Goal: Task Accomplishment & Management: Manage account settings

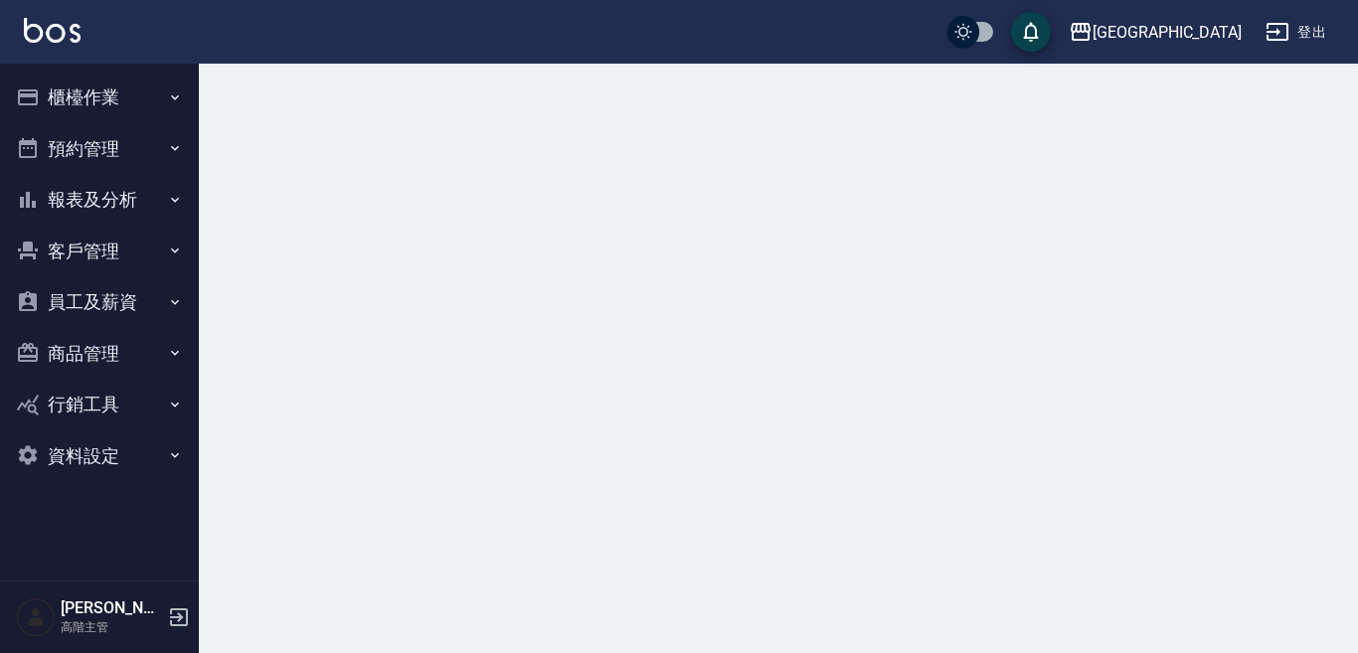
click at [112, 101] on button "櫃檯作業" at bounding box center [99, 98] width 183 height 52
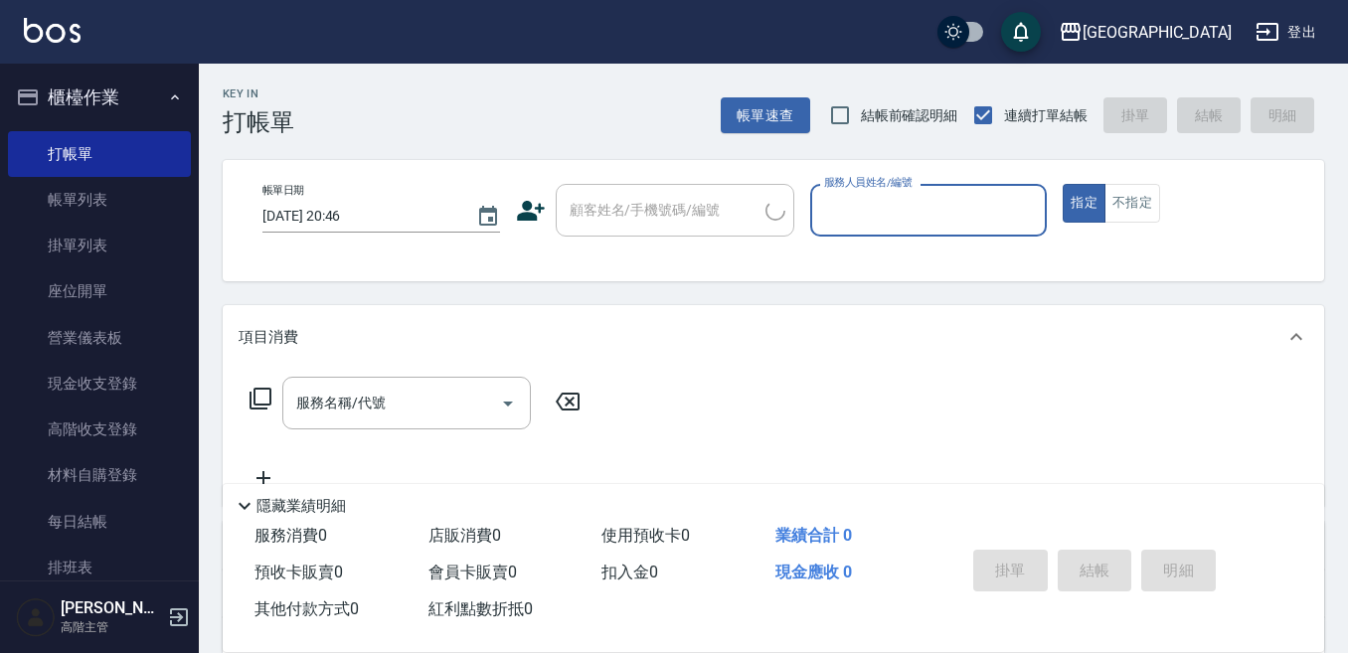
click at [838, 213] on input "服務人員姓名/編號" at bounding box center [929, 210] width 220 height 35
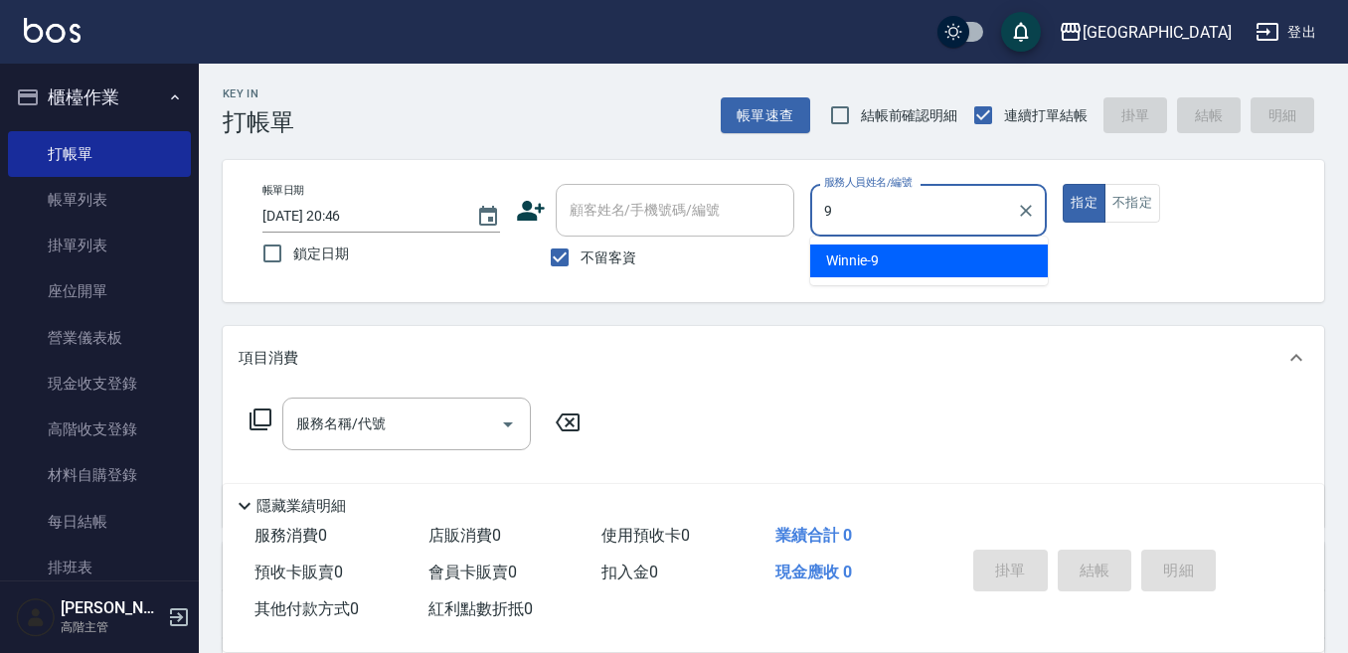
type input "9"
type button "true"
type input "Winnie-9"
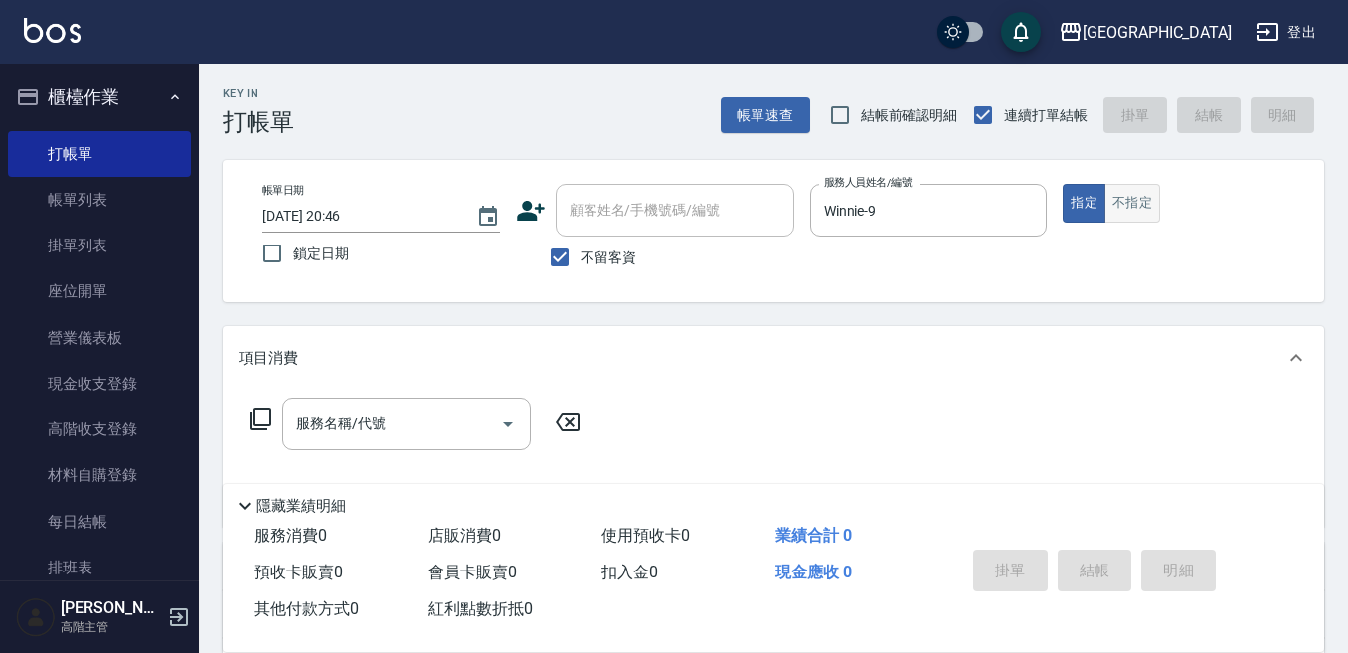
click at [1138, 197] on button "不指定" at bounding box center [1132, 203] width 56 height 39
click at [404, 420] on input "服務名稱/代號" at bounding box center [391, 424] width 201 height 35
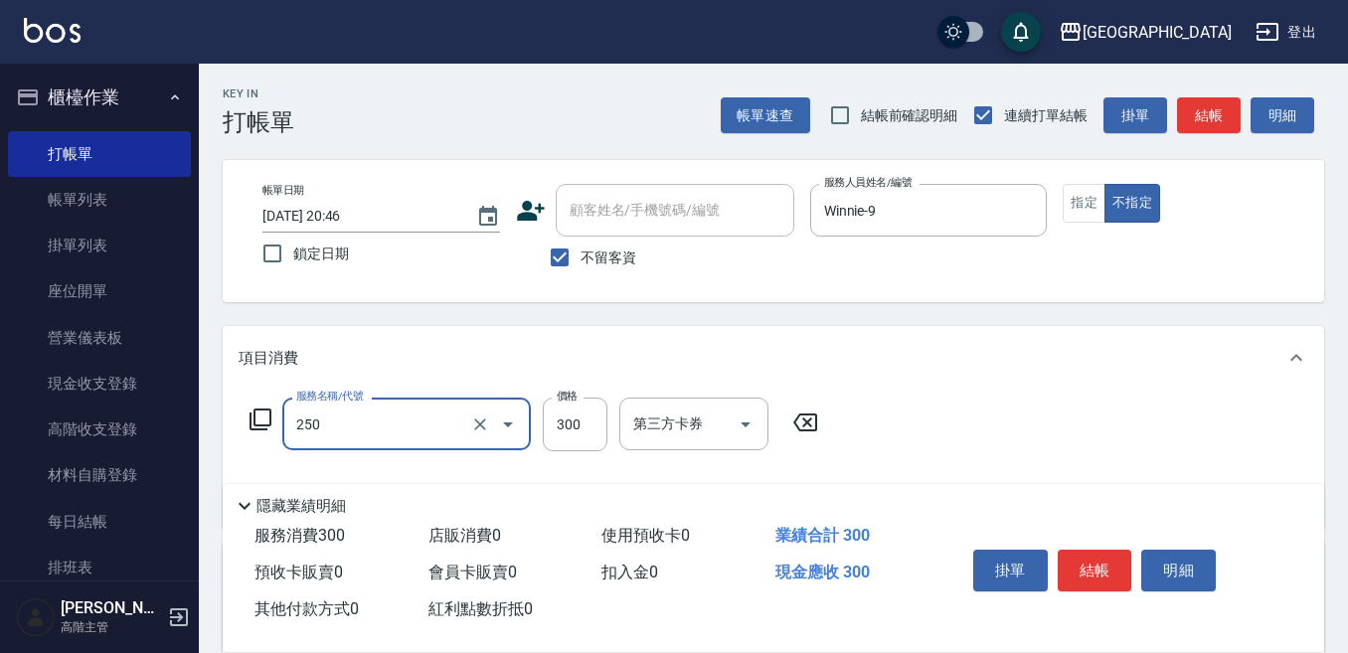
type input "日式洗髮(250)"
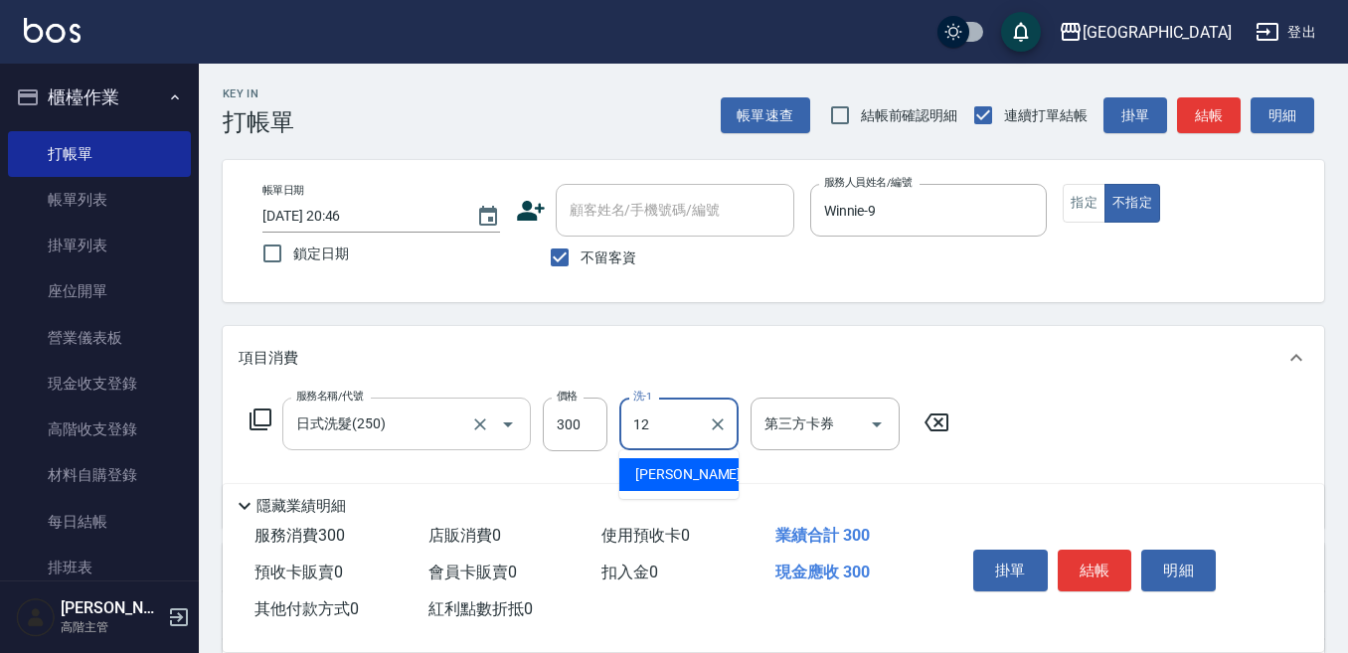
type input "[PERSON_NAME]-12"
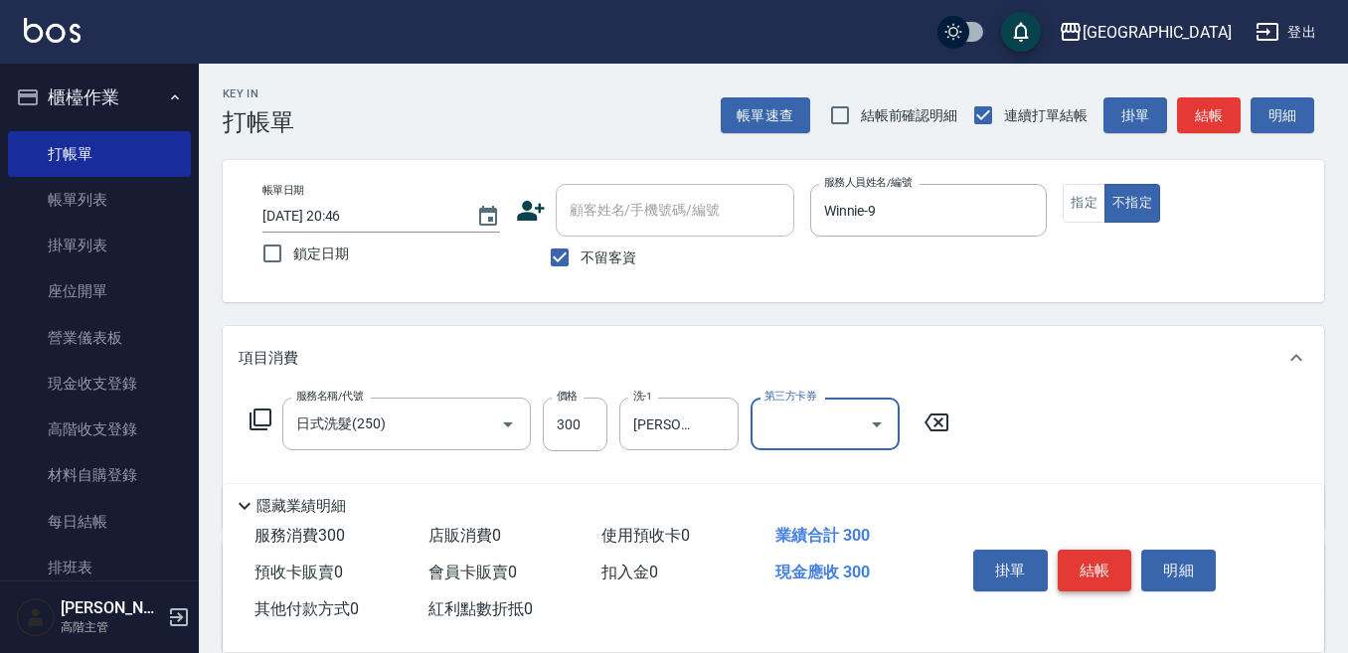
click at [1095, 553] on button "結帳" at bounding box center [1095, 571] width 75 height 42
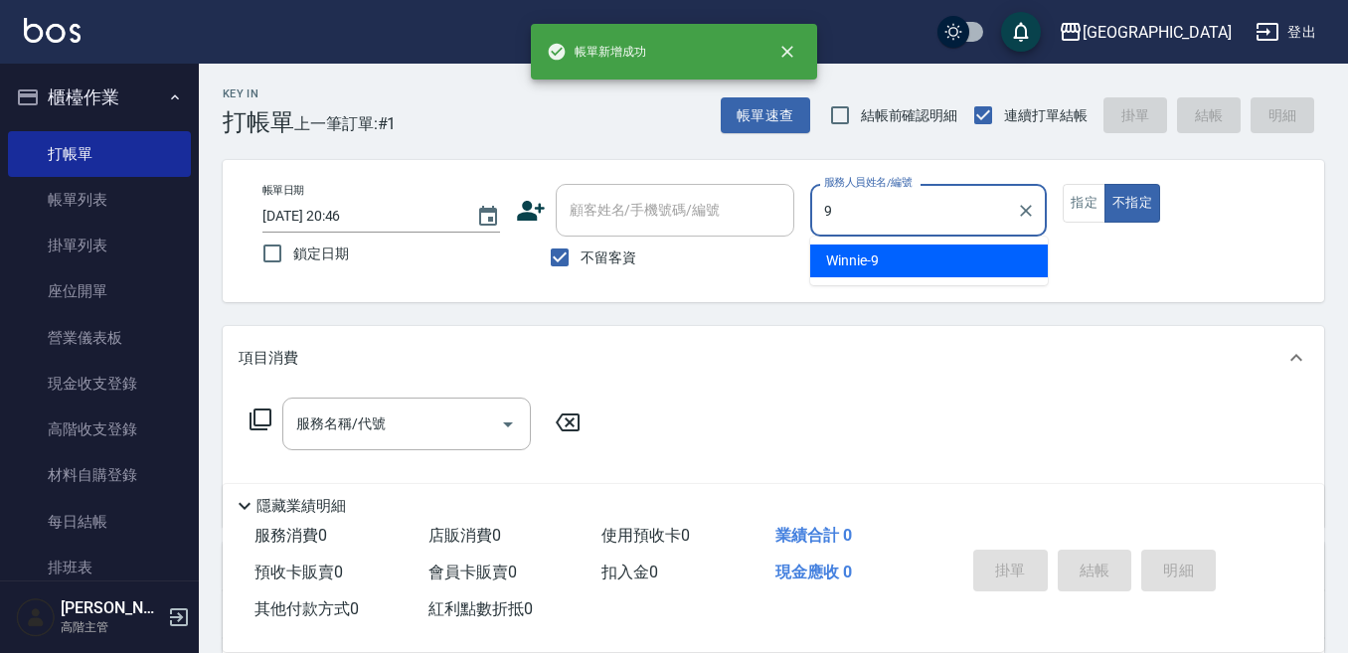
type input "Winnie-9"
type button "false"
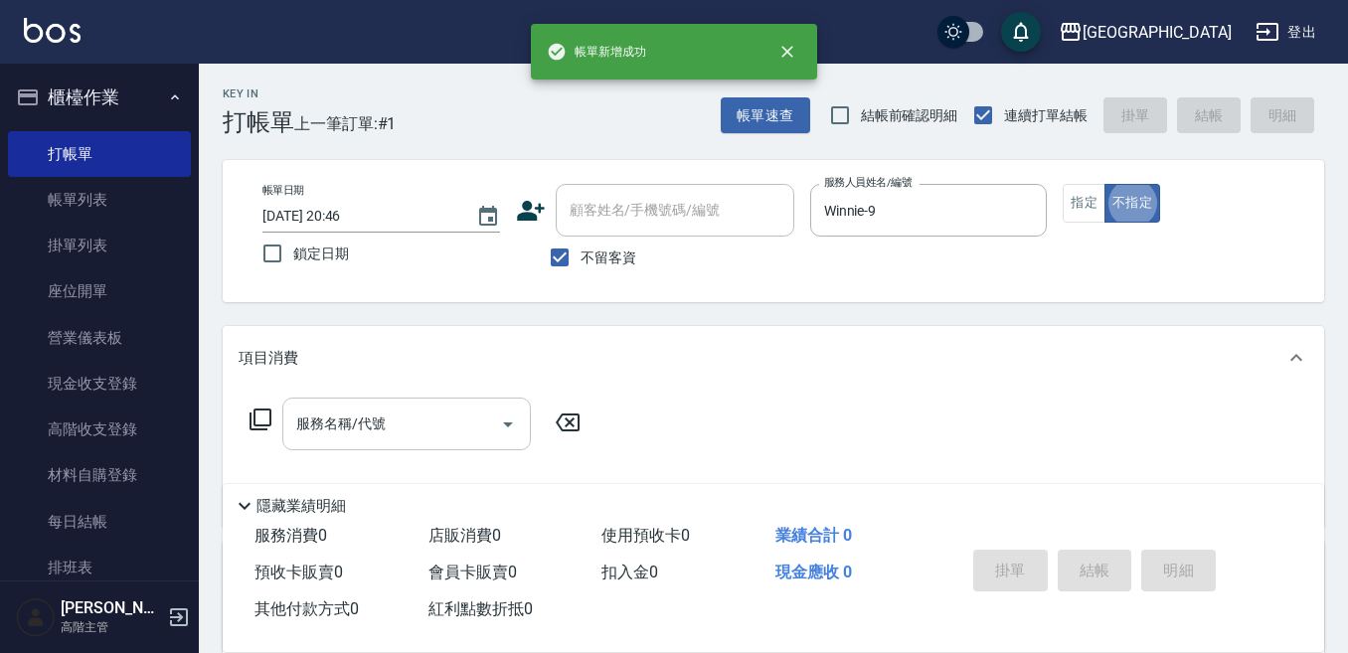
click at [357, 420] on input "服務名稱/代號" at bounding box center [391, 424] width 201 height 35
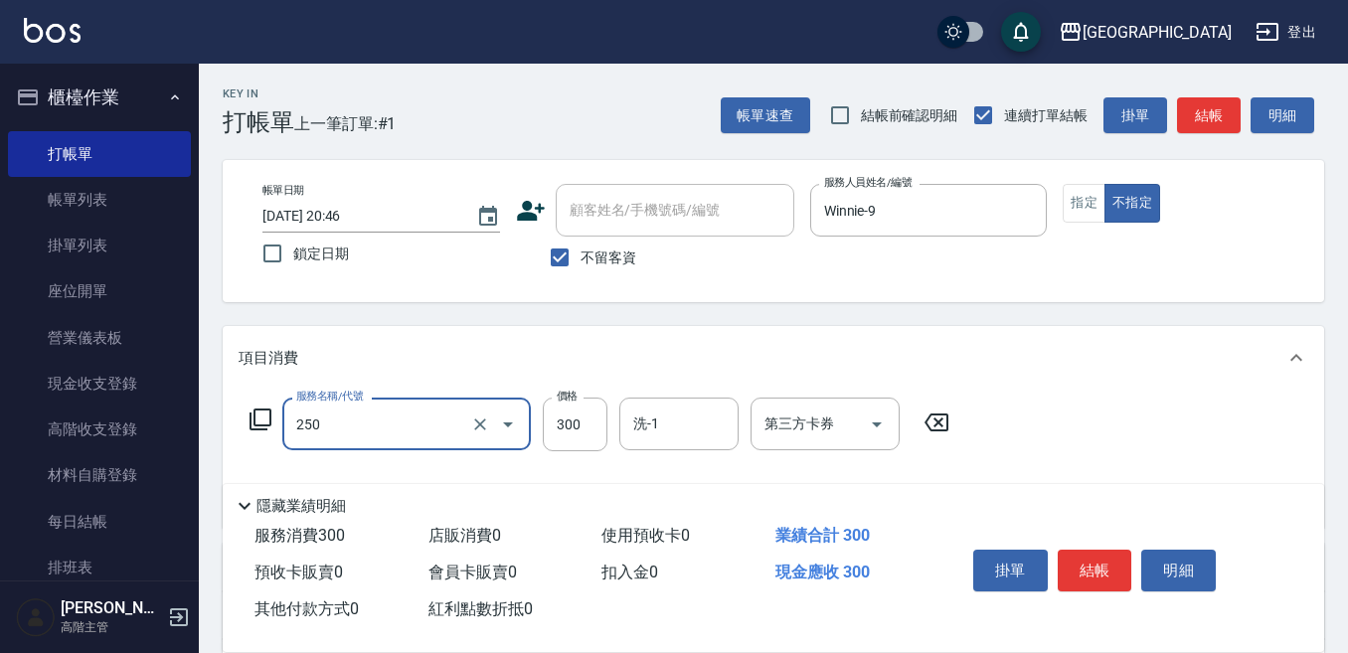
type input "日式洗髮(250)"
type input "380"
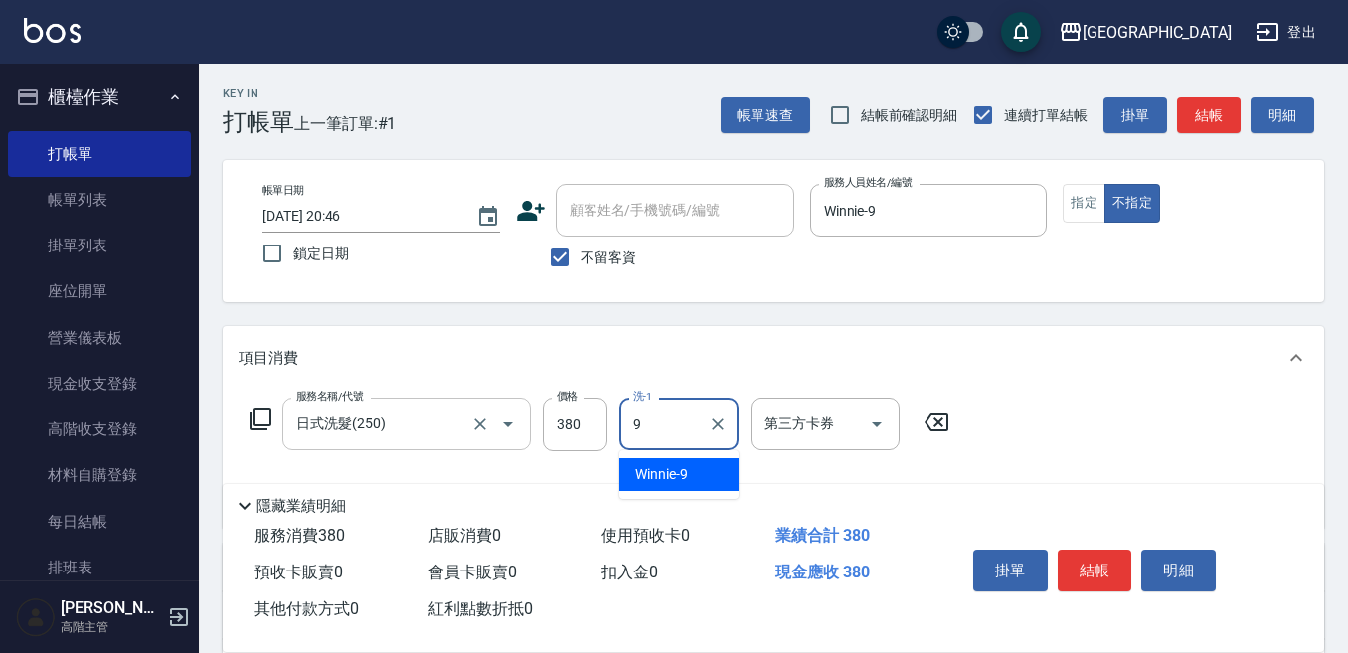
type input "Winnie-9"
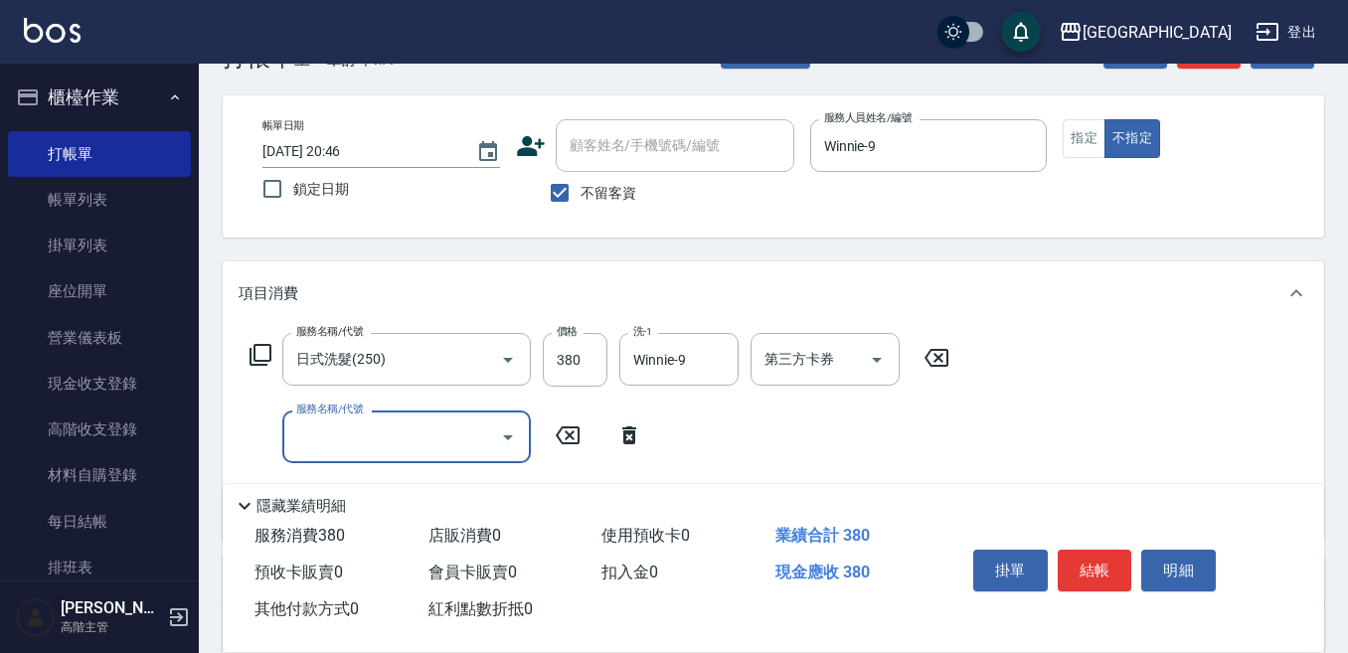
scroll to position [99, 0]
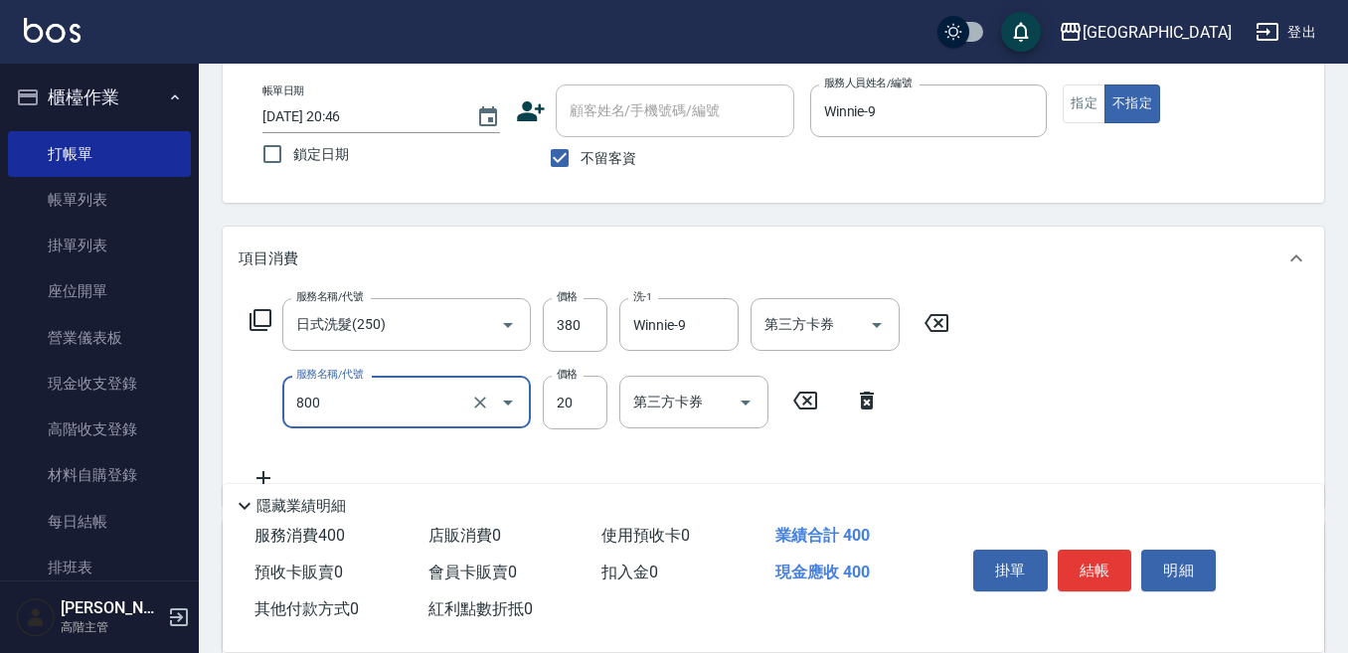
type input "潤絲精(800)"
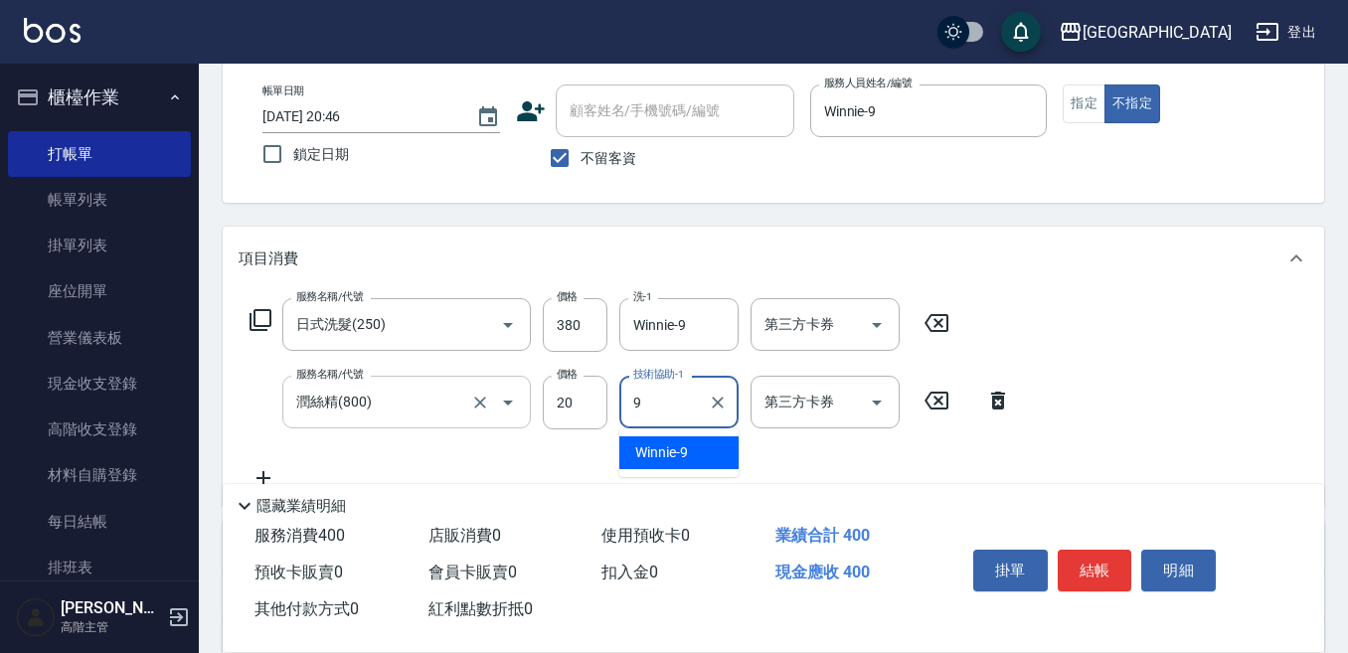
type input "Winnie-9"
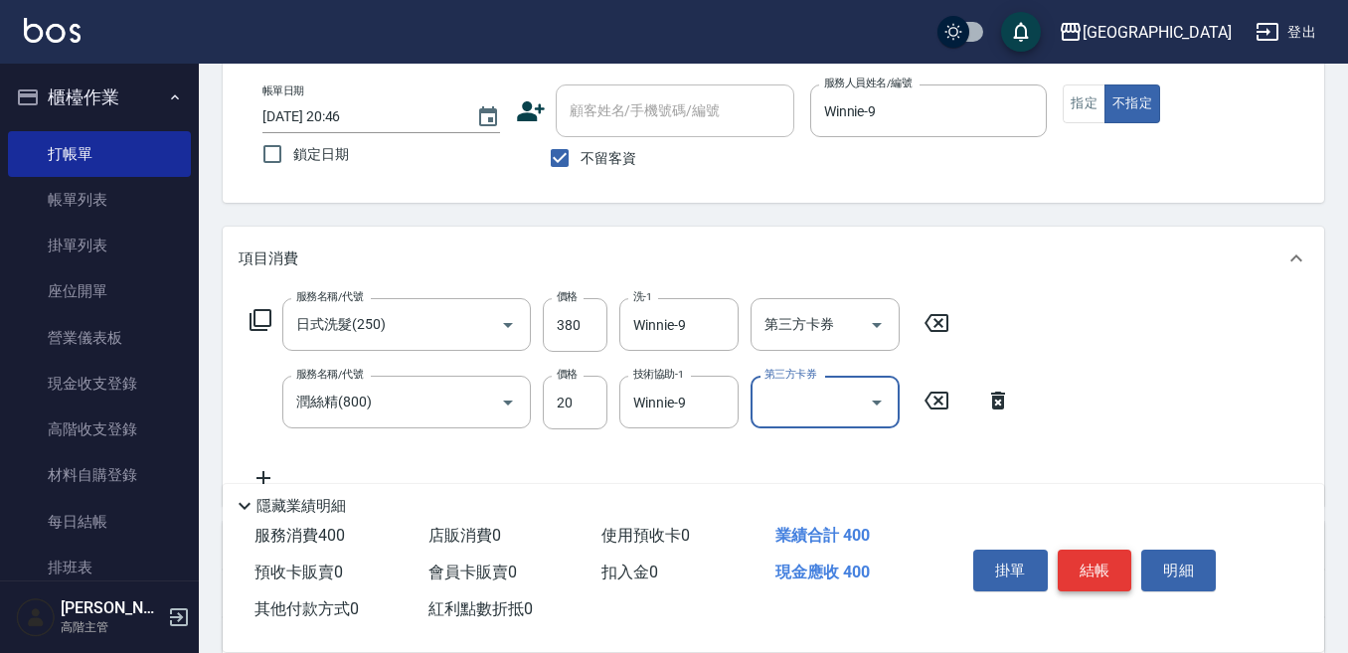
click at [1108, 559] on button "結帳" at bounding box center [1095, 571] width 75 height 42
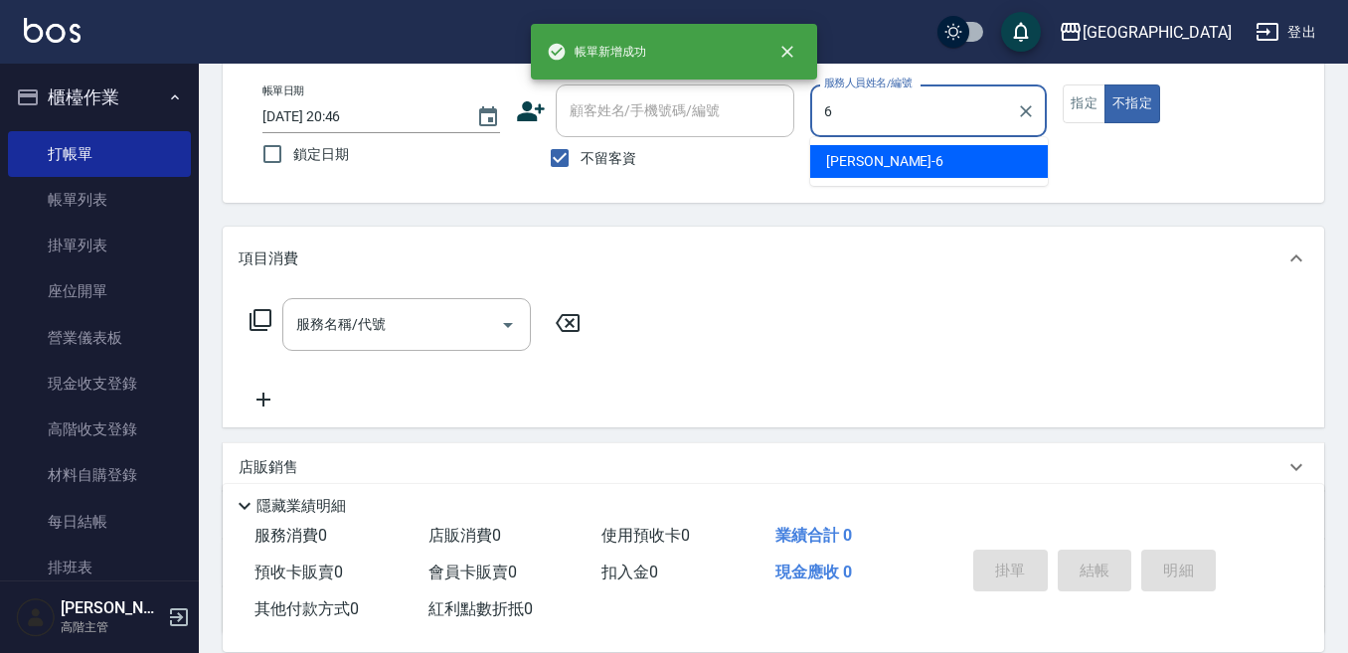
type input "[PERSON_NAME]-6"
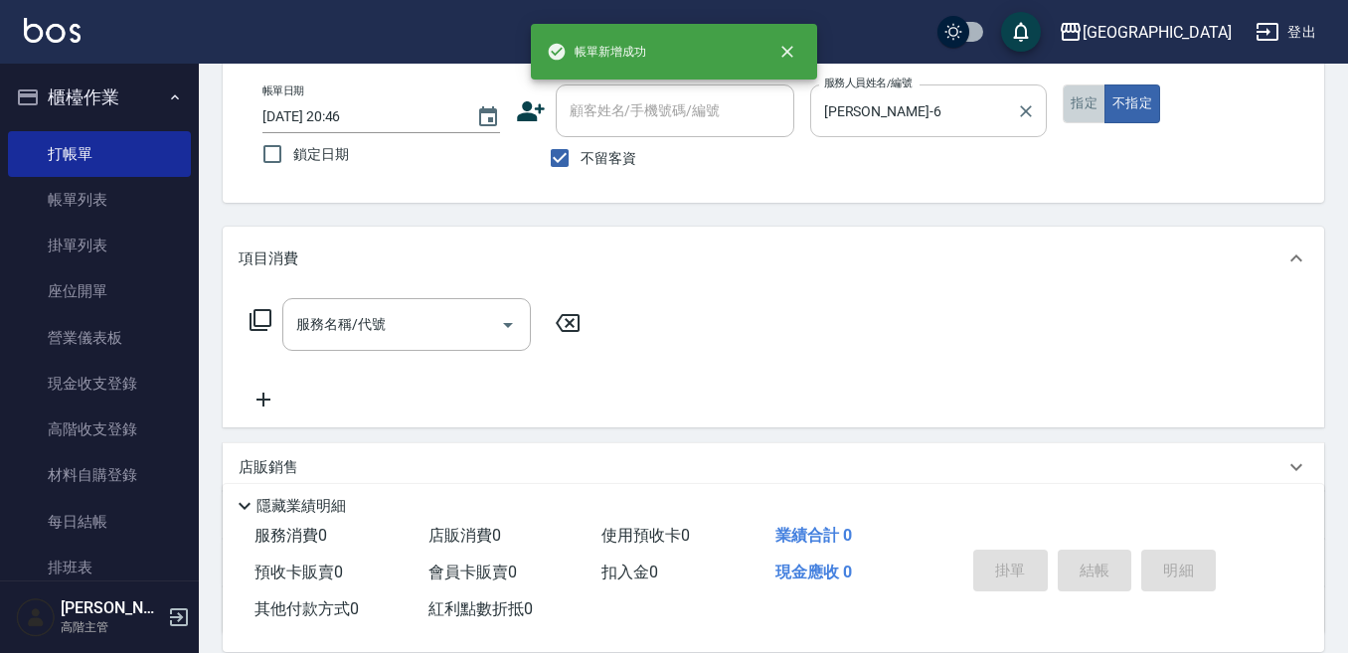
drag, startPoint x: 1088, startPoint y: 106, endPoint x: 992, endPoint y: 103, distance: 96.5
click at [1082, 106] on button "指定" at bounding box center [1084, 103] width 43 height 39
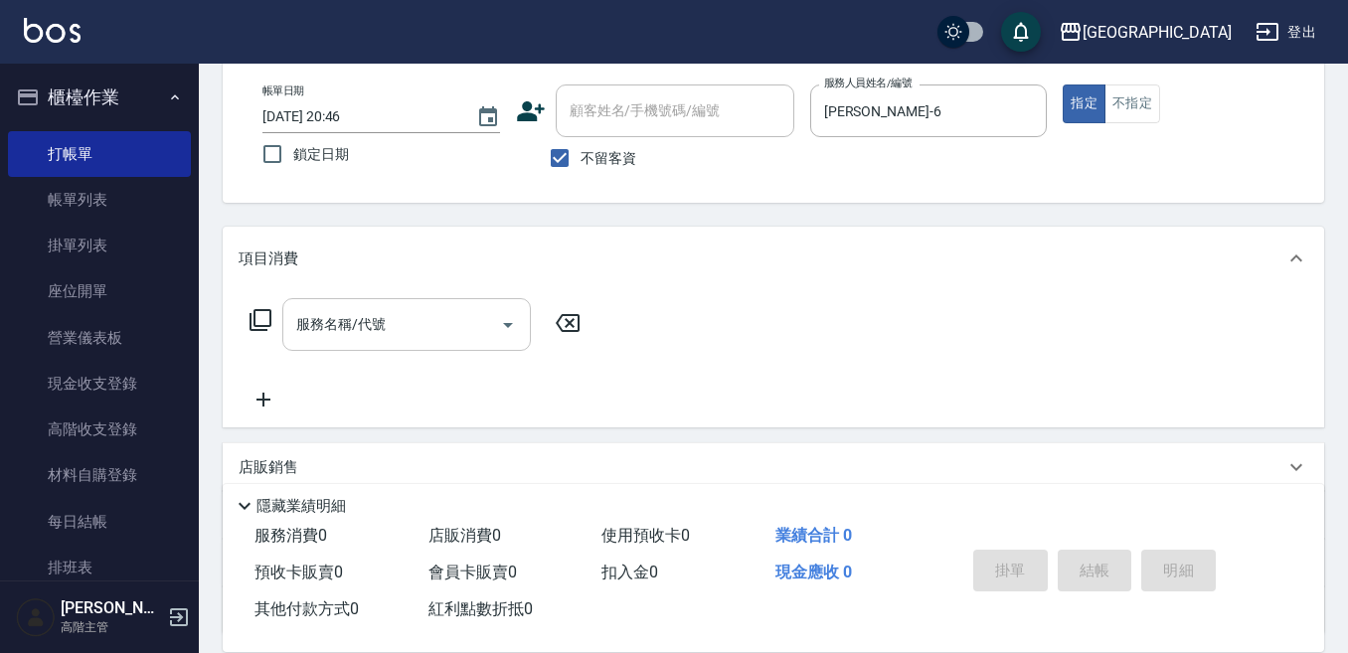
click at [403, 312] on input "服務名稱/代號" at bounding box center [391, 324] width 201 height 35
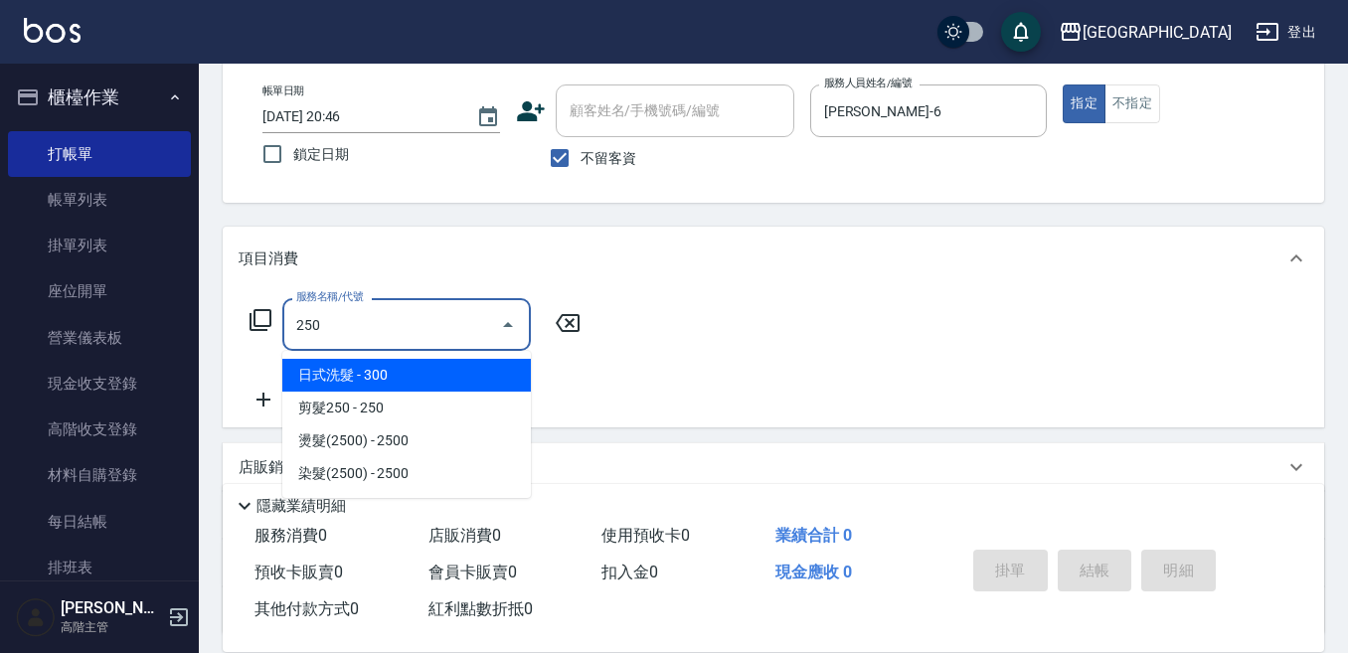
type input "日式洗髮(250)"
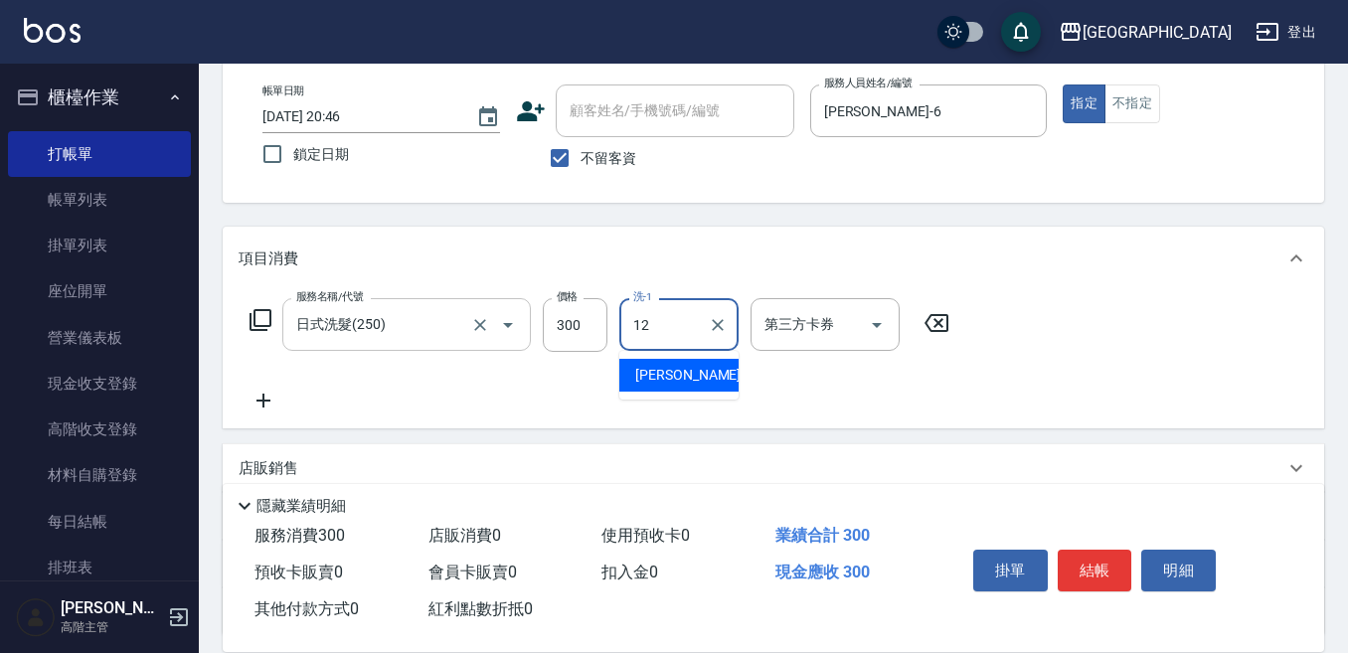
type input "[PERSON_NAME]-12"
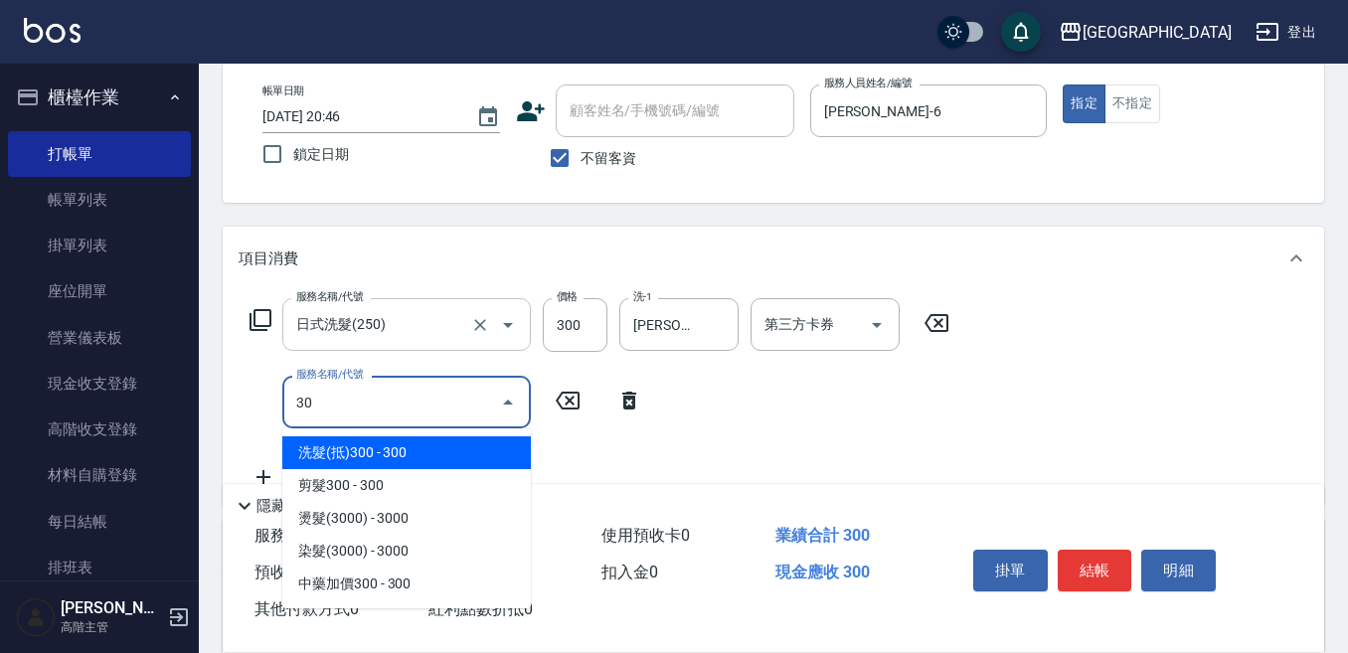
type input "305"
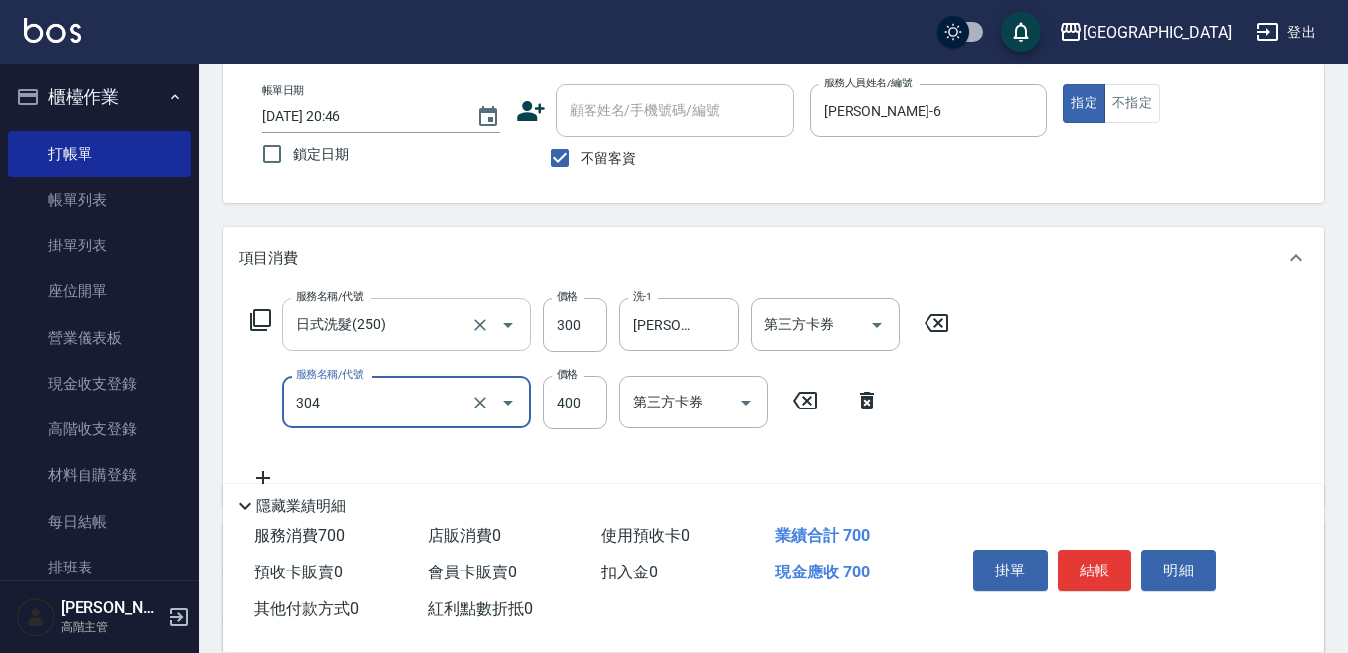
type input "剪髮400(304)"
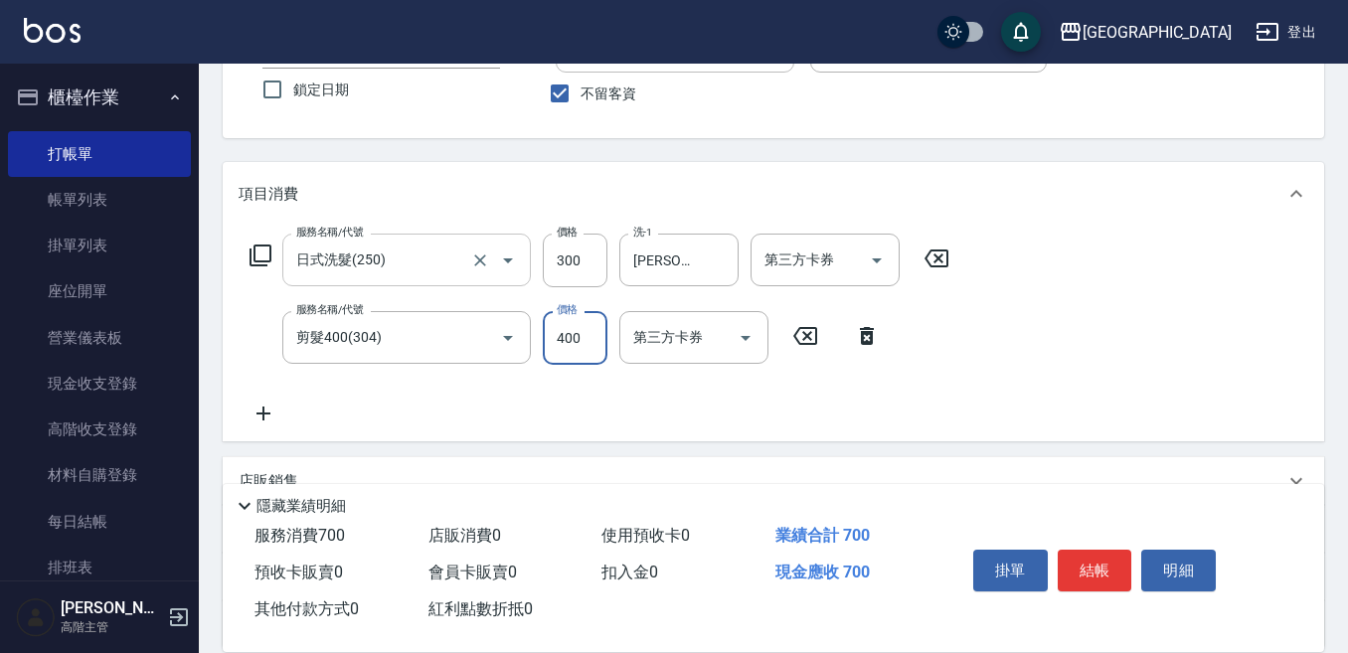
scroll to position [199, 0]
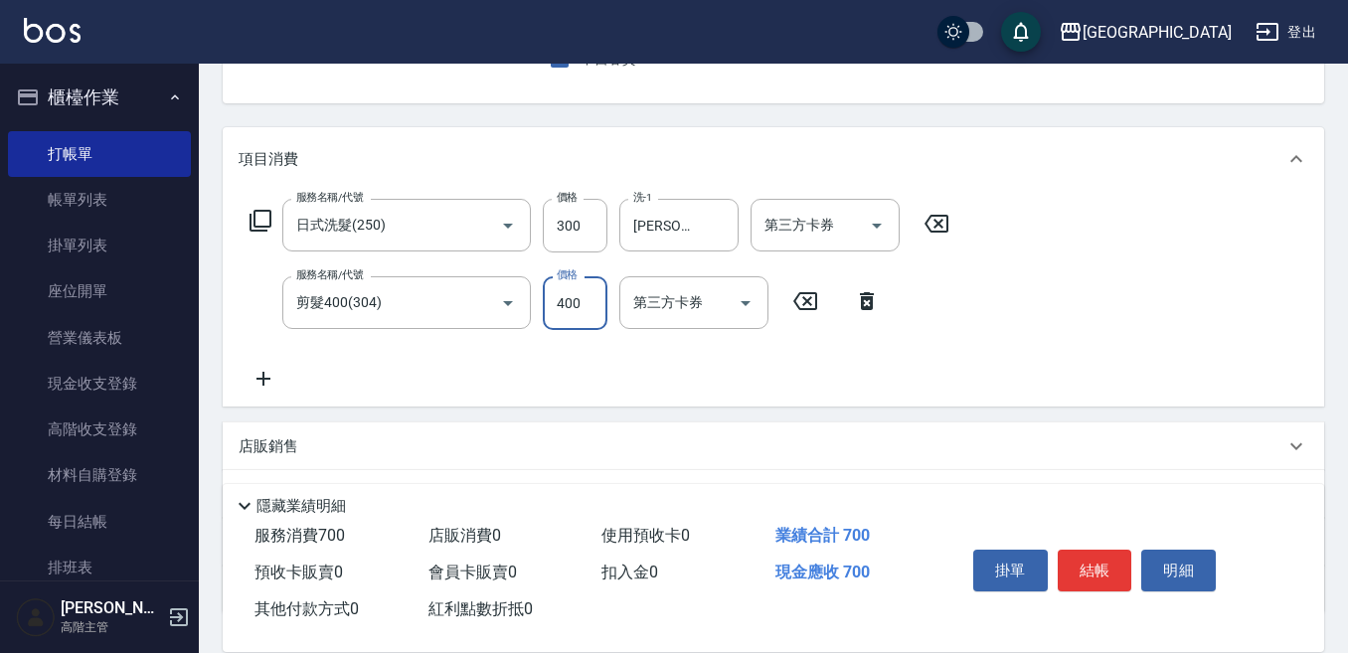
click at [266, 375] on icon at bounding box center [264, 379] width 50 height 24
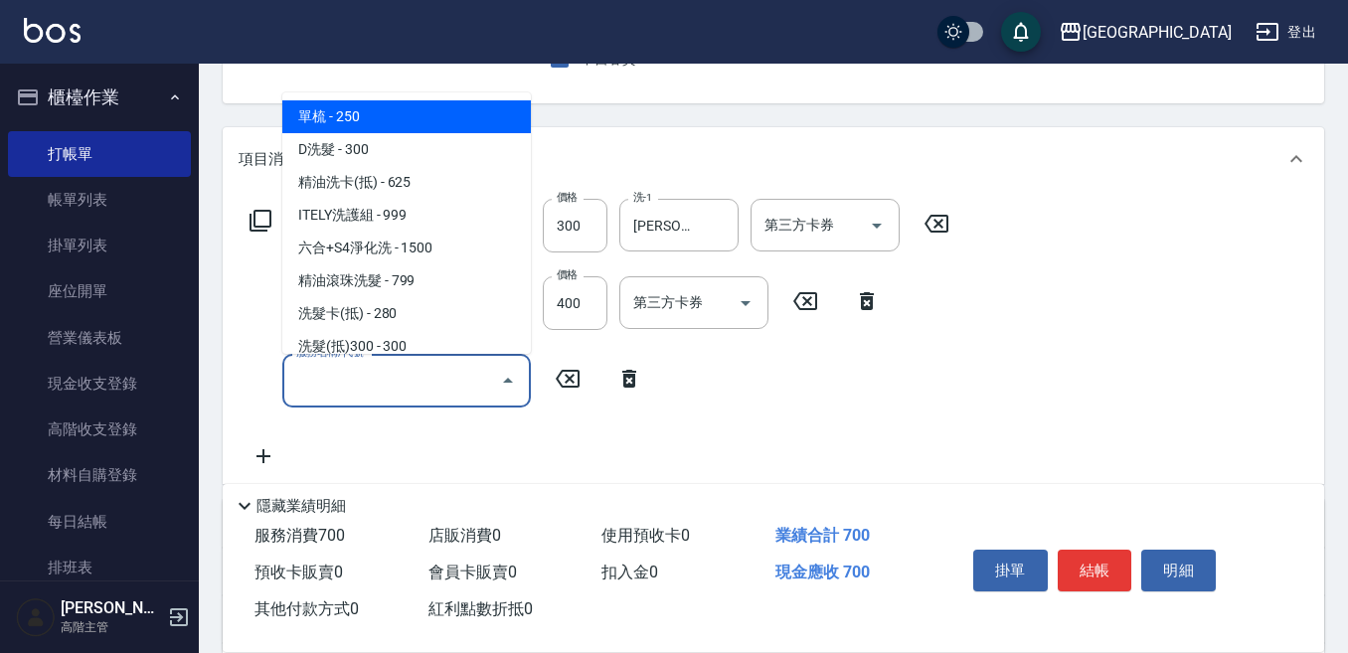
click at [317, 374] on input "服務名稱/代號" at bounding box center [391, 380] width 201 height 35
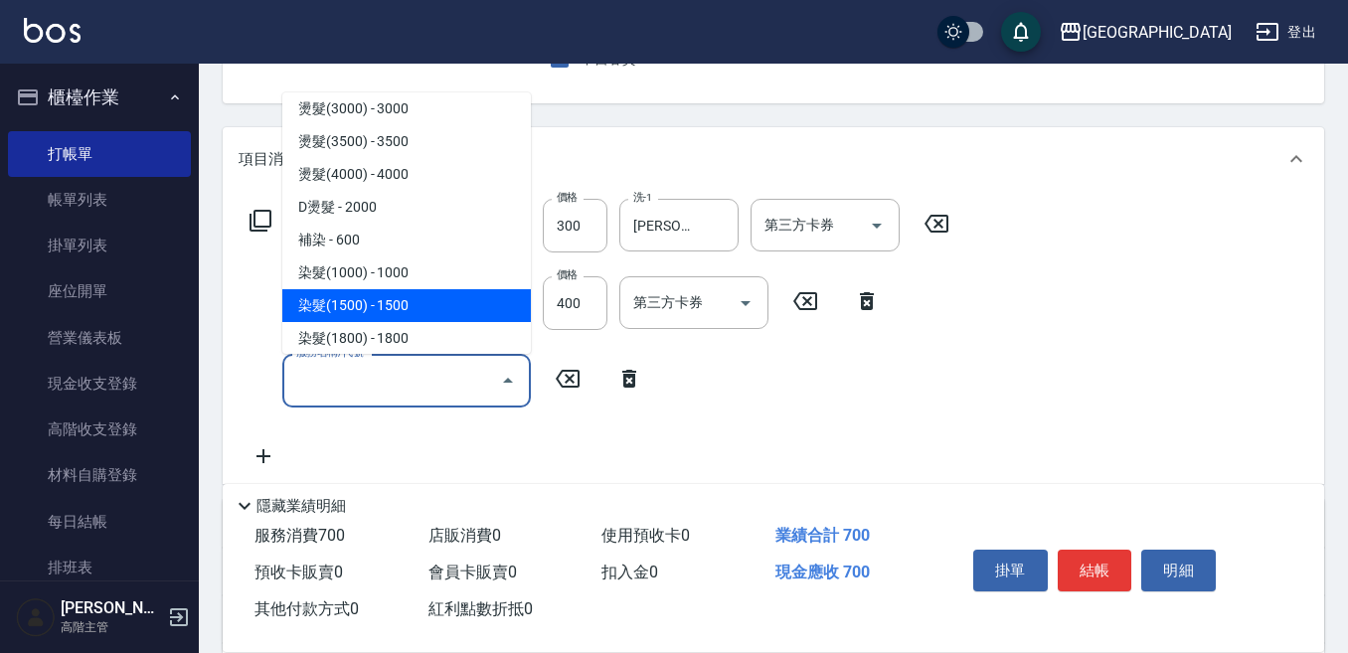
scroll to position [895, 0]
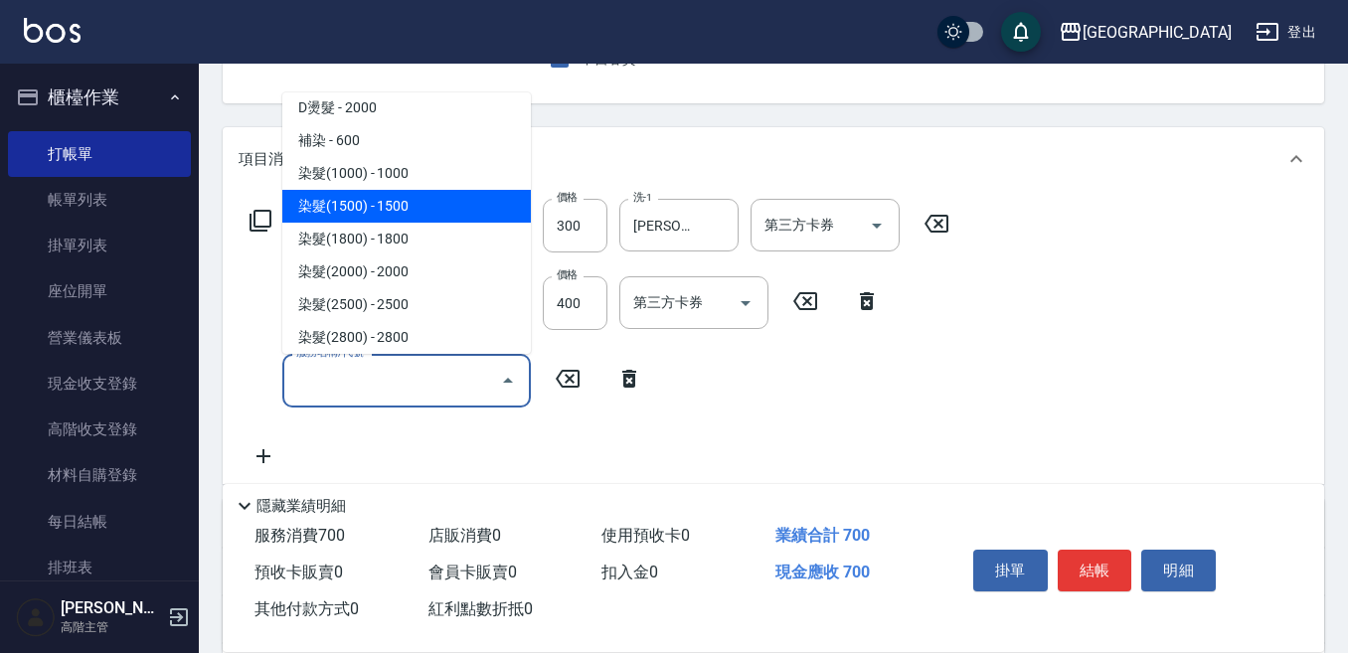
click at [432, 199] on span "染髮(1500) - 1500" at bounding box center [406, 206] width 248 height 33
type input "染髮(1500)(502)"
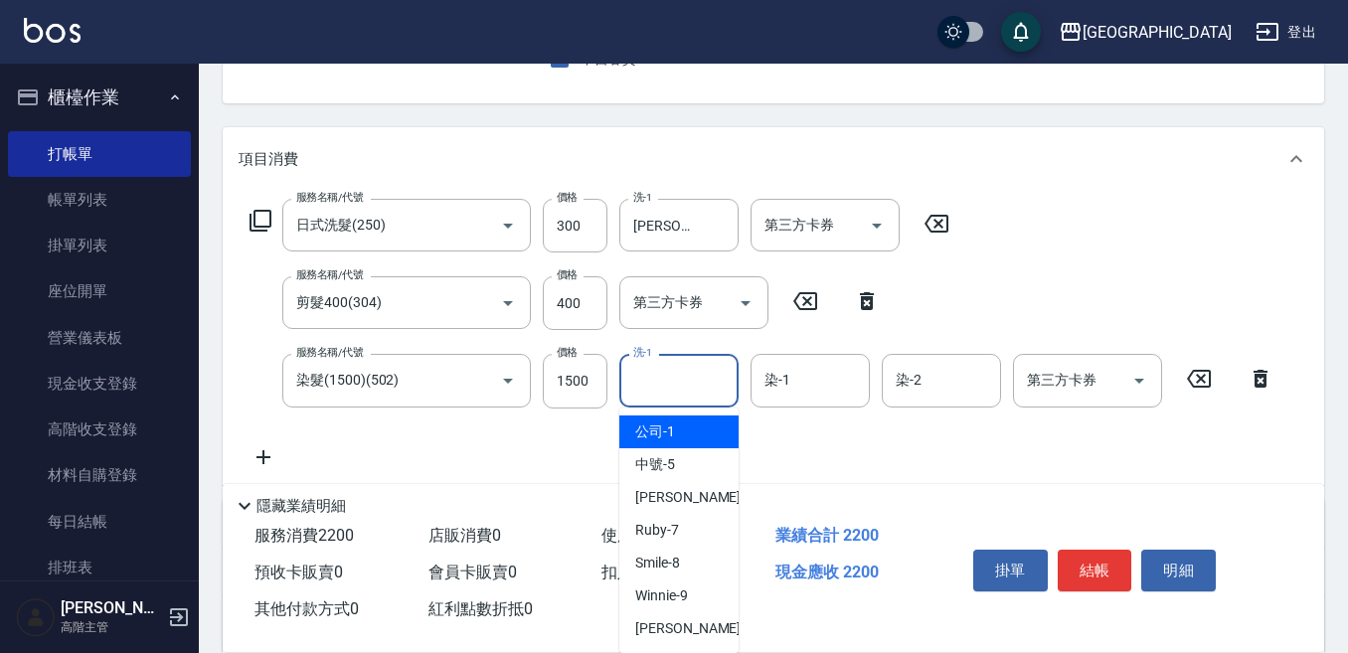
click at [651, 377] on input "洗-1" at bounding box center [678, 380] width 101 height 35
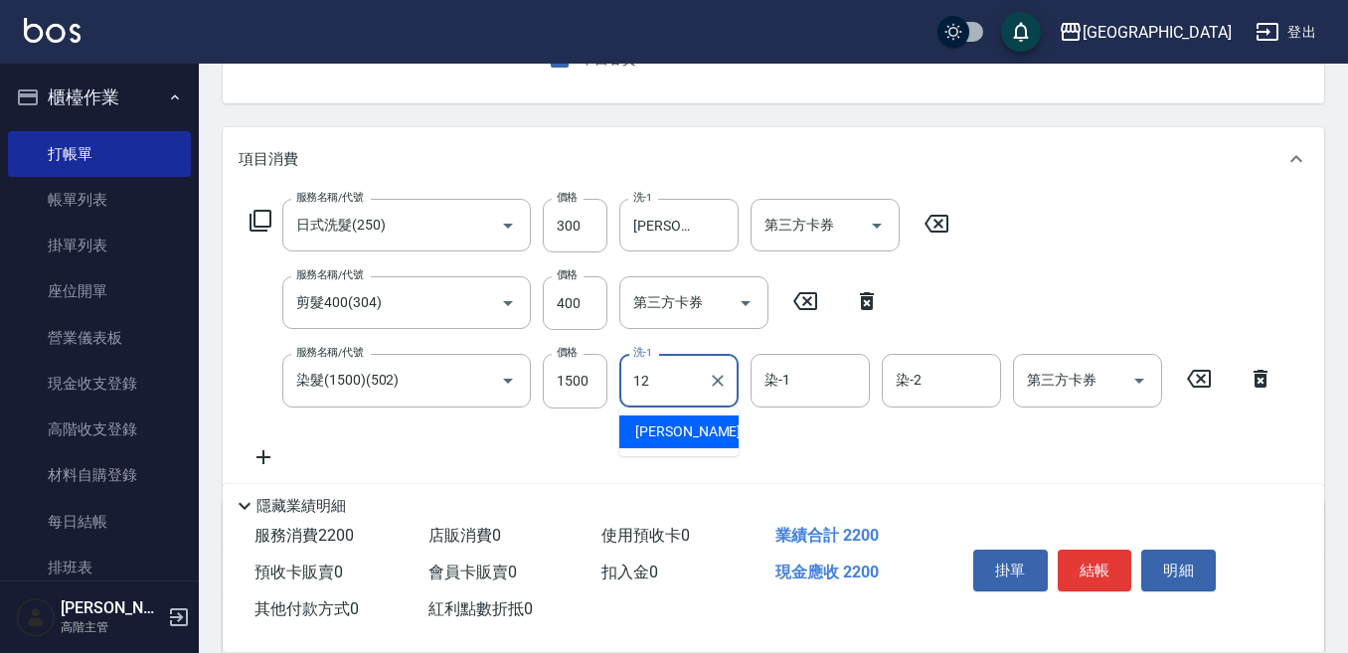
type input "[PERSON_NAME]-12"
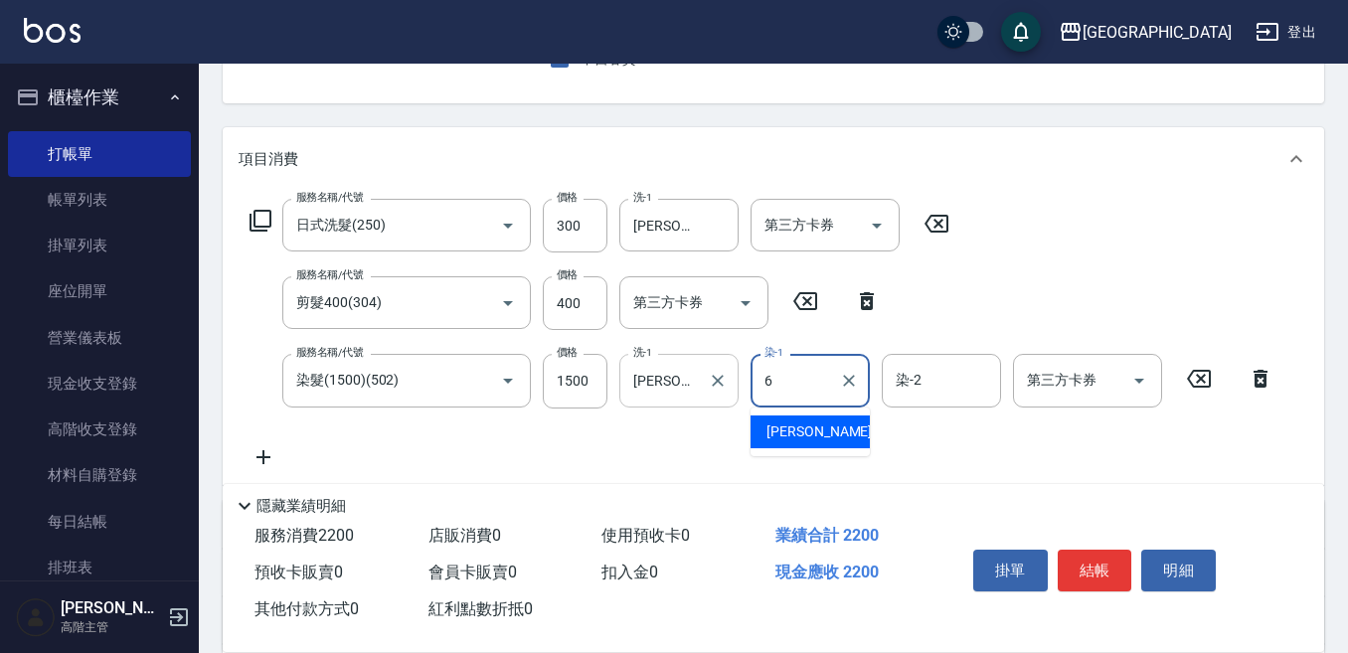
type input "[PERSON_NAME]-6"
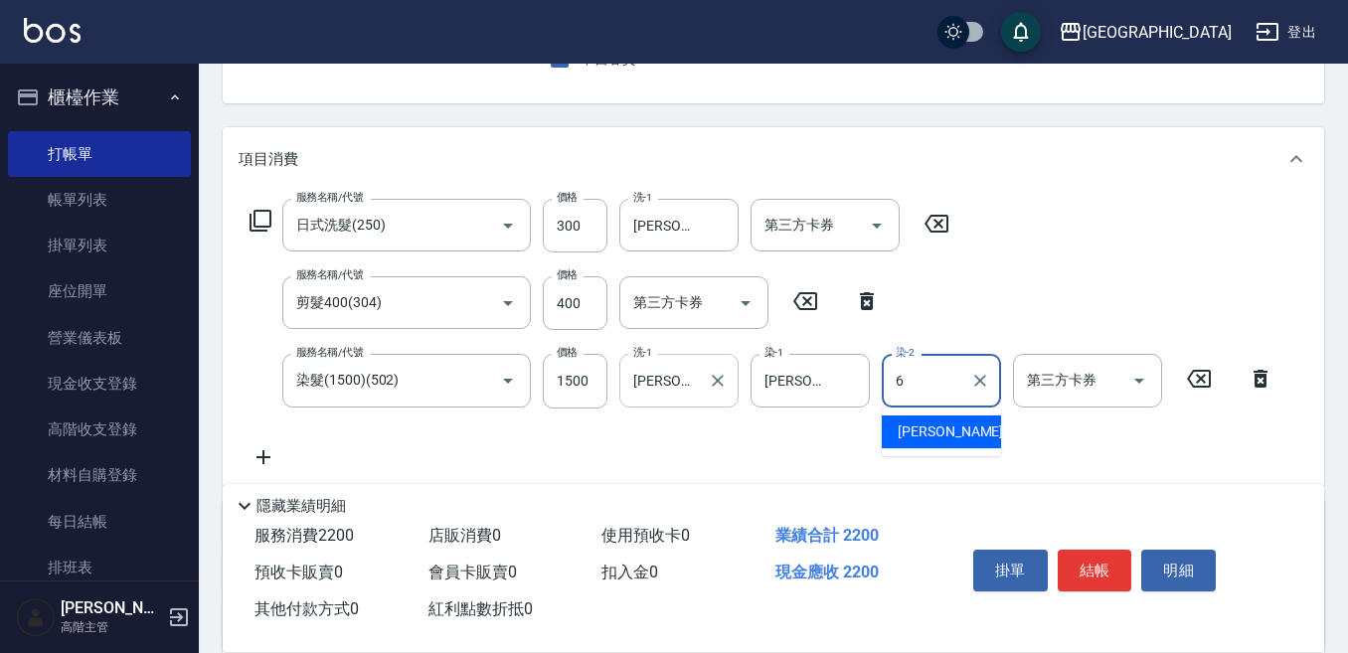
type input "[PERSON_NAME]-6"
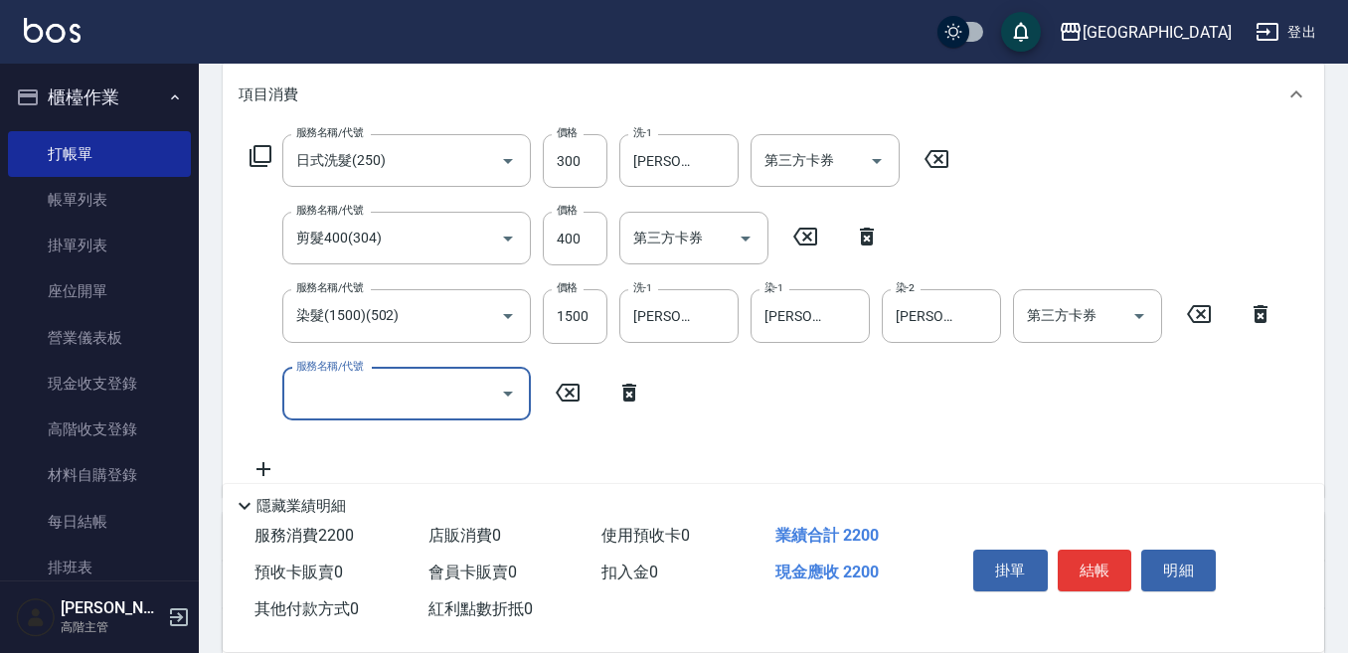
scroll to position [298, 0]
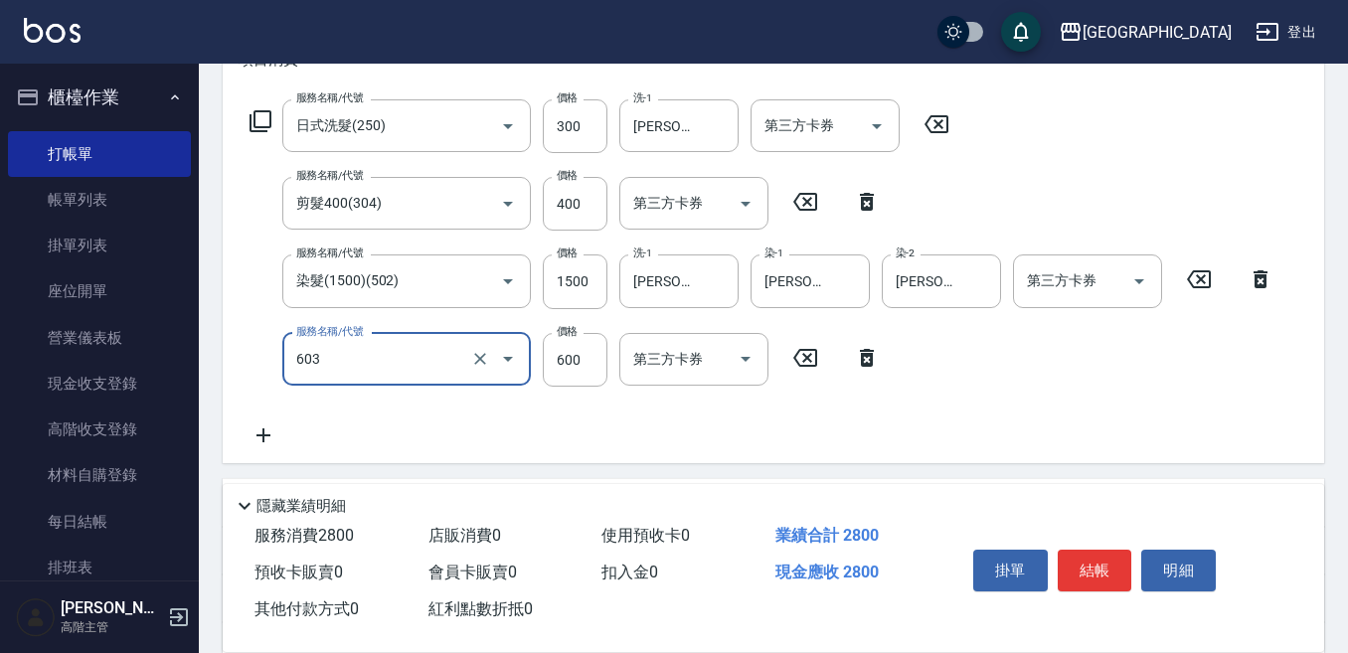
type input "DP水導素(603)"
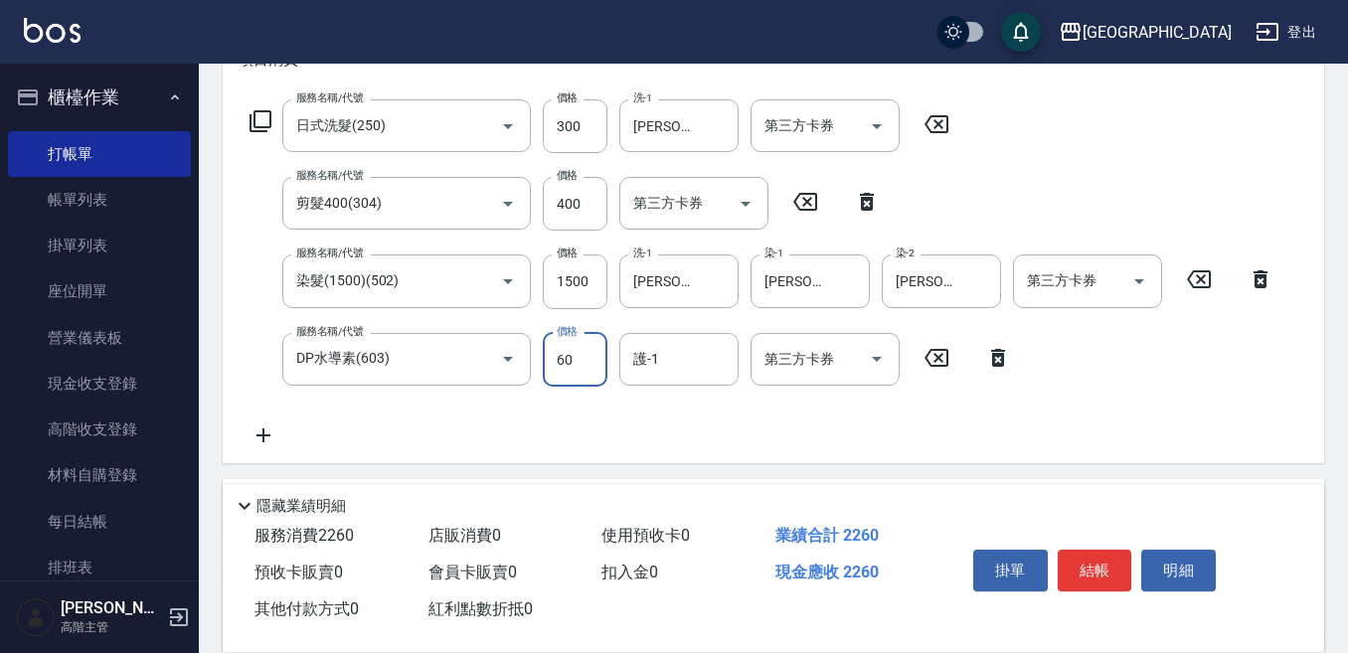
type input "600"
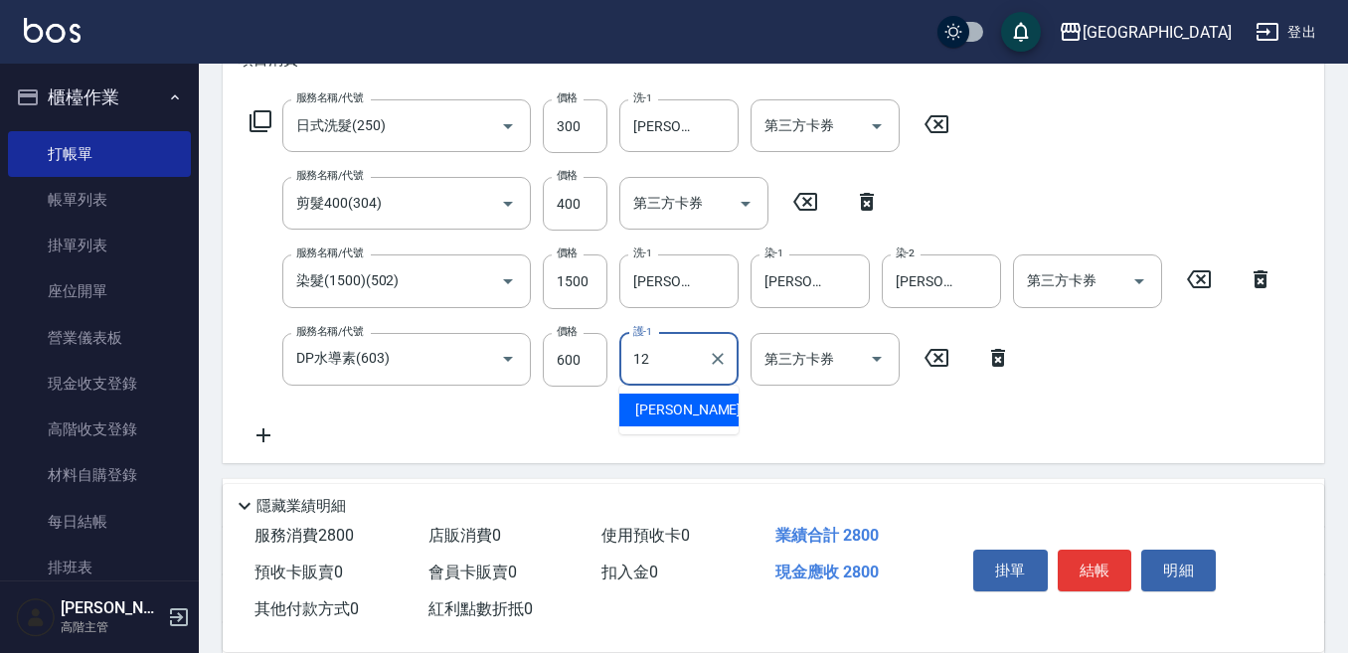
type input "[PERSON_NAME]-12"
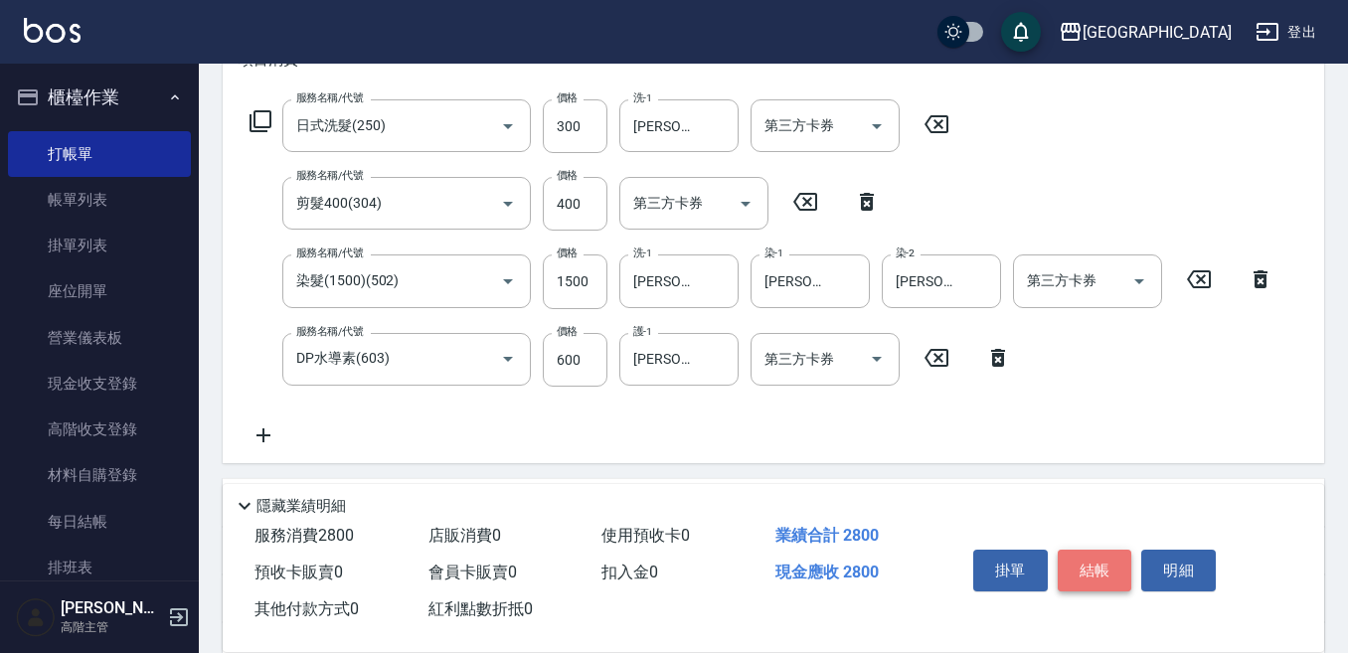
click at [1098, 555] on button "結帳" at bounding box center [1095, 571] width 75 height 42
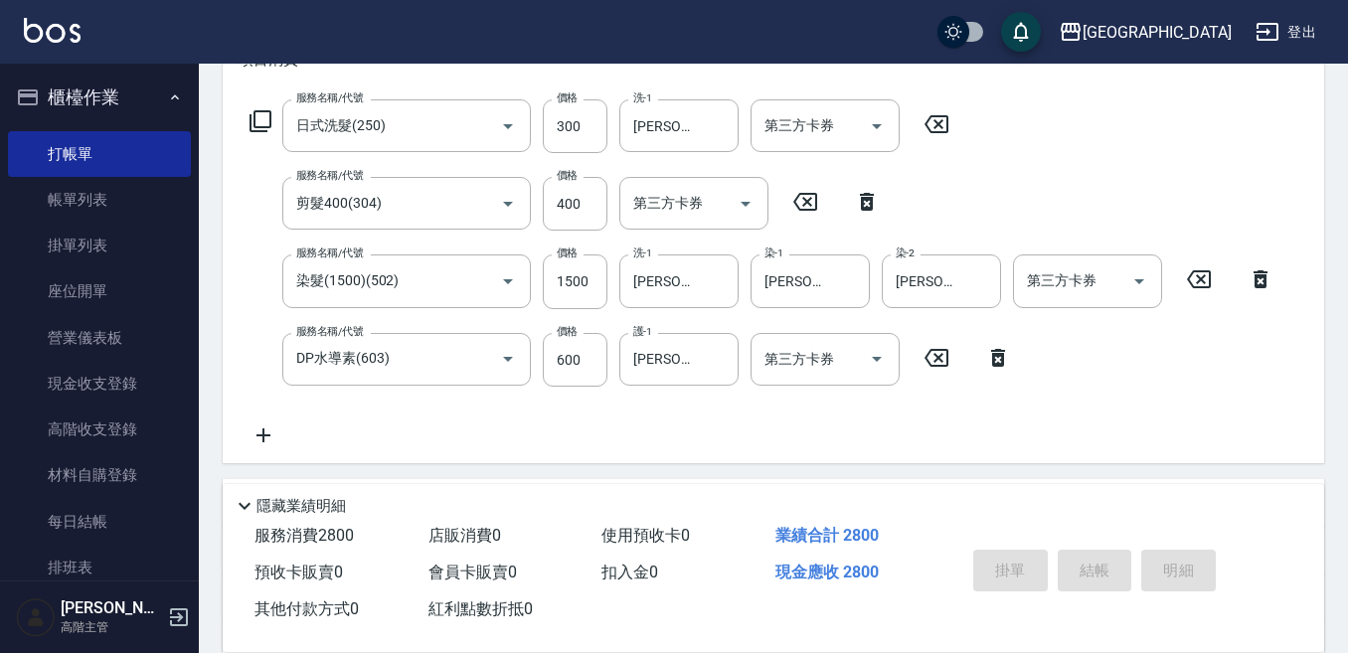
type input "[DATE] 20:47"
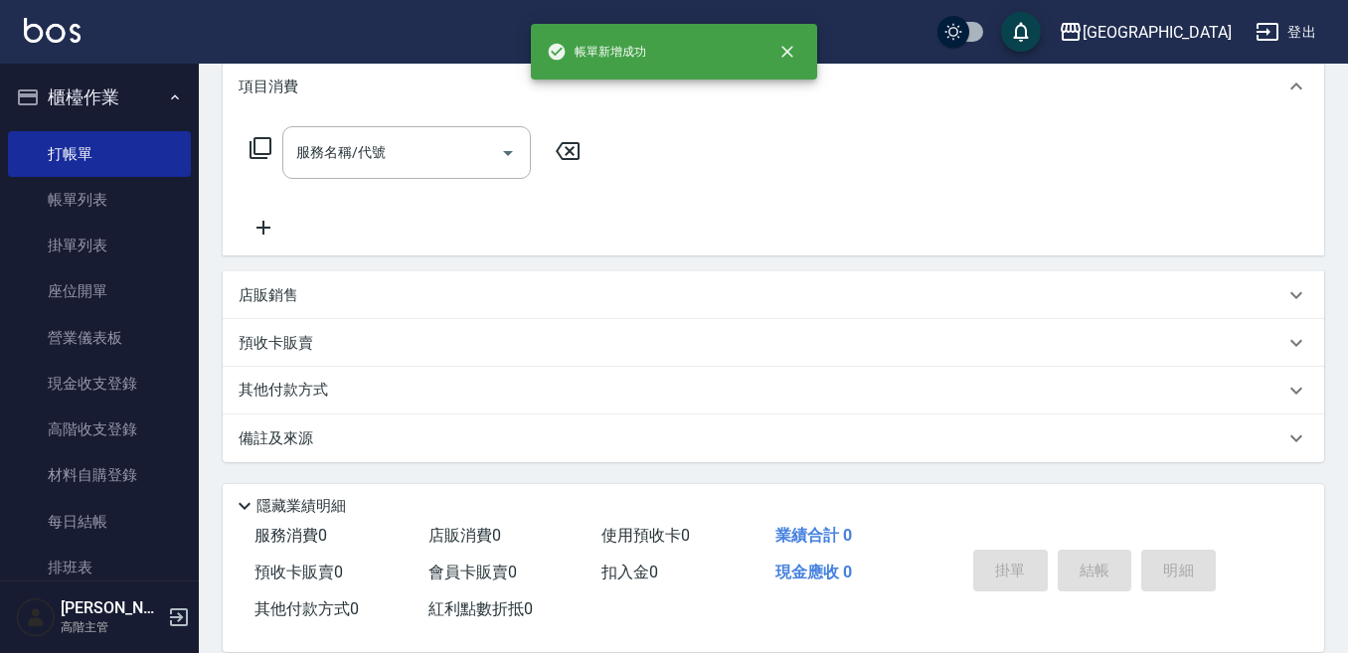
scroll to position [0, 0]
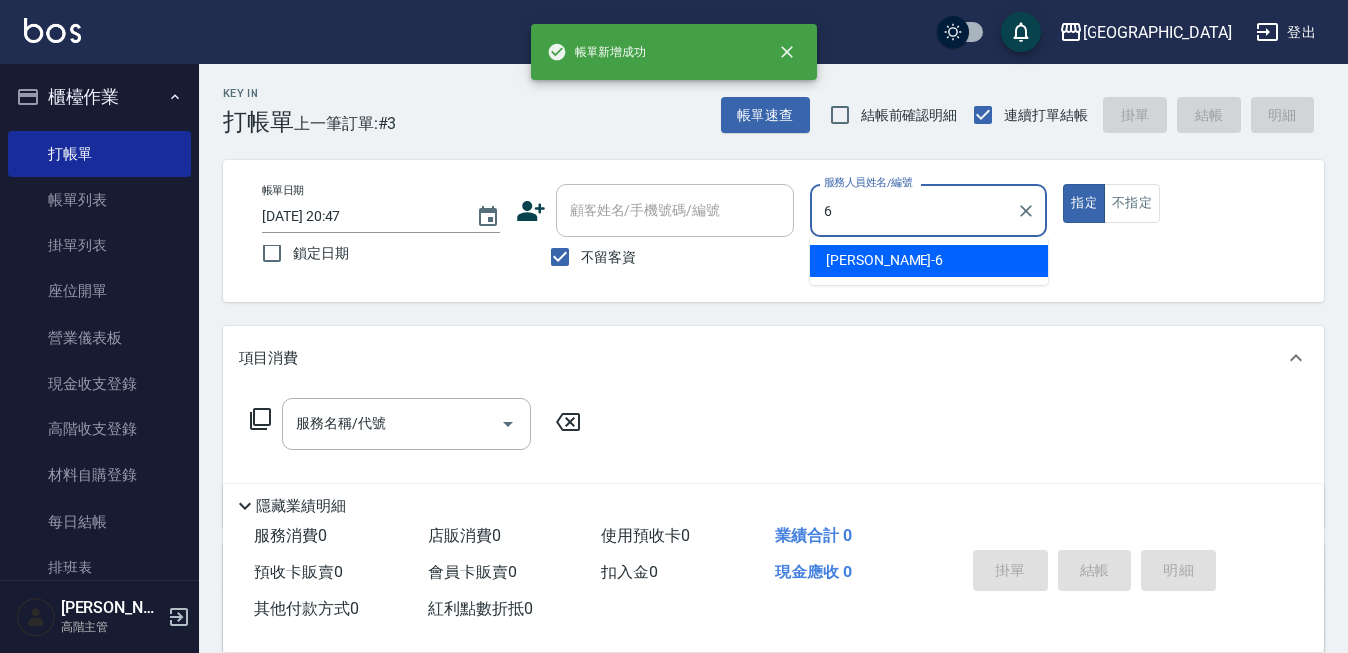
type input "[PERSON_NAME]-6"
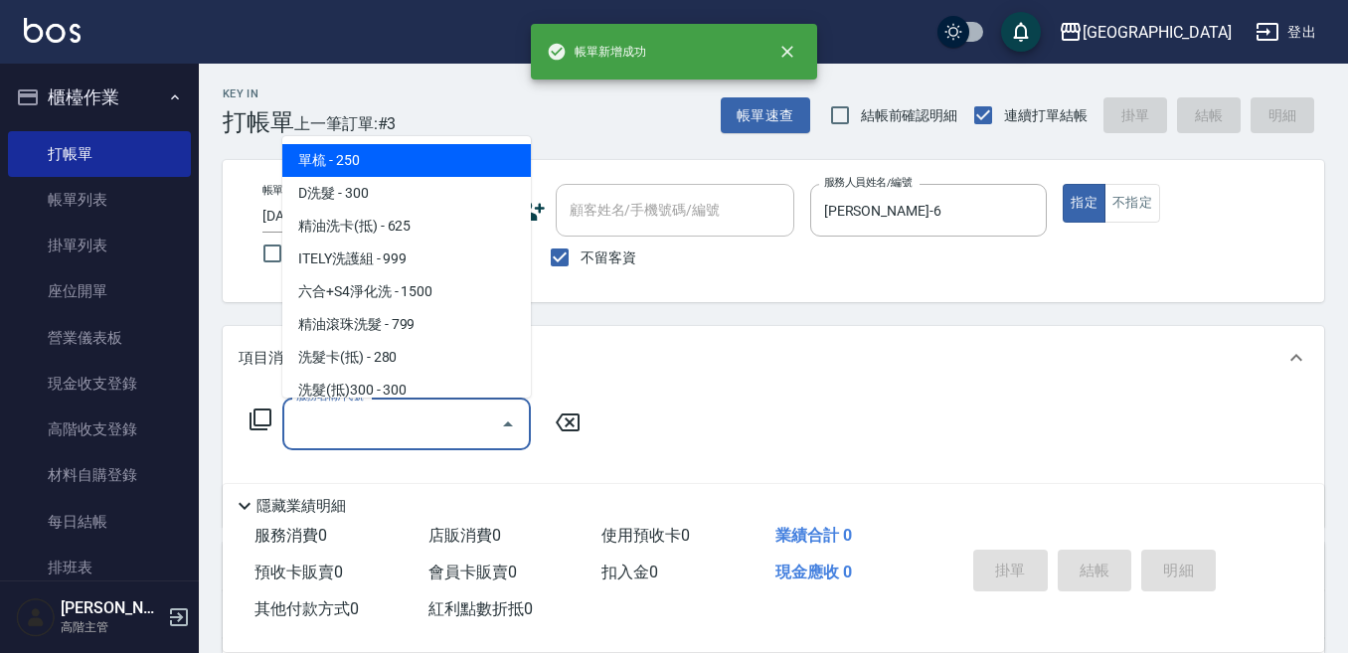
click at [402, 414] on input "服務名稱/代號" at bounding box center [391, 424] width 201 height 35
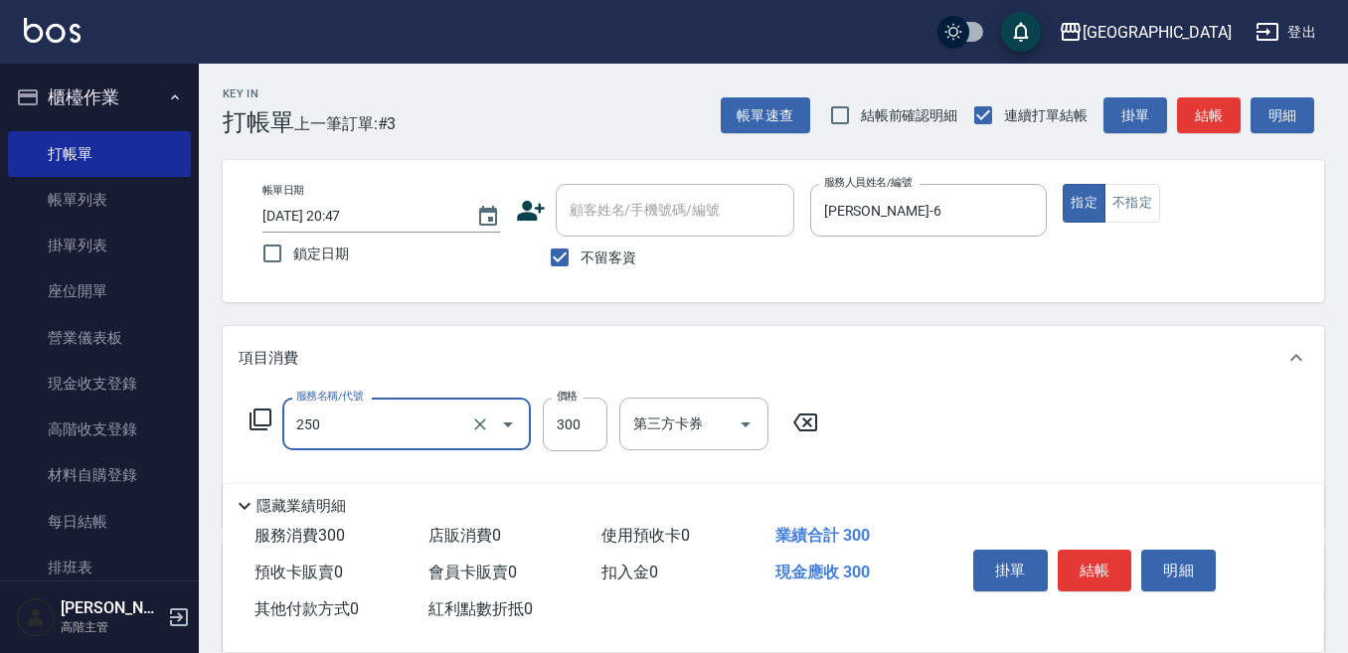
type input "日式洗髮(250)"
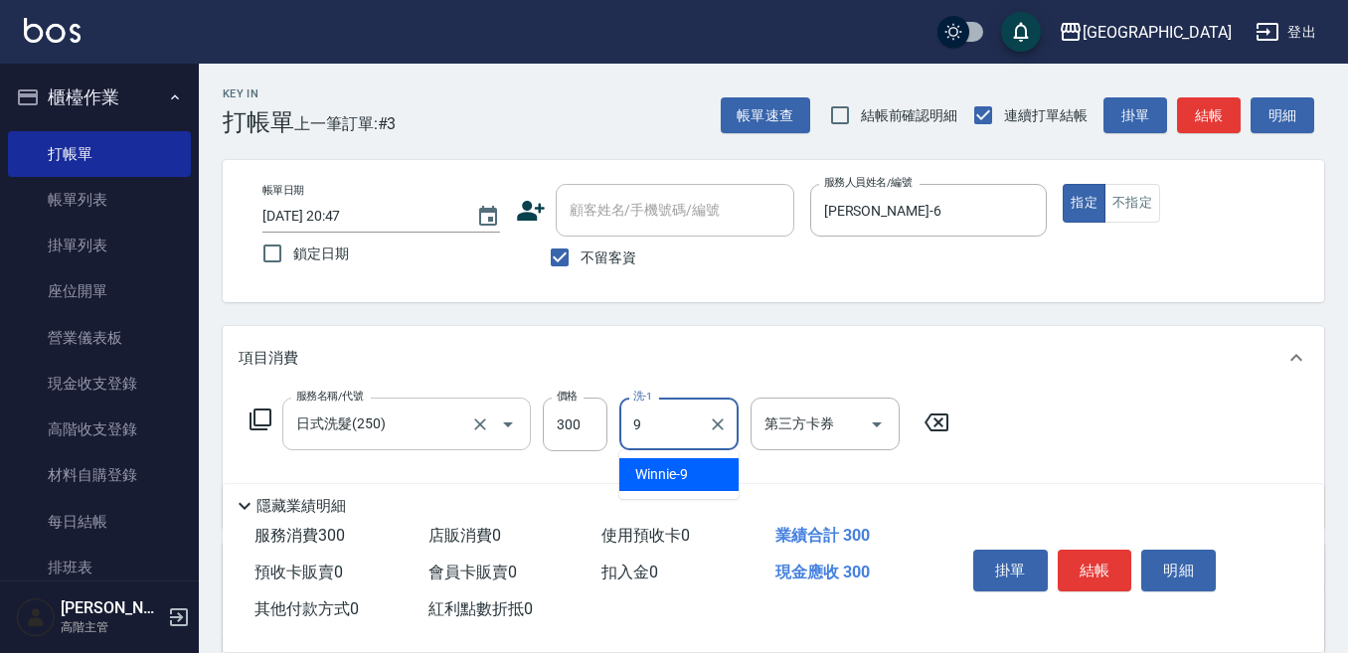
type input "Winnie-9"
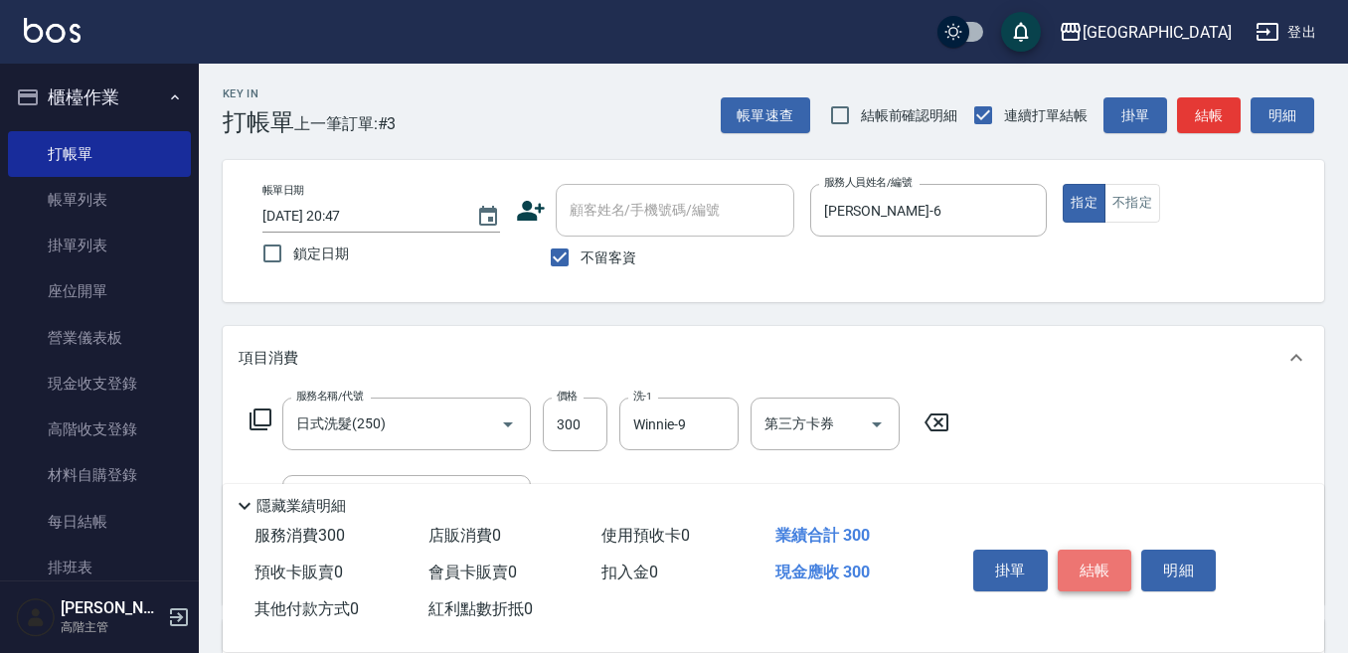
click at [1081, 561] on button "結帳" at bounding box center [1095, 571] width 75 height 42
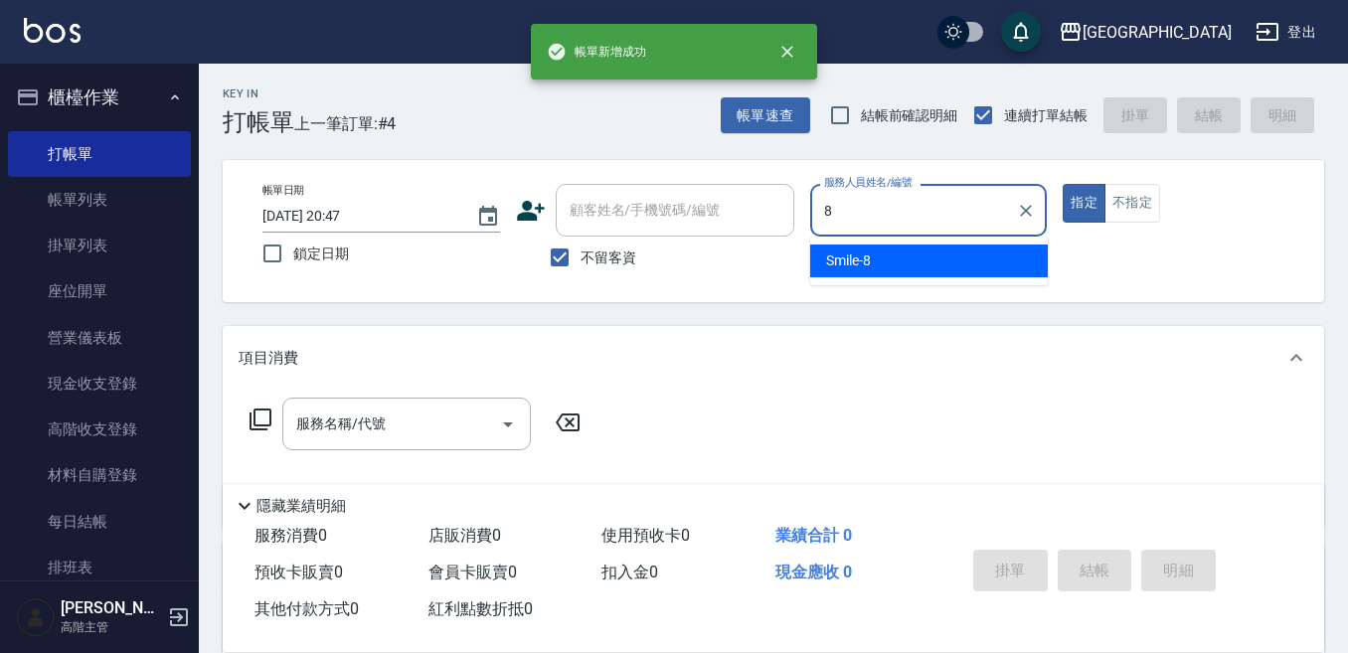
type input "Smile-8"
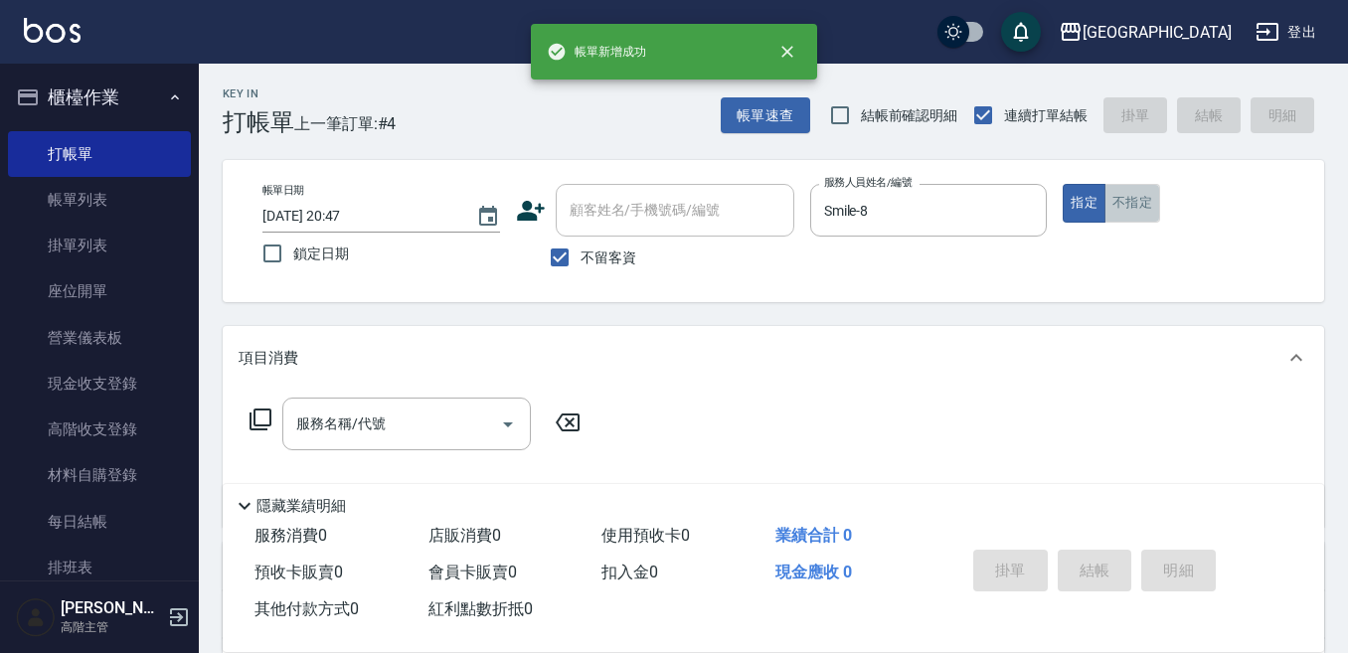
click at [1143, 200] on button "不指定" at bounding box center [1132, 203] width 56 height 39
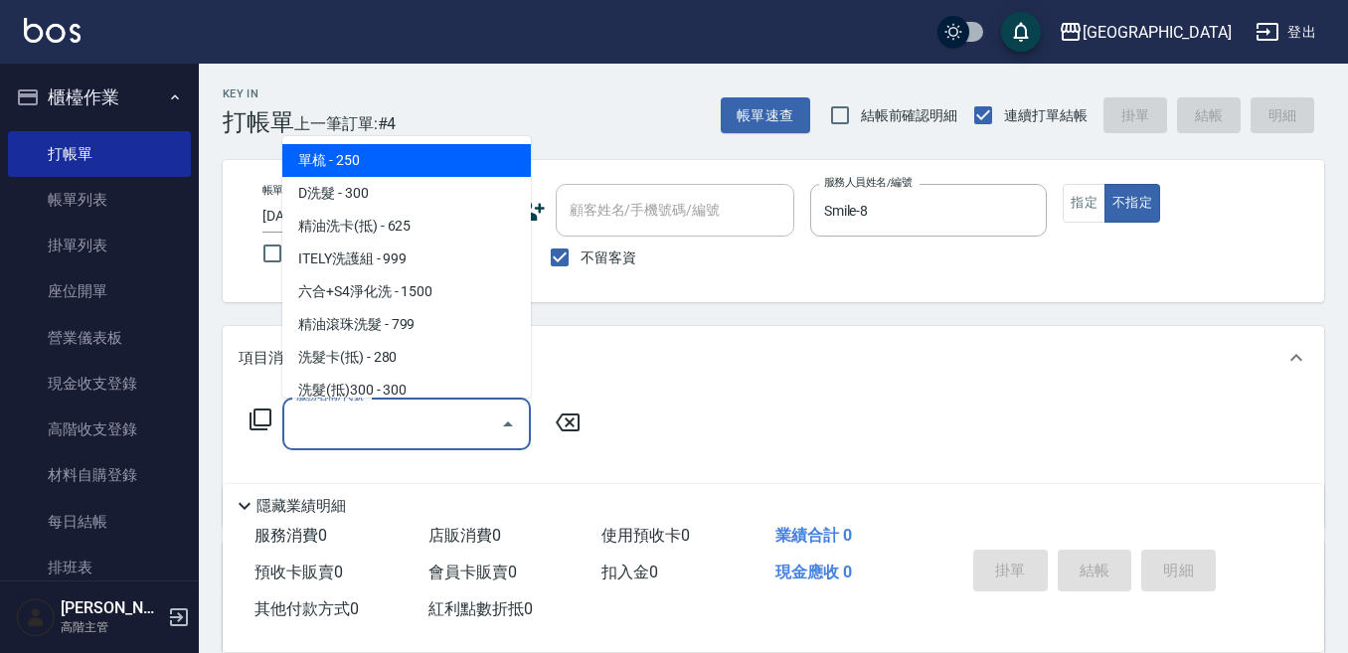
click at [433, 408] on input "服務名稱/代號" at bounding box center [391, 424] width 201 height 35
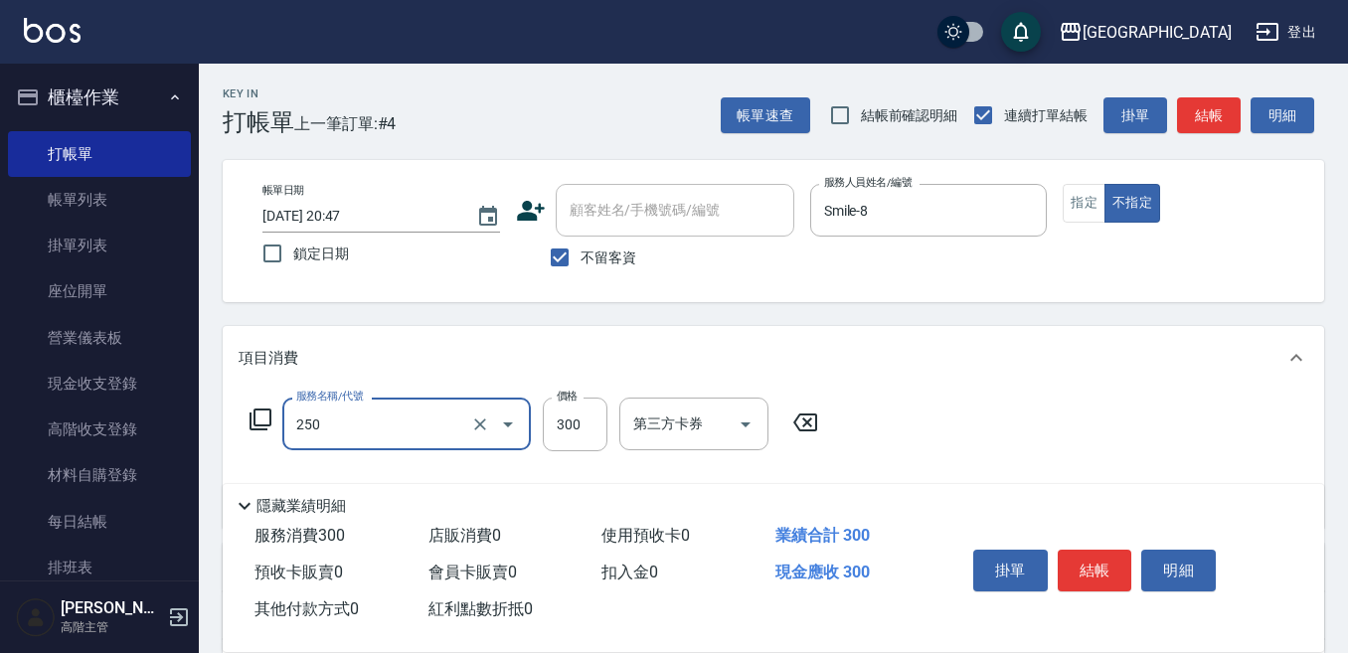
type input "日式洗髮(250)"
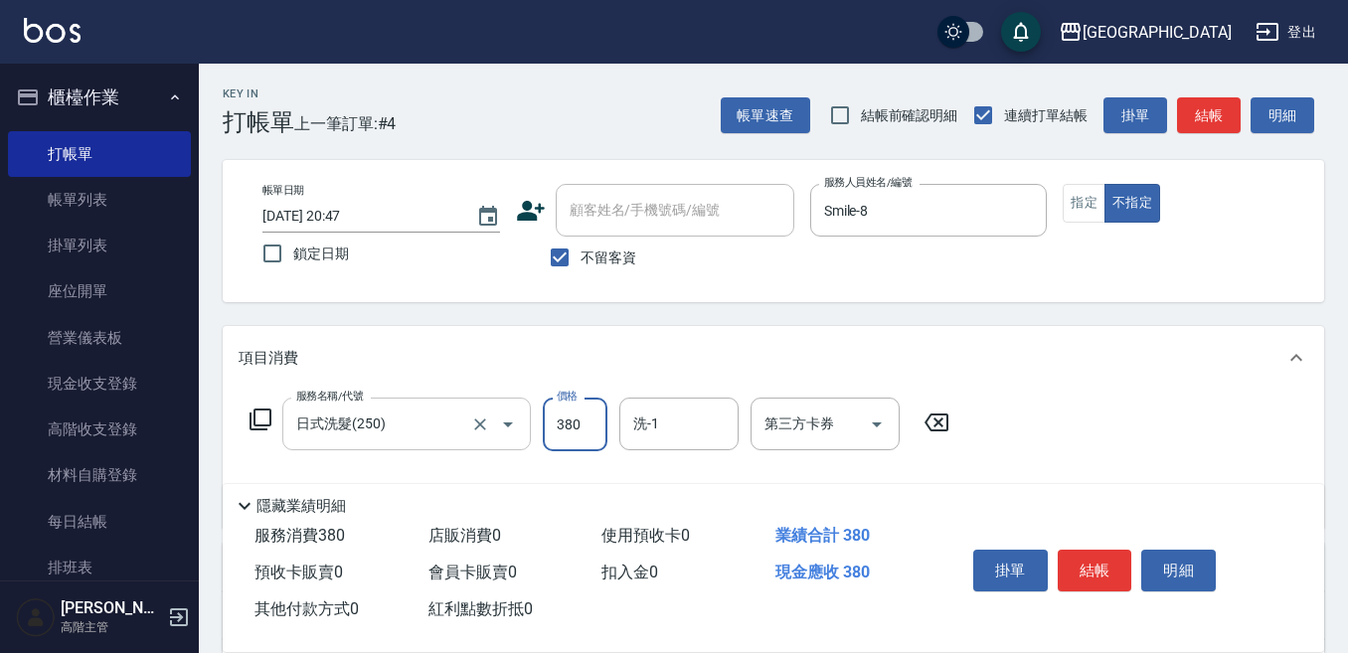
type input "380"
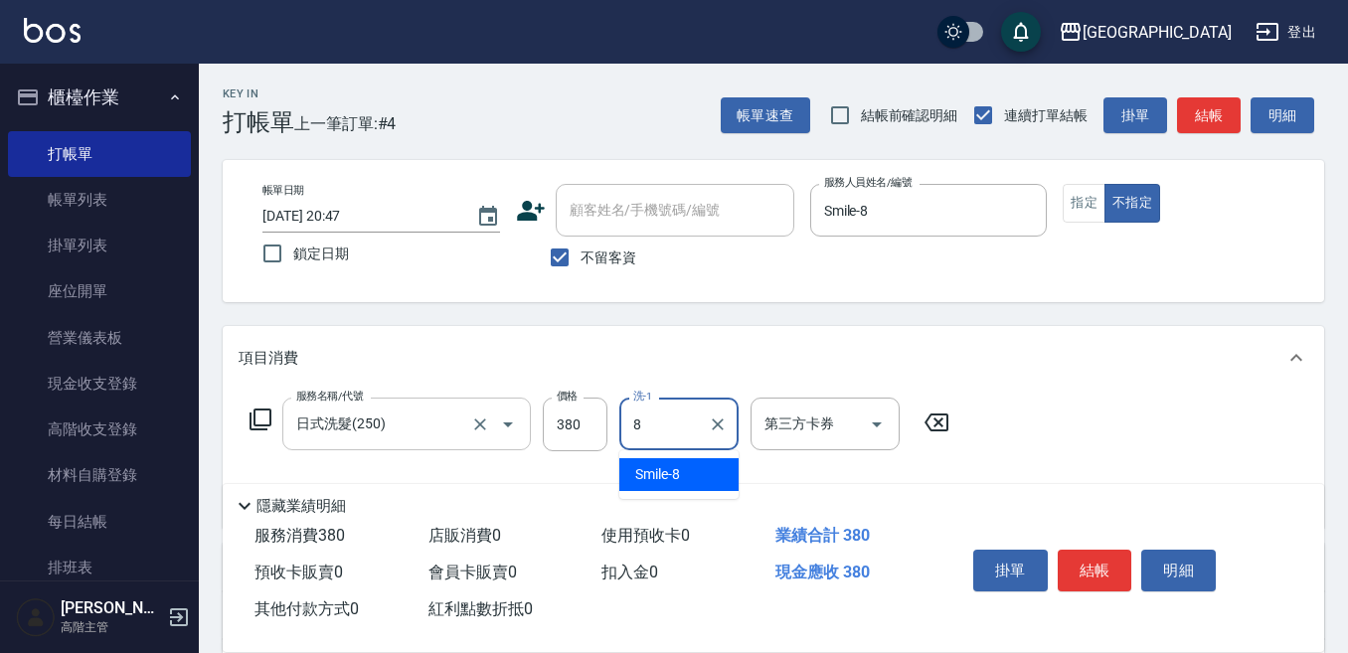
type input "Smile-8"
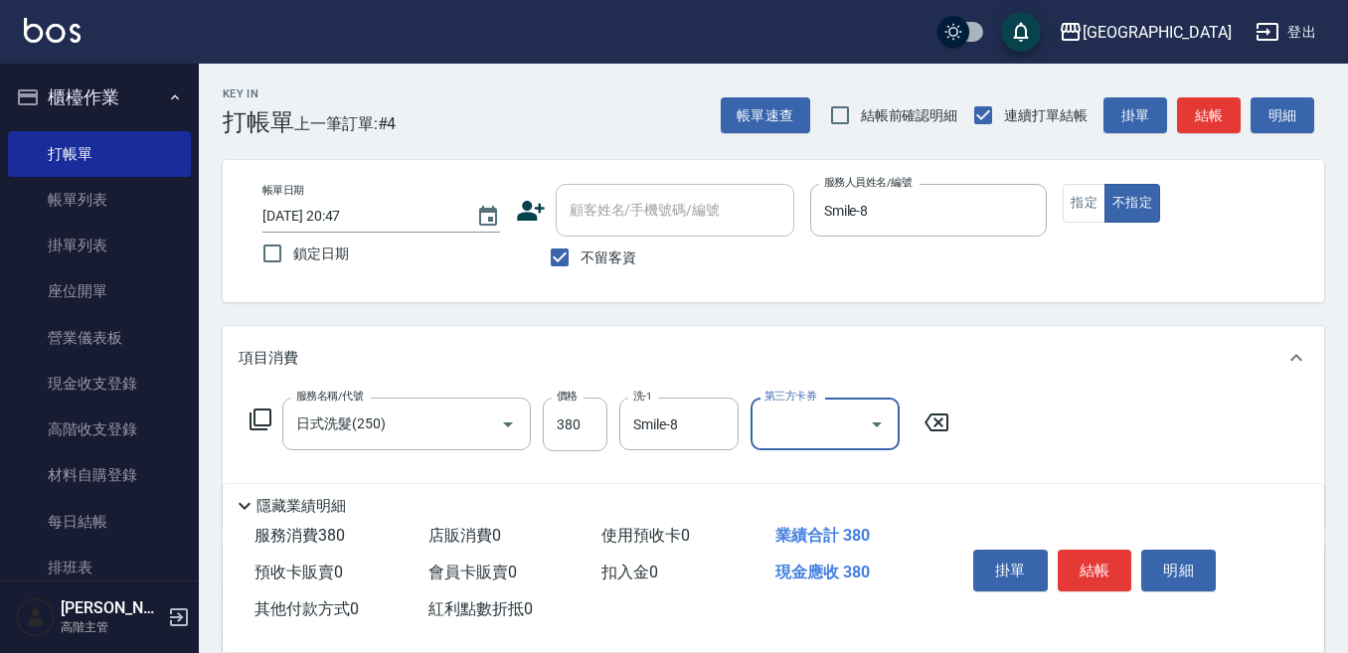
scroll to position [99, 0]
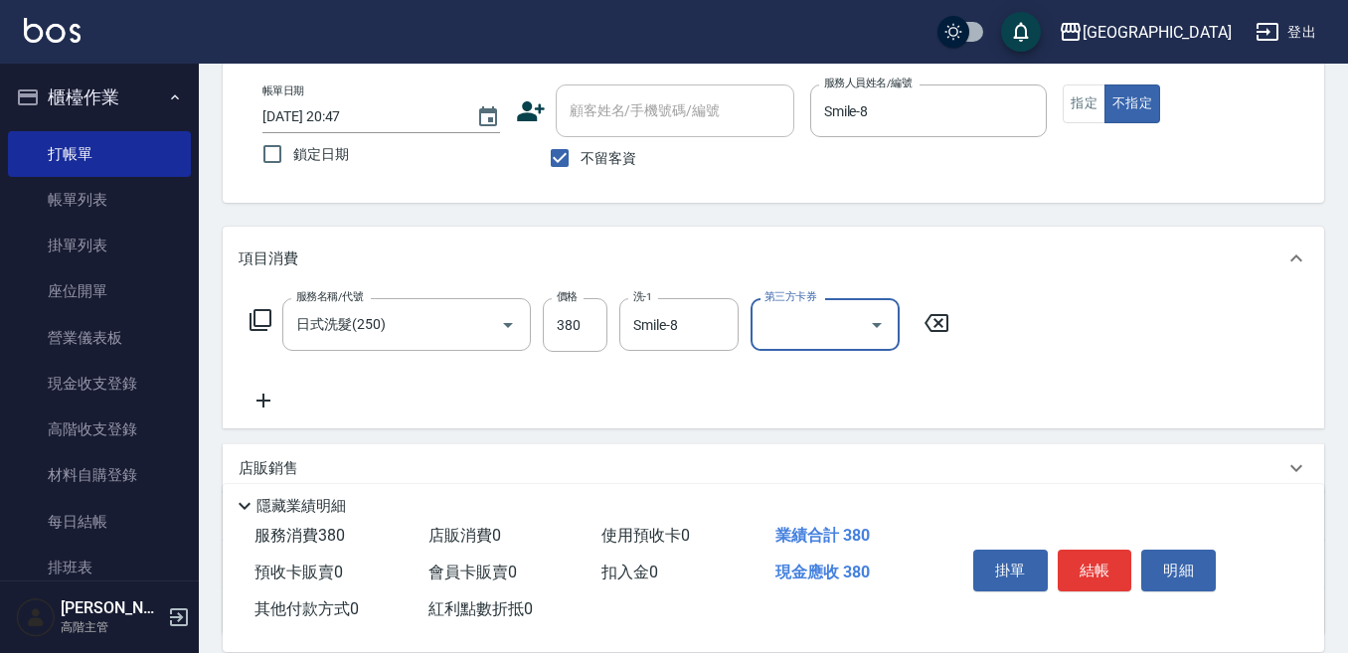
click at [265, 398] on icon at bounding box center [264, 401] width 50 height 24
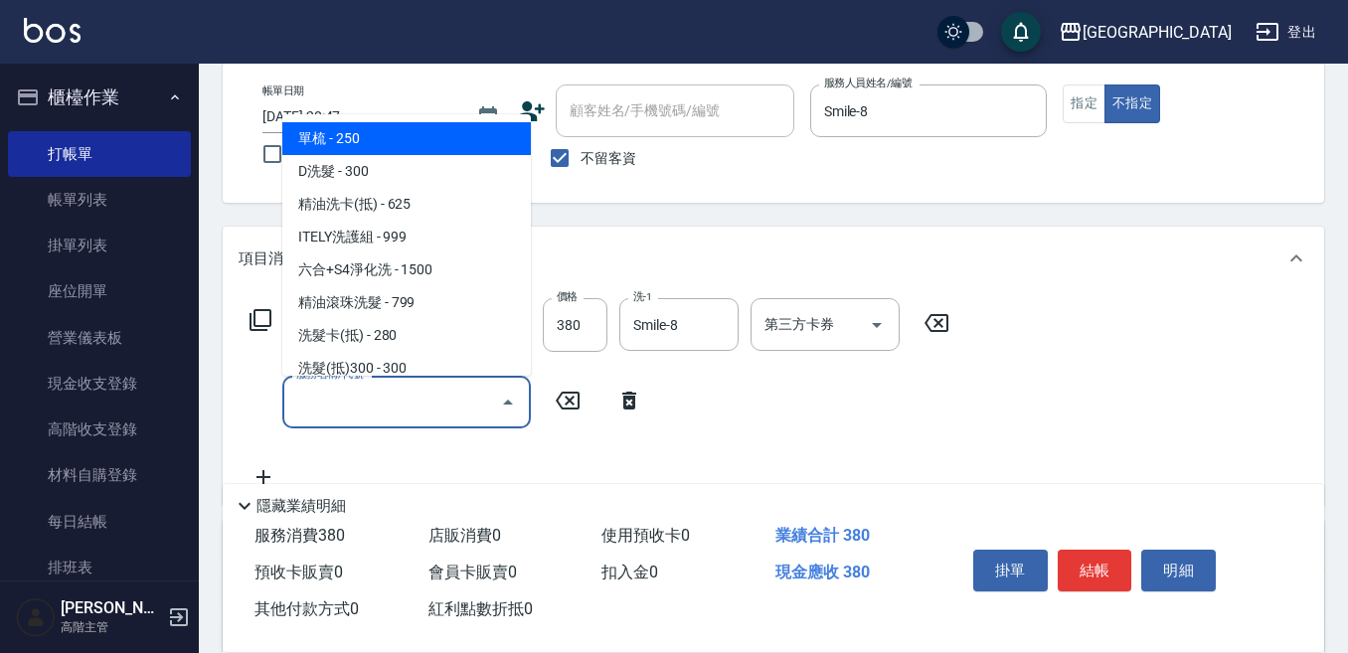
click at [314, 398] on input "服務名稱/代號" at bounding box center [391, 402] width 201 height 35
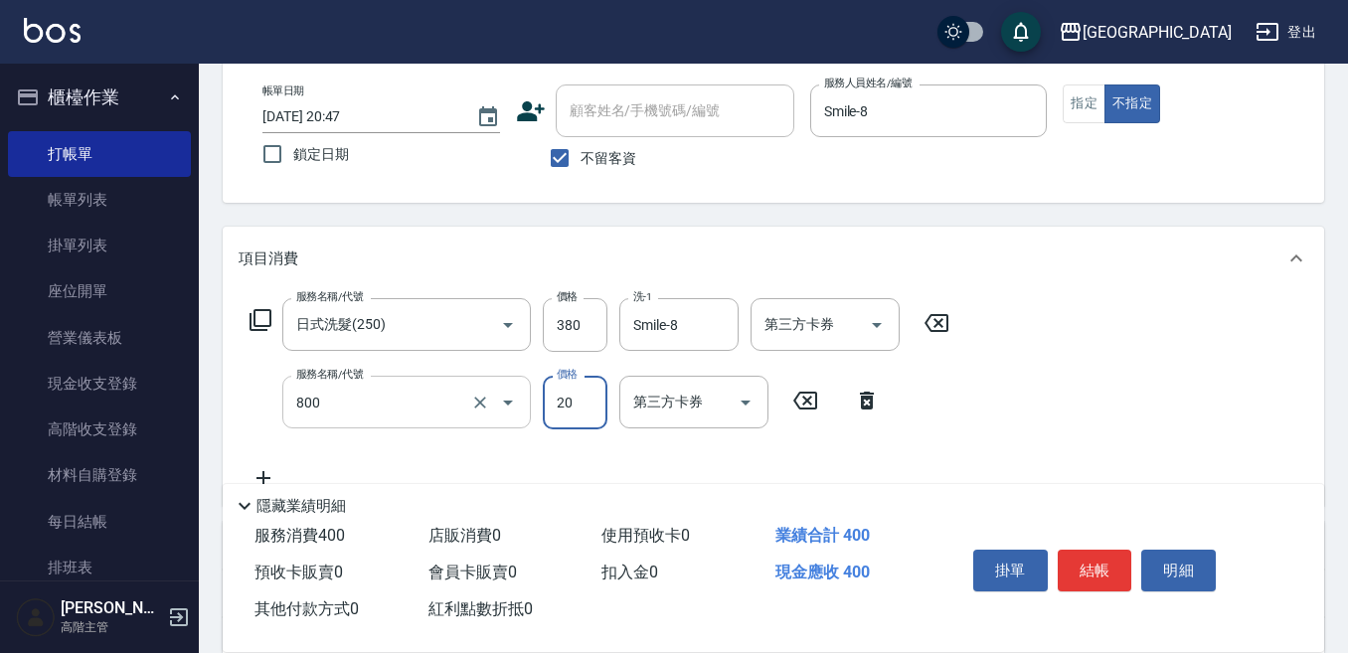
type input "潤絲精(800)"
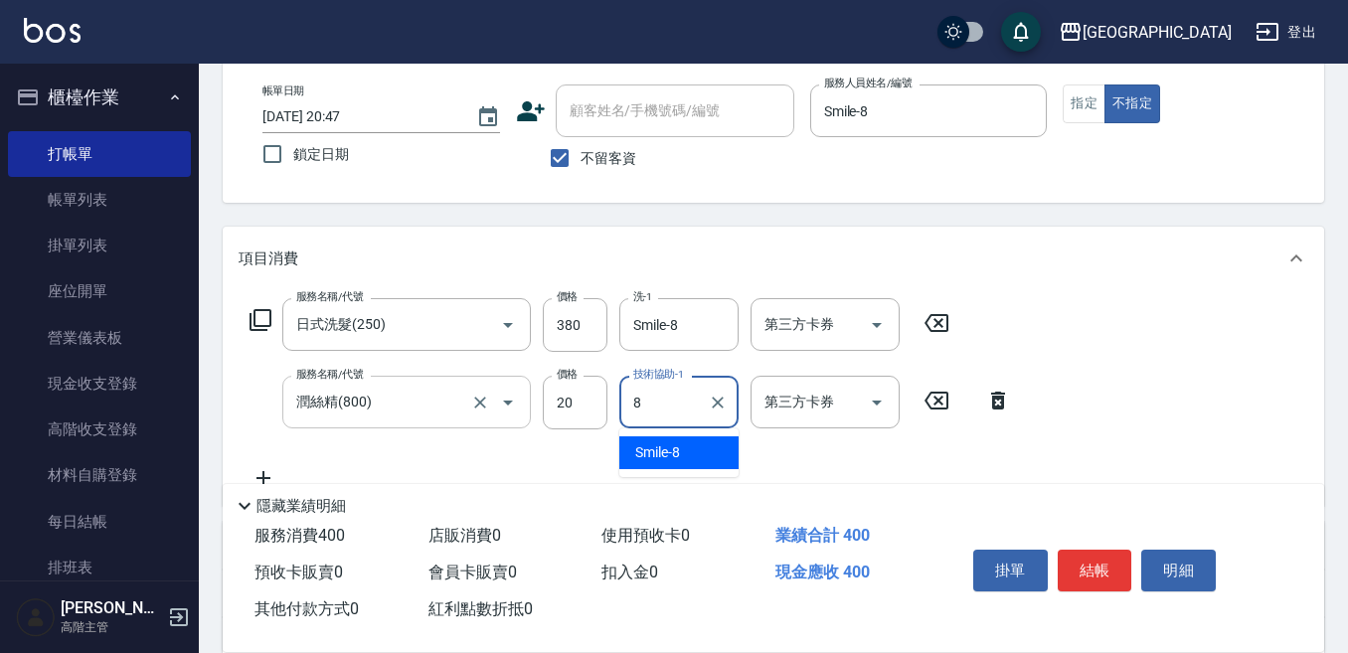
type input "Smile-8"
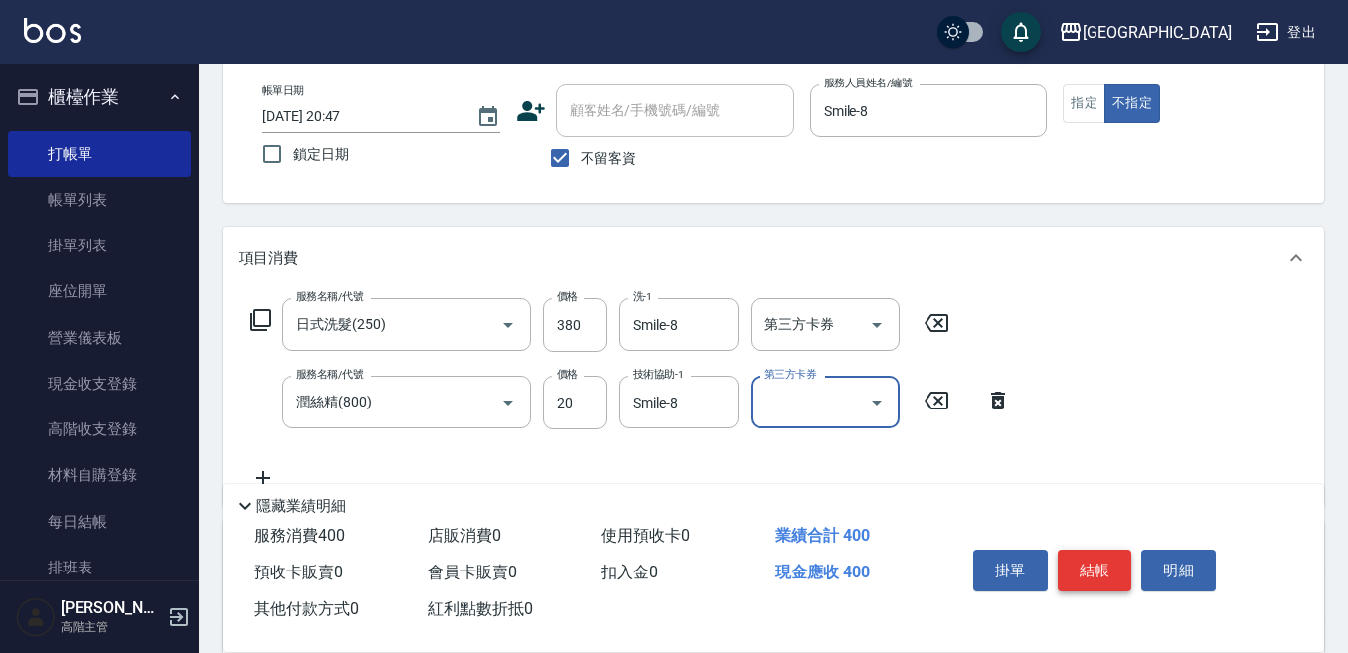
click at [1081, 553] on button "結帳" at bounding box center [1095, 571] width 75 height 42
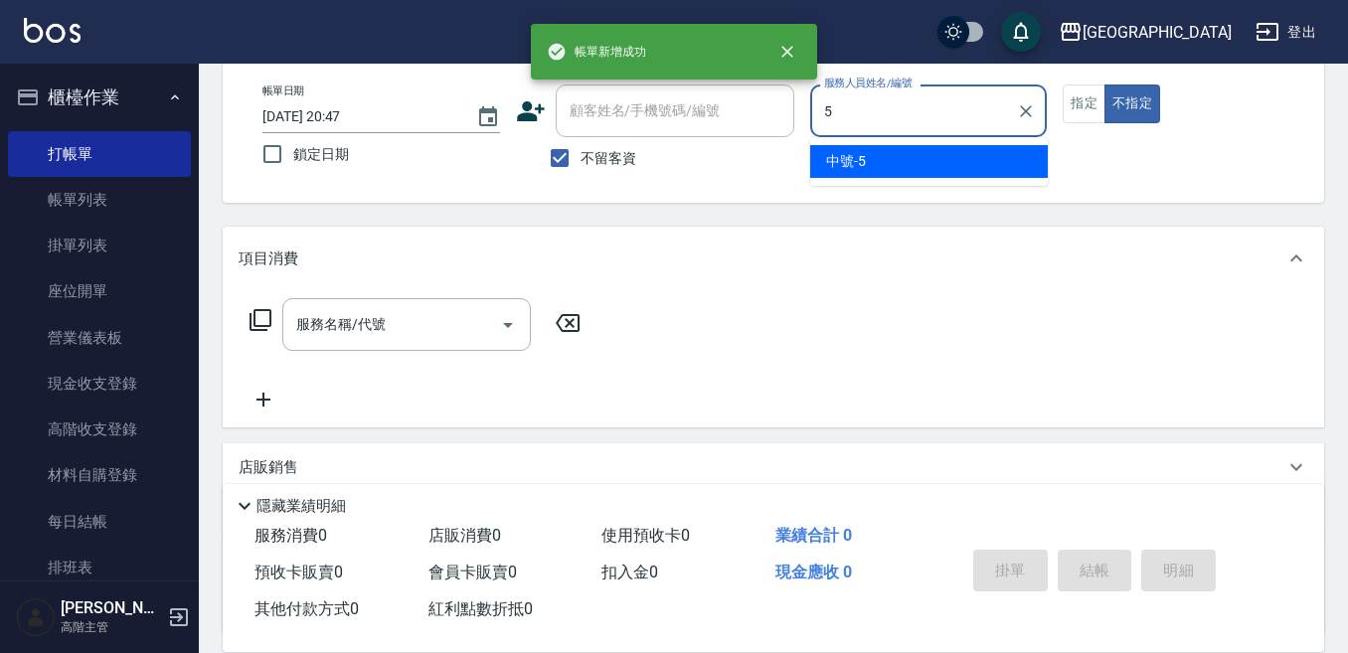
type input "中號-5"
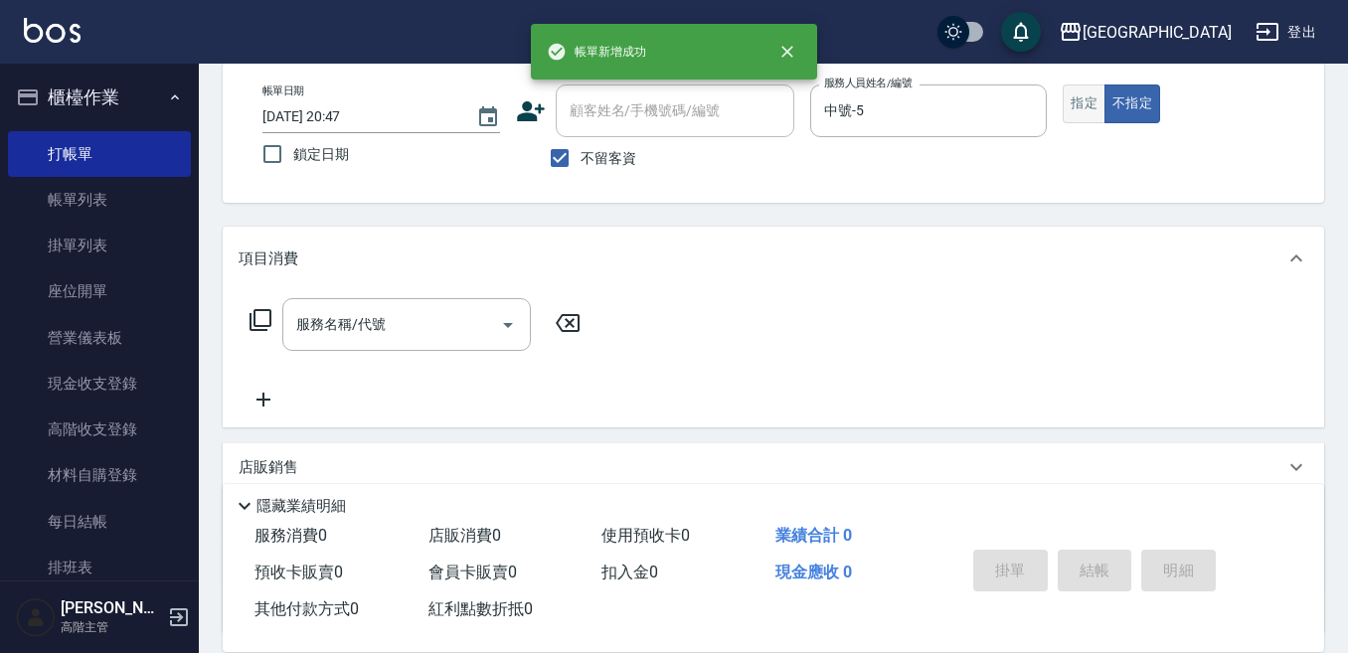
click at [1074, 97] on button "指定" at bounding box center [1084, 103] width 43 height 39
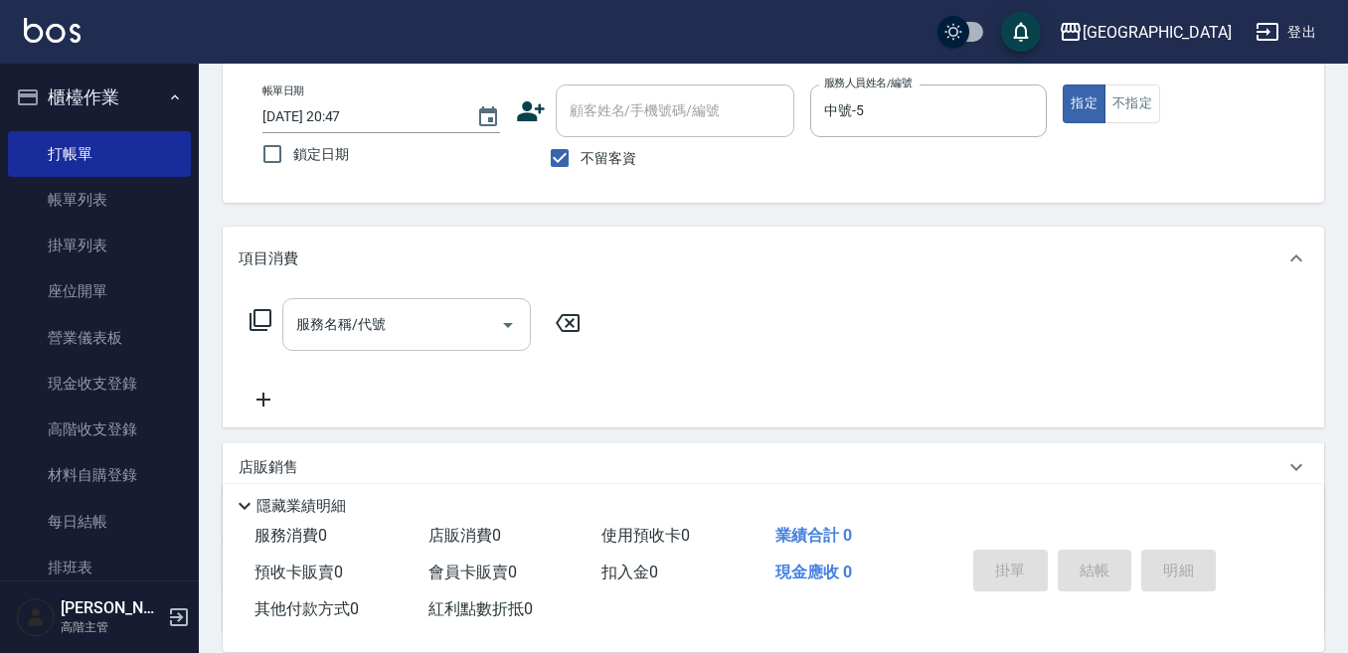
click at [398, 325] on input "服務名稱/代號" at bounding box center [391, 324] width 201 height 35
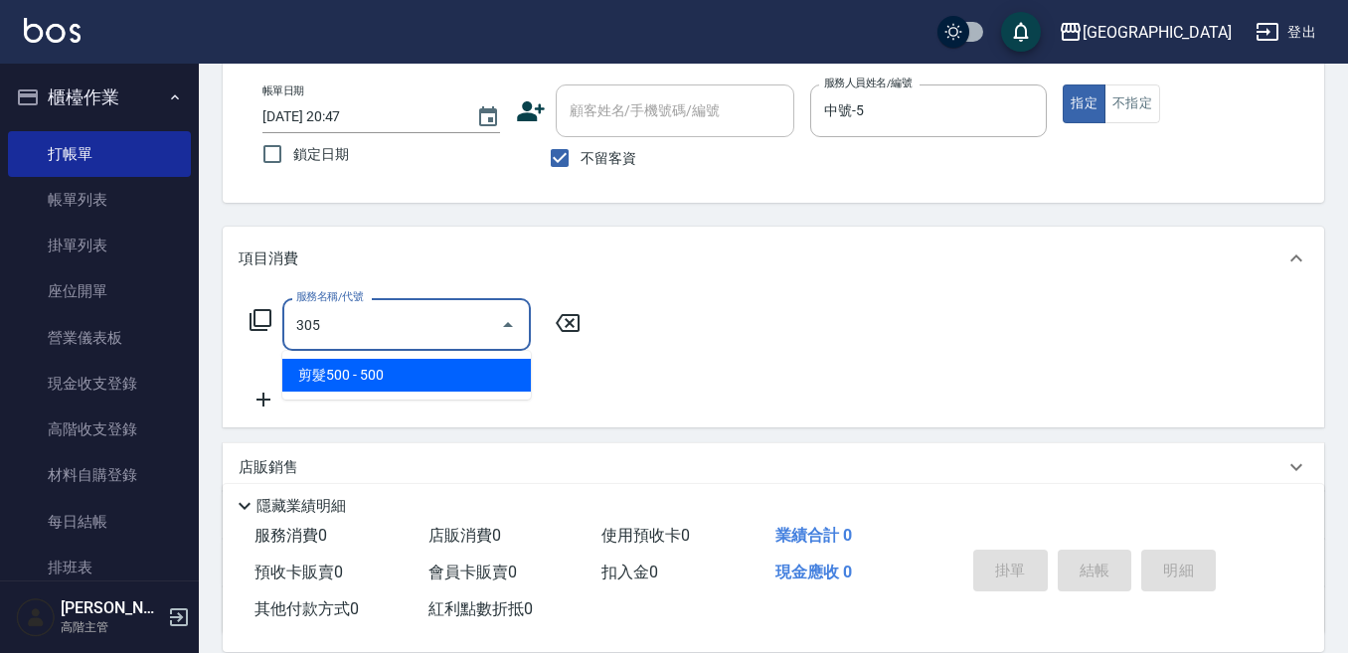
type input "剪髮500(305)"
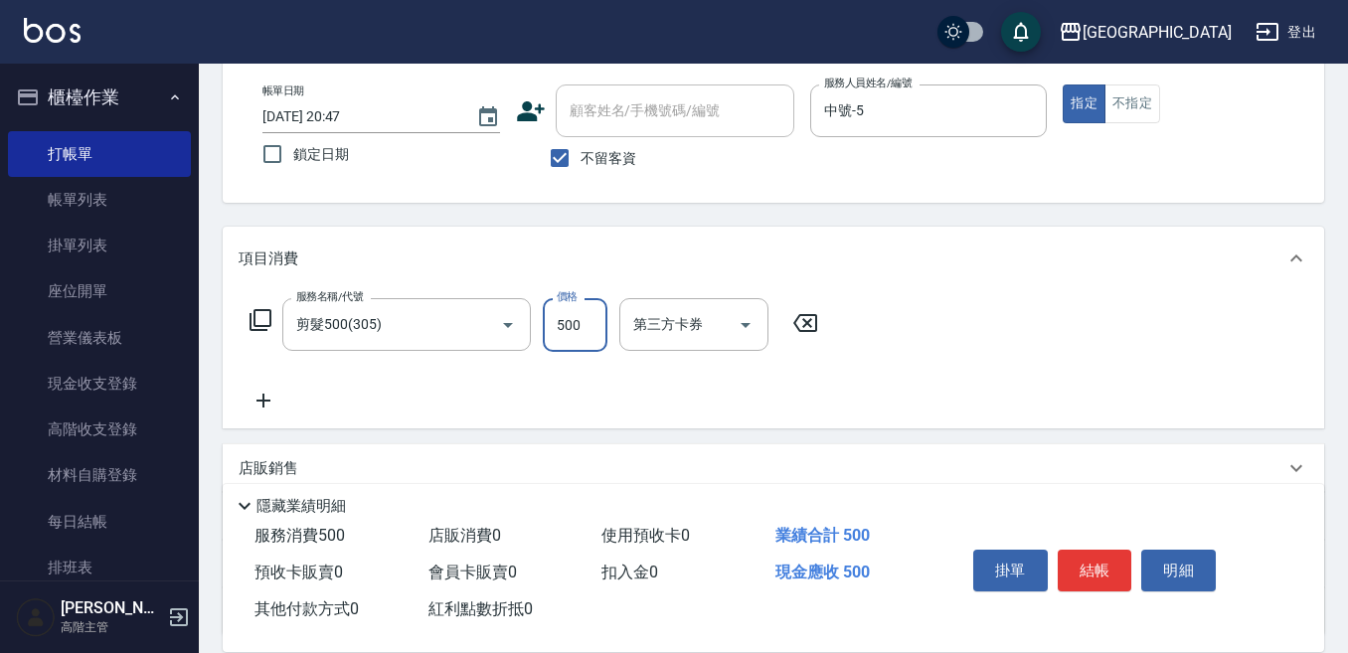
click at [264, 396] on icon at bounding box center [263, 401] width 14 height 14
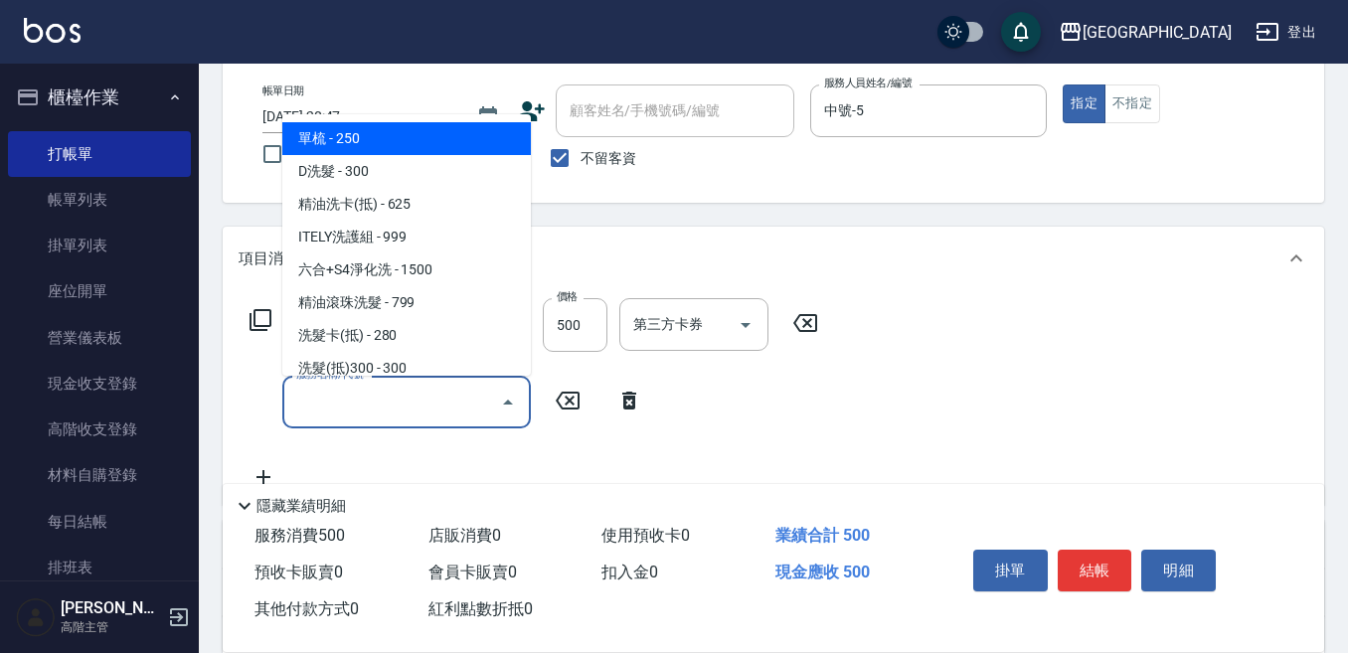
click at [301, 395] on input "服務名稱/代號" at bounding box center [391, 402] width 201 height 35
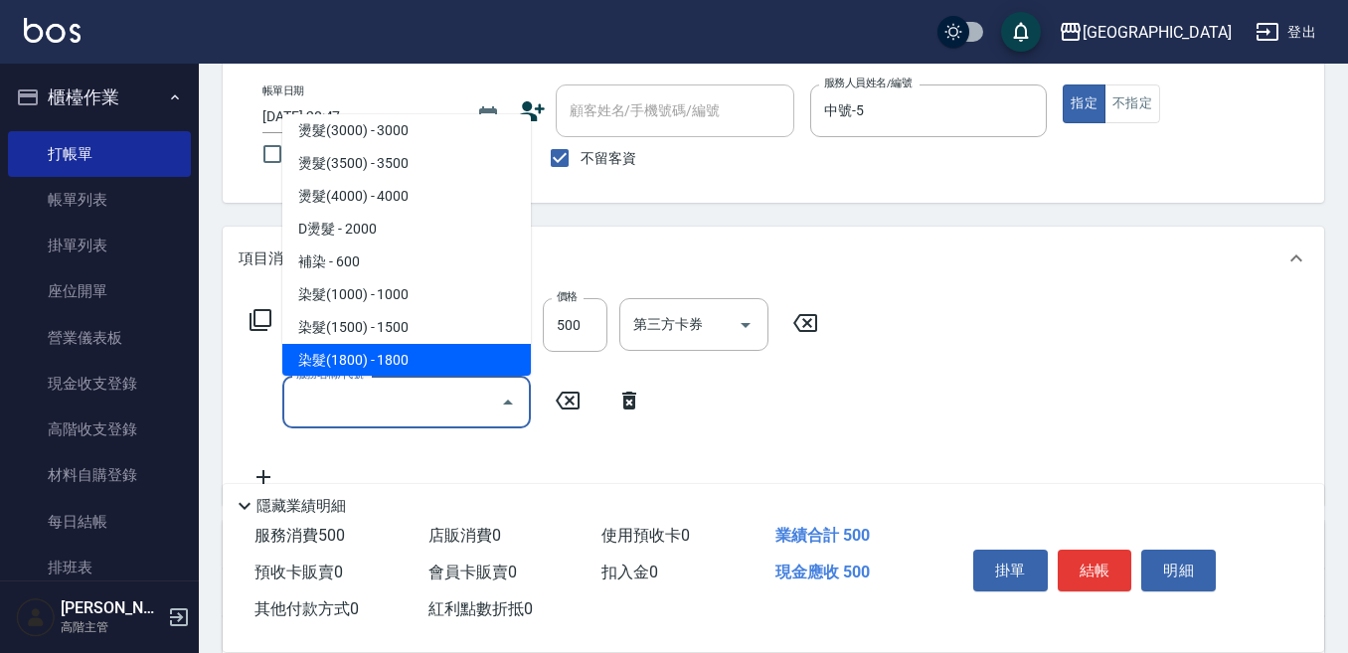
scroll to position [895, 0]
click at [444, 326] on span "染髮(2500) - 2500" at bounding box center [406, 326] width 248 height 33
type input "染髮(2500)(505)"
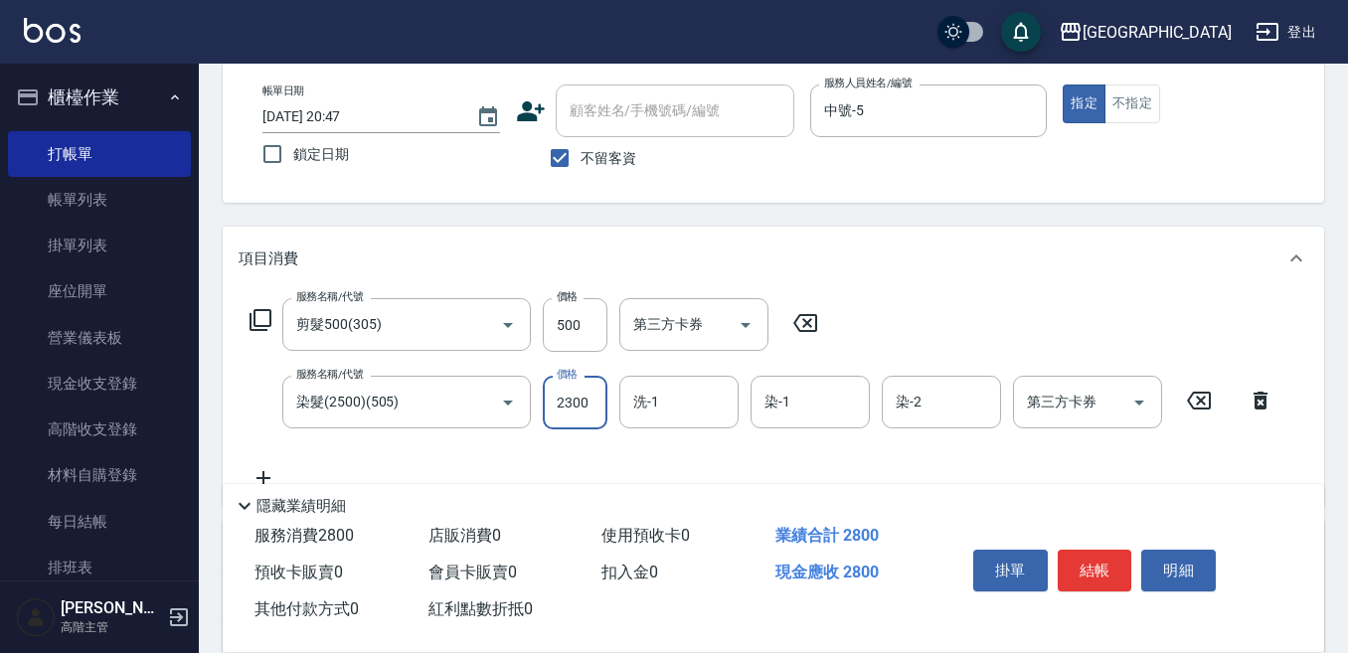
type input "2300"
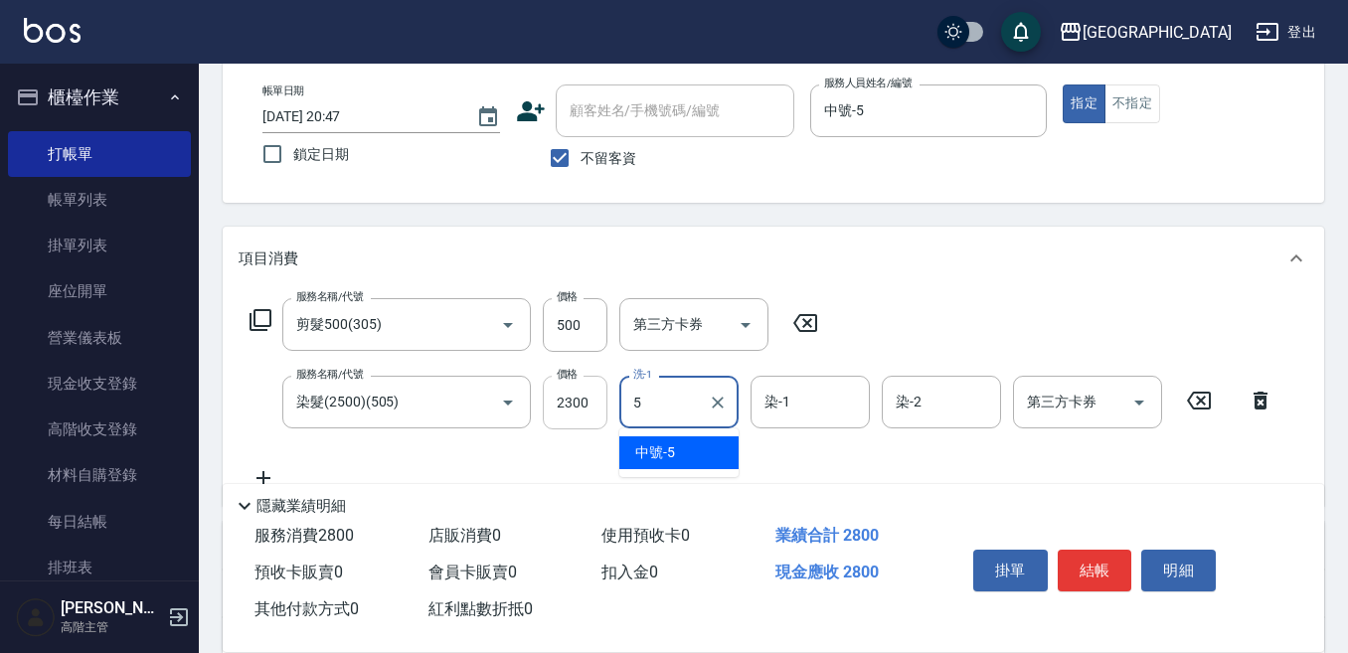
type input "中號-5"
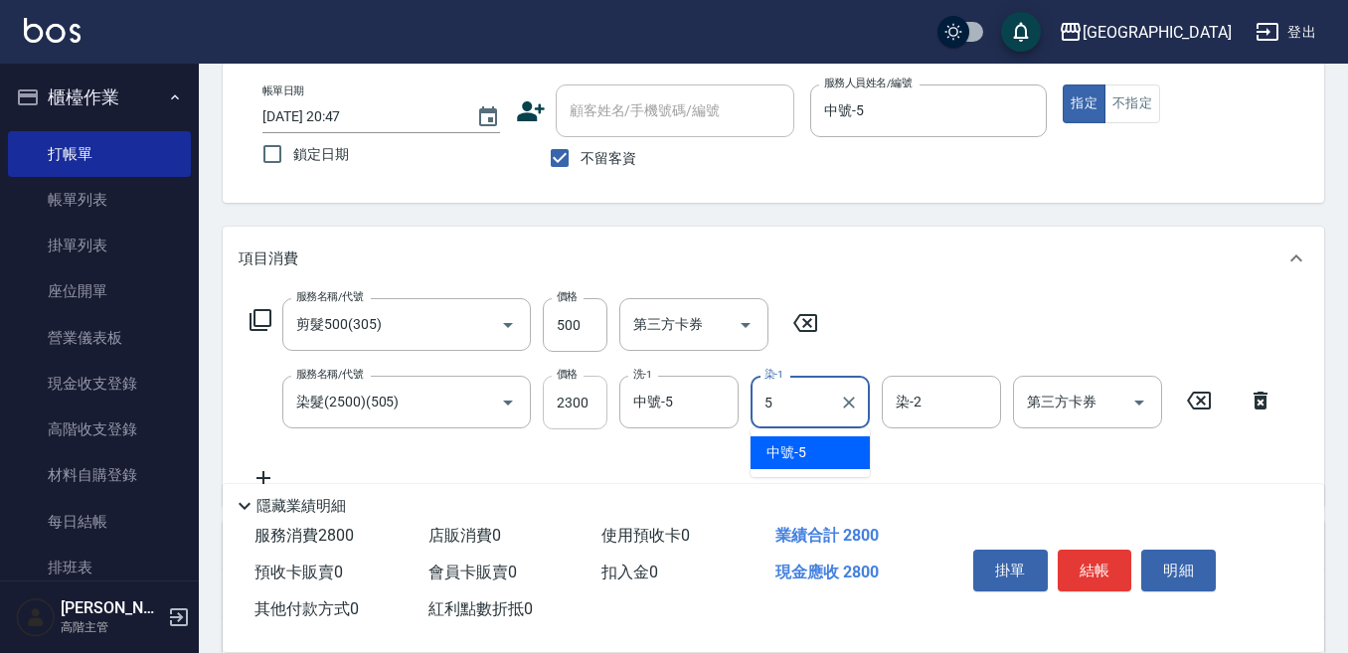
type input "中號-5"
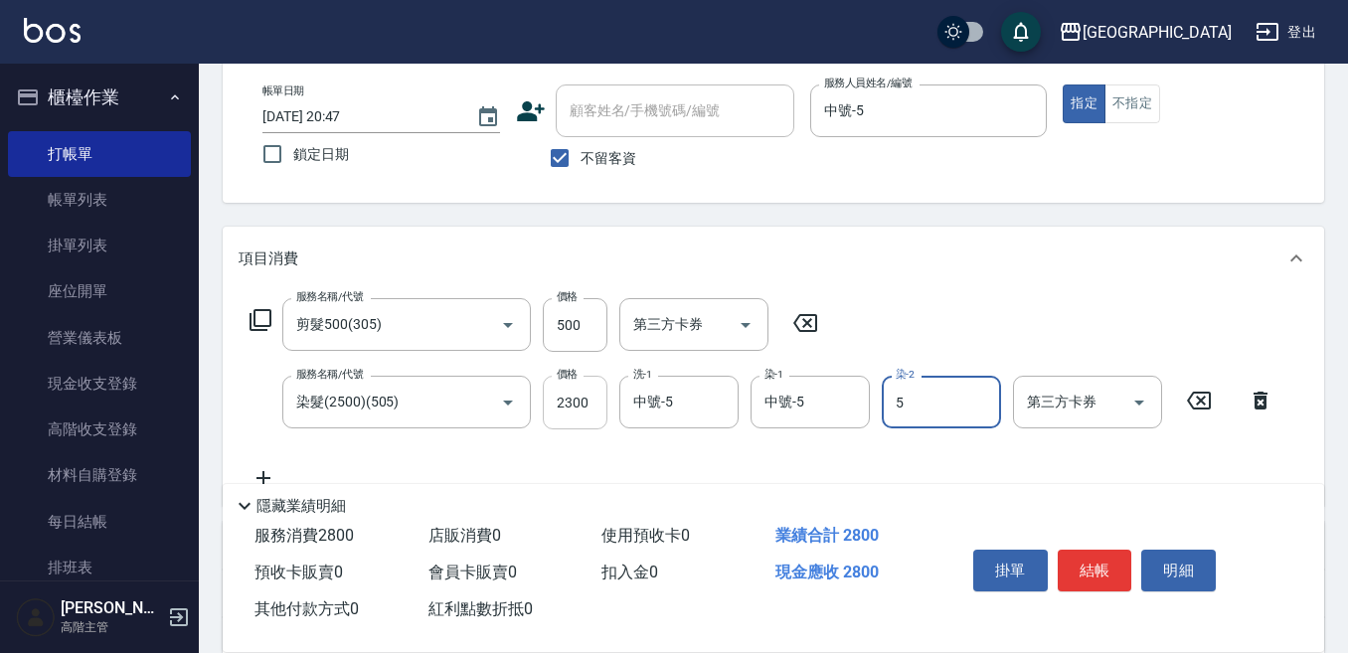
type input "中號-5"
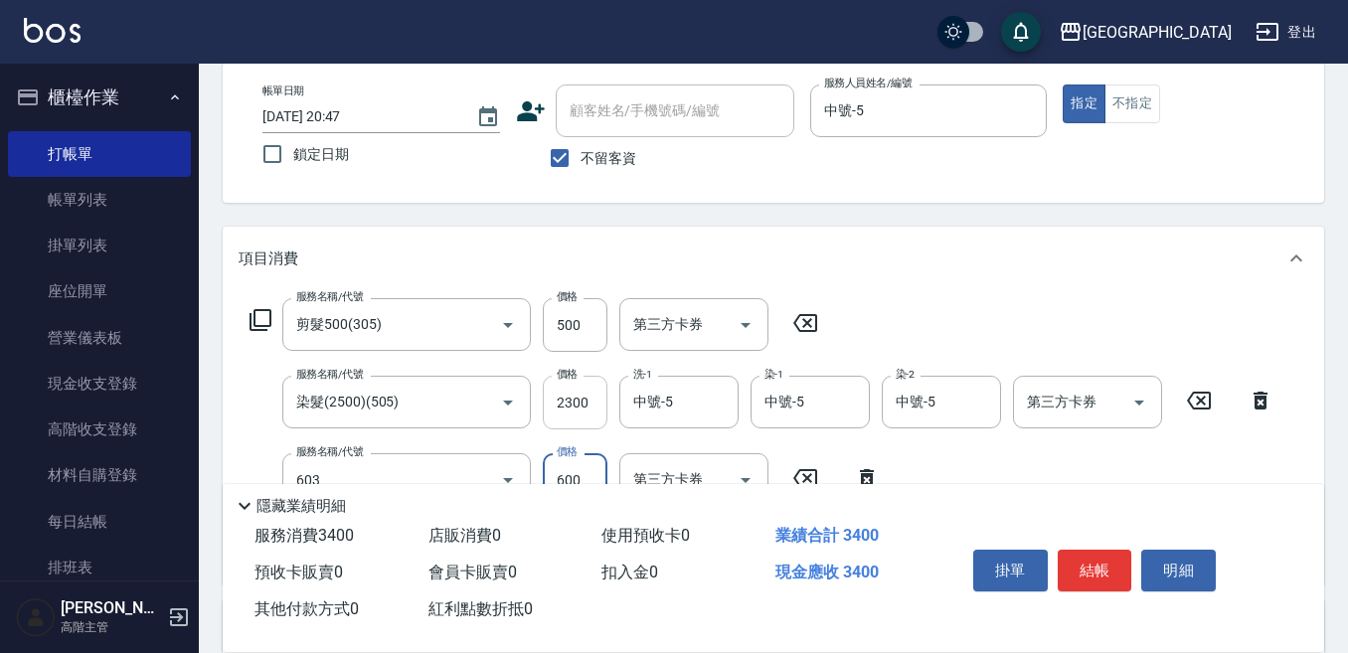
type input "DP水導素(603)"
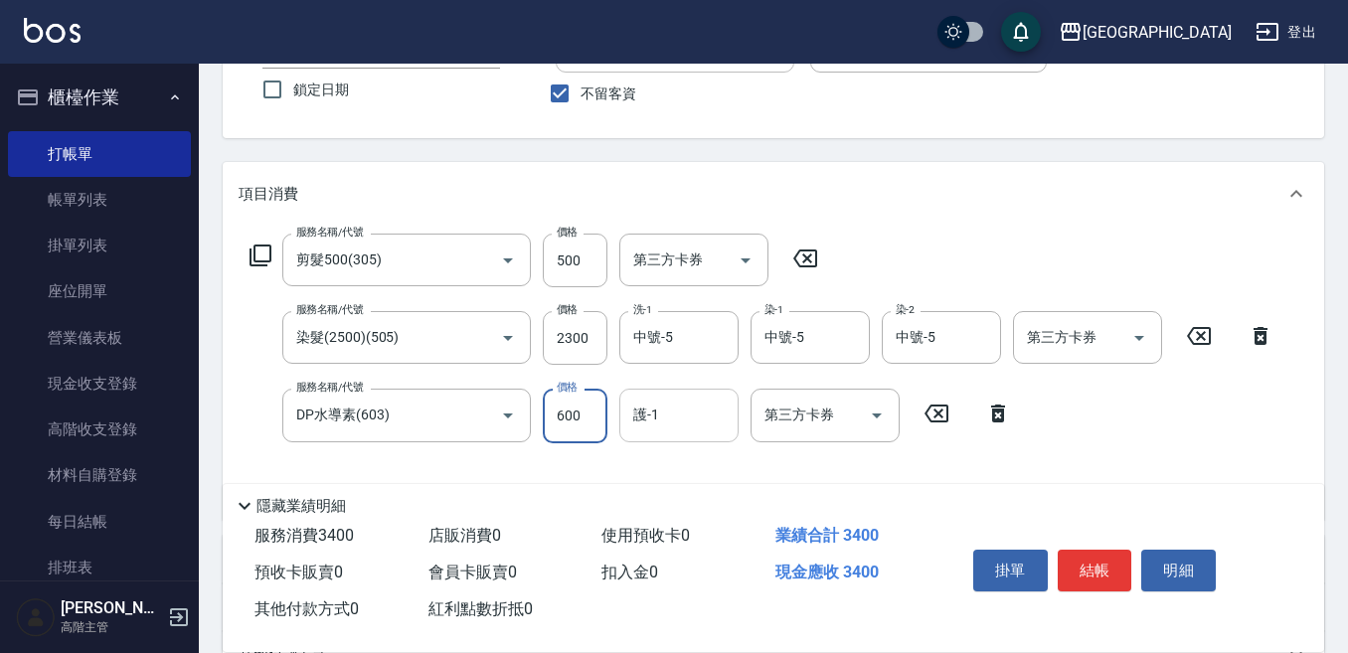
scroll to position [199, 0]
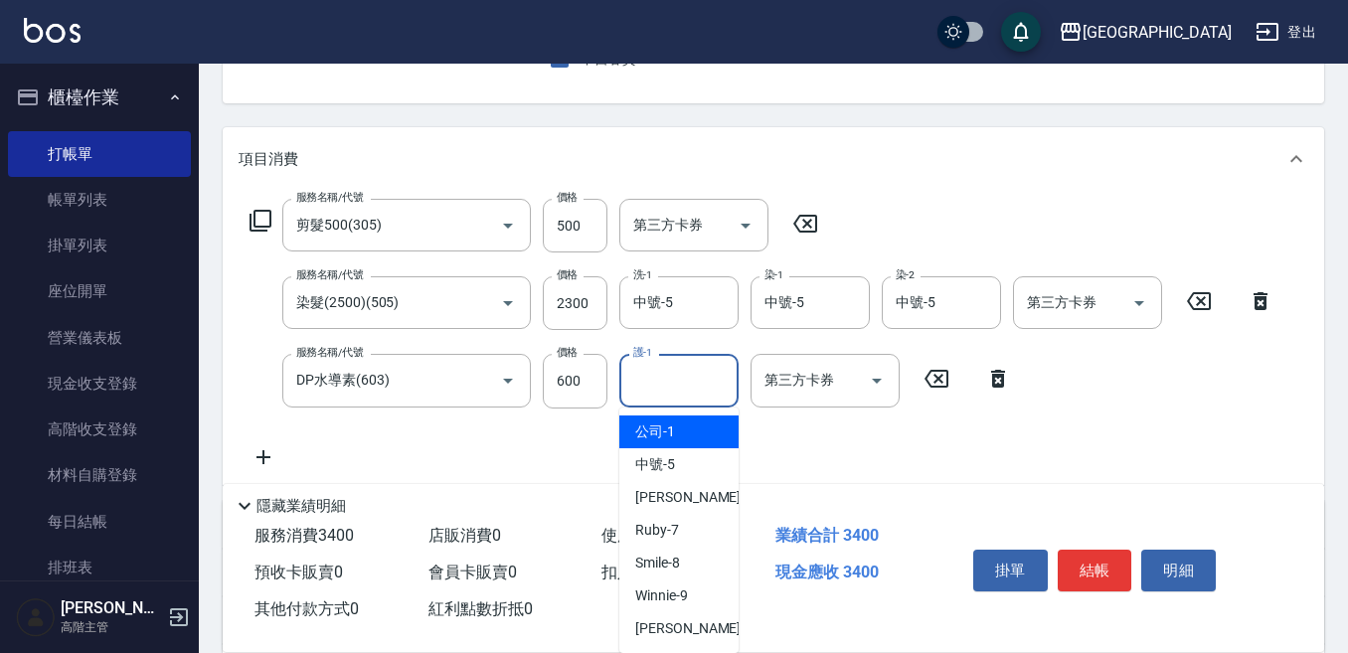
click at [656, 388] on input "護-1" at bounding box center [678, 380] width 101 height 35
type input "中號-5"
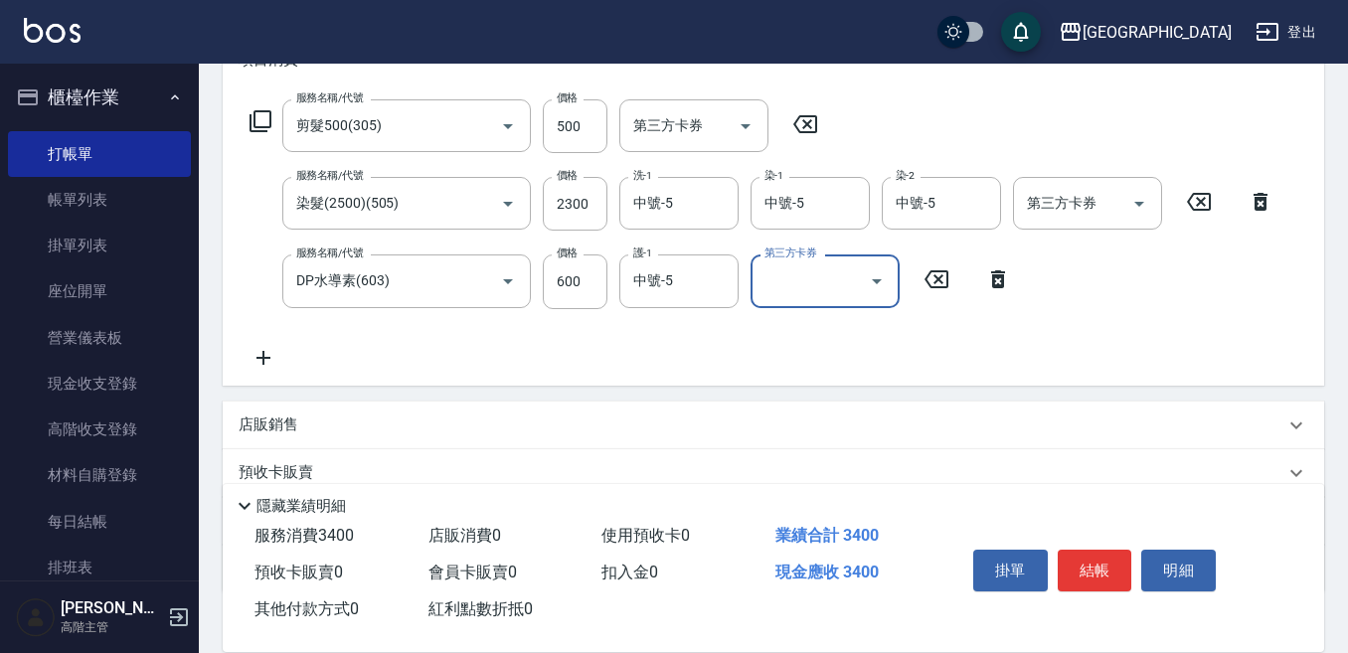
scroll to position [398, 0]
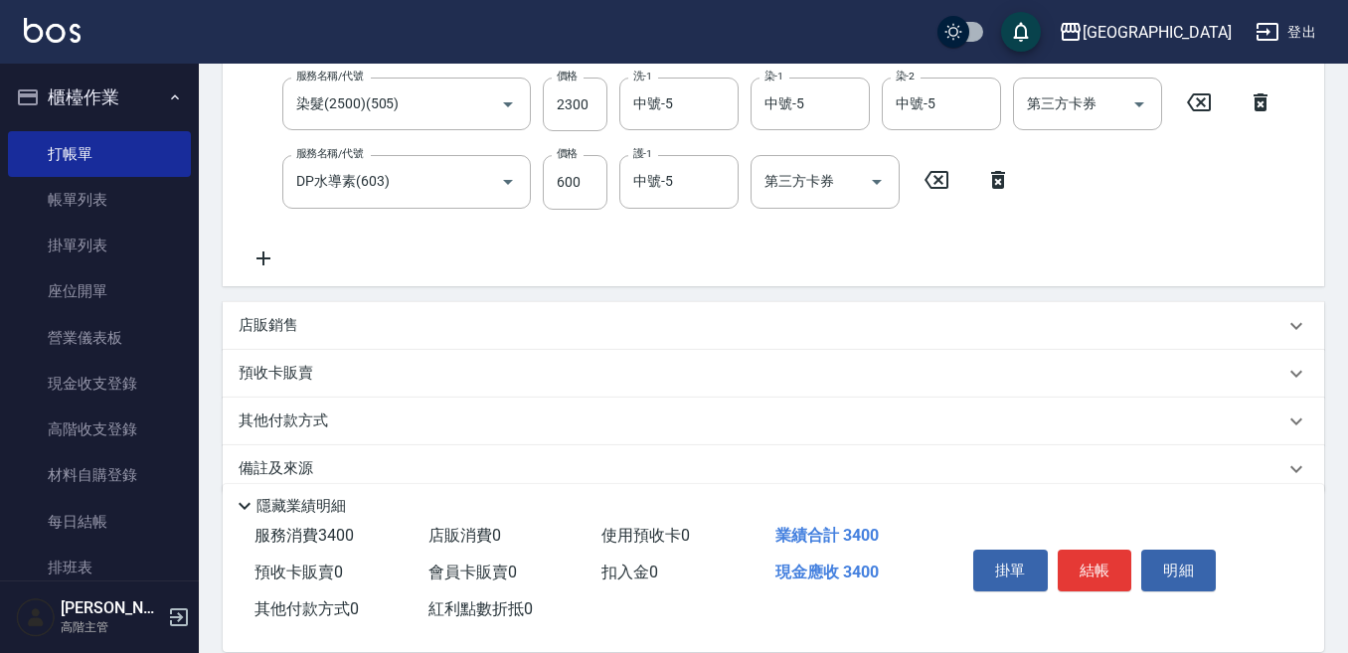
click at [276, 327] on p "店販銷售" at bounding box center [269, 325] width 60 height 21
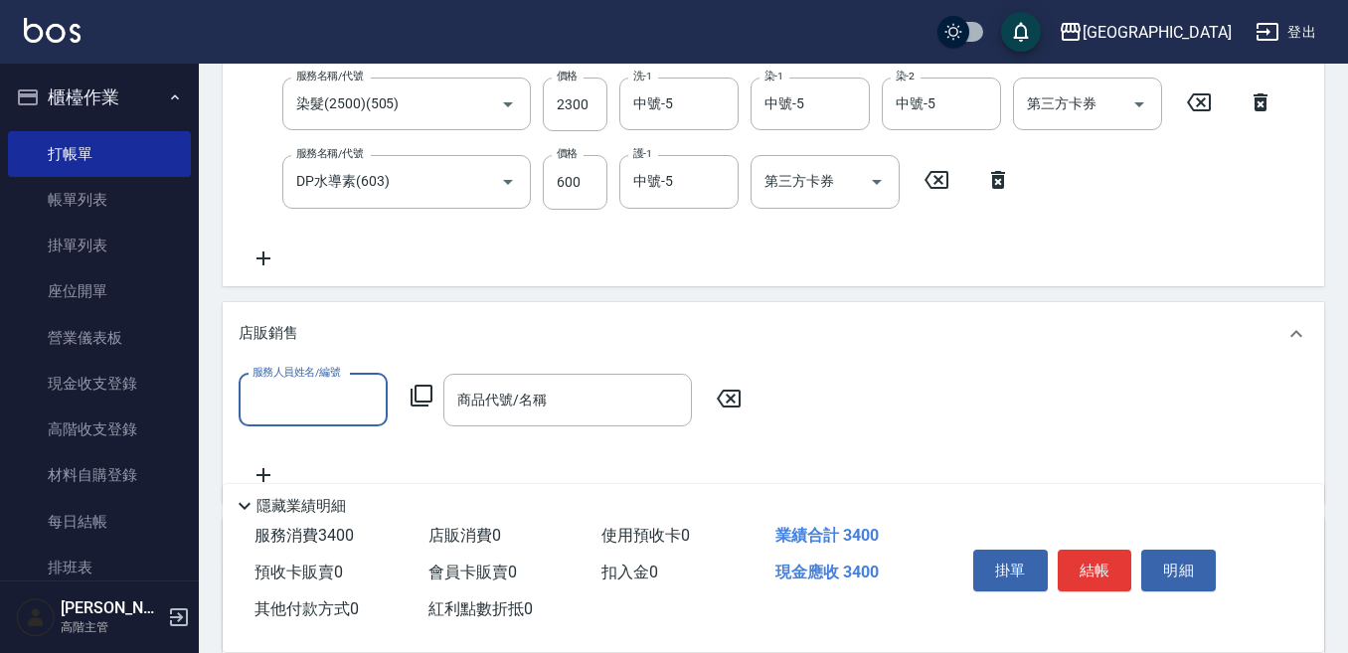
scroll to position [0, 0]
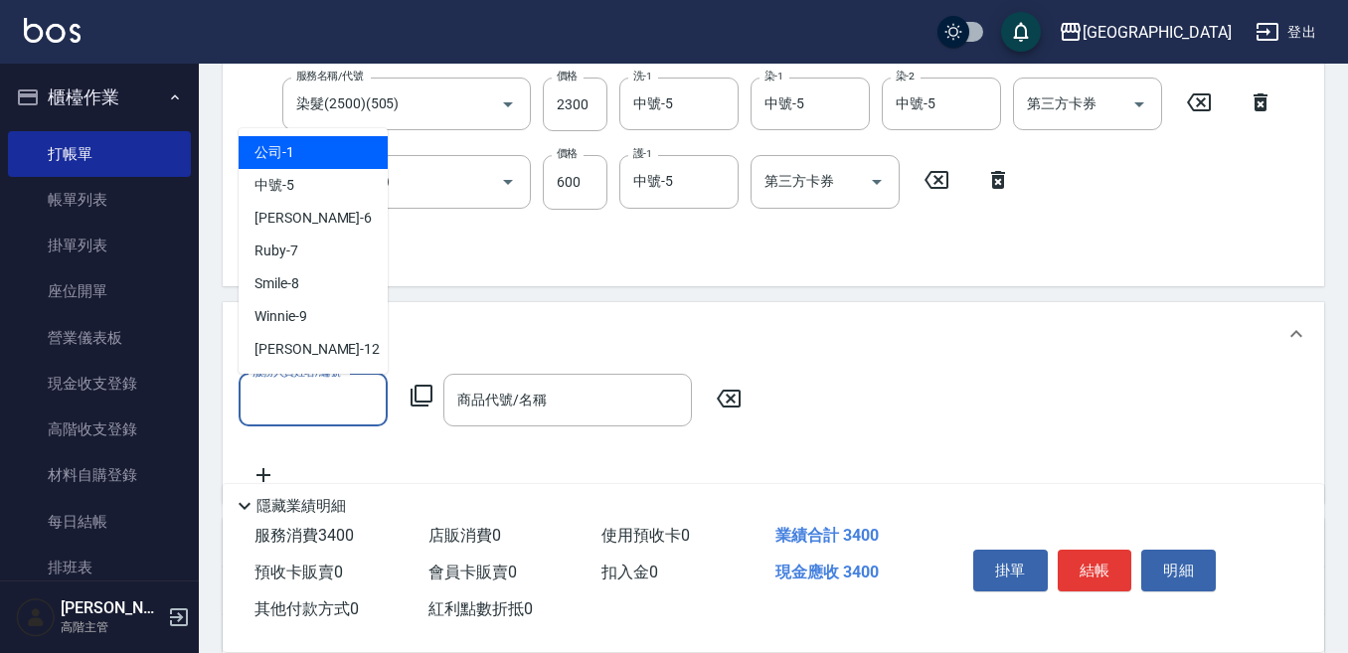
click at [277, 398] on input "服務人員姓名/編號" at bounding box center [312, 400] width 131 height 35
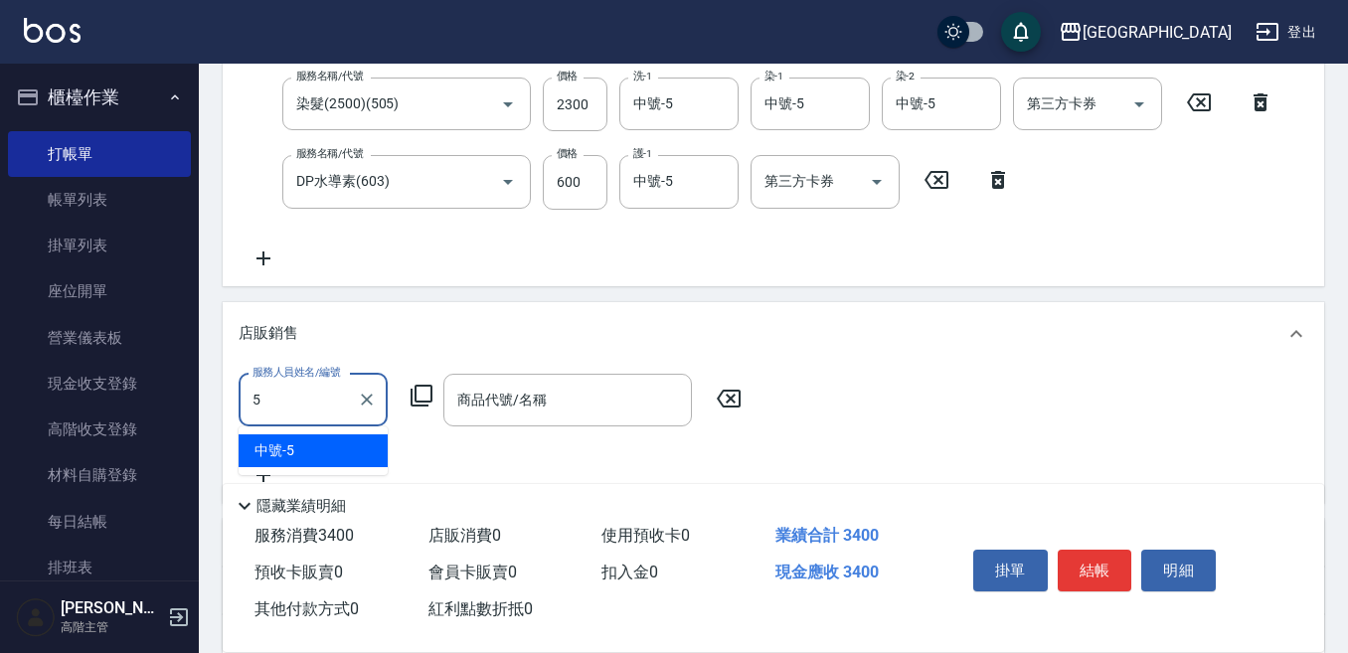
type input "中號-5"
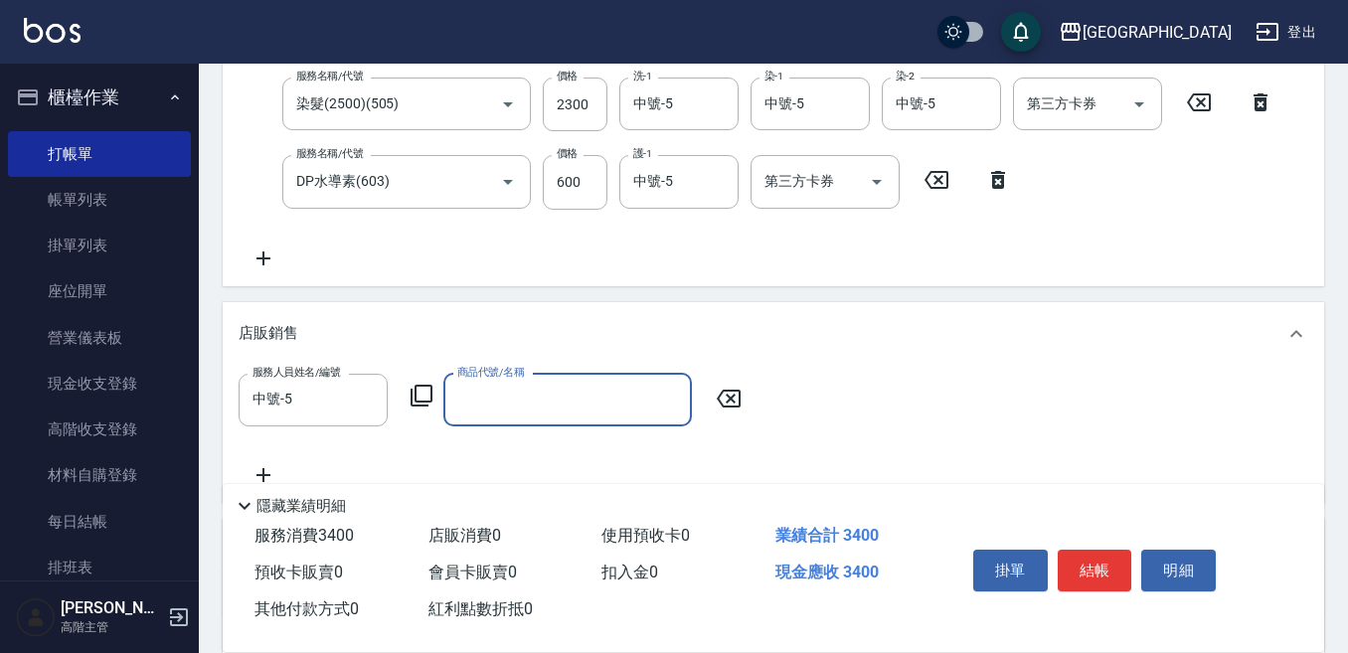
click at [421, 396] on icon at bounding box center [421, 396] width 24 height 24
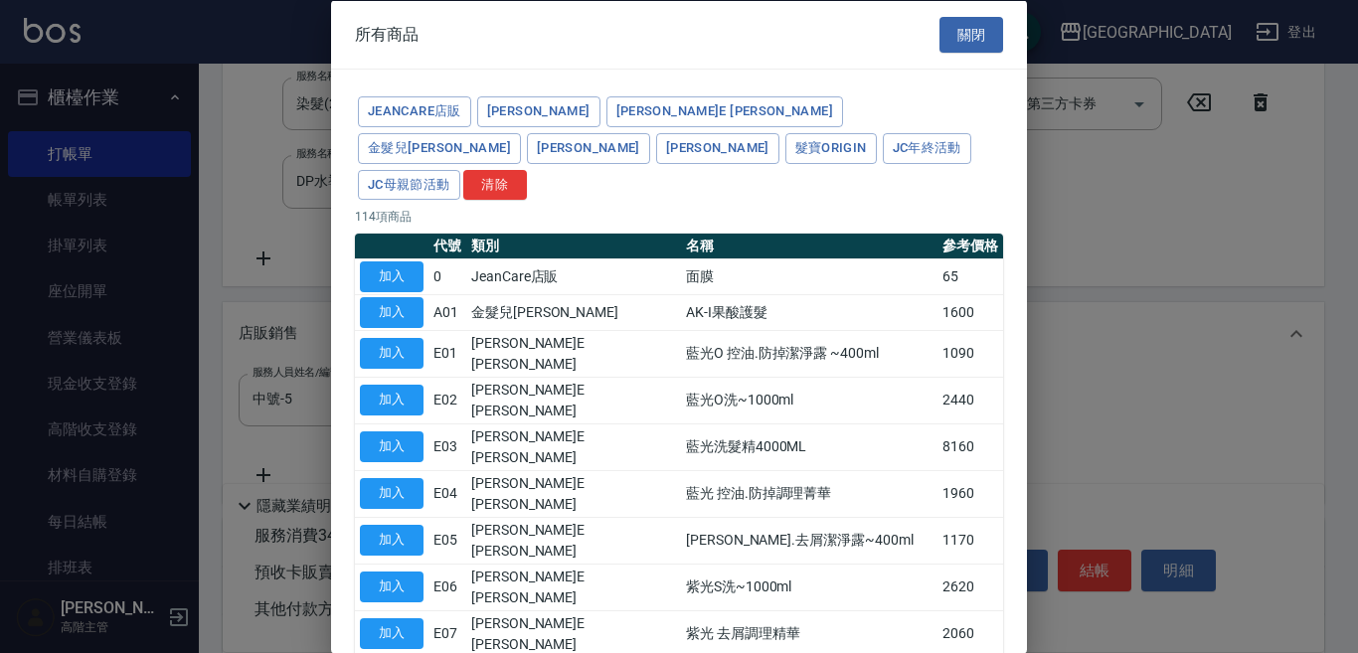
type input "[PERSON_NAME]防護精華-10ml"
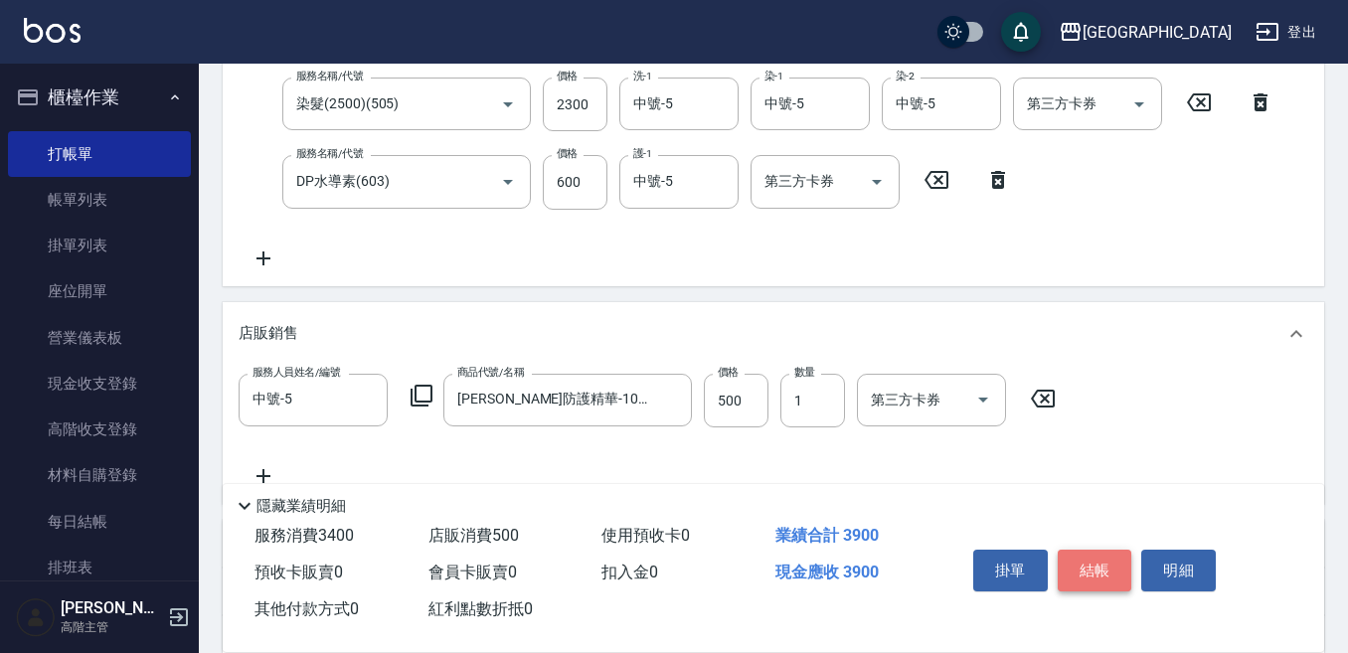
click at [1085, 561] on button "結帳" at bounding box center [1095, 571] width 75 height 42
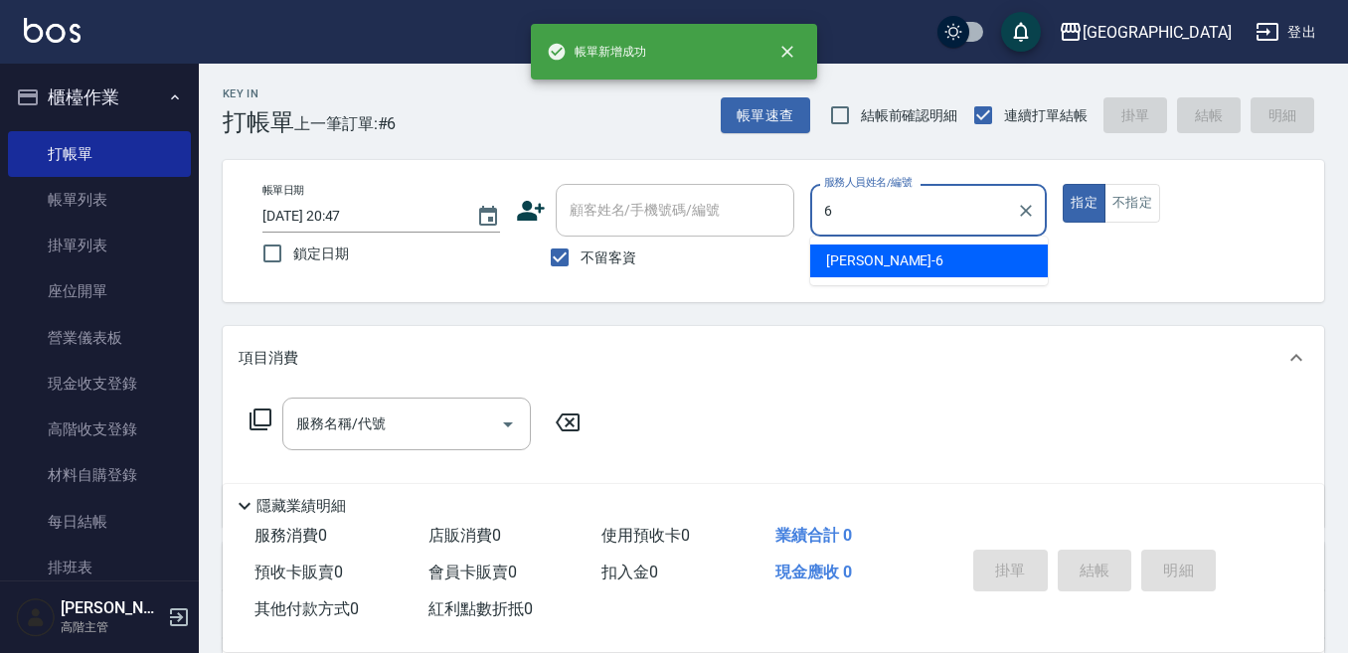
type input "[PERSON_NAME]-6"
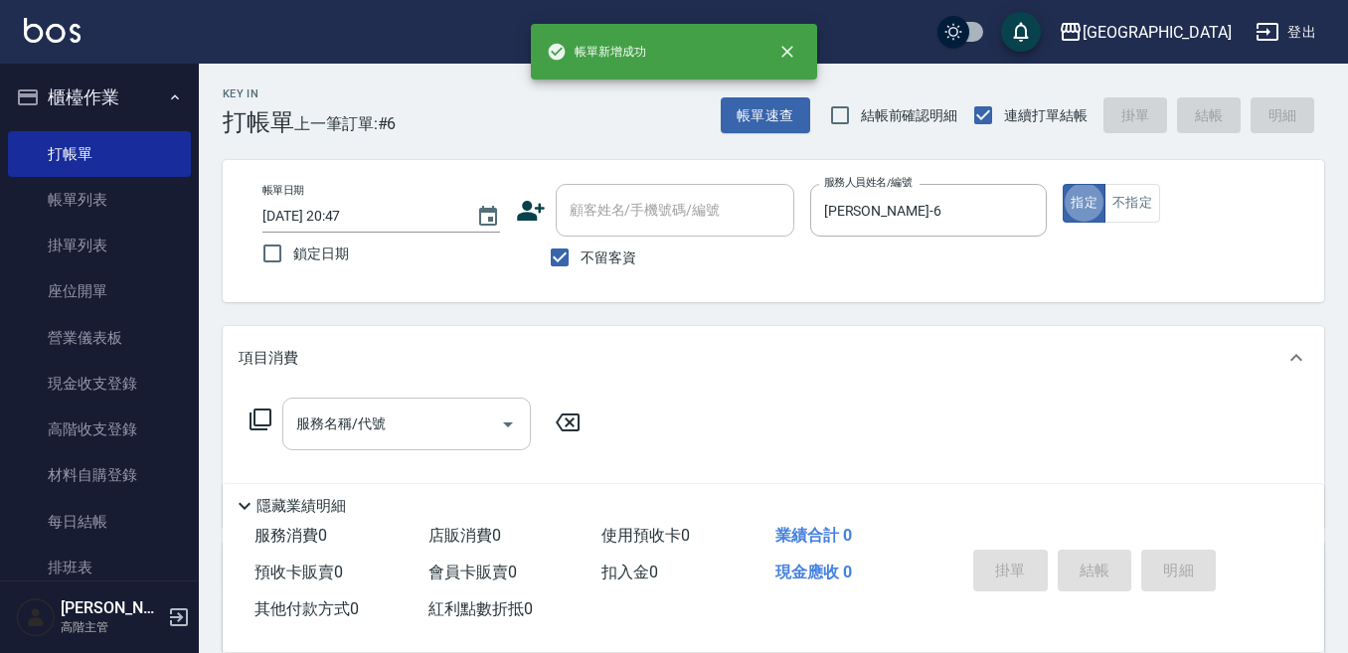
click at [396, 421] on input "服務名稱/代號" at bounding box center [391, 424] width 201 height 35
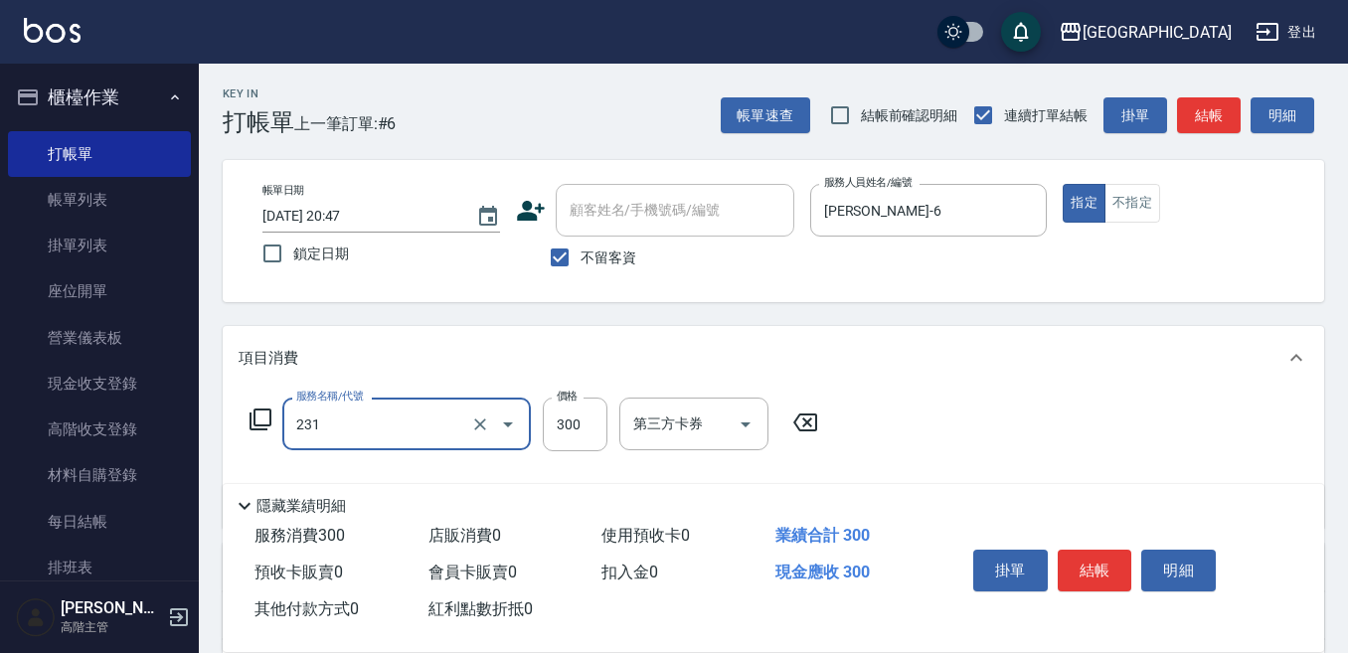
type input "洗髮(抵)300(231)"
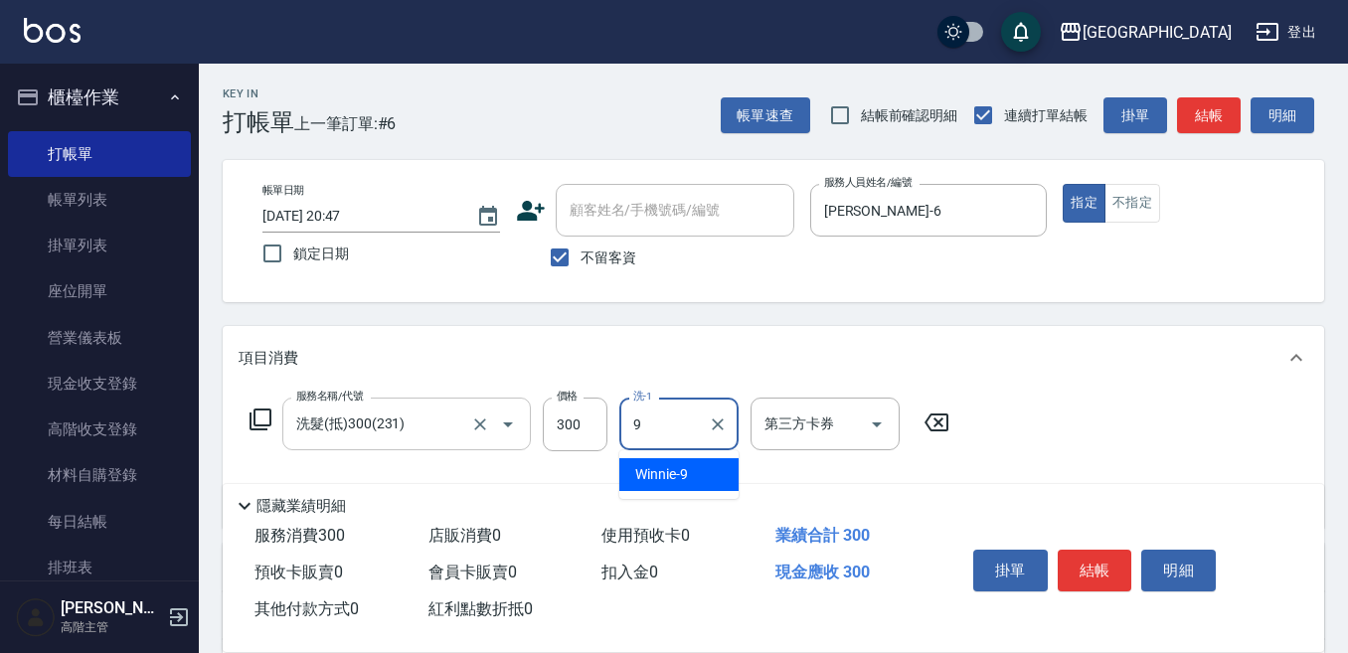
type input "Winnie-9"
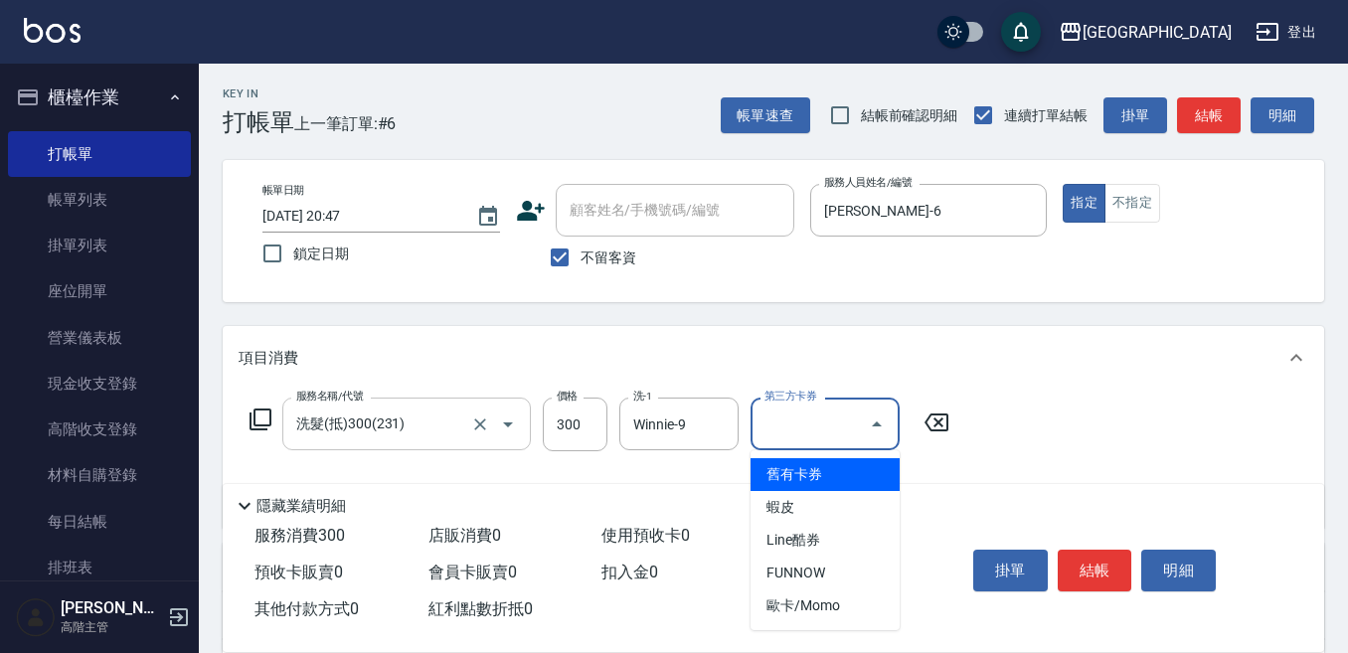
type input "舊有卡券"
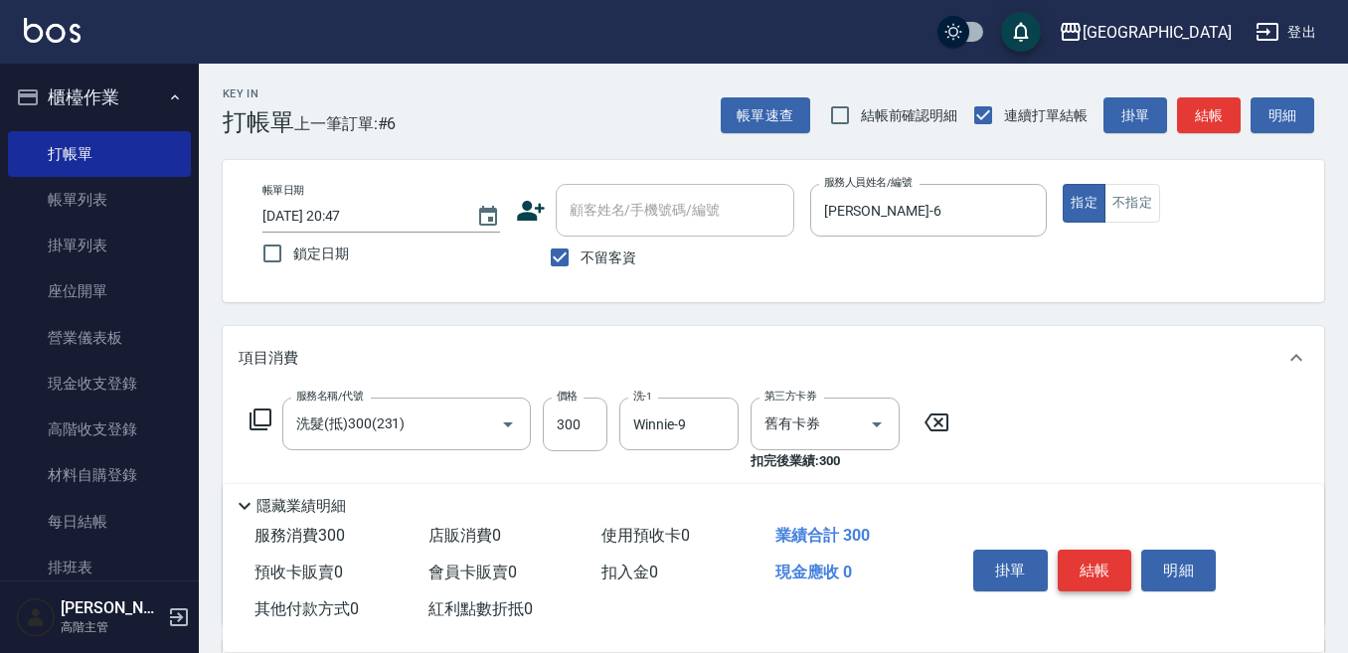
click at [1105, 560] on button "結帳" at bounding box center [1095, 571] width 75 height 42
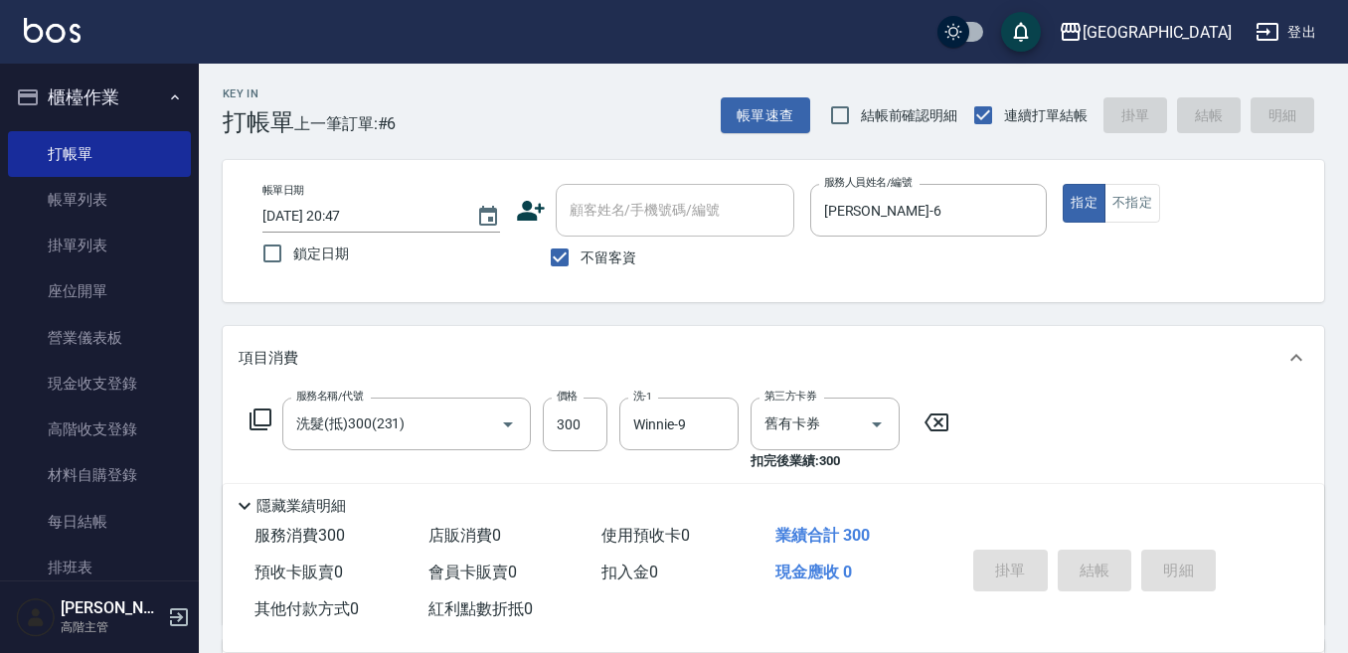
type input "[DATE] 20:48"
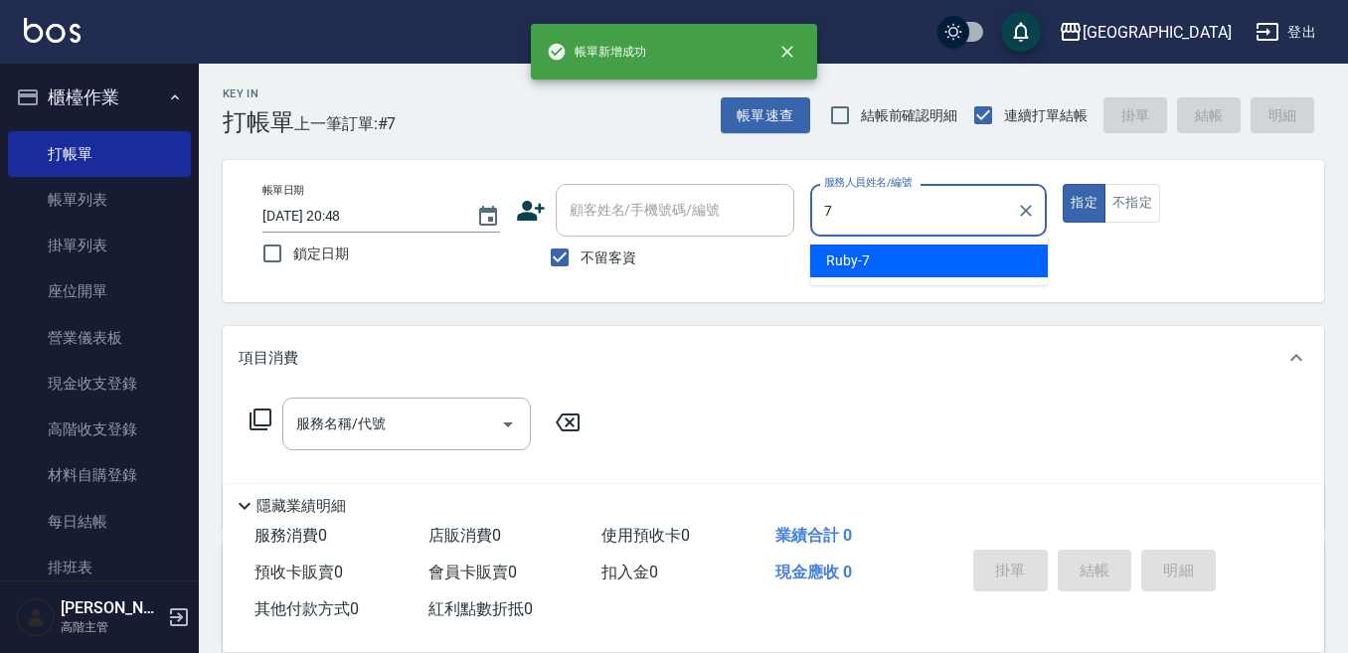
type input "Ruby-7"
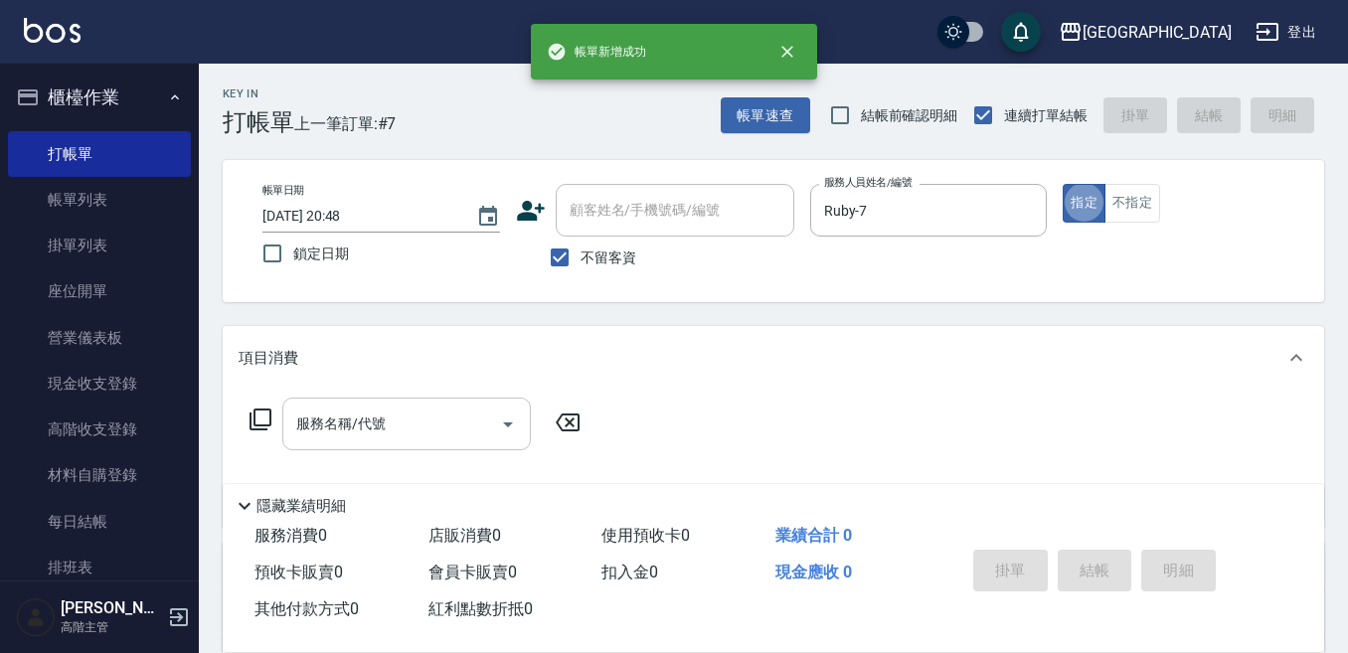
click at [408, 416] on input "服務名稱/代號" at bounding box center [391, 424] width 201 height 35
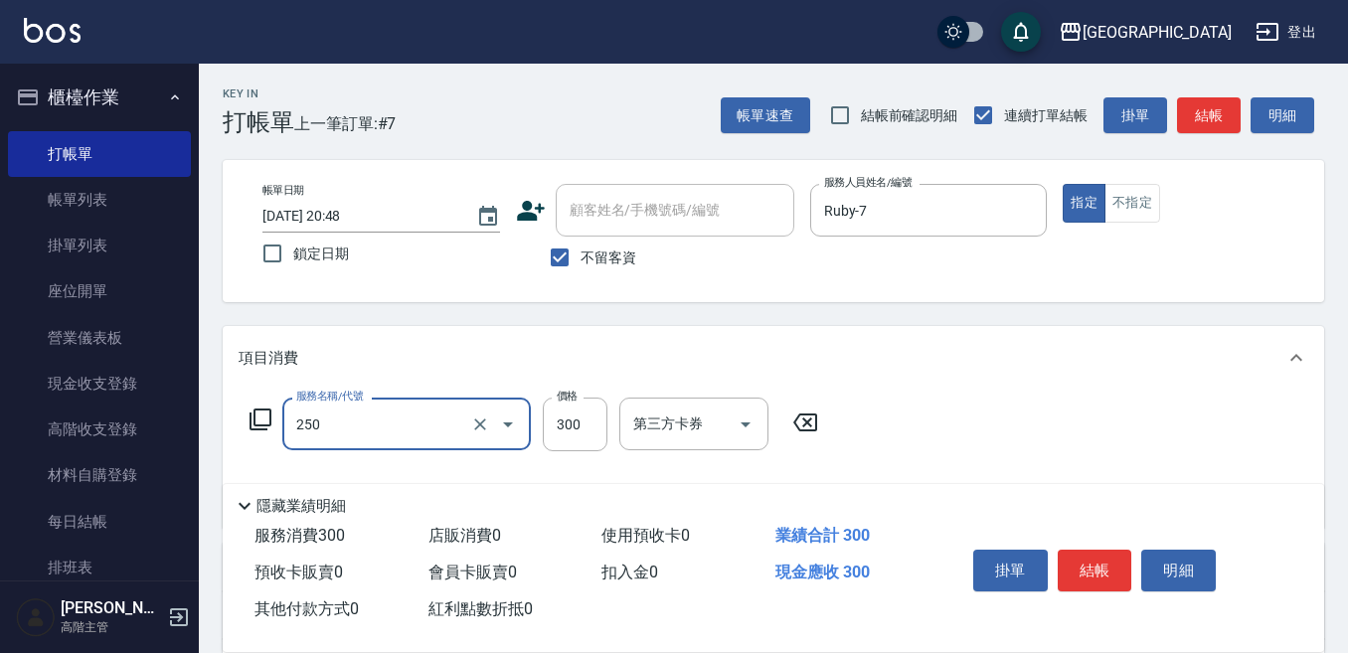
type input "日式洗髮(250)"
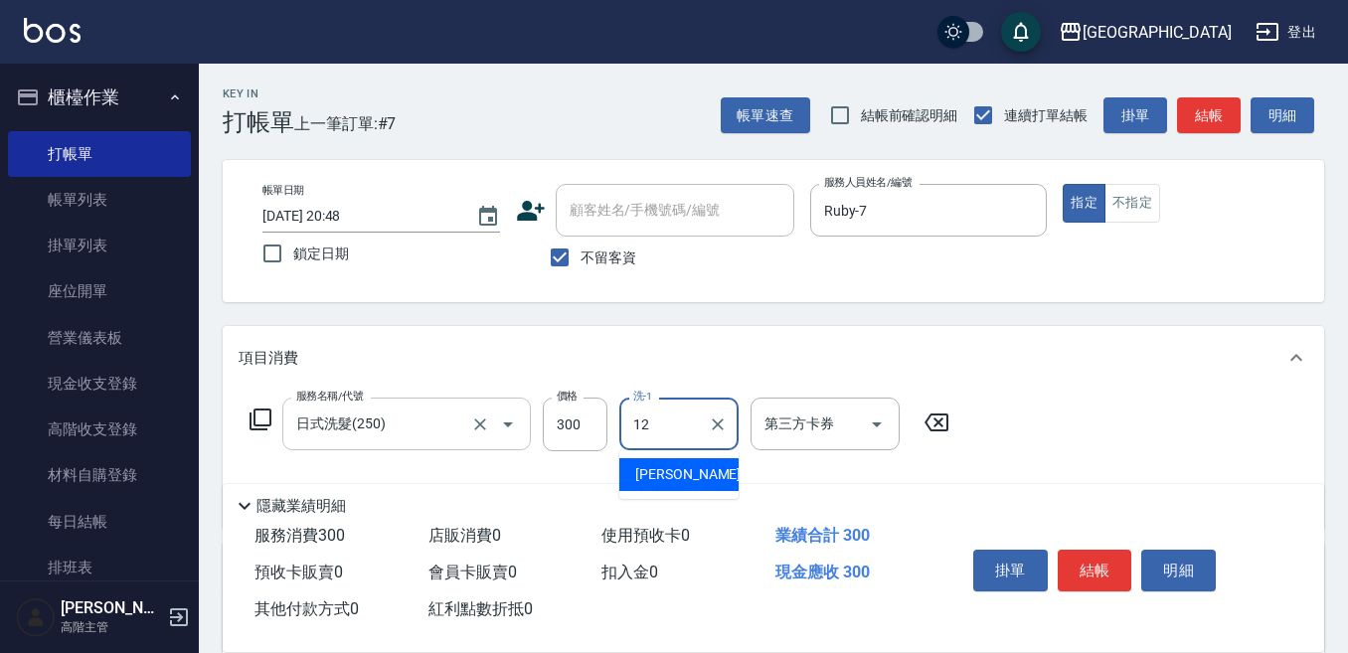
type input "[PERSON_NAME]-12"
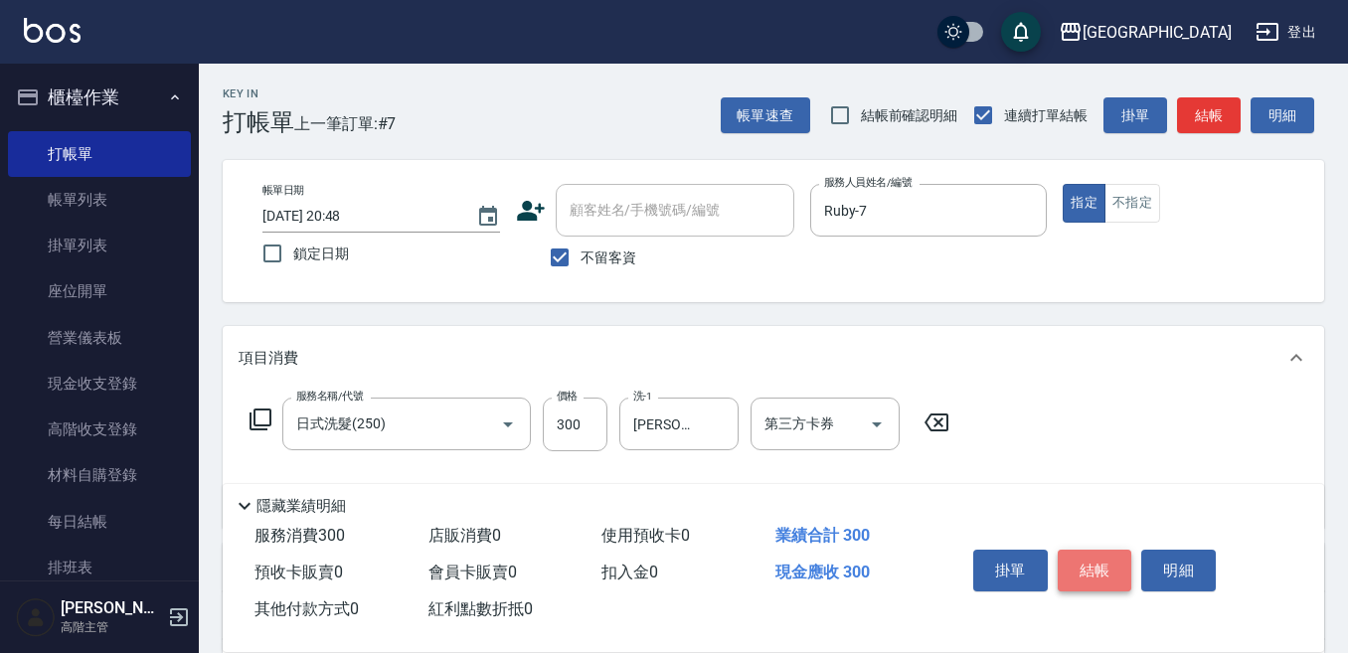
click at [1089, 562] on button "結帳" at bounding box center [1095, 571] width 75 height 42
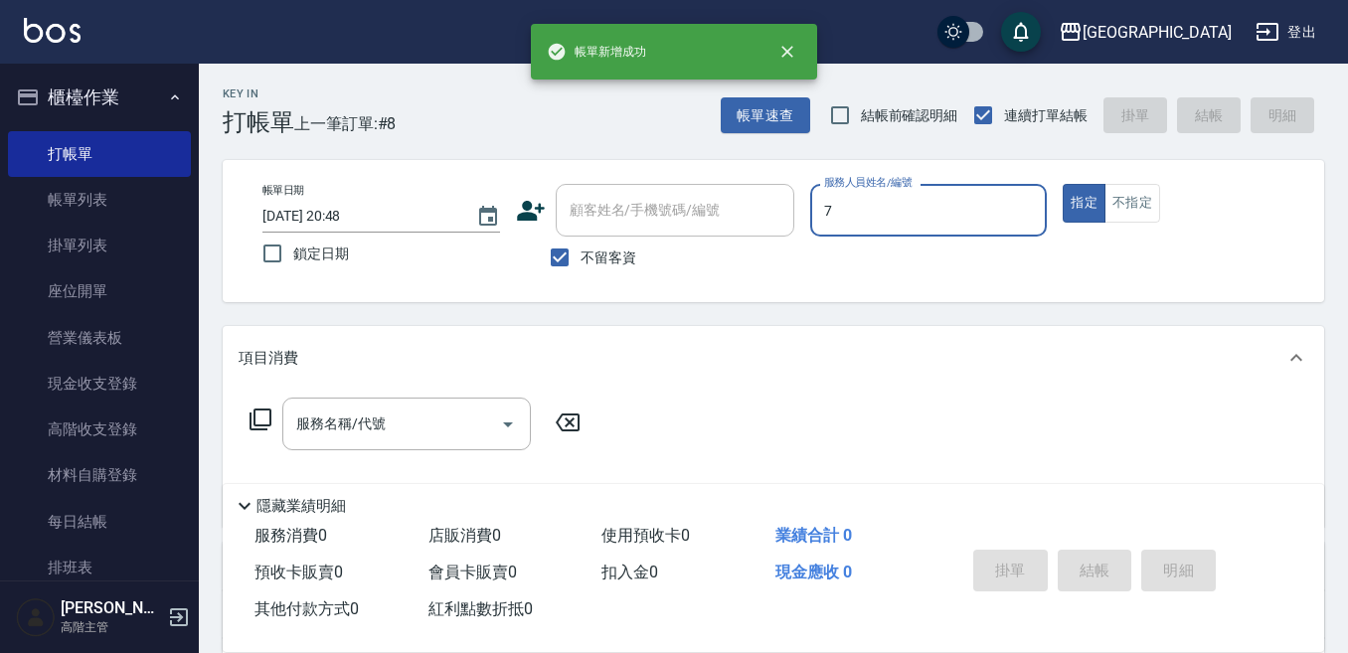
type input "Ruby-7"
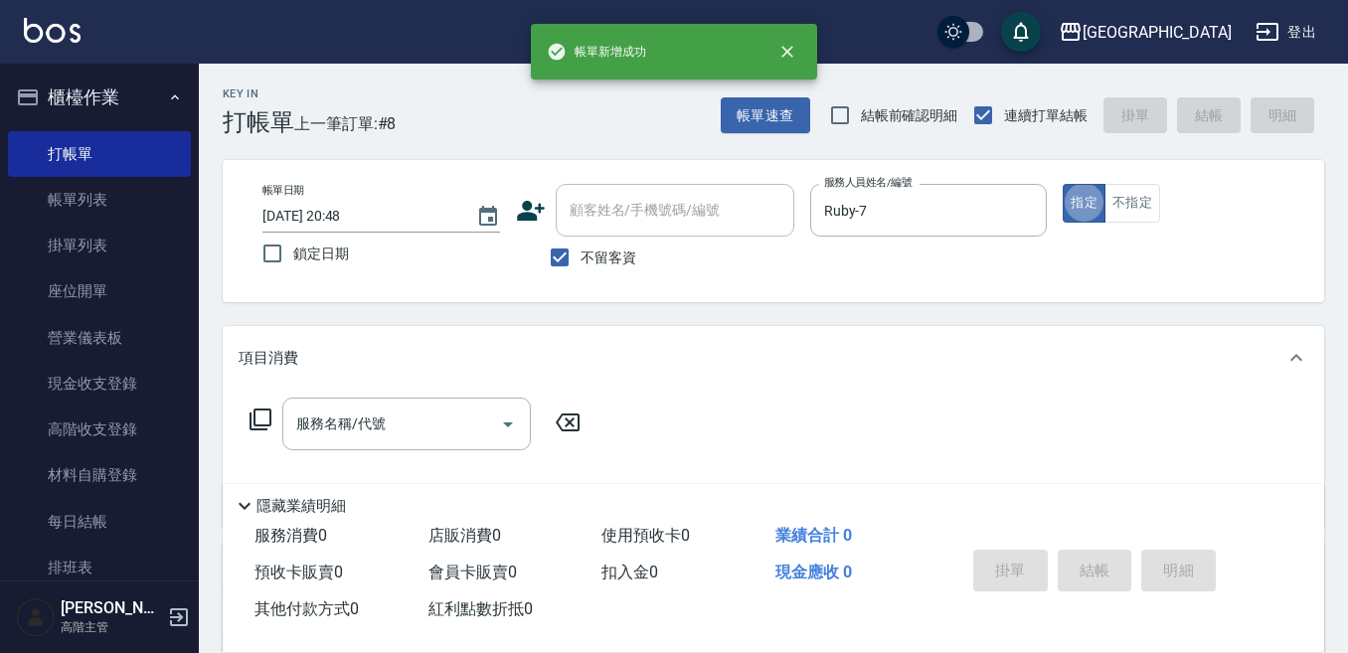
click at [367, 419] on div "服務名稱/代號 服務名稱/代號" at bounding box center [406, 424] width 248 height 53
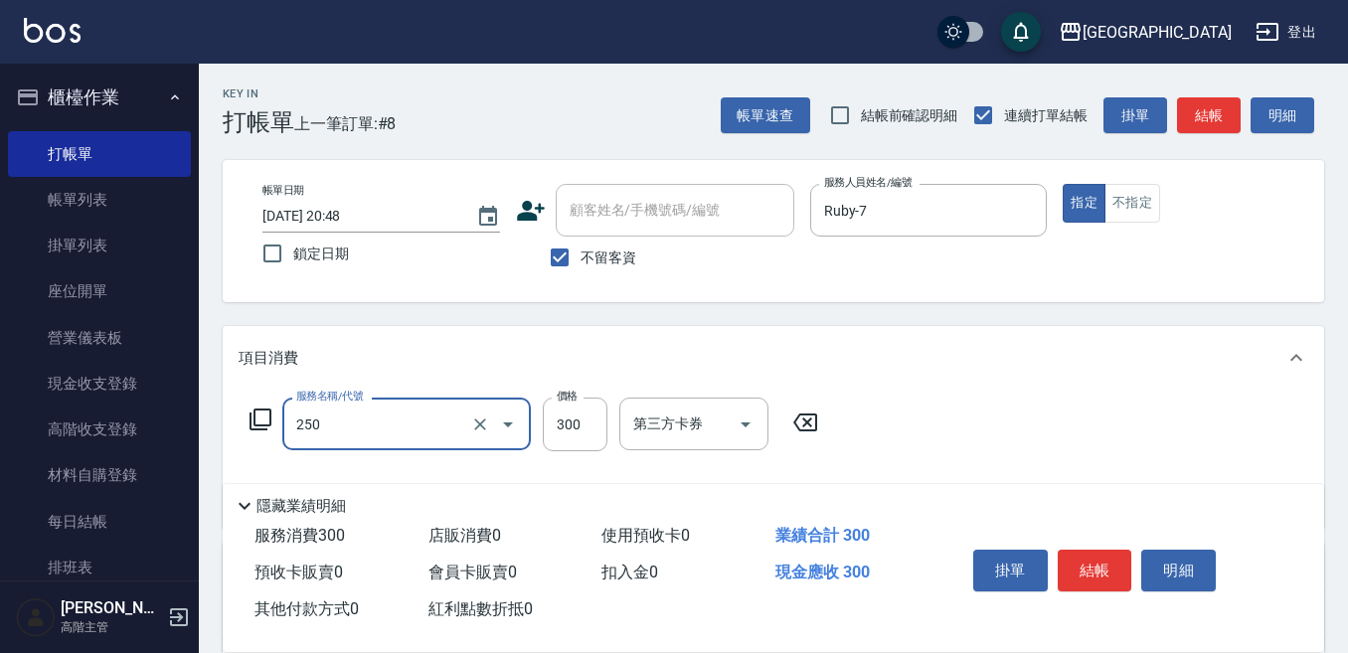
type input "日式洗髮(250)"
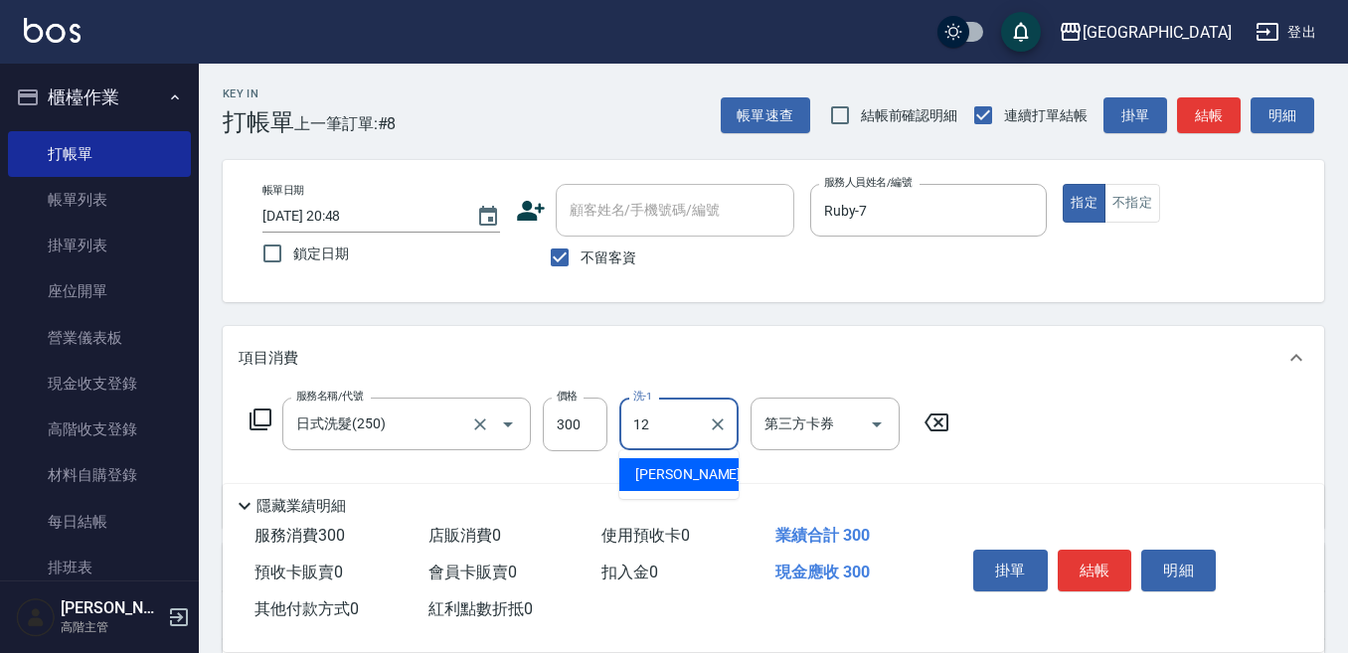
type input "[PERSON_NAME]-12"
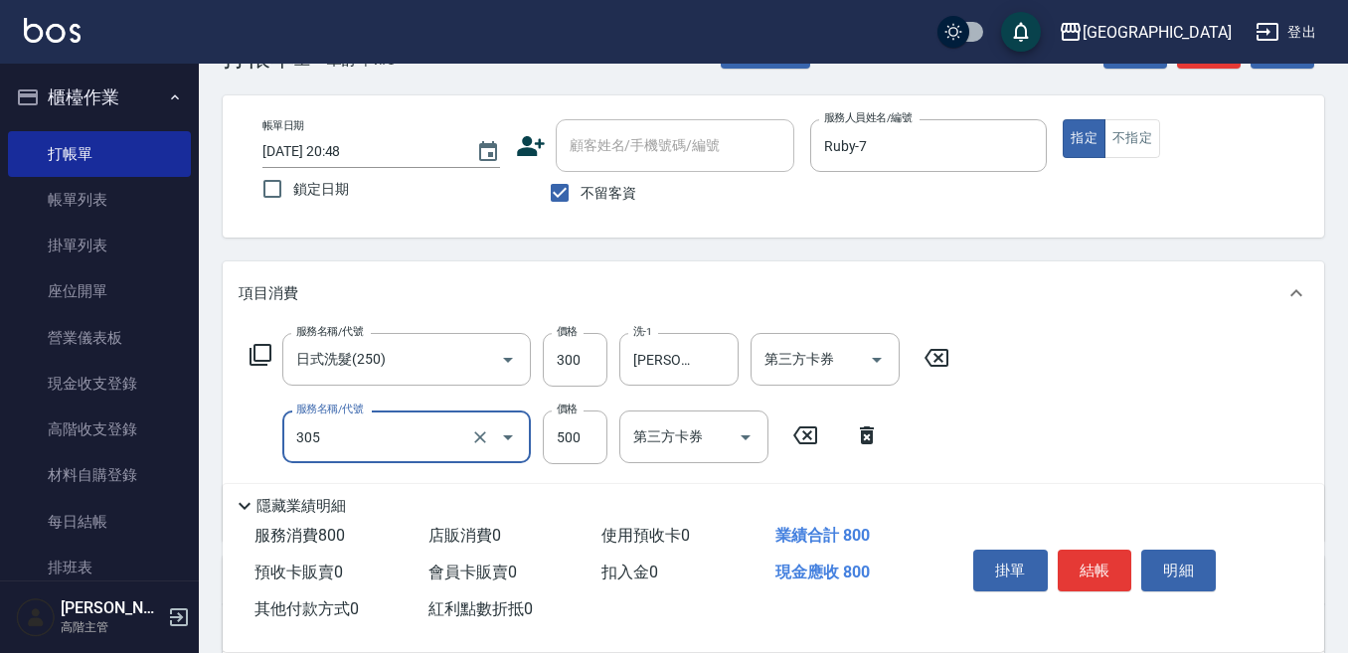
scroll to position [99, 0]
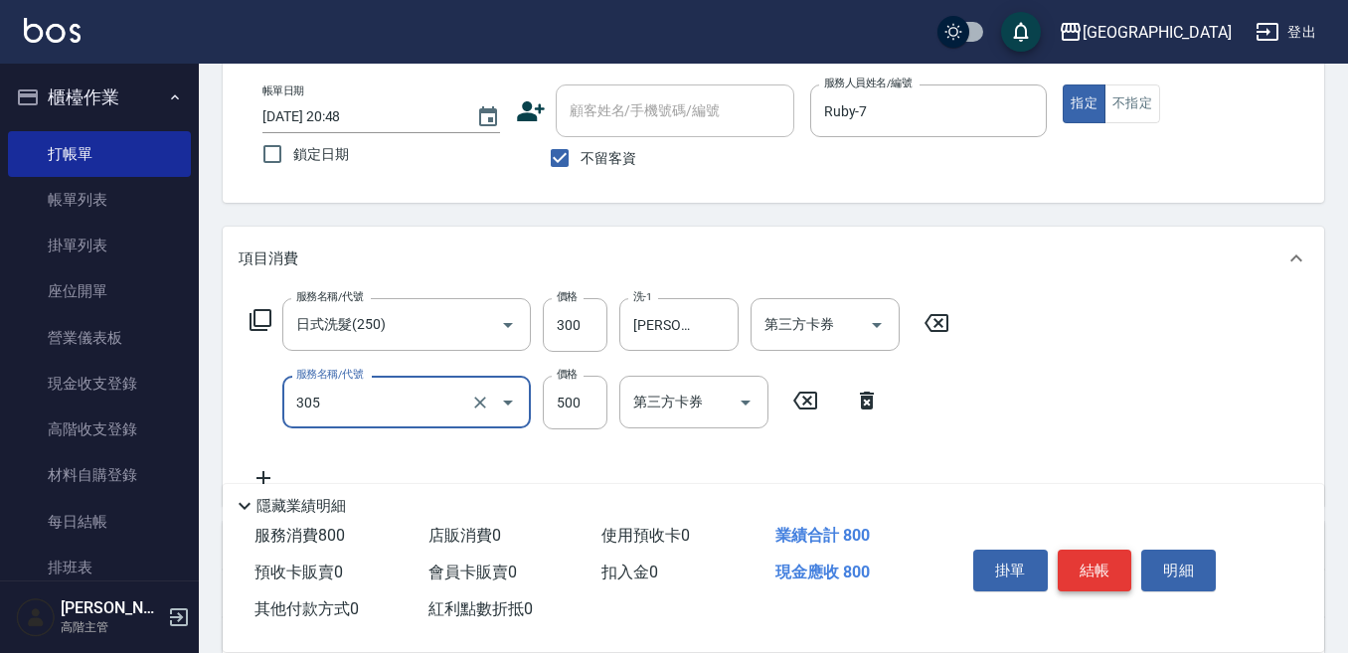
type input "剪髮500(305)"
drag, startPoint x: 1118, startPoint y: 560, endPoint x: 1110, endPoint y: 549, distance: 13.5
click at [1116, 552] on button "結帳" at bounding box center [1095, 571] width 75 height 42
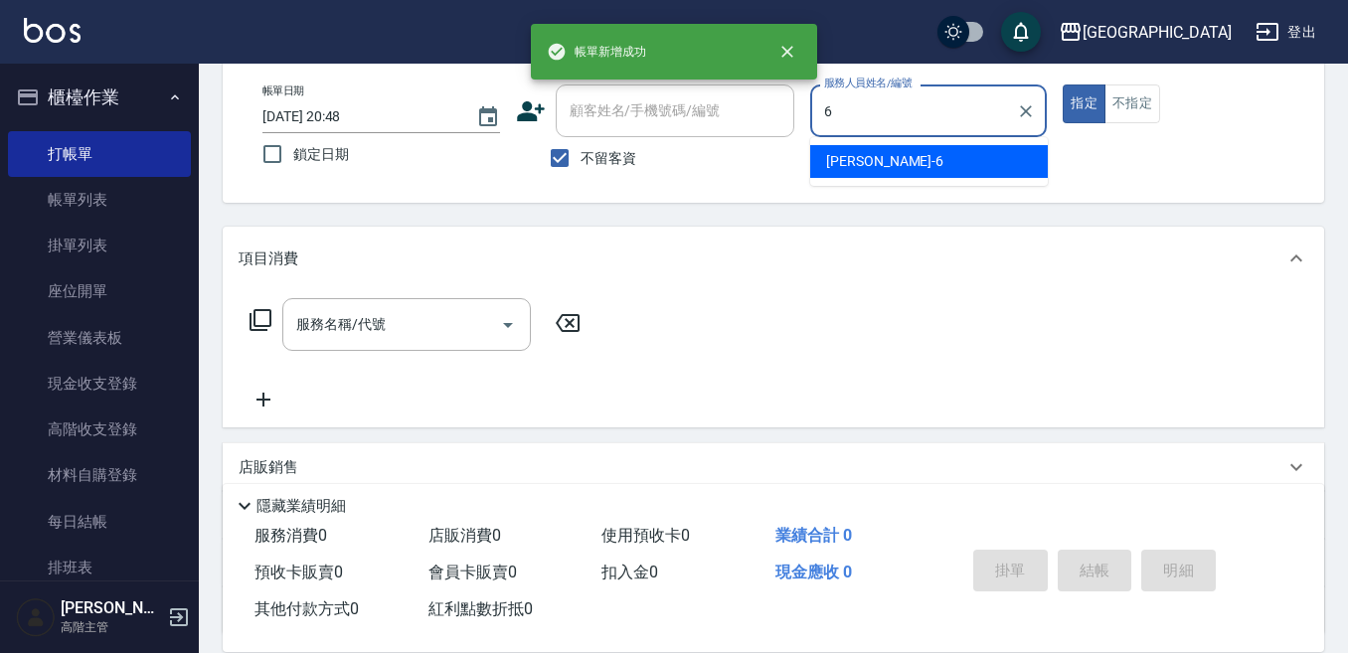
type input "[PERSON_NAME]-6"
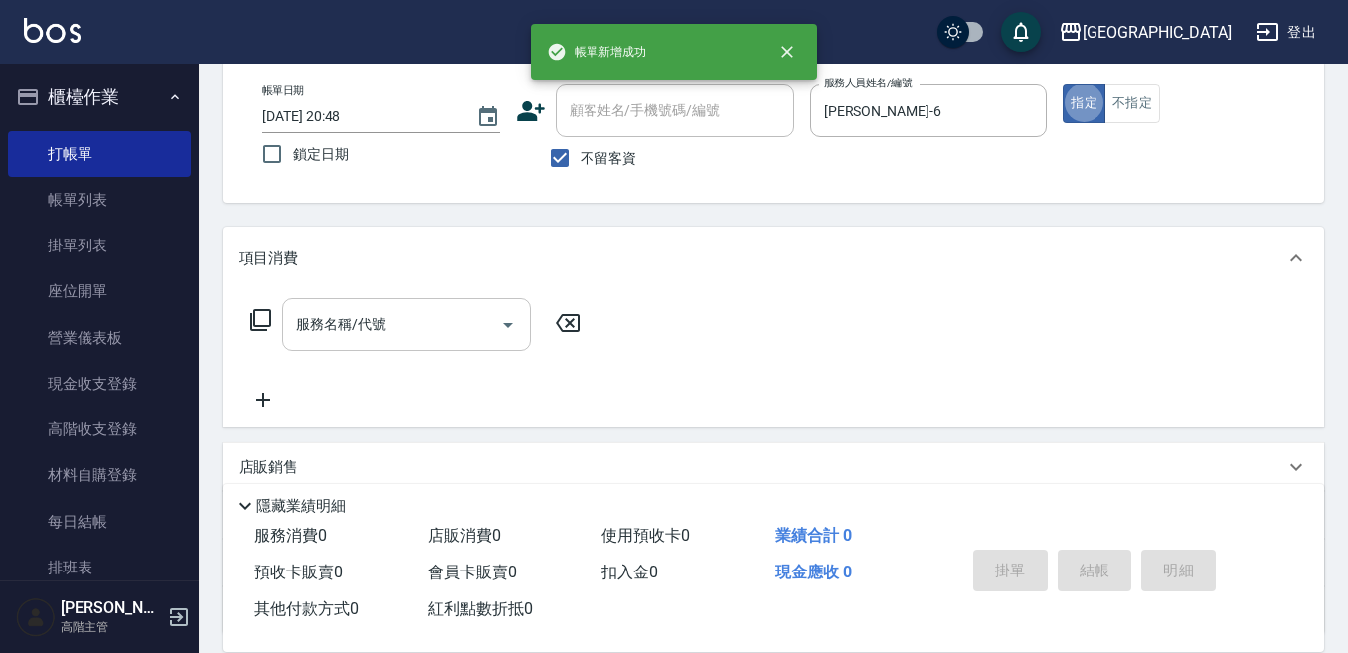
click at [433, 328] on input "服務名稱/代號" at bounding box center [391, 324] width 201 height 35
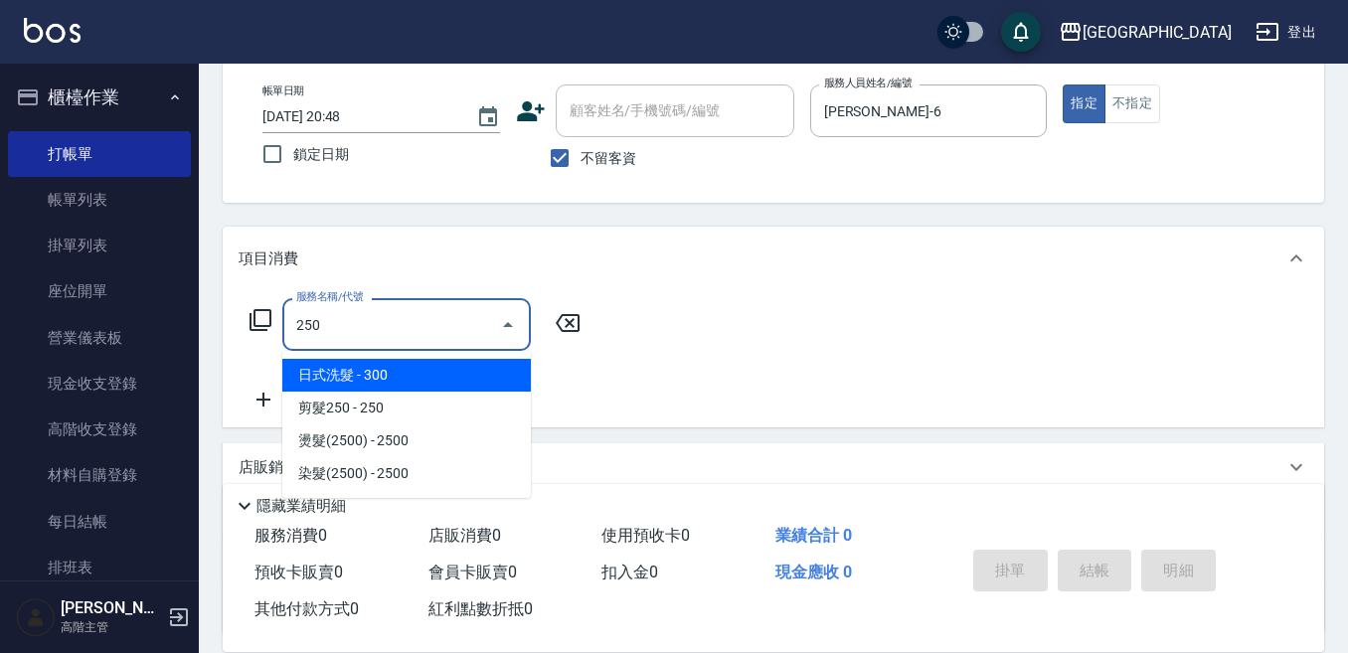
type input "日式洗髮(250)"
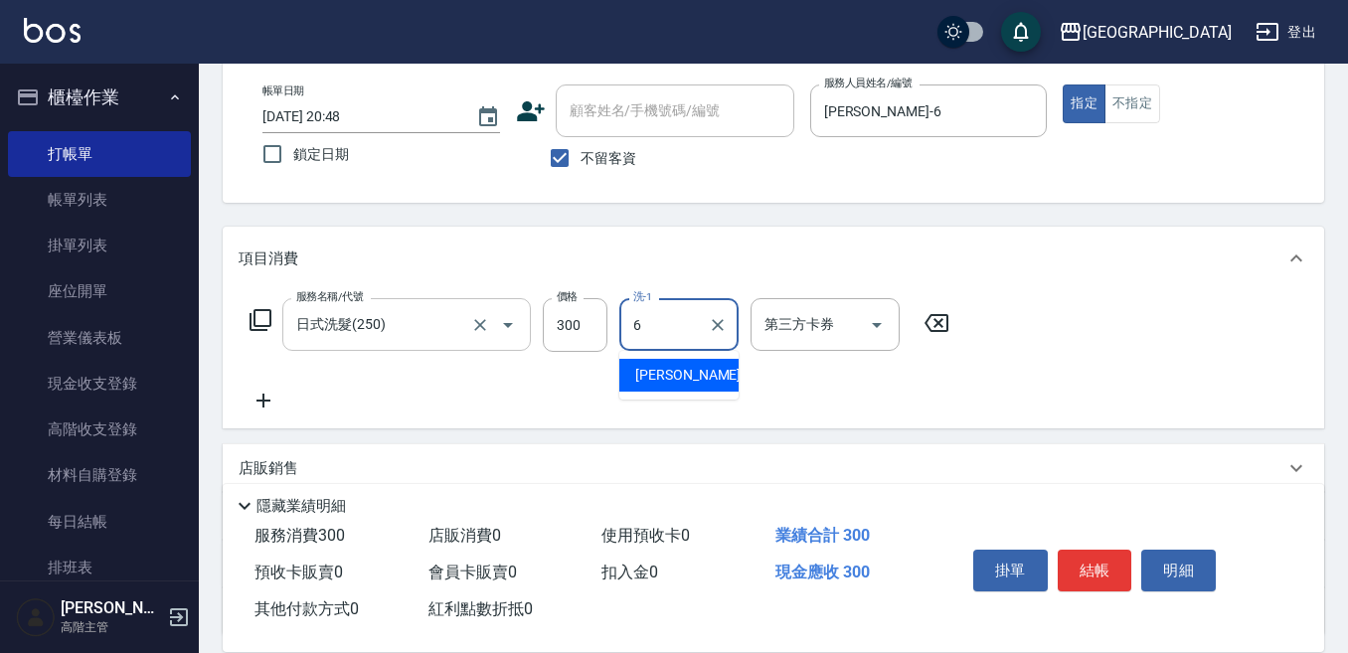
type input "[PERSON_NAME]-6"
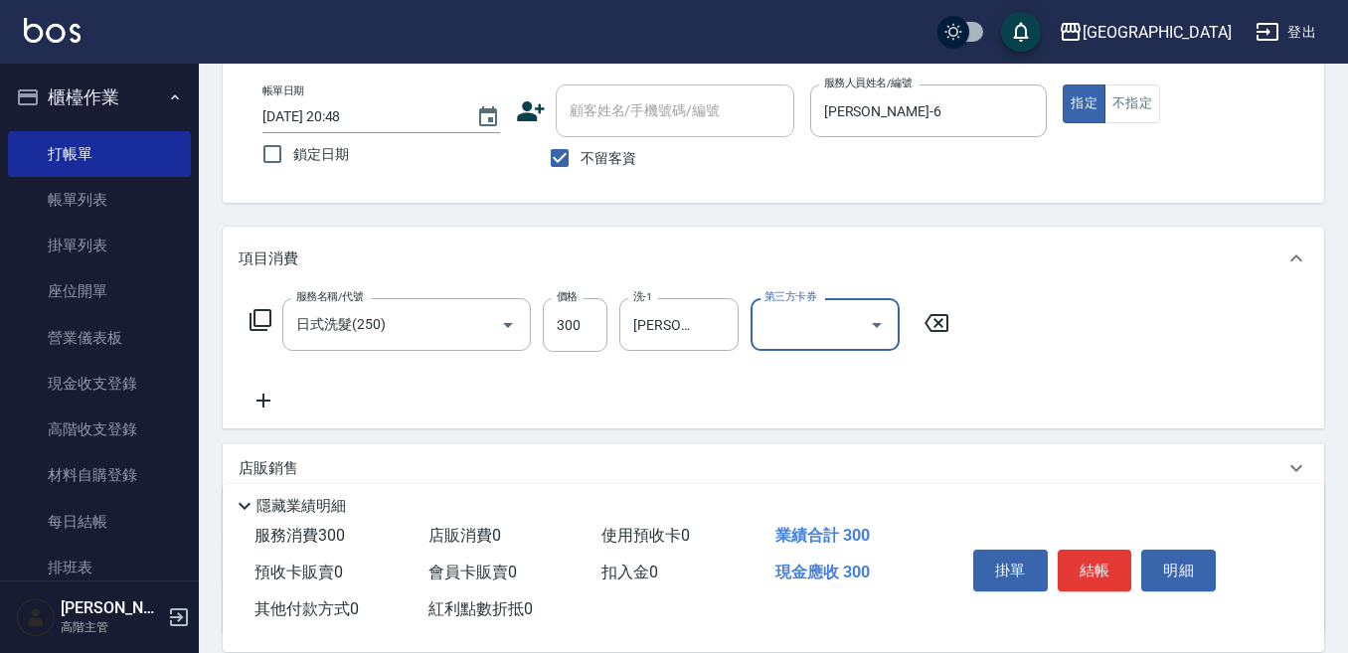
click at [1094, 556] on button "結帳" at bounding box center [1095, 571] width 75 height 42
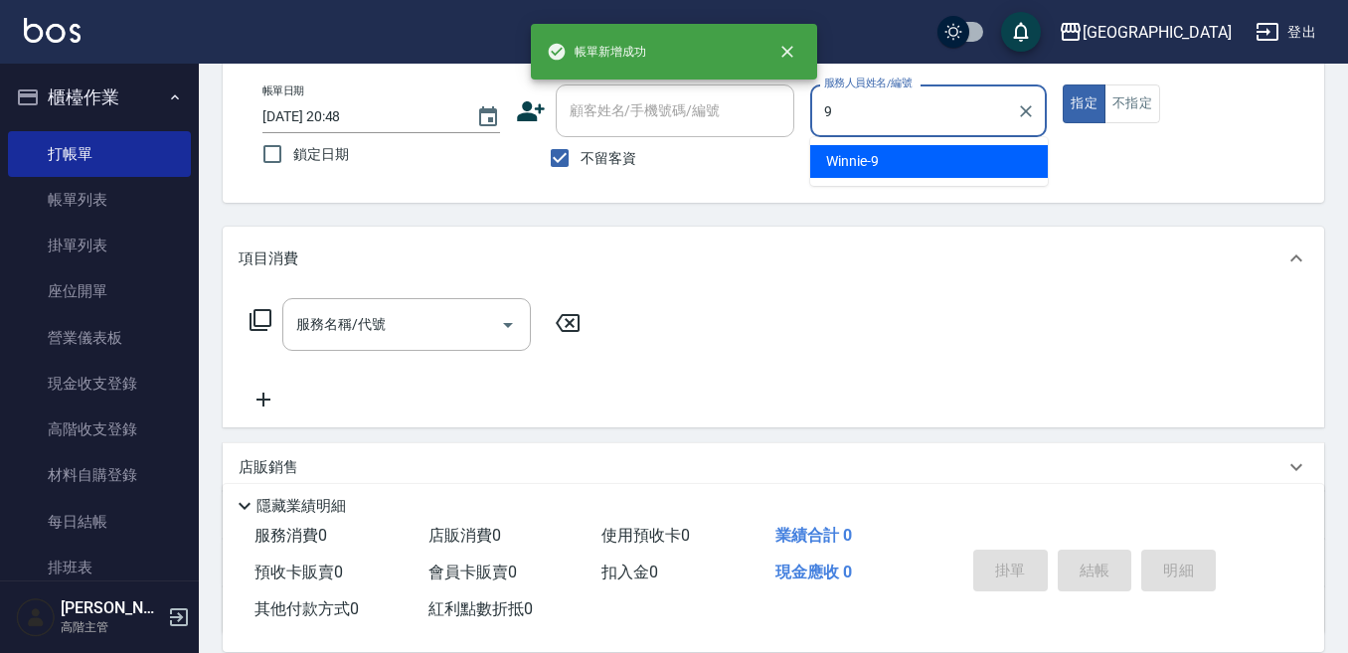
type input "Winnie-9"
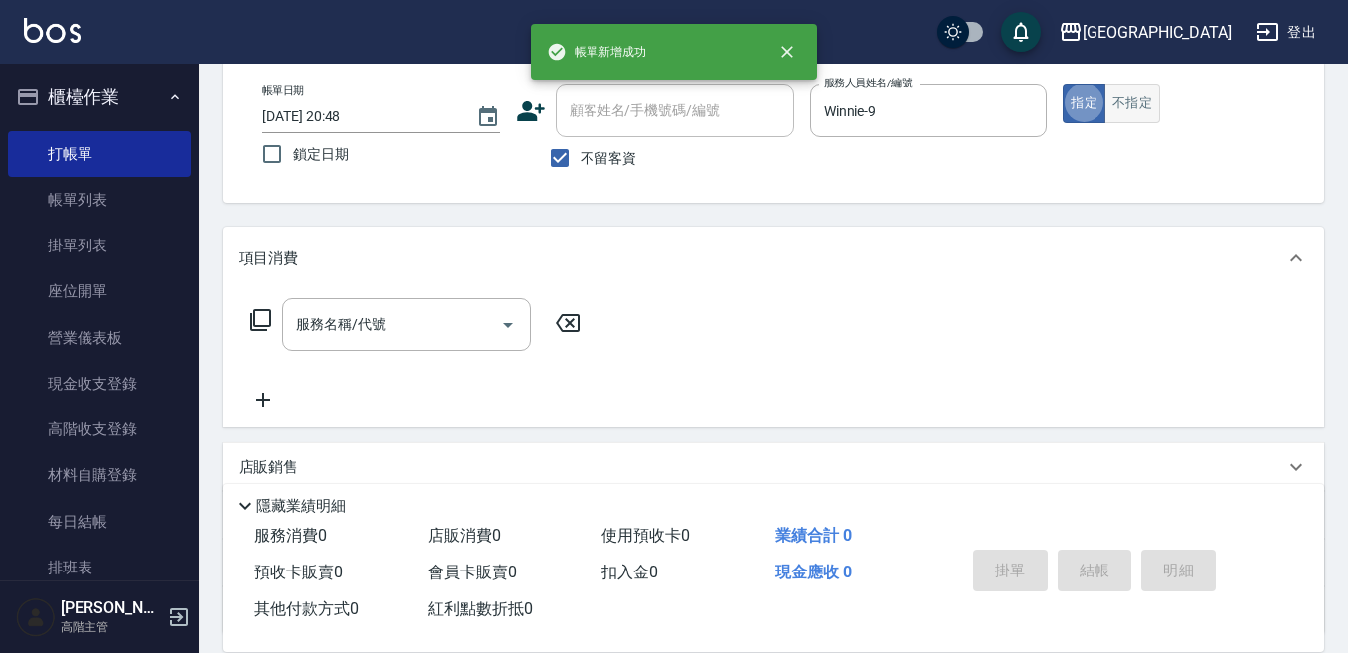
click at [1137, 94] on button "不指定" at bounding box center [1132, 103] width 56 height 39
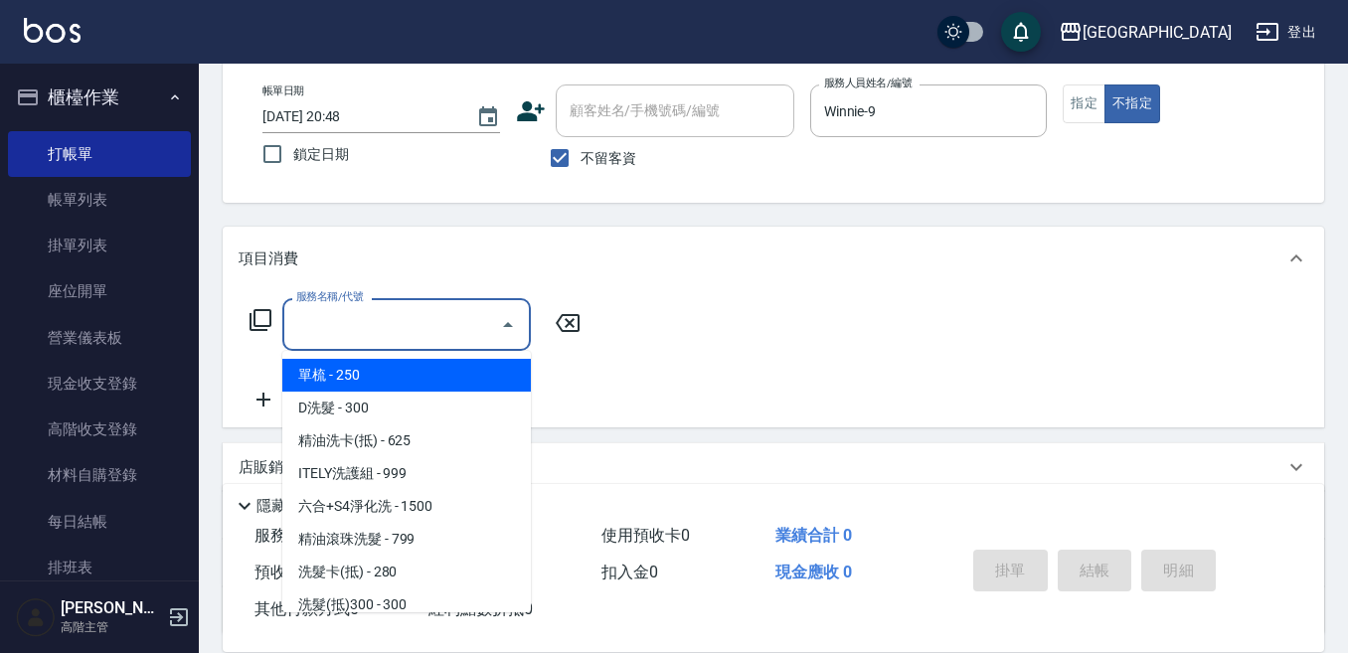
click at [369, 319] on div "服務名稱/代號 服務名稱/代號" at bounding box center [406, 324] width 248 height 53
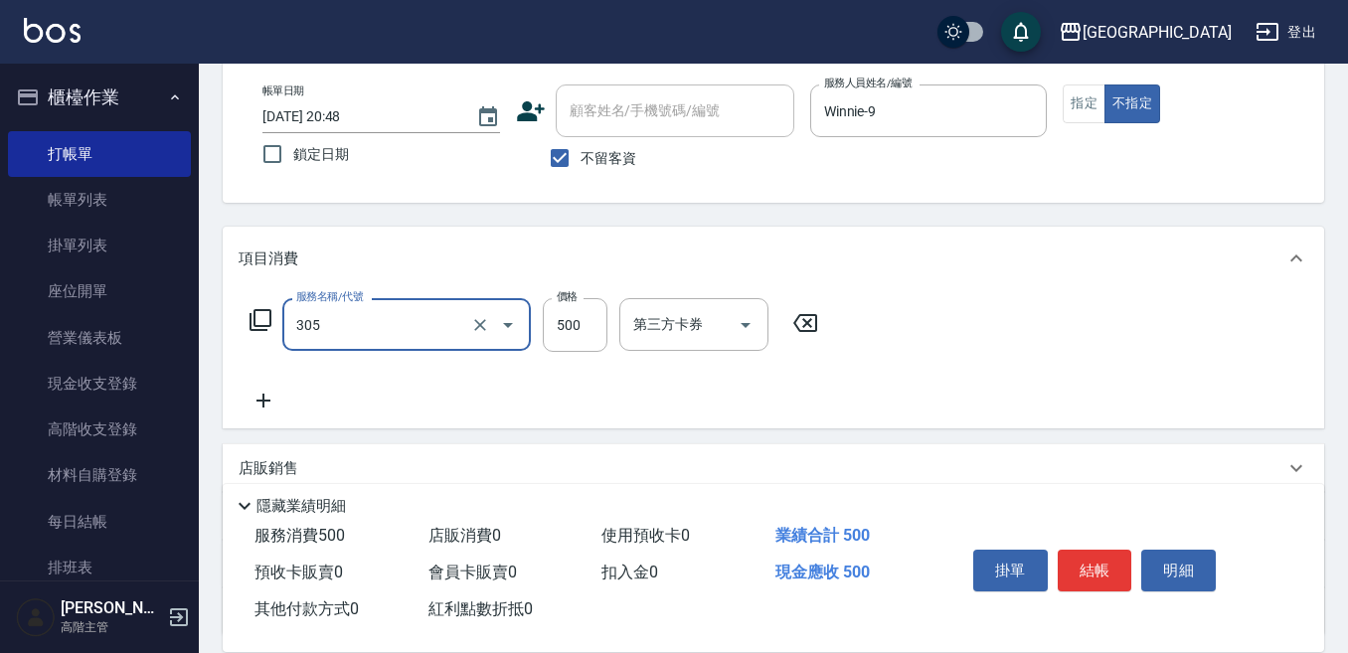
type input "剪髮500(305)"
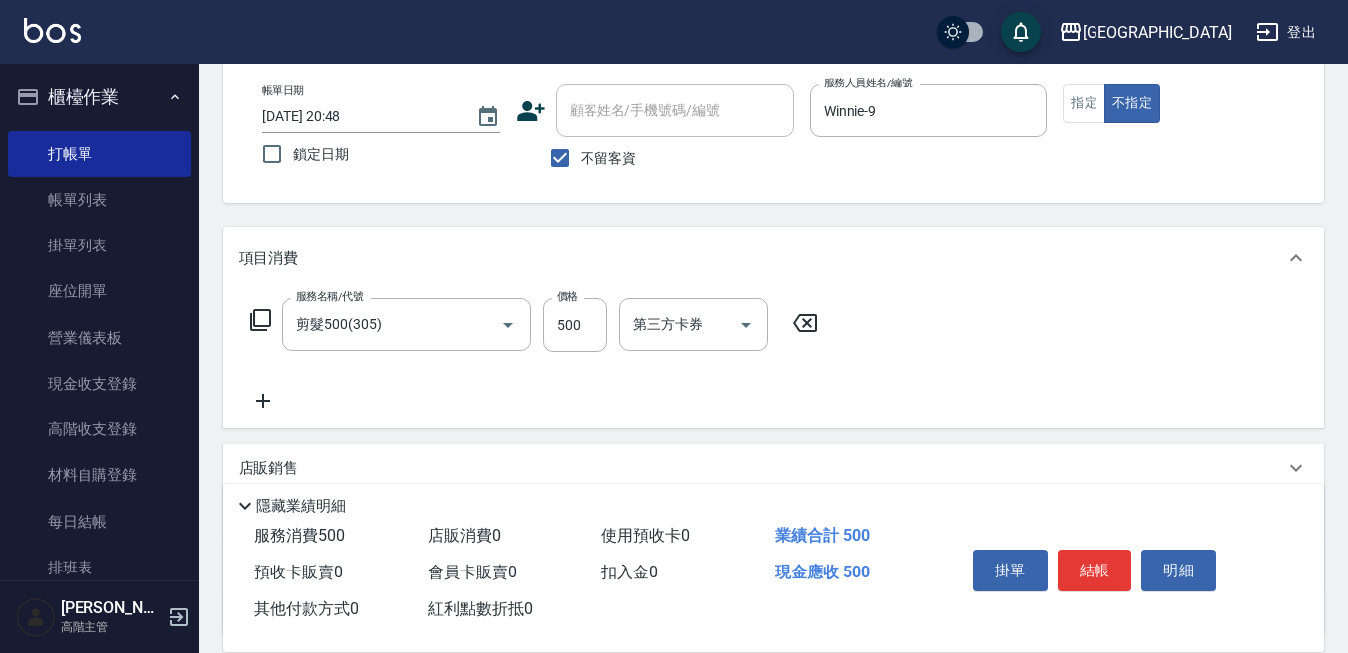
click at [261, 399] on icon at bounding box center [264, 401] width 50 height 24
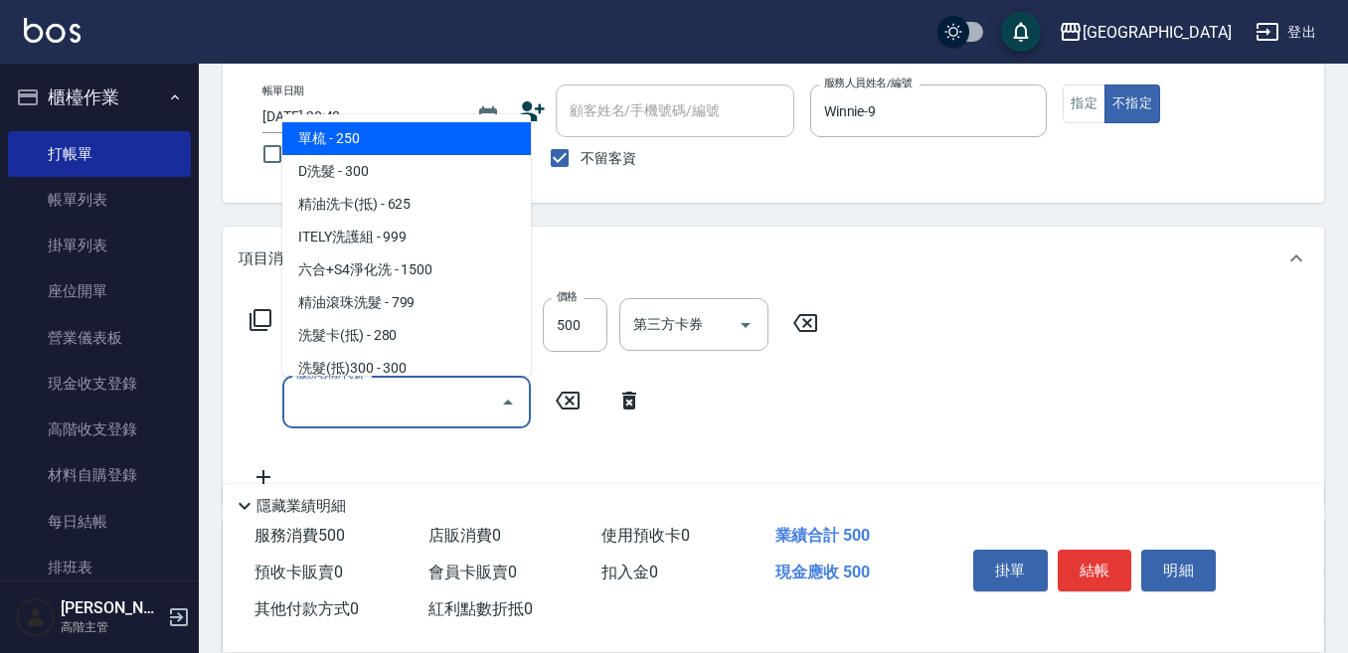
click at [353, 414] on input "服務名稱/代號" at bounding box center [391, 402] width 201 height 35
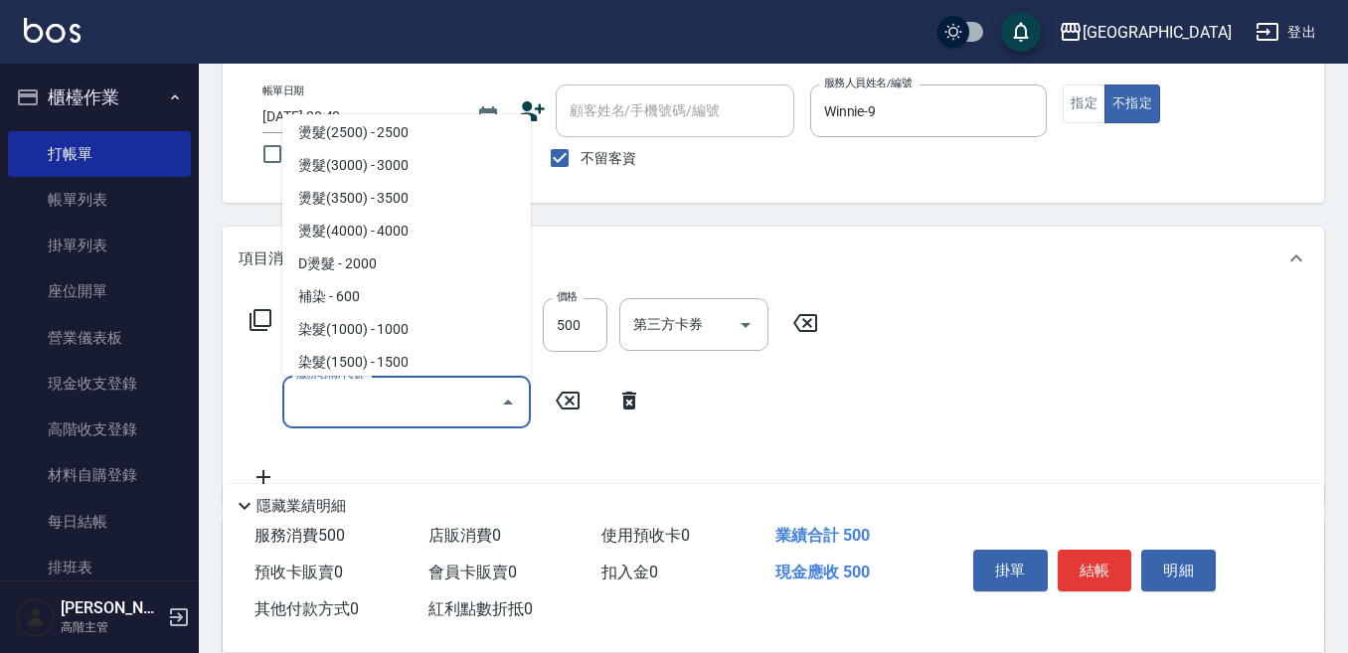
scroll to position [795, 0]
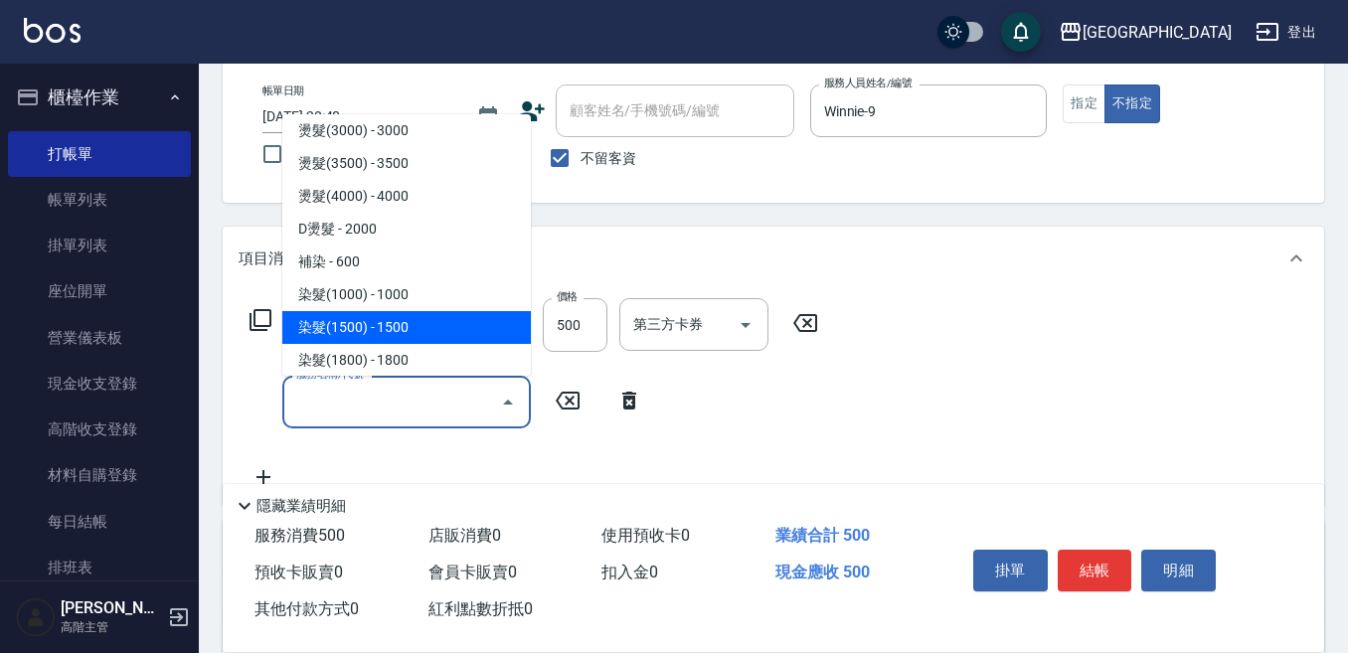
click at [423, 324] on span "染髮(1500) - 1500" at bounding box center [406, 327] width 248 height 33
type input "染髮(1500)(502)"
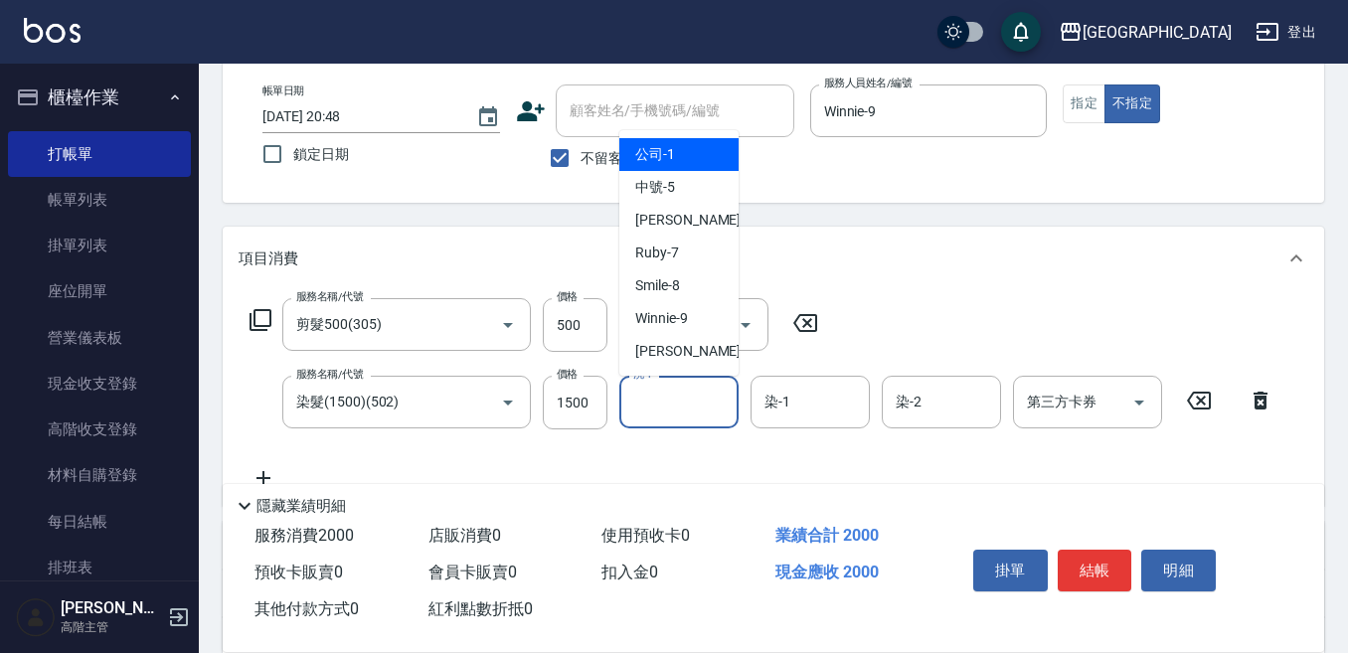
click at [665, 405] on input "洗-1" at bounding box center [678, 402] width 101 height 35
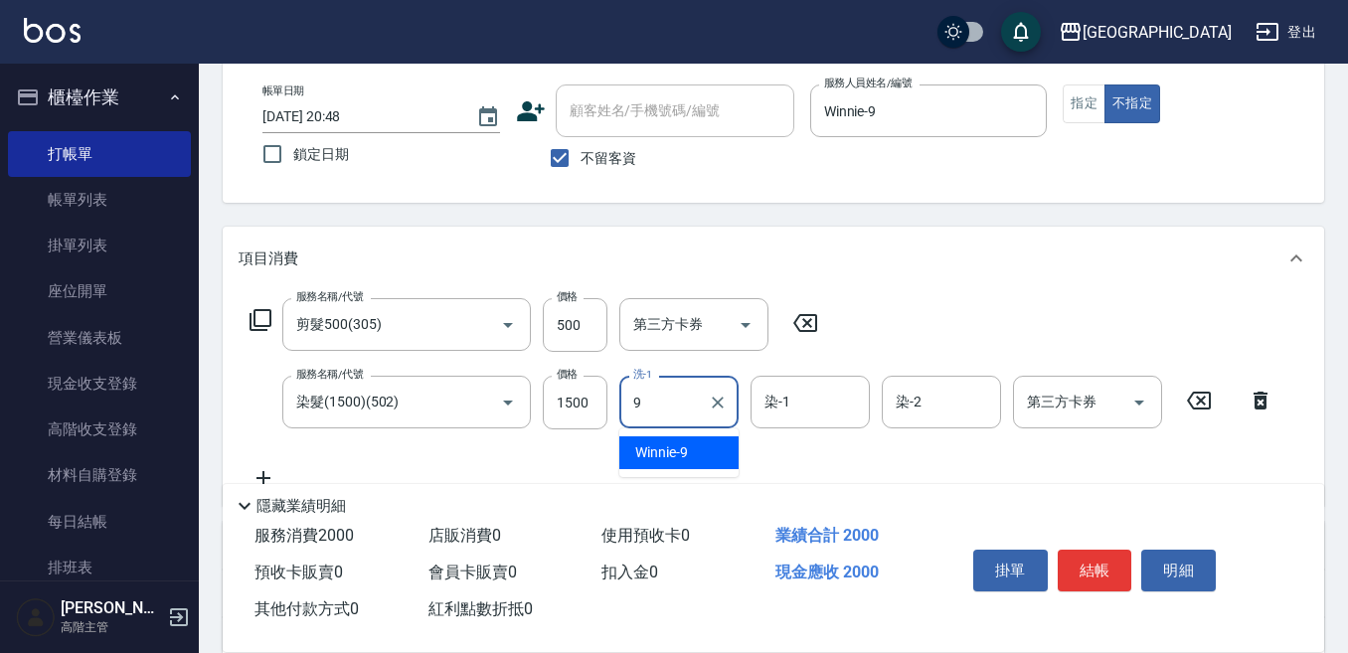
type input "Winnie-9"
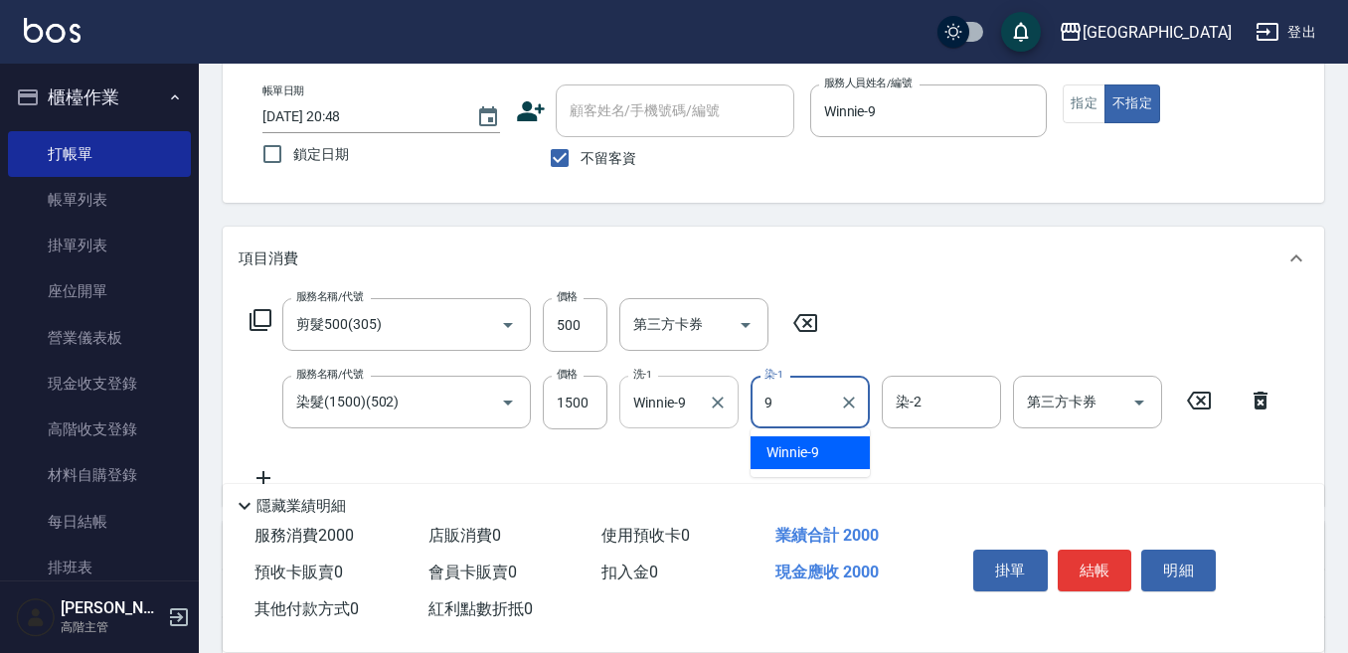
type input "Winnie-9"
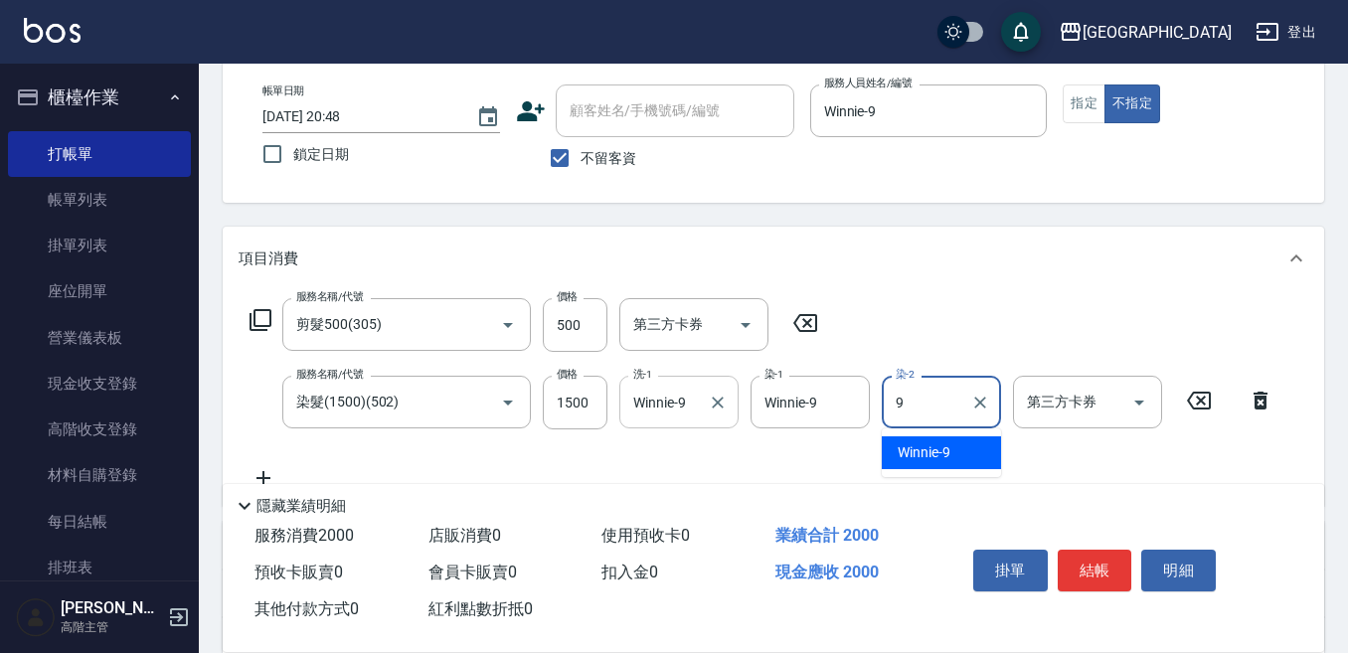
type input "Winnie-9"
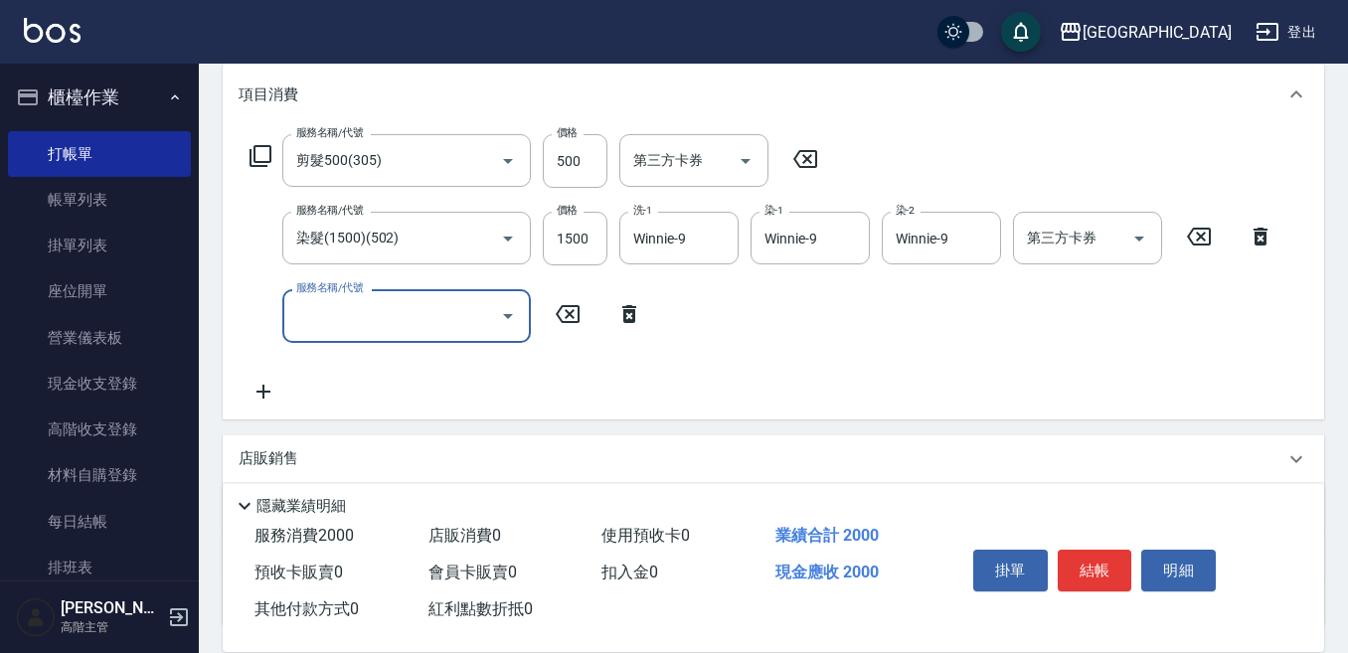
scroll to position [298, 0]
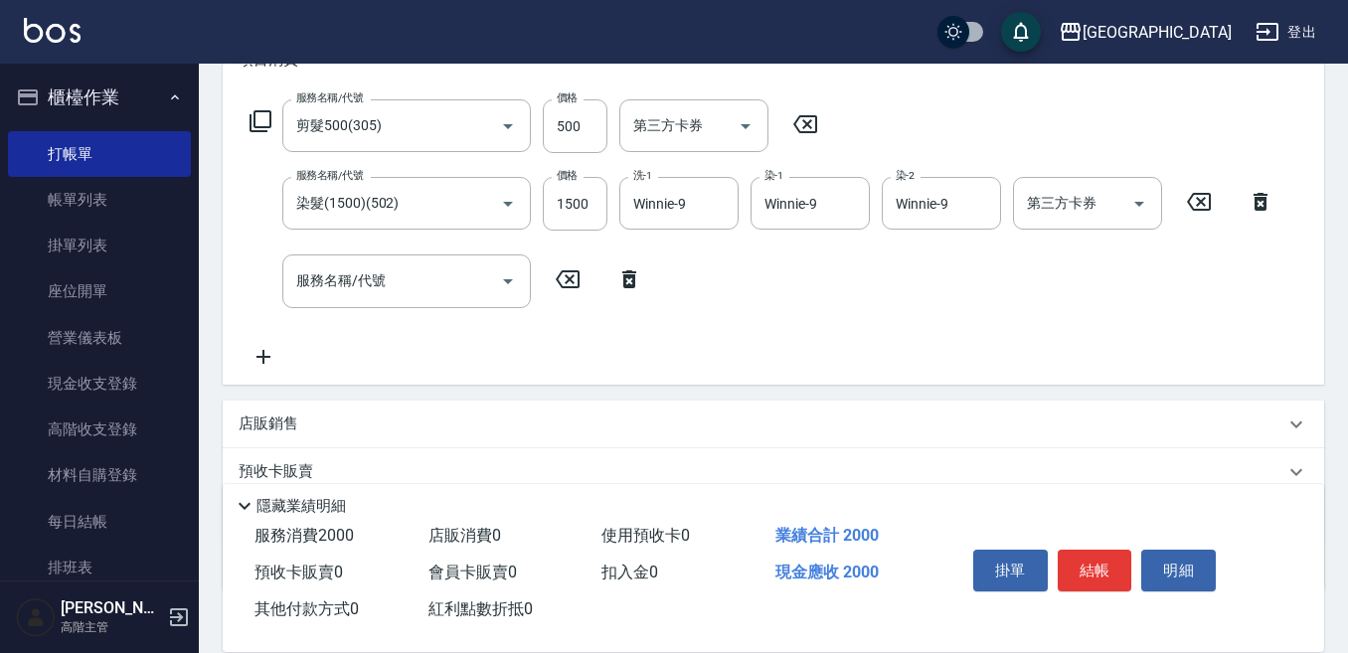
click at [274, 419] on p "店販銷售" at bounding box center [269, 423] width 60 height 21
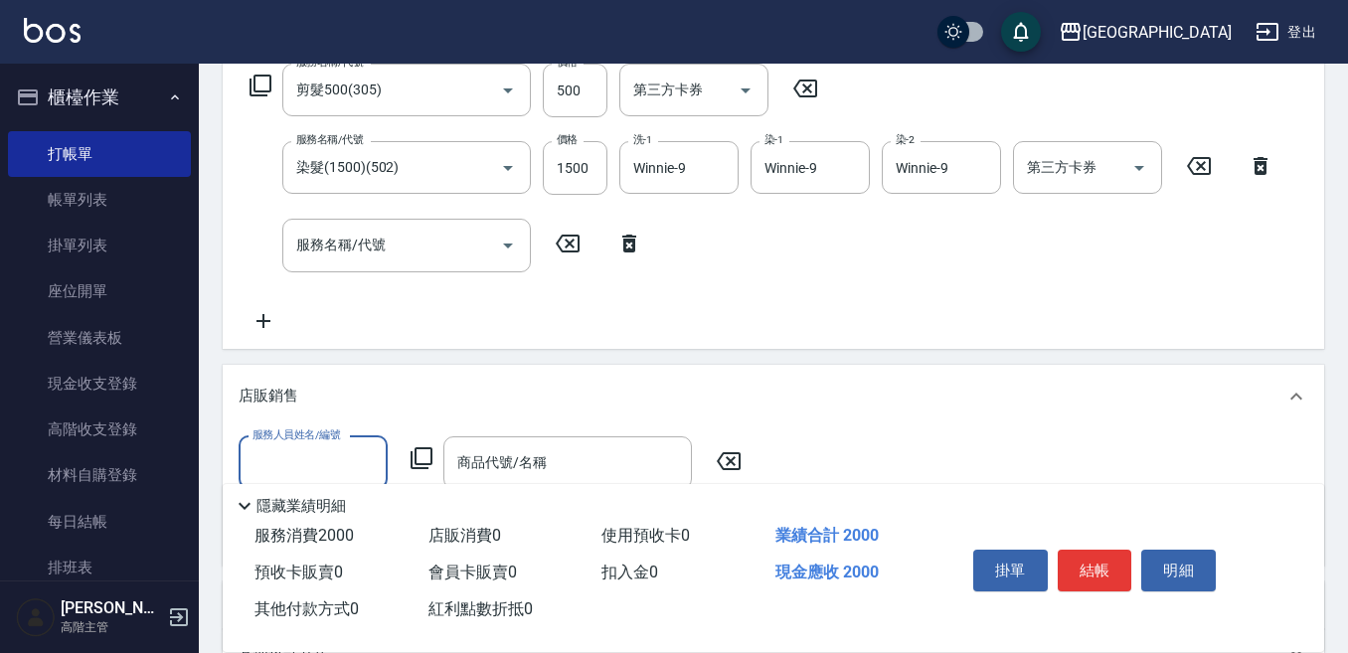
scroll to position [398, 0]
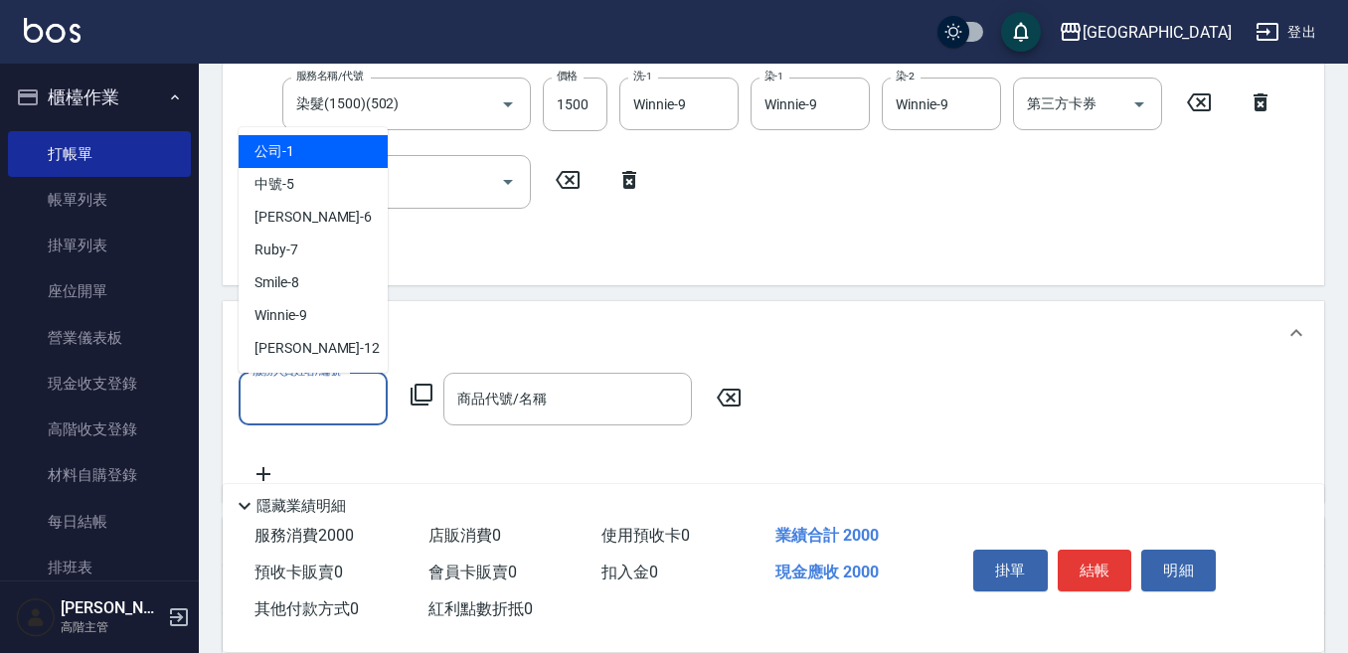
click at [288, 396] on input "服務人員姓名/編號" at bounding box center [312, 399] width 131 height 35
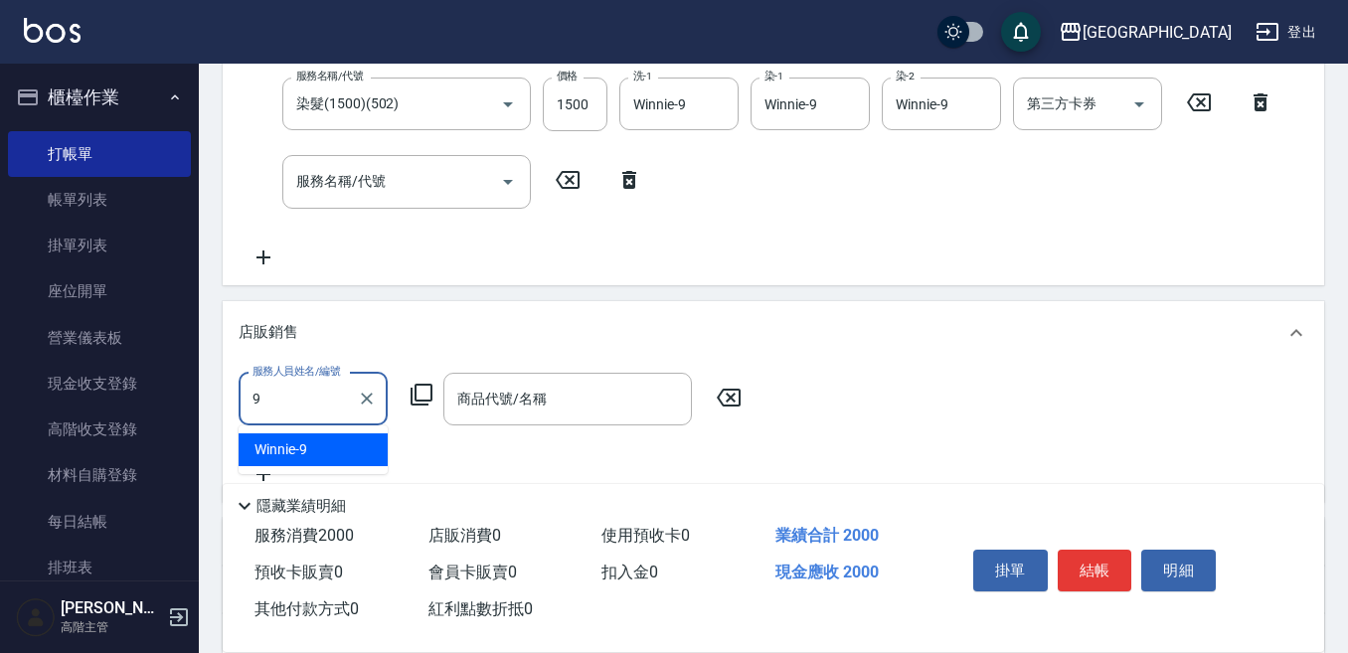
type input "Winnie-9"
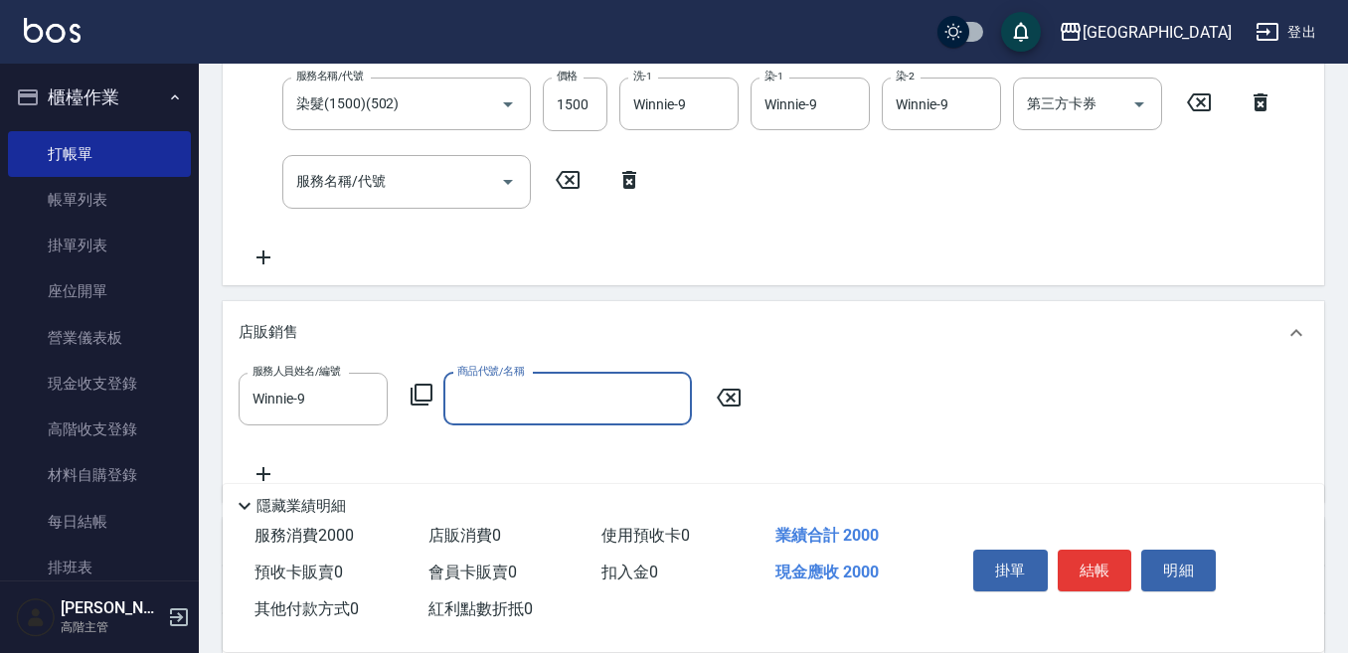
click at [416, 390] on icon at bounding box center [421, 395] width 22 height 22
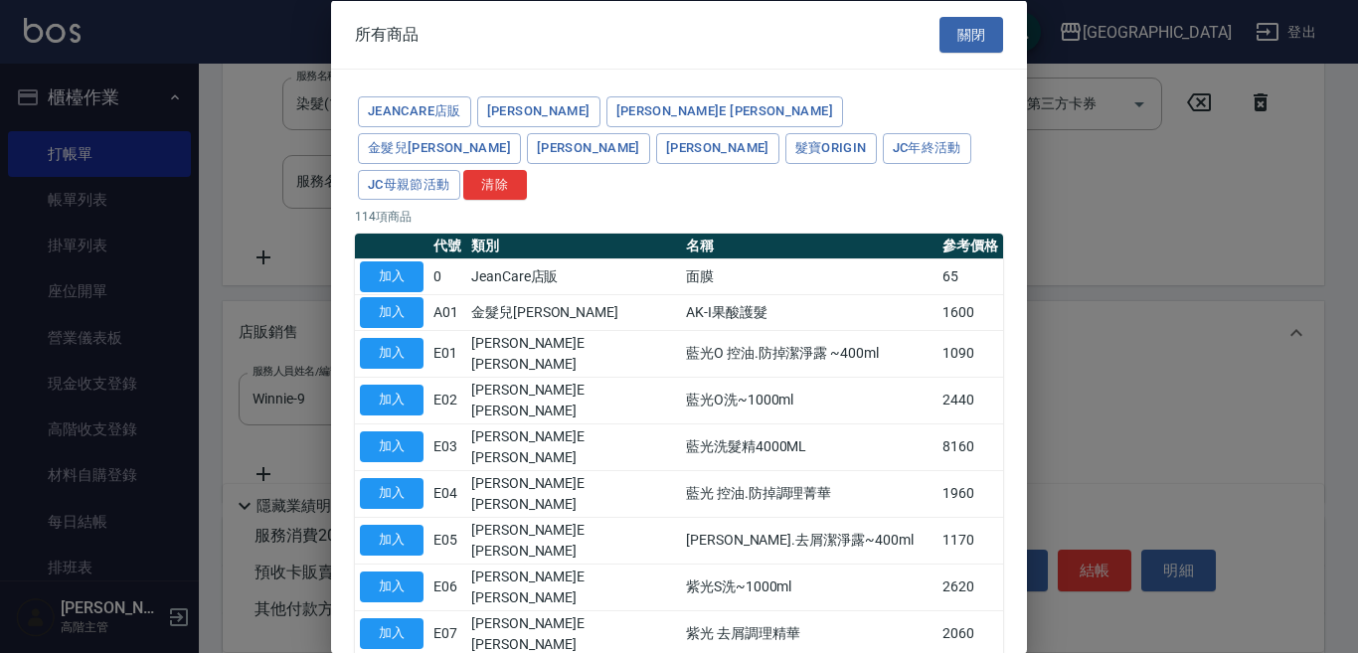
type input "[PERSON_NAME]防護精華-10ml"
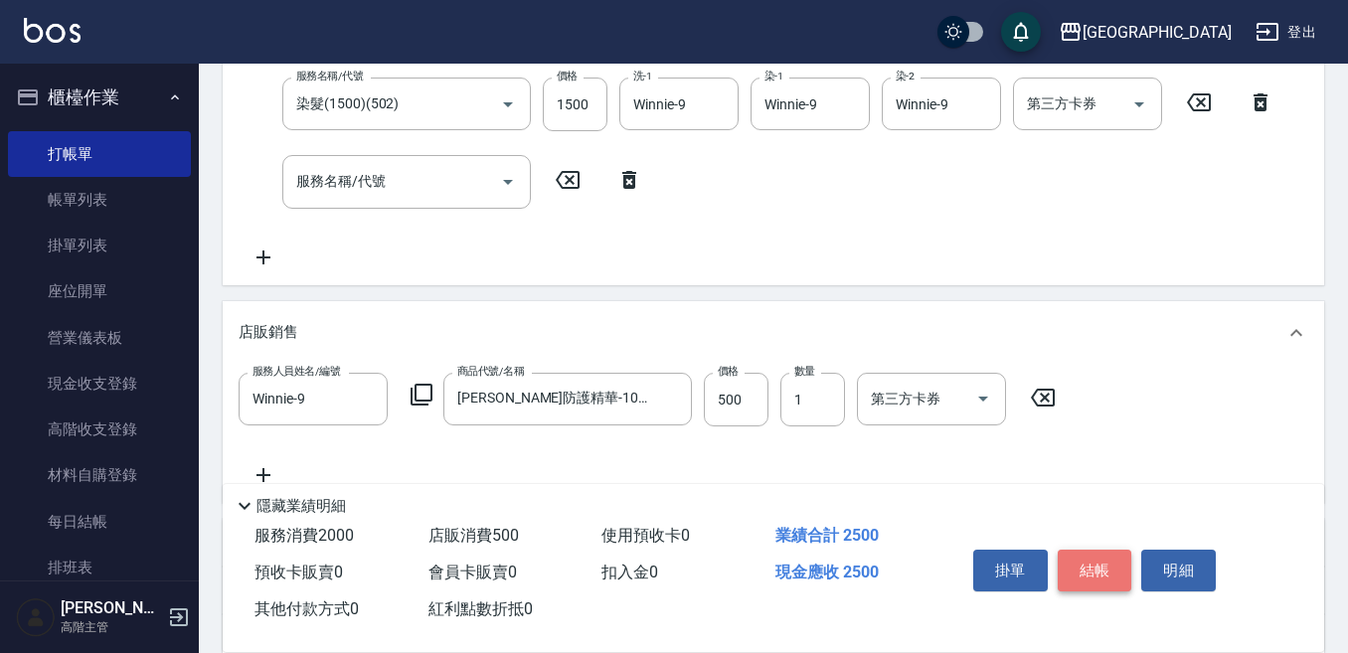
click at [1100, 552] on button "結帳" at bounding box center [1095, 571] width 75 height 42
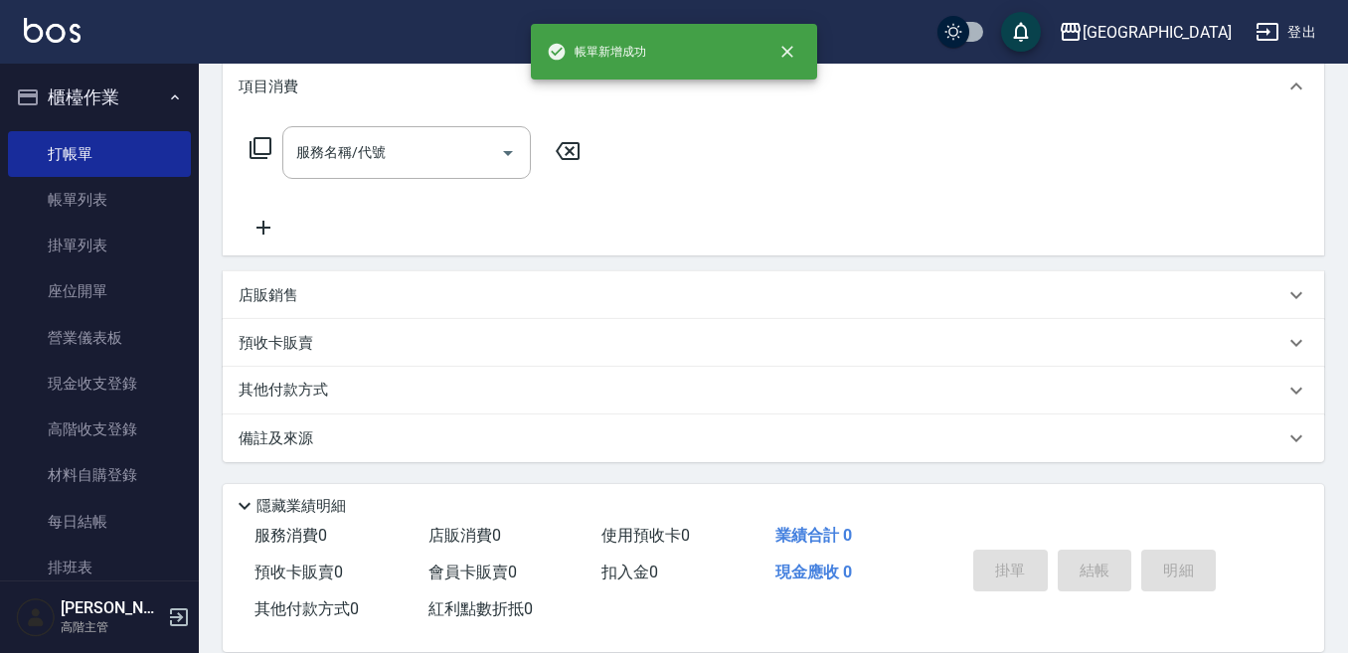
scroll to position [0, 0]
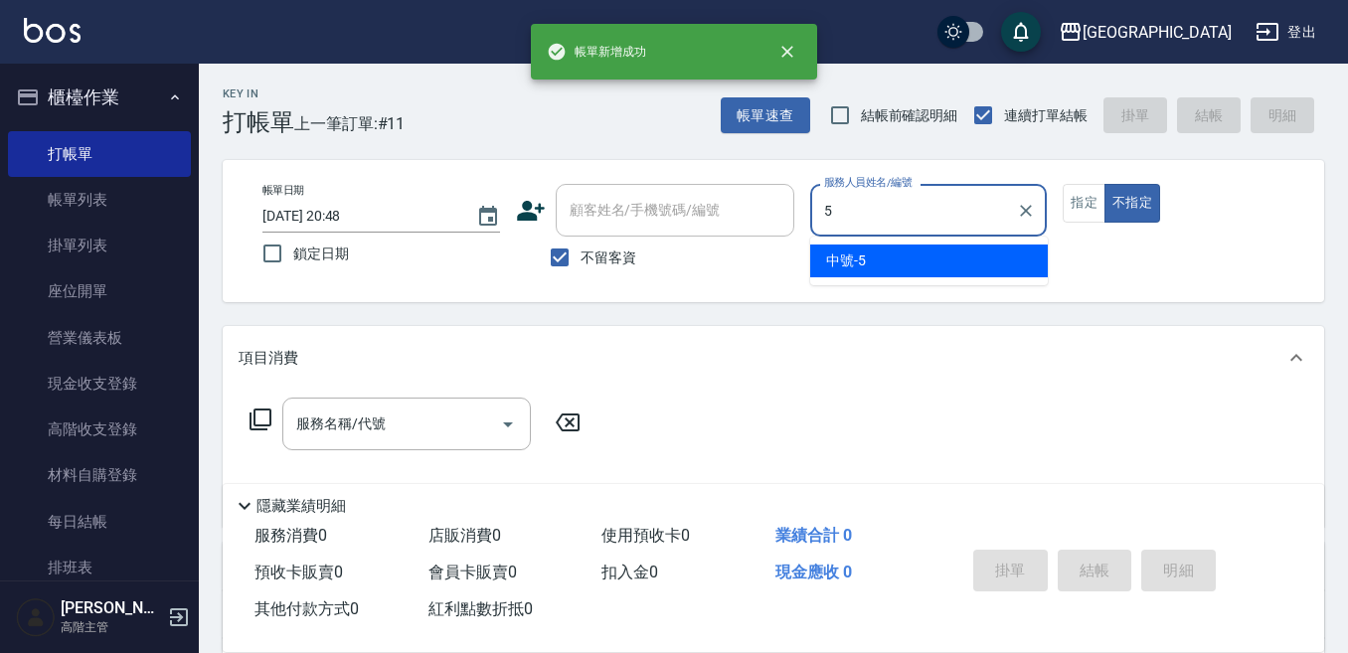
type input "中號-5"
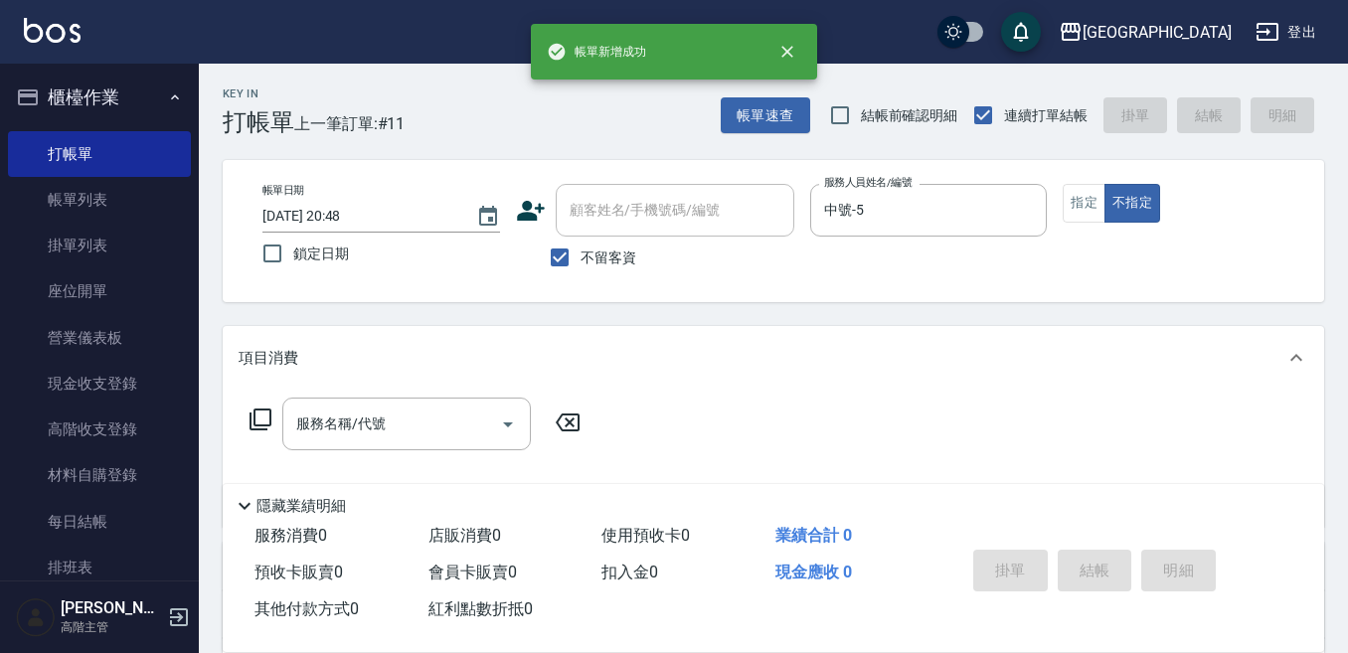
drag, startPoint x: 1076, startPoint y: 208, endPoint x: 717, endPoint y: 295, distance: 370.3
click at [1070, 208] on button "指定" at bounding box center [1084, 203] width 43 height 39
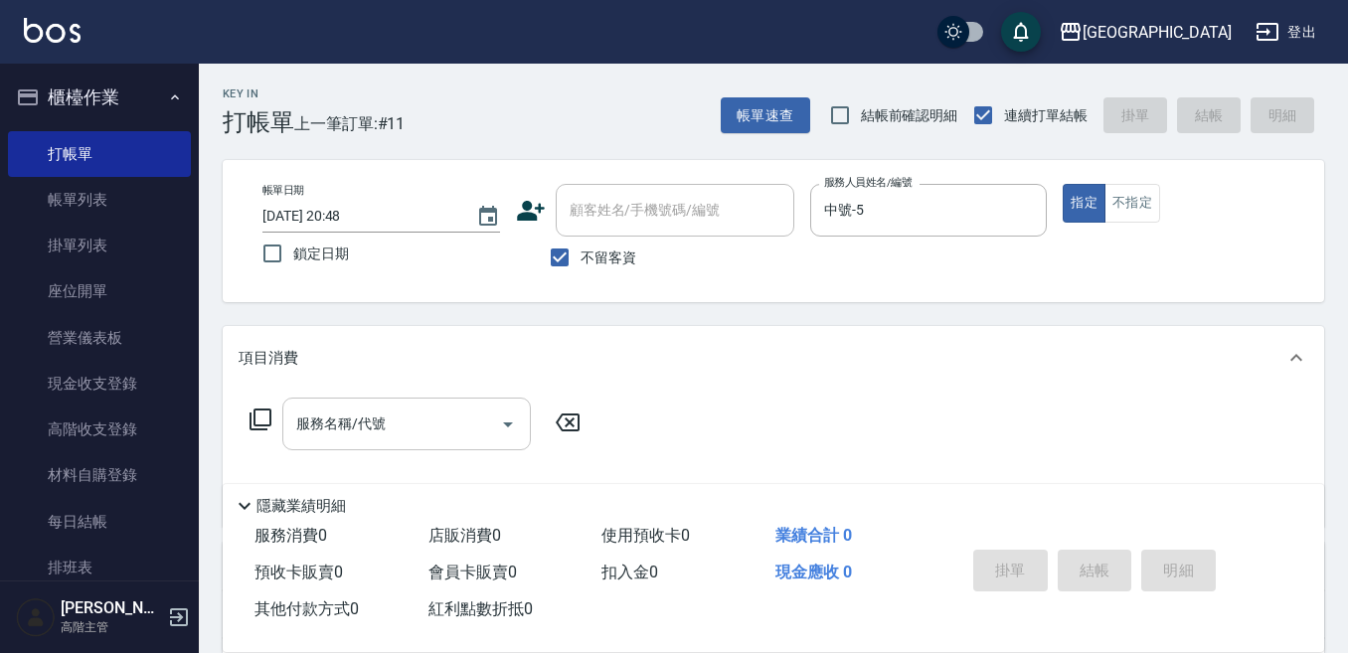
click at [402, 414] on input "服務名稱/代號" at bounding box center [391, 424] width 201 height 35
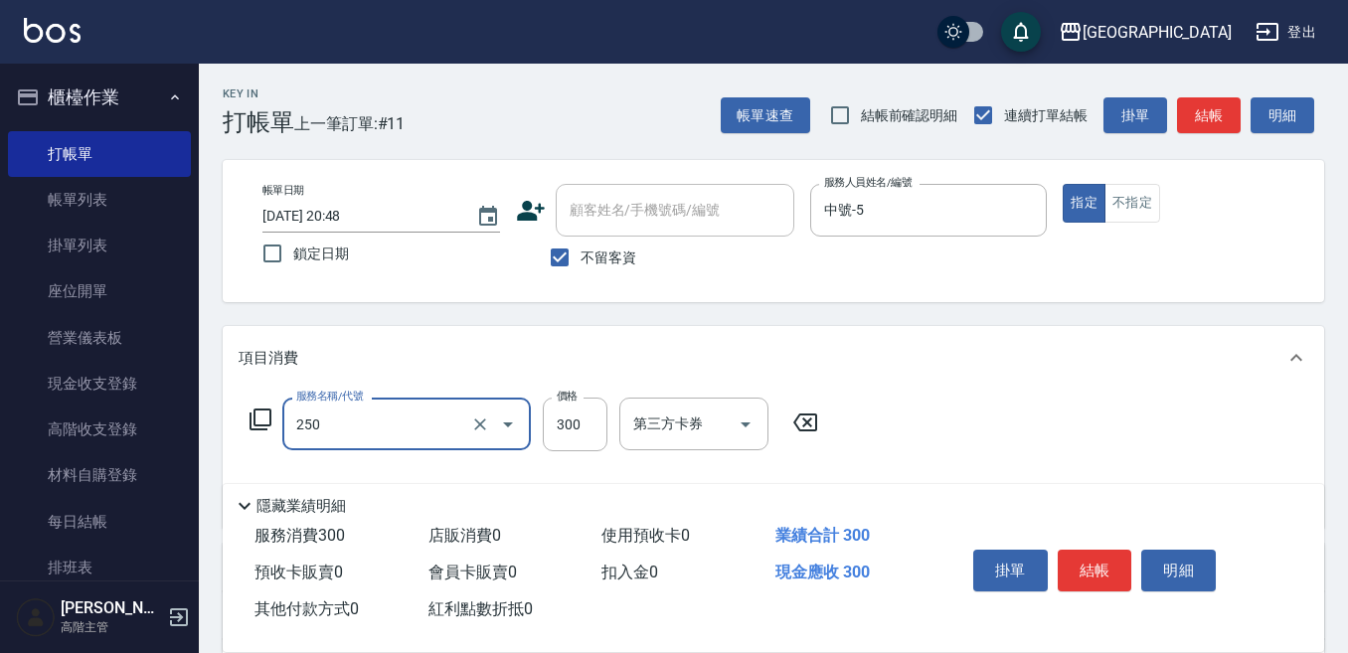
type input "日式洗髮(250)"
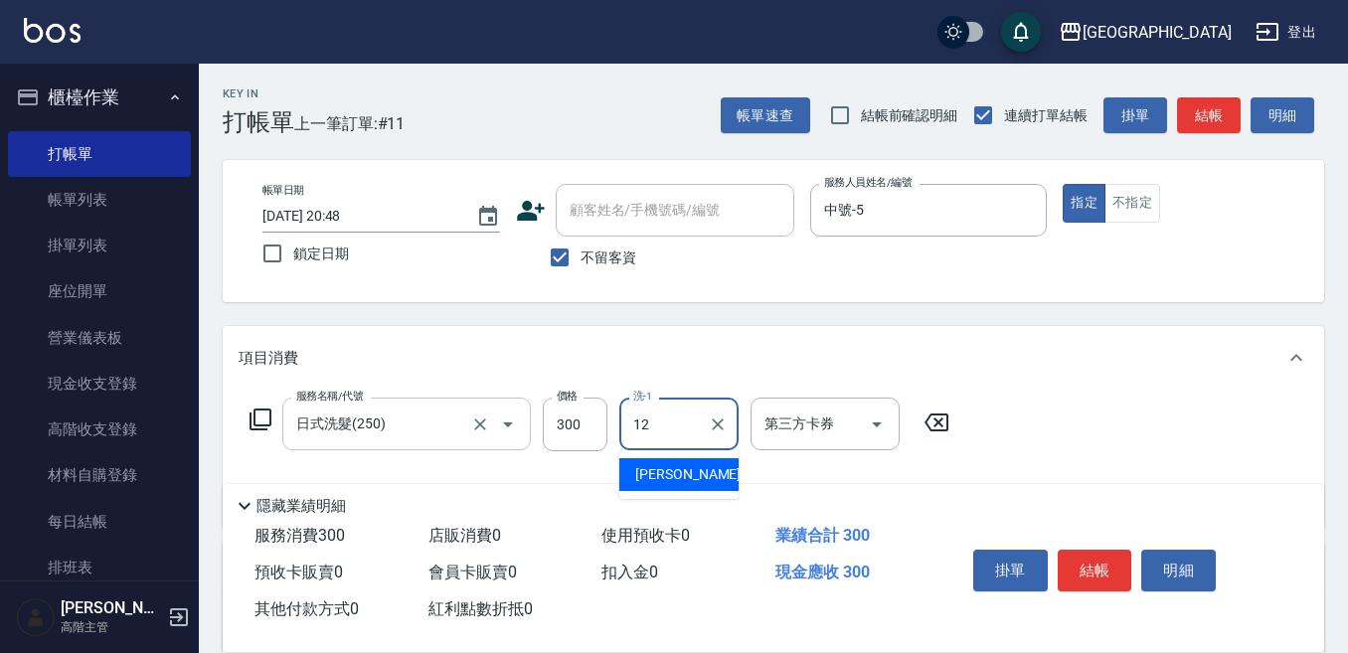
type input "[PERSON_NAME]-12"
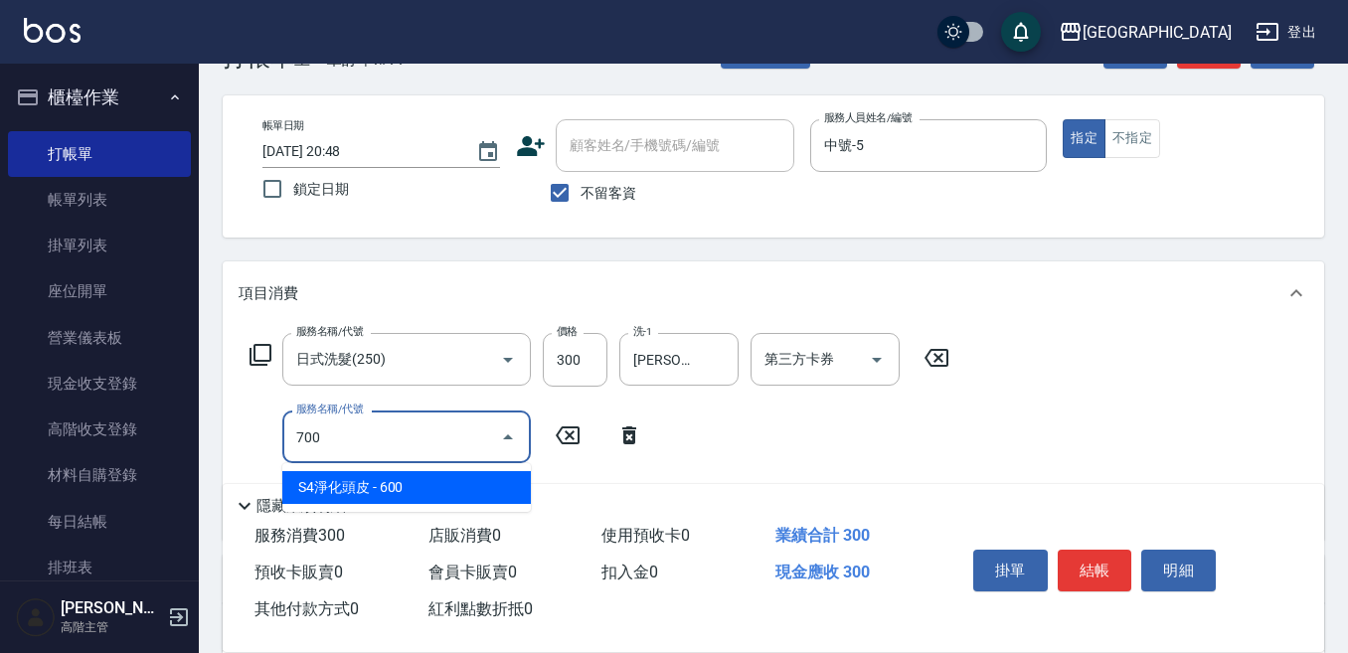
scroll to position [99, 0]
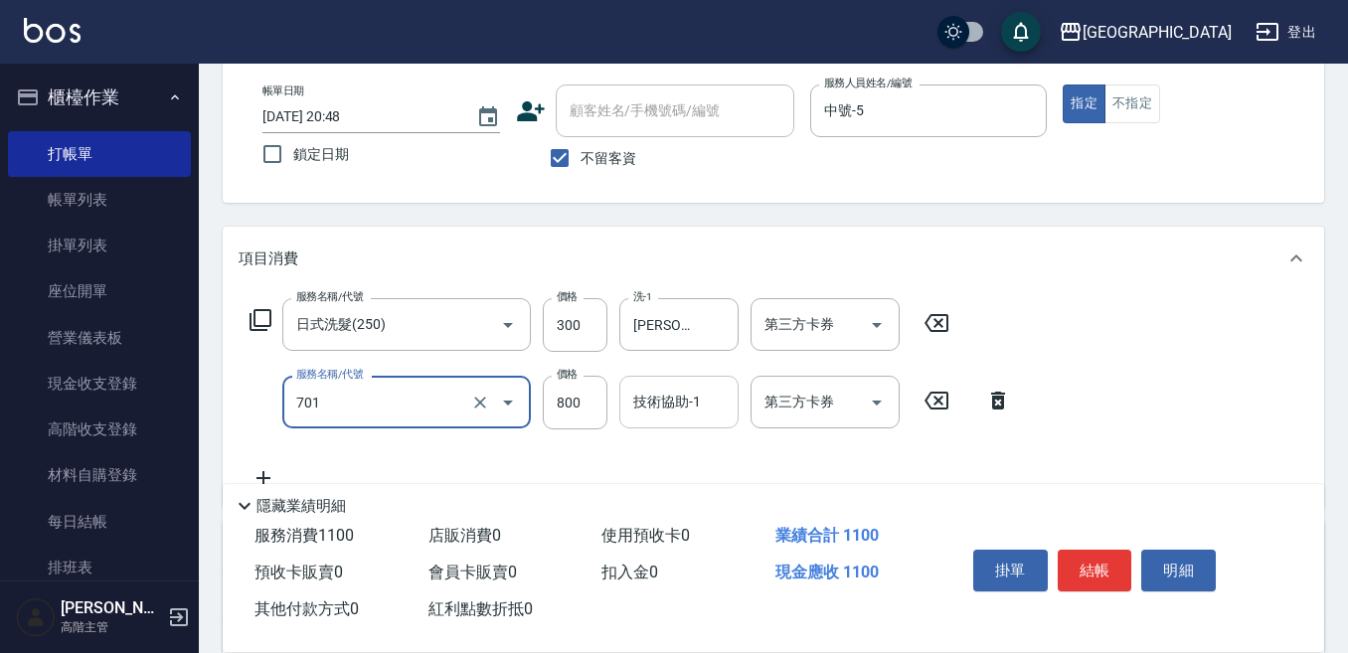
type input "E Saki角質代謝(701)"
click at [669, 409] on input "技術協助-1" at bounding box center [678, 402] width 101 height 35
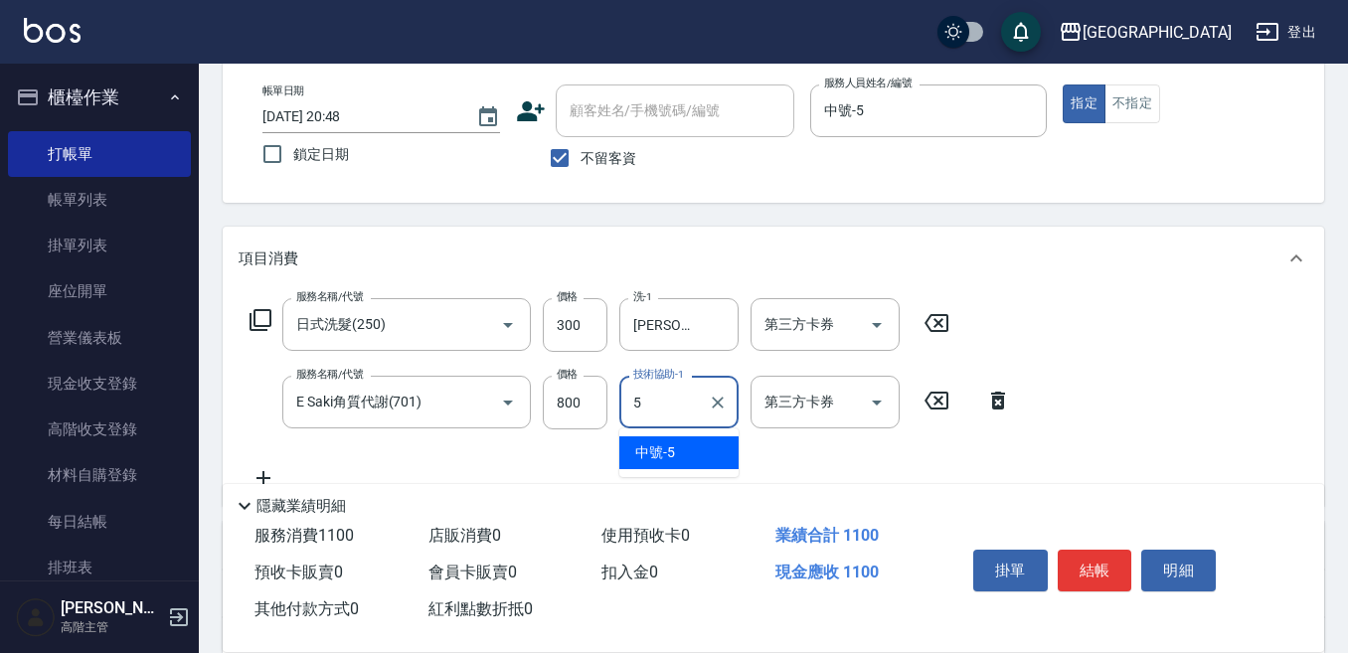
type input "中號-5"
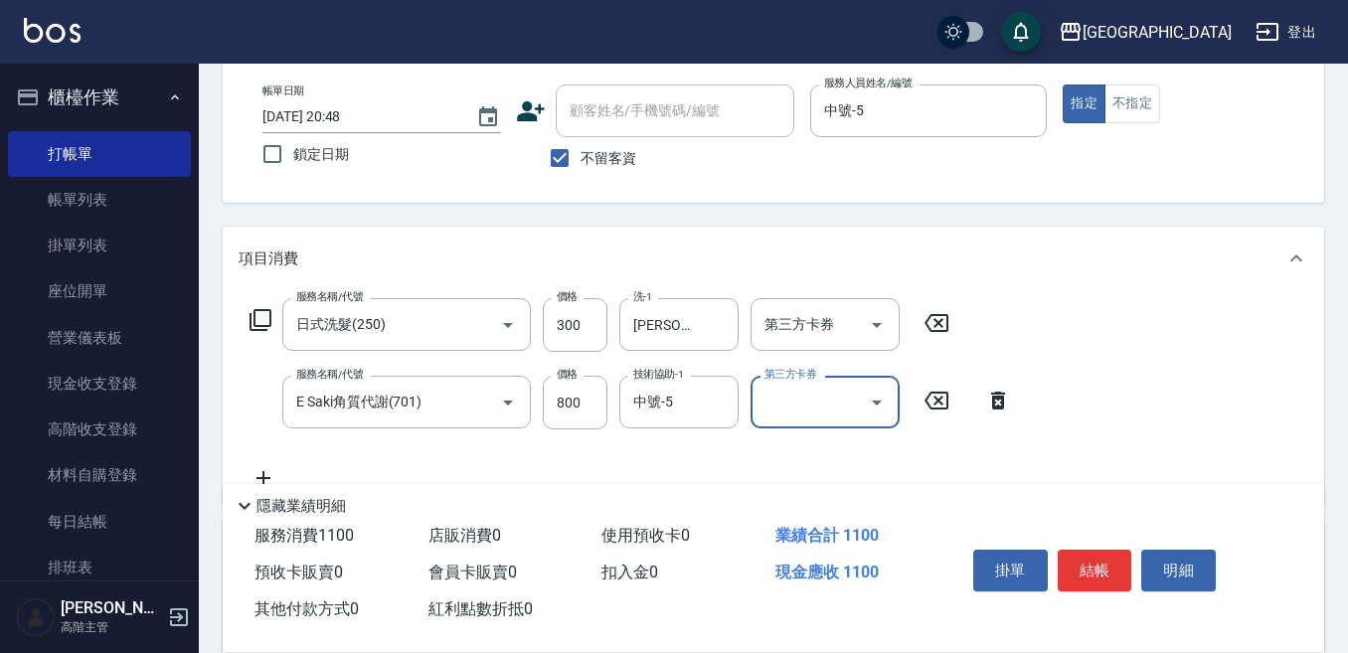
click at [1094, 558] on button "結帳" at bounding box center [1095, 571] width 75 height 42
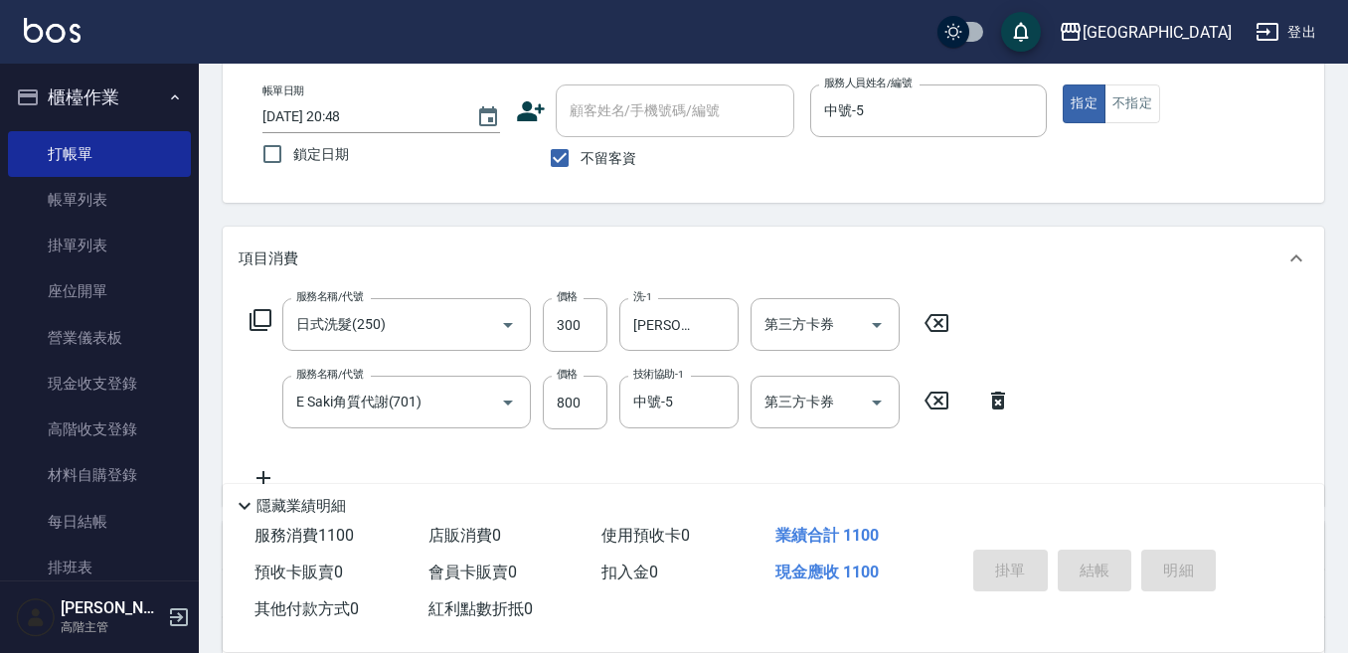
type input "[DATE] 20:49"
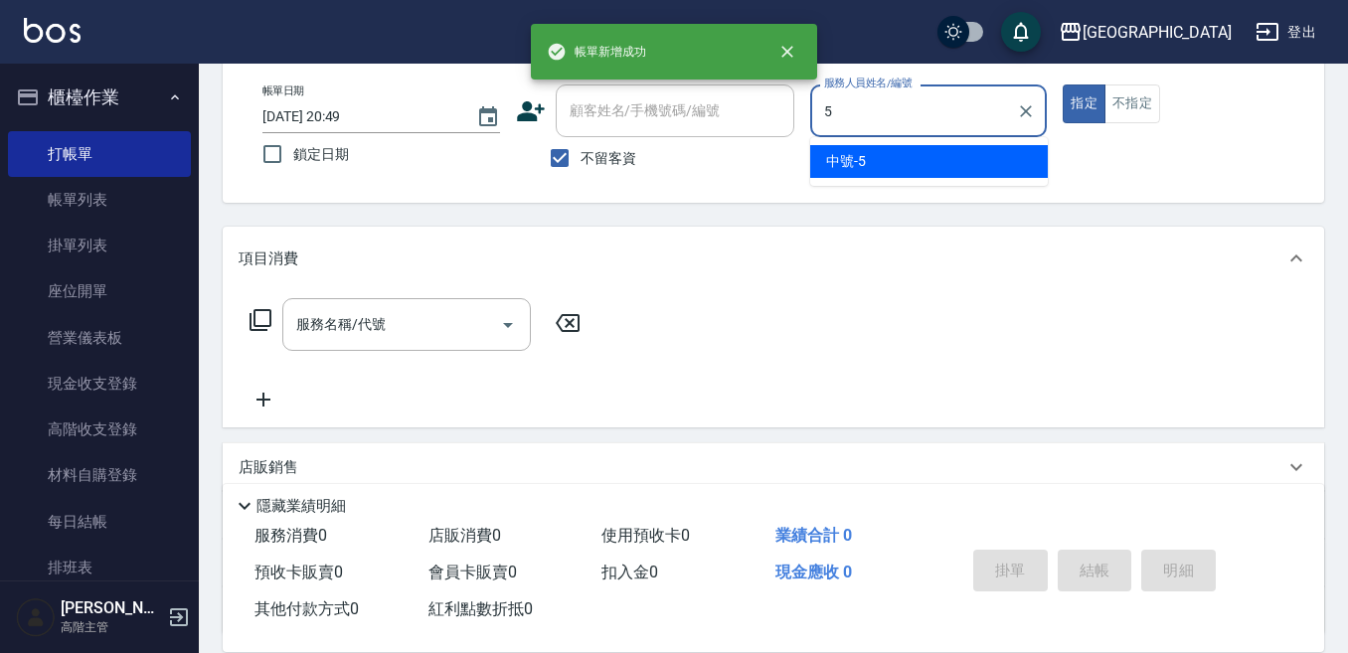
type input "中號-5"
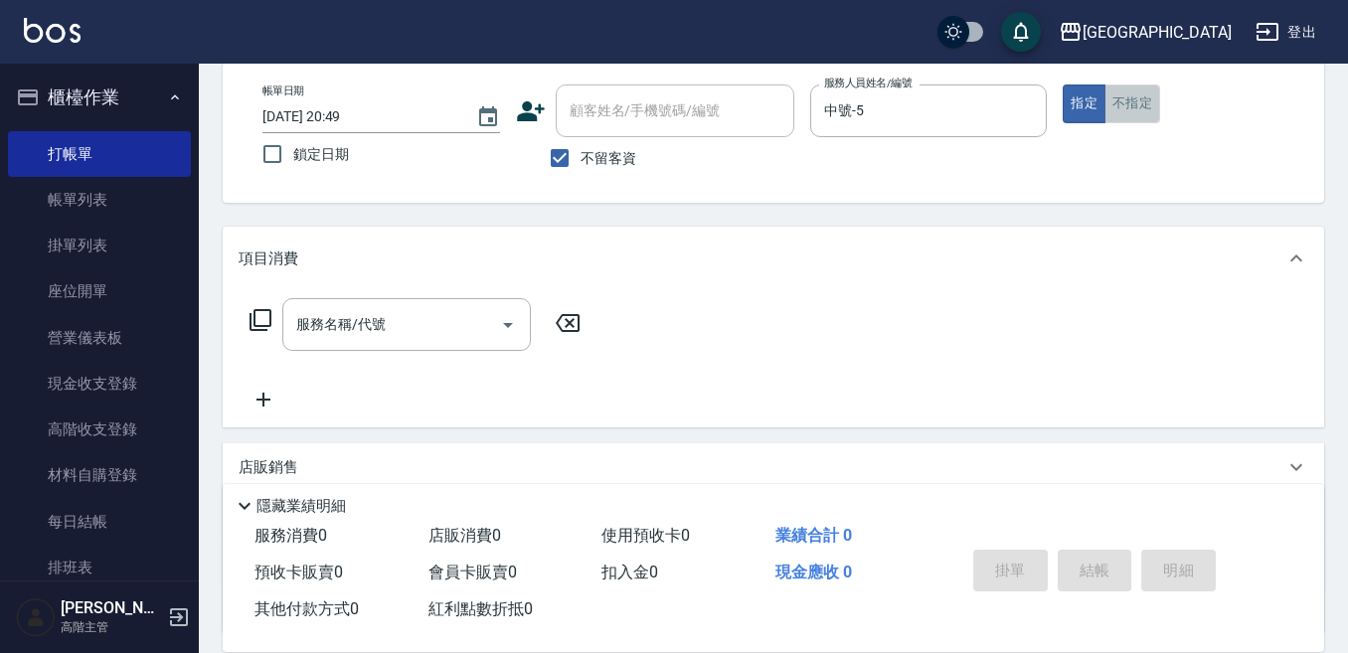
click at [1115, 111] on button "不指定" at bounding box center [1132, 103] width 56 height 39
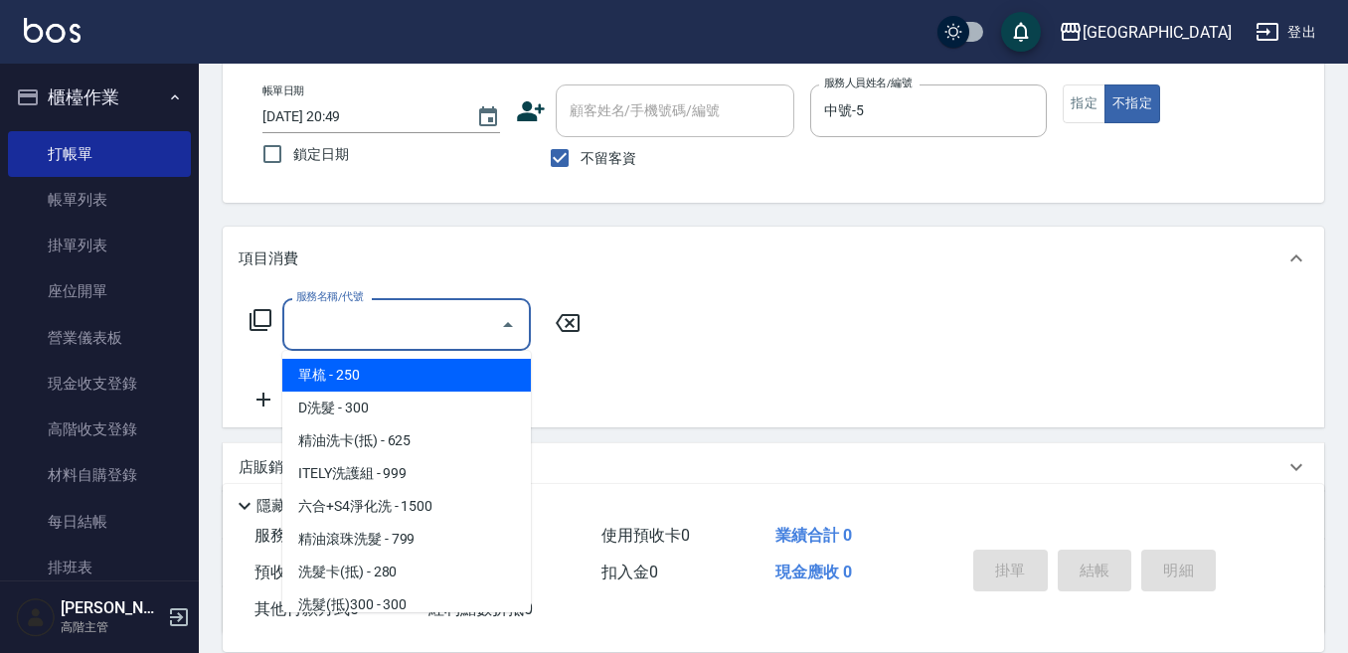
click at [383, 318] on input "服務名稱/代號" at bounding box center [391, 324] width 201 height 35
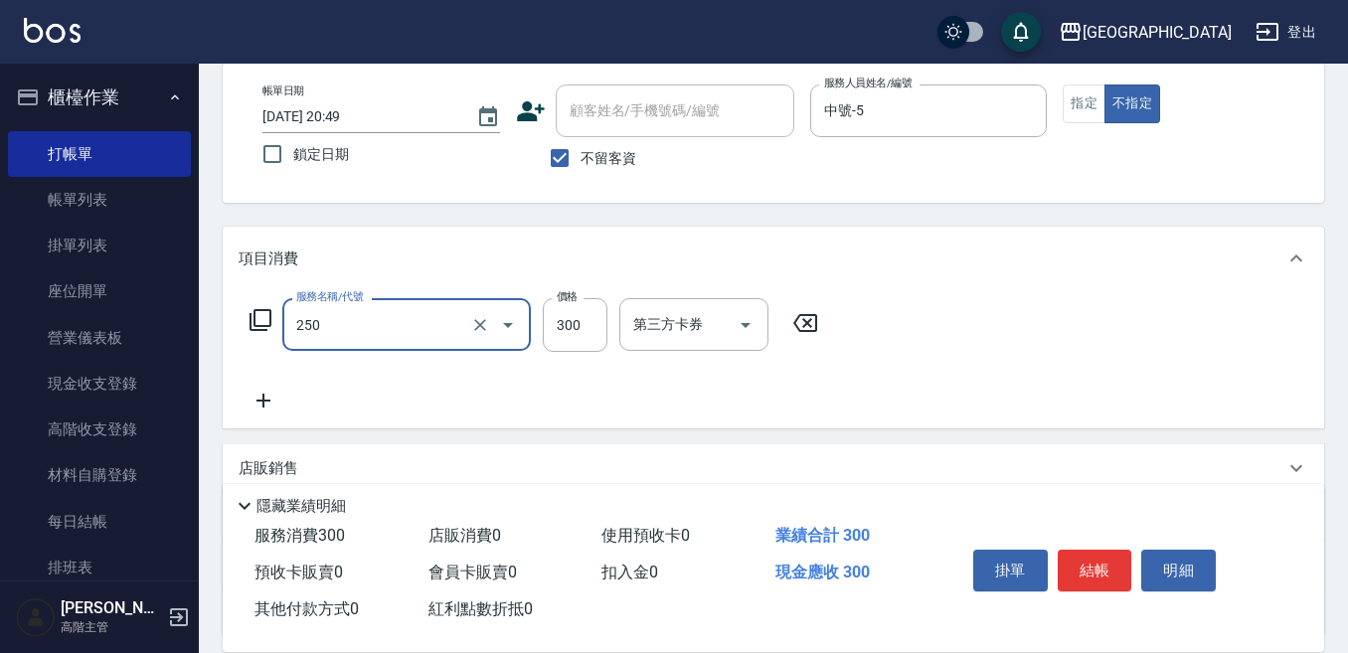
type input "日式洗髮(250)"
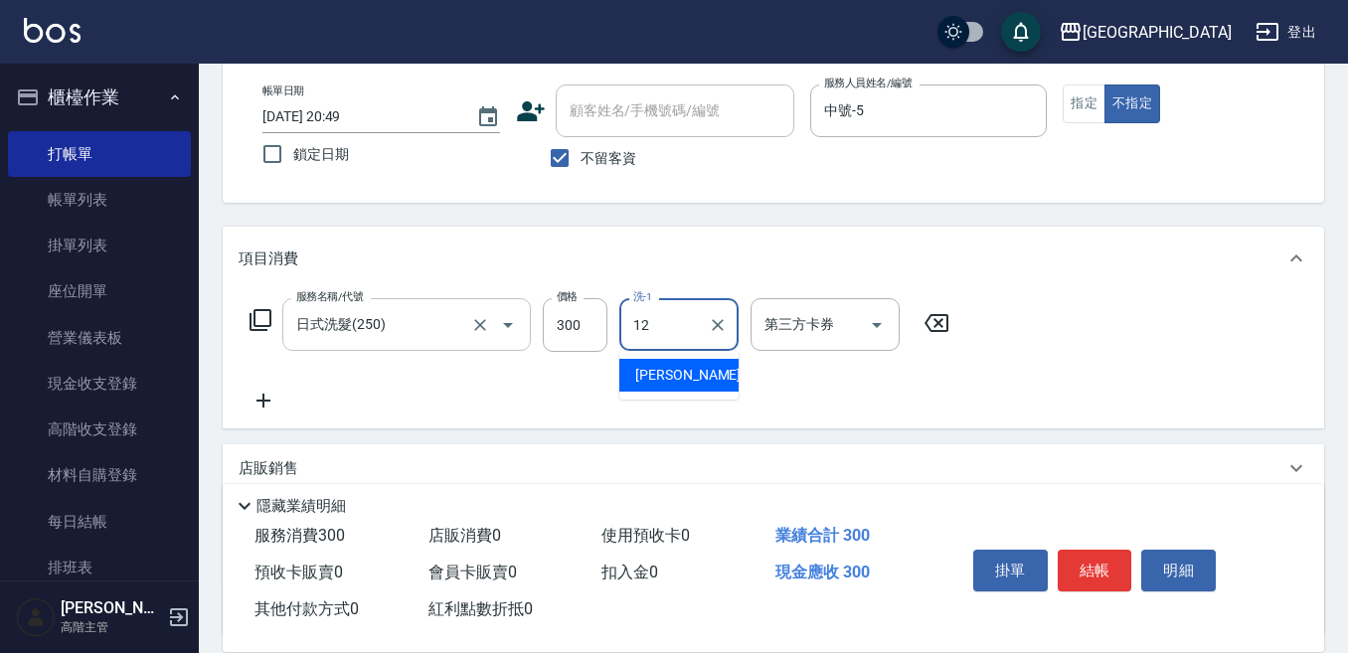
type input "[PERSON_NAME]-12"
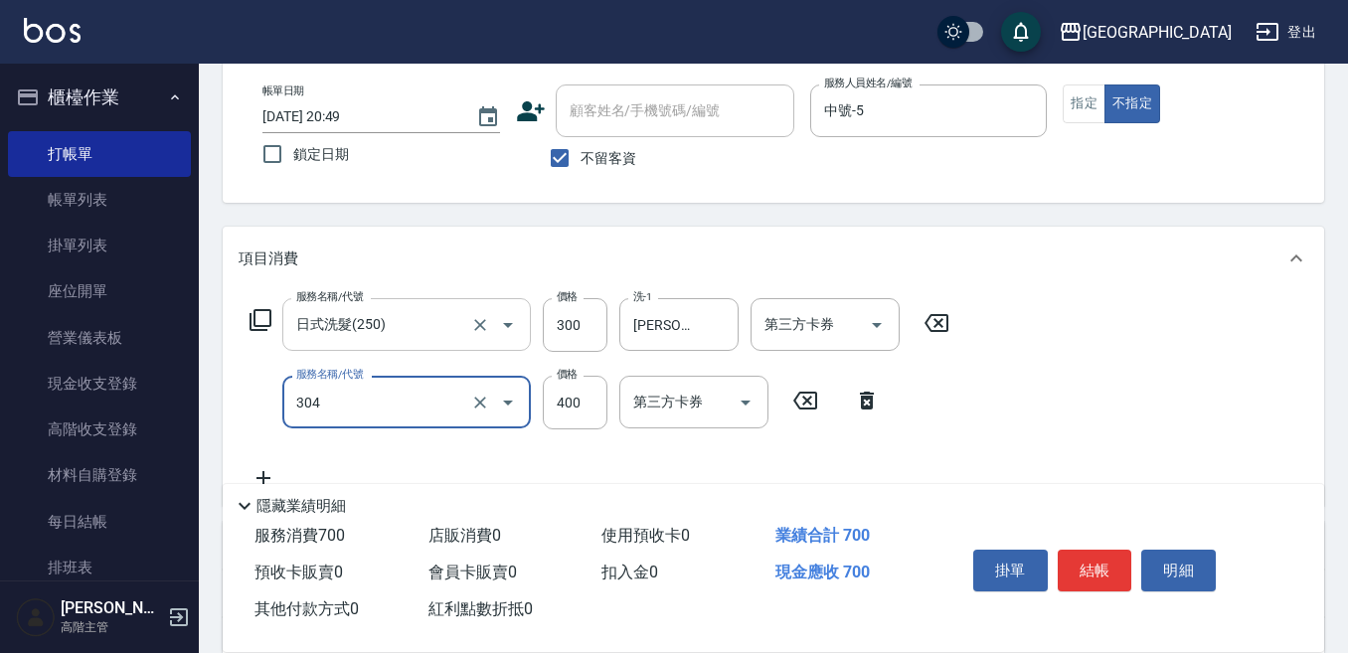
type input "剪髮400(304)"
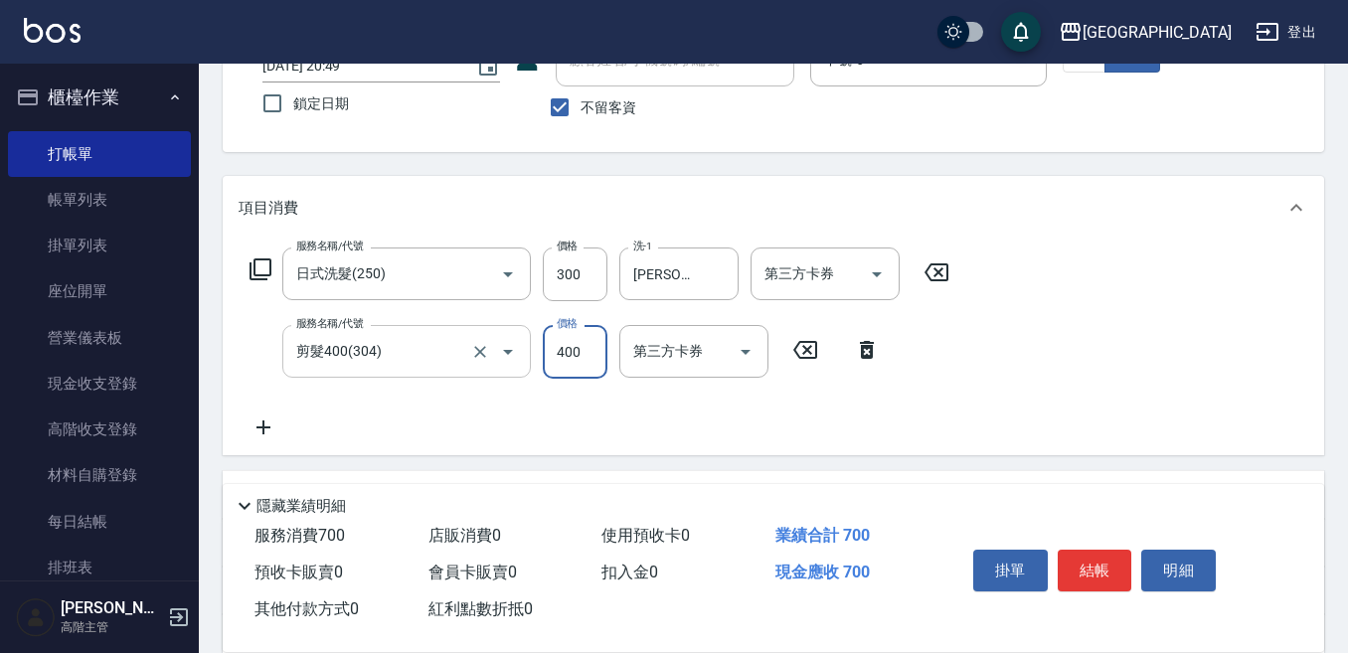
scroll to position [199, 0]
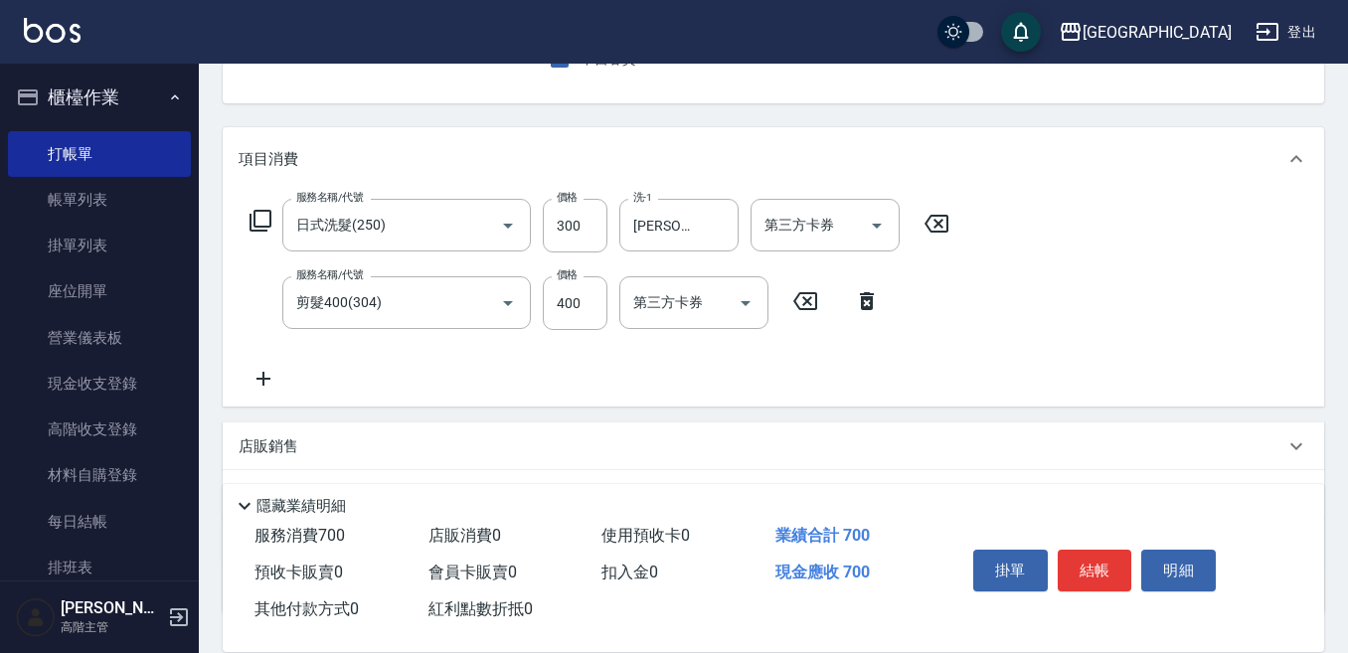
drag, startPoint x: 256, startPoint y: 380, endPoint x: 283, endPoint y: 372, distance: 28.0
click at [283, 372] on icon at bounding box center [264, 379] width 50 height 24
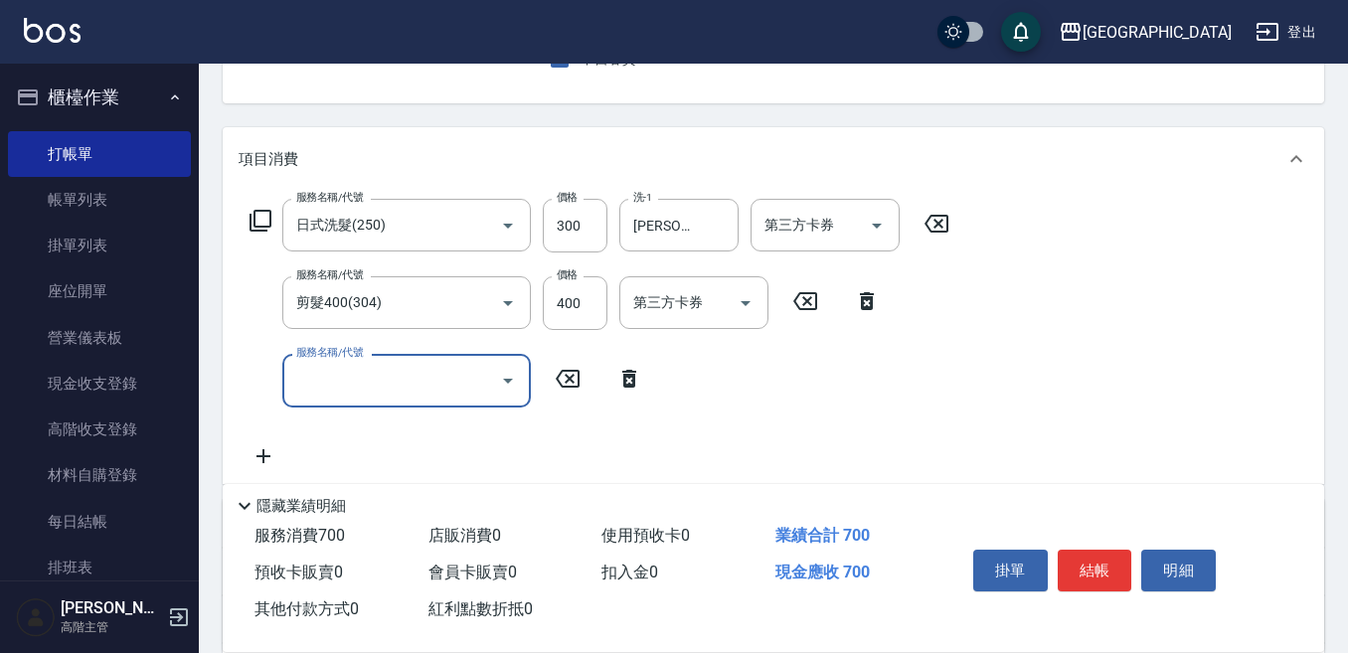
click at [288, 379] on div "服務名稱/代號" at bounding box center [406, 380] width 248 height 53
type input "E Saki角質代謝(701)"
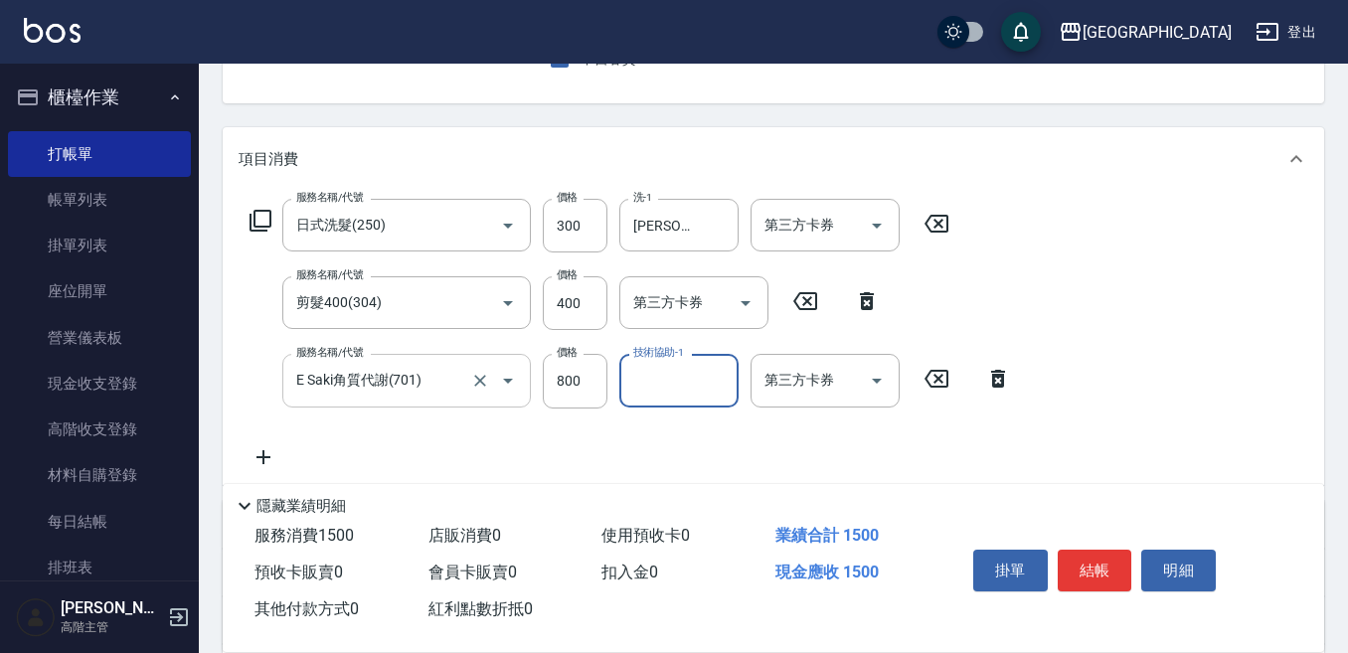
click at [342, 384] on input "E Saki角質代謝(701)" at bounding box center [378, 380] width 175 height 35
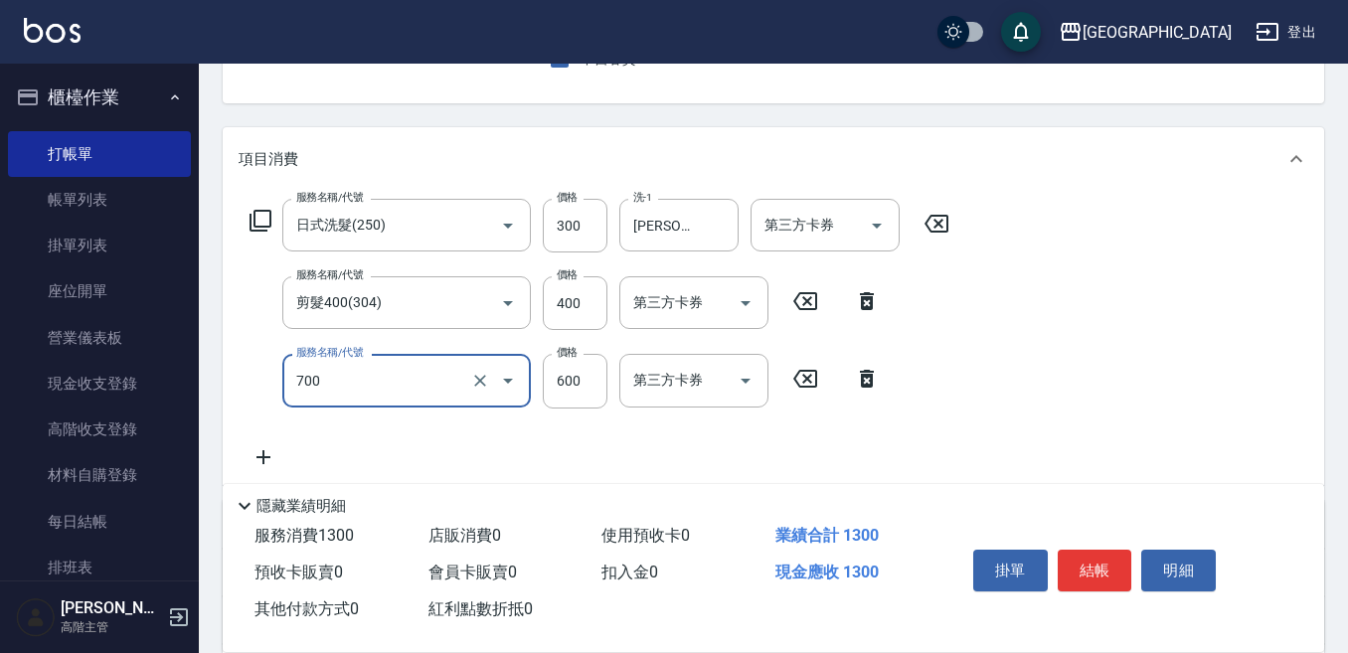
type input "S4淨化頭皮(700)"
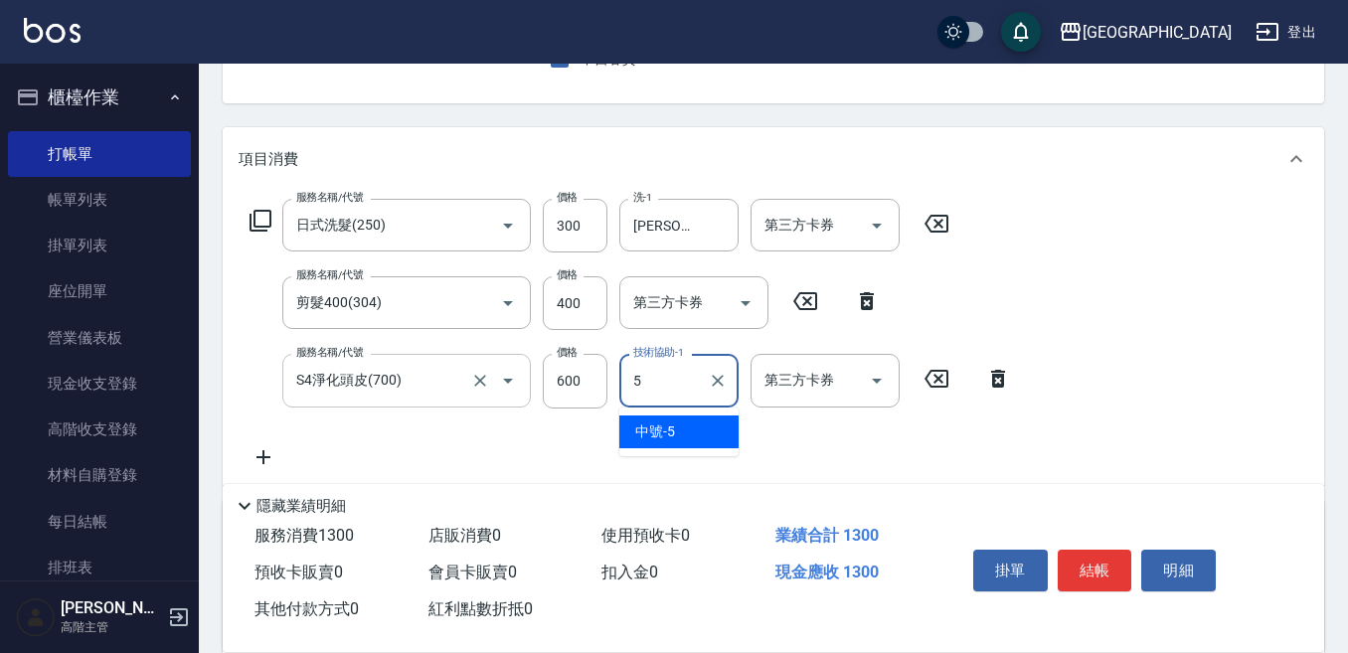
type input "中號-5"
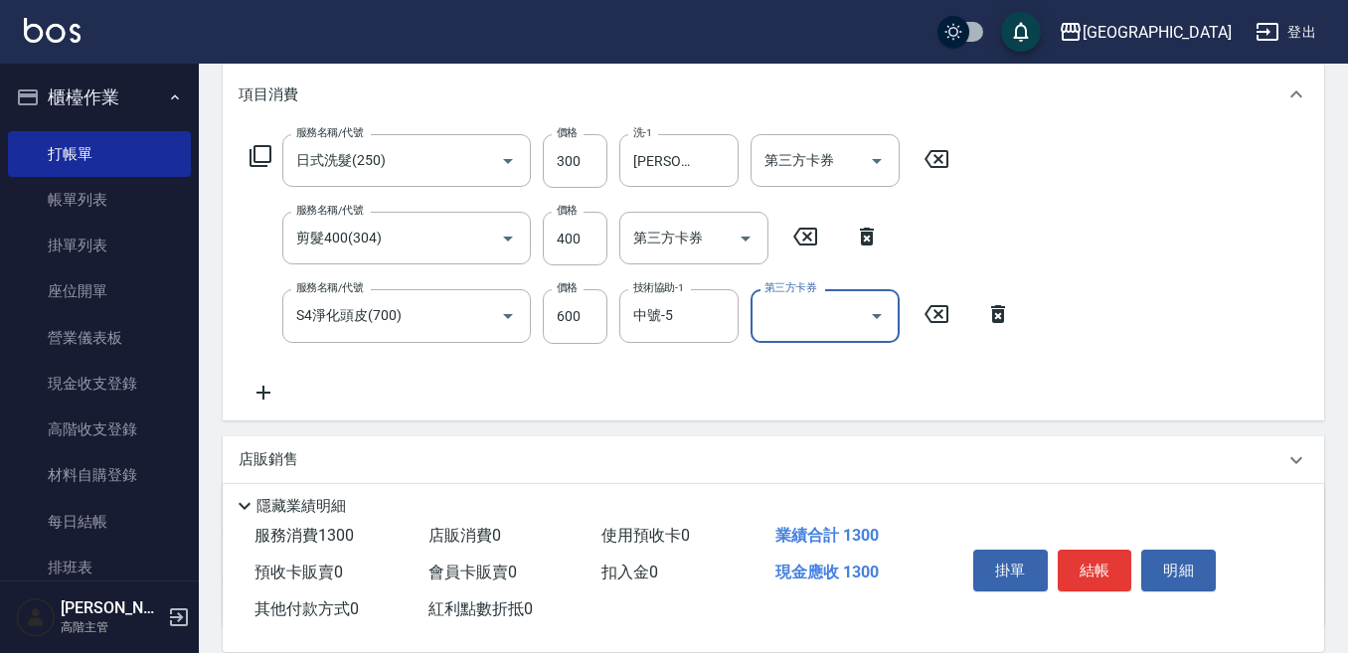
scroll to position [298, 0]
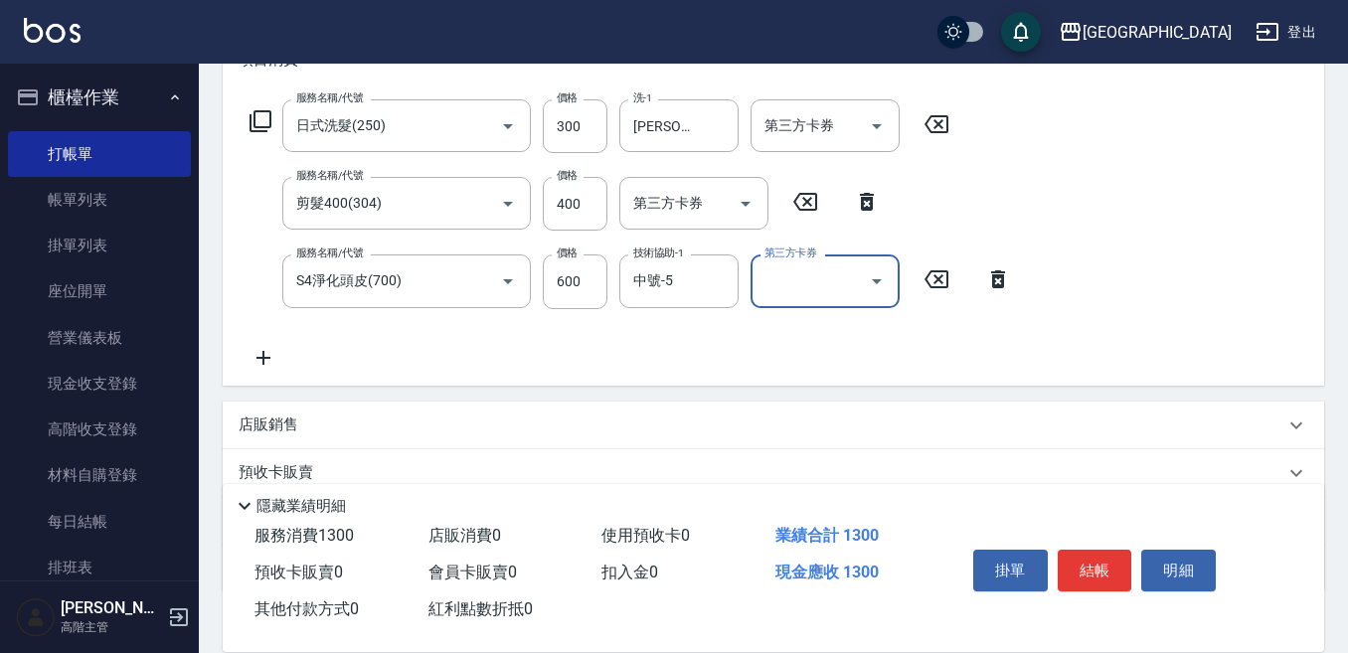
click at [268, 359] on icon at bounding box center [264, 358] width 50 height 24
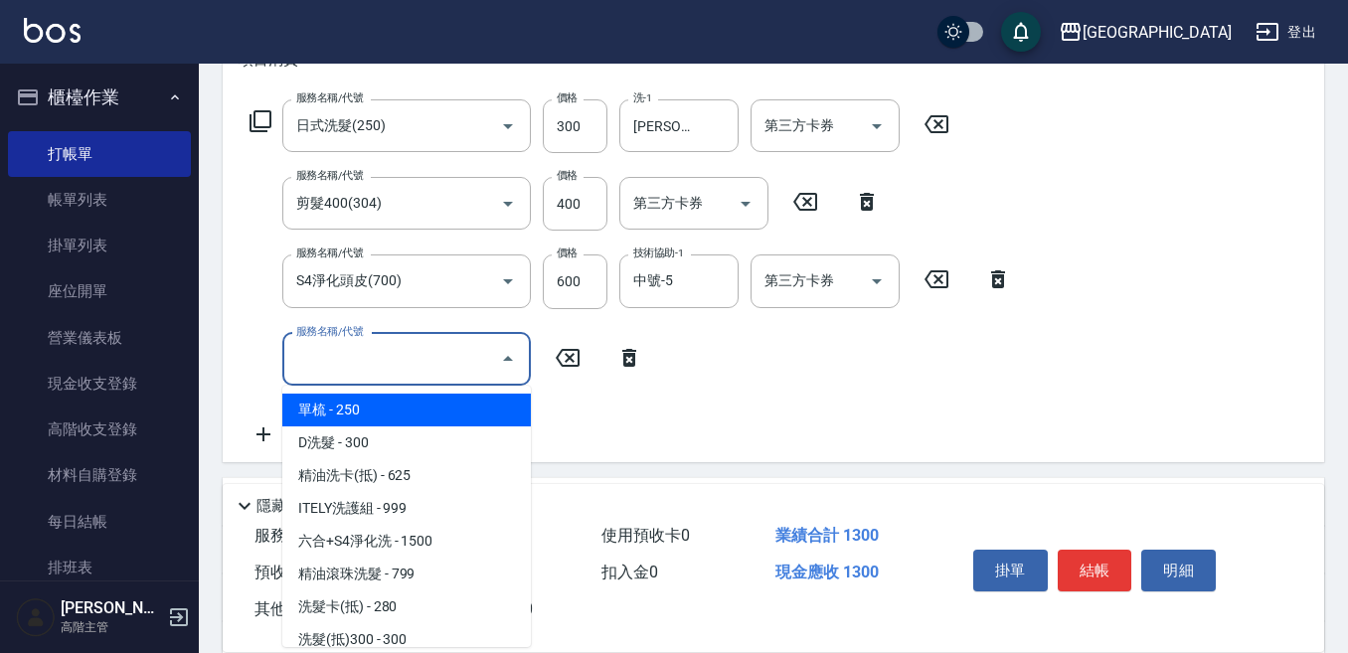
drag, startPoint x: 268, startPoint y: 359, endPoint x: 295, endPoint y: 360, distance: 26.9
click at [295, 360] on input "服務名稱/代號" at bounding box center [391, 359] width 201 height 35
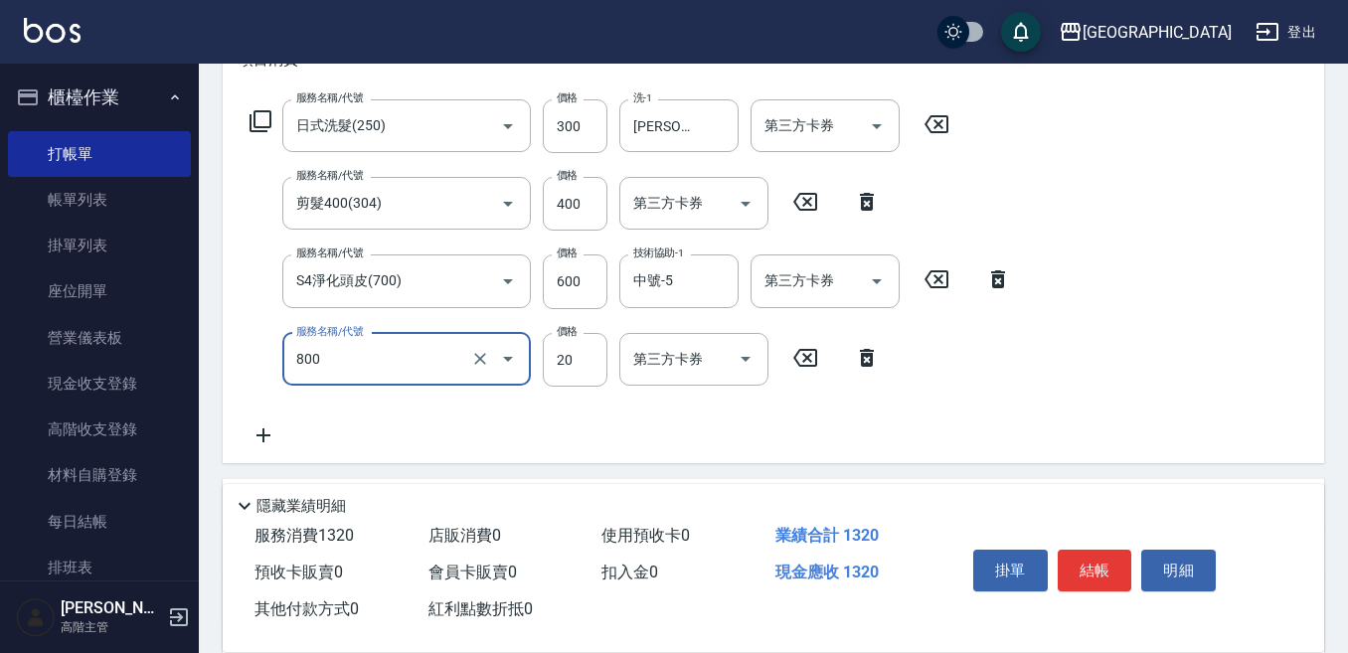
type input "潤絲精(800)"
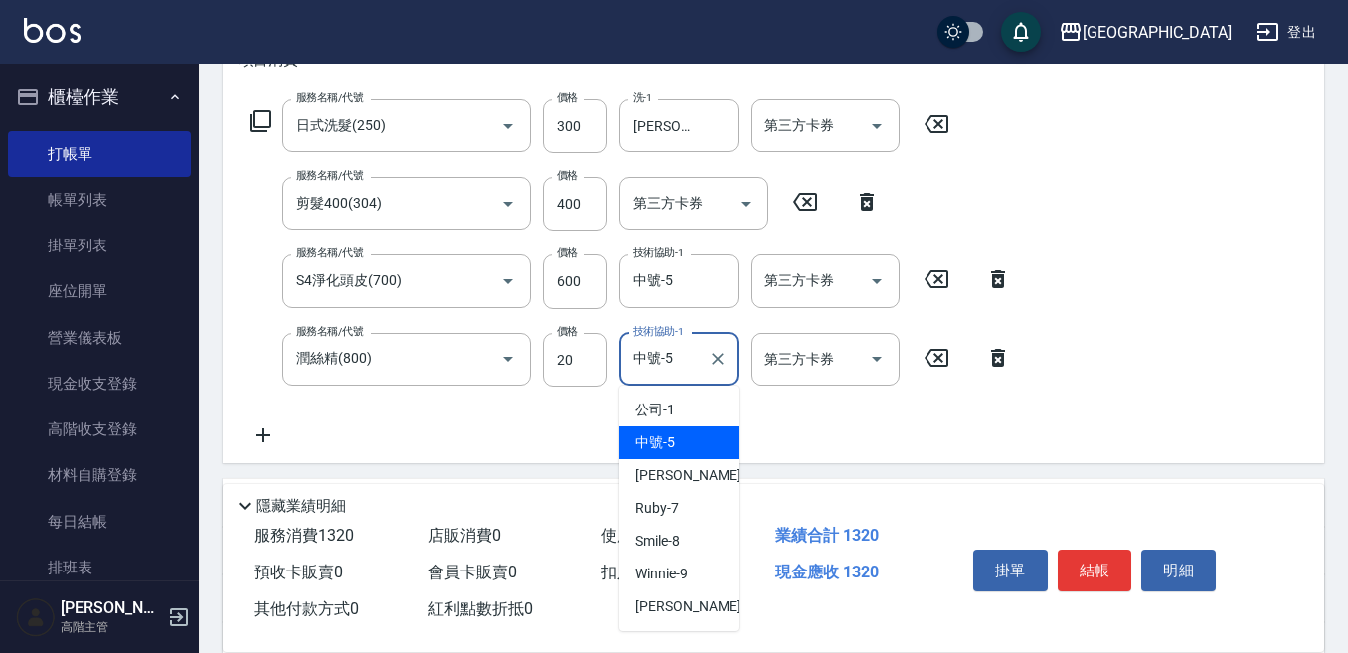
click at [666, 360] on input "中號-5" at bounding box center [664, 359] width 72 height 35
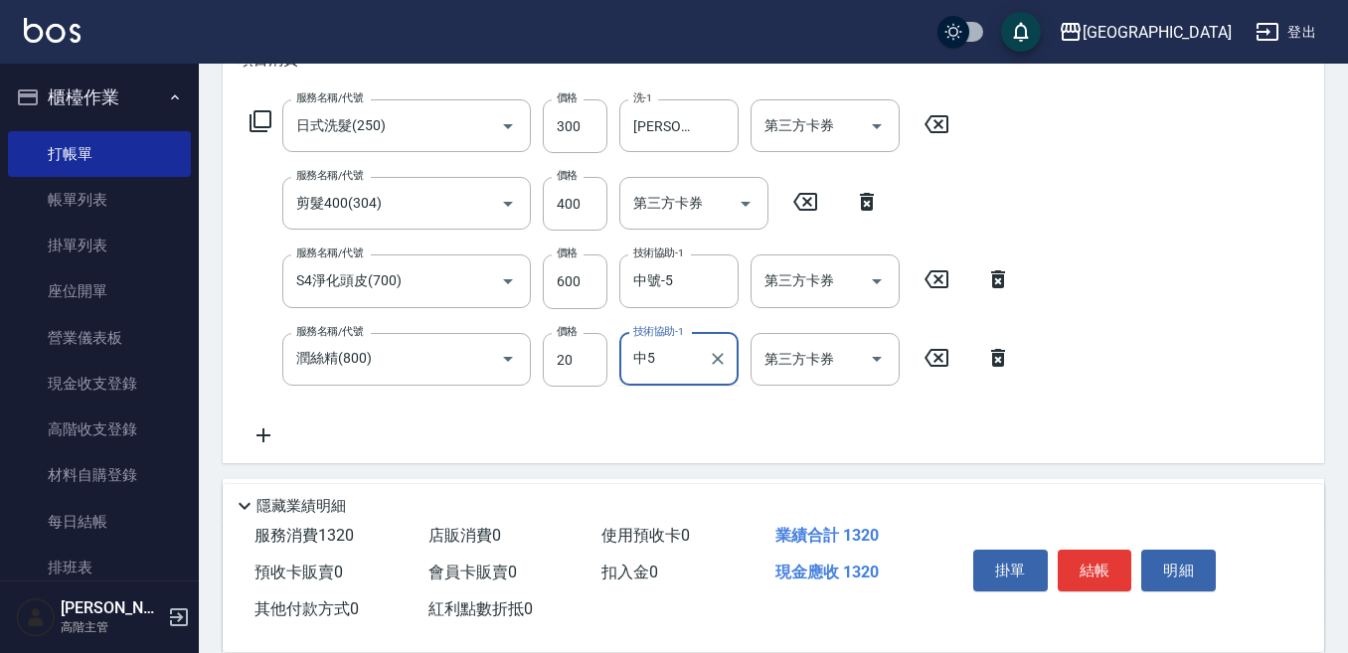
type input "5"
drag, startPoint x: 717, startPoint y: 362, endPoint x: 646, endPoint y: 365, distance: 70.6
click at [711, 360] on icon "Clear" at bounding box center [718, 359] width 20 height 20
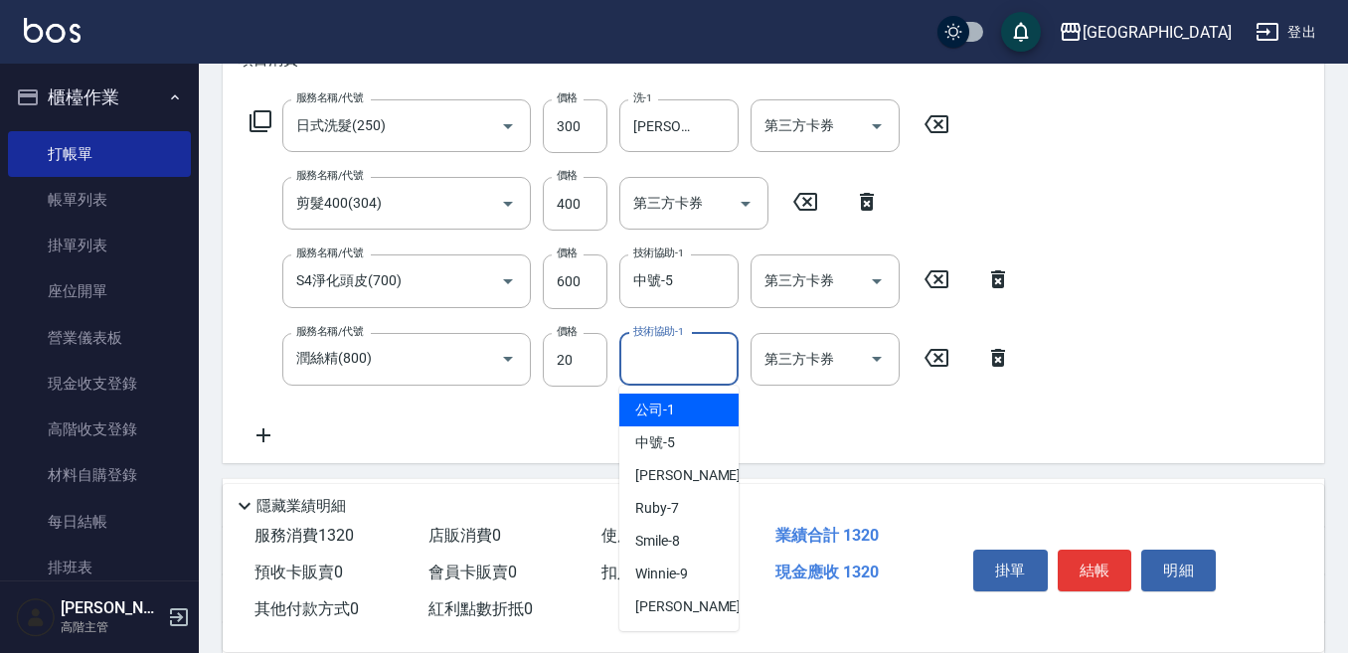
click at [645, 365] on input "技術協助-1" at bounding box center [678, 359] width 101 height 35
type input "[PERSON_NAME]-12"
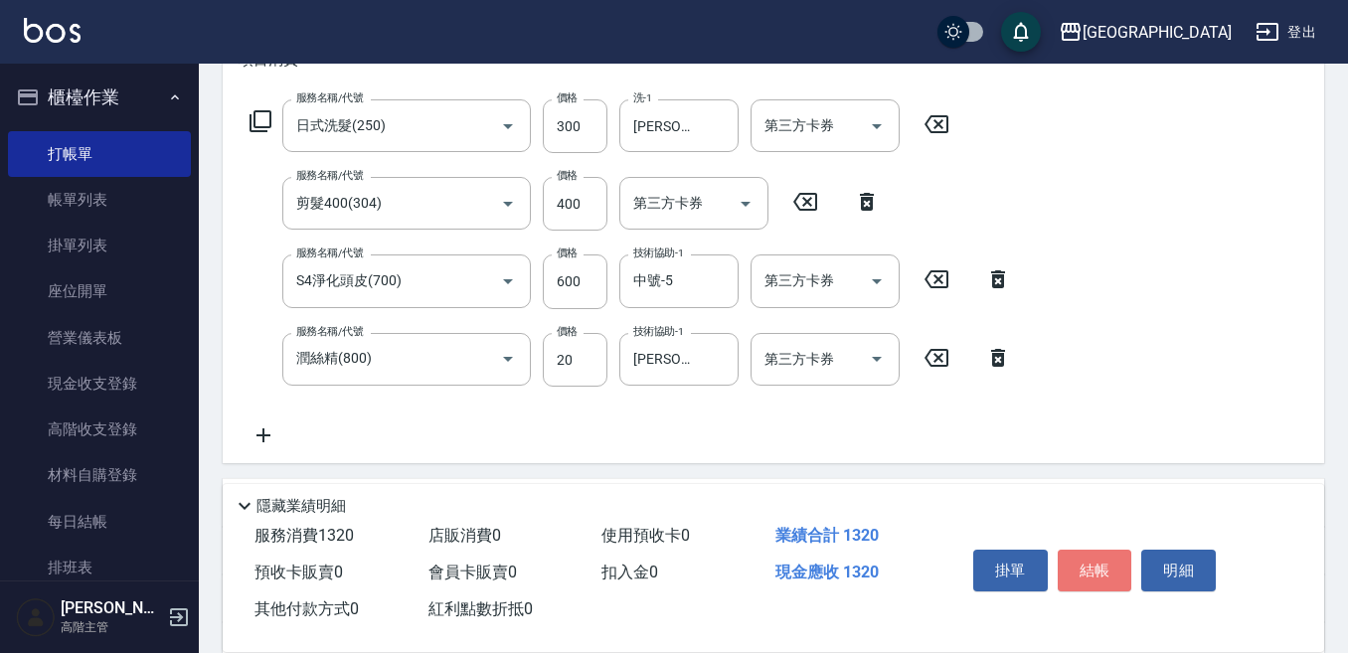
click at [1089, 558] on button "結帳" at bounding box center [1095, 571] width 75 height 42
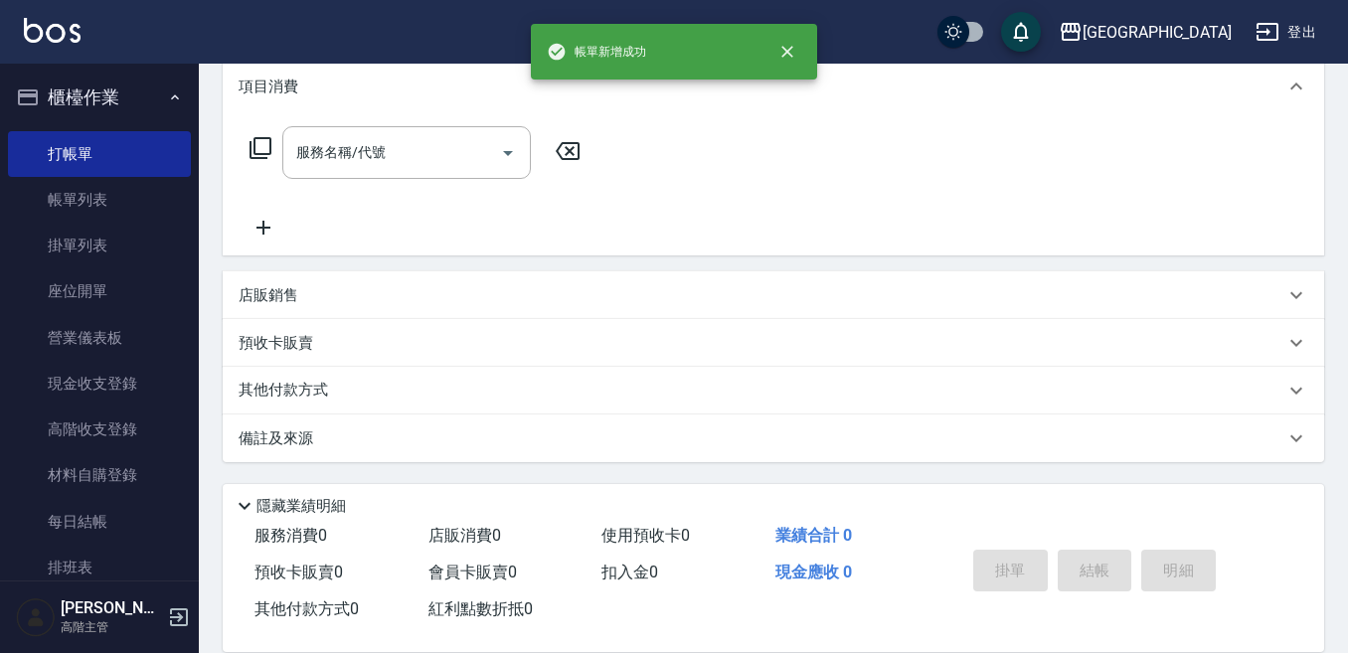
scroll to position [0, 0]
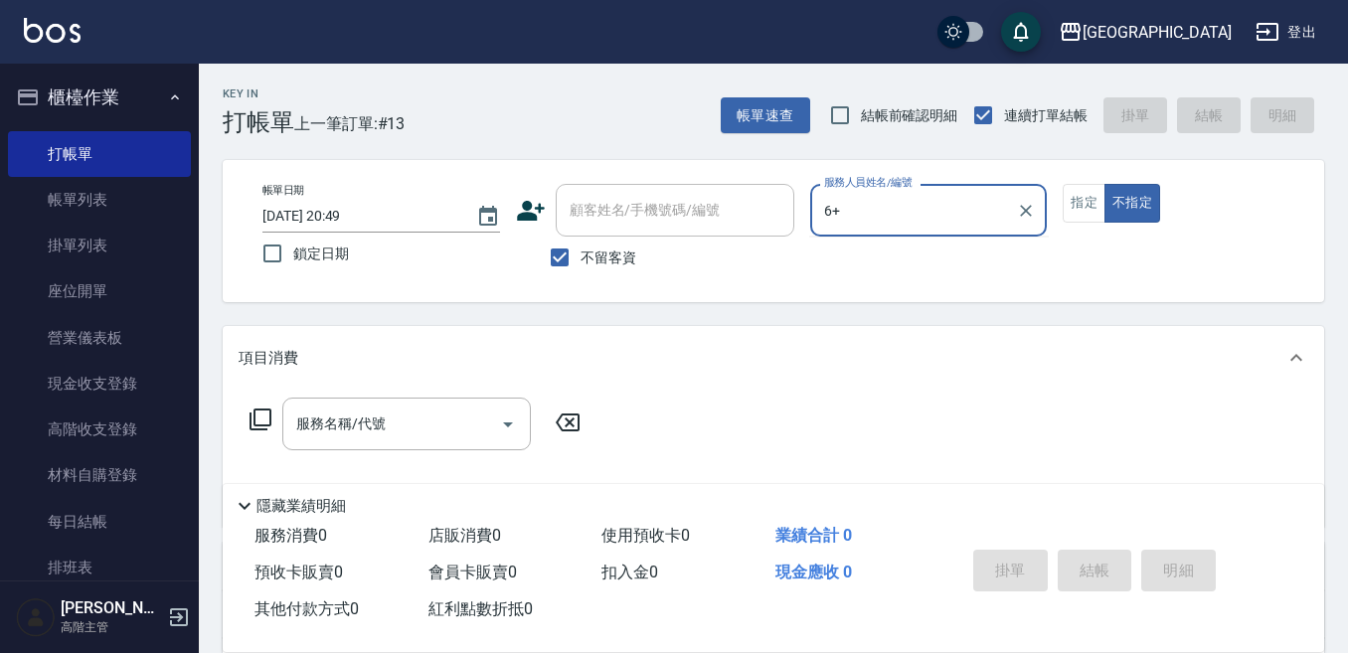
type input "6+"
click at [1104, 184] on button "不指定" at bounding box center [1132, 203] width 56 height 39
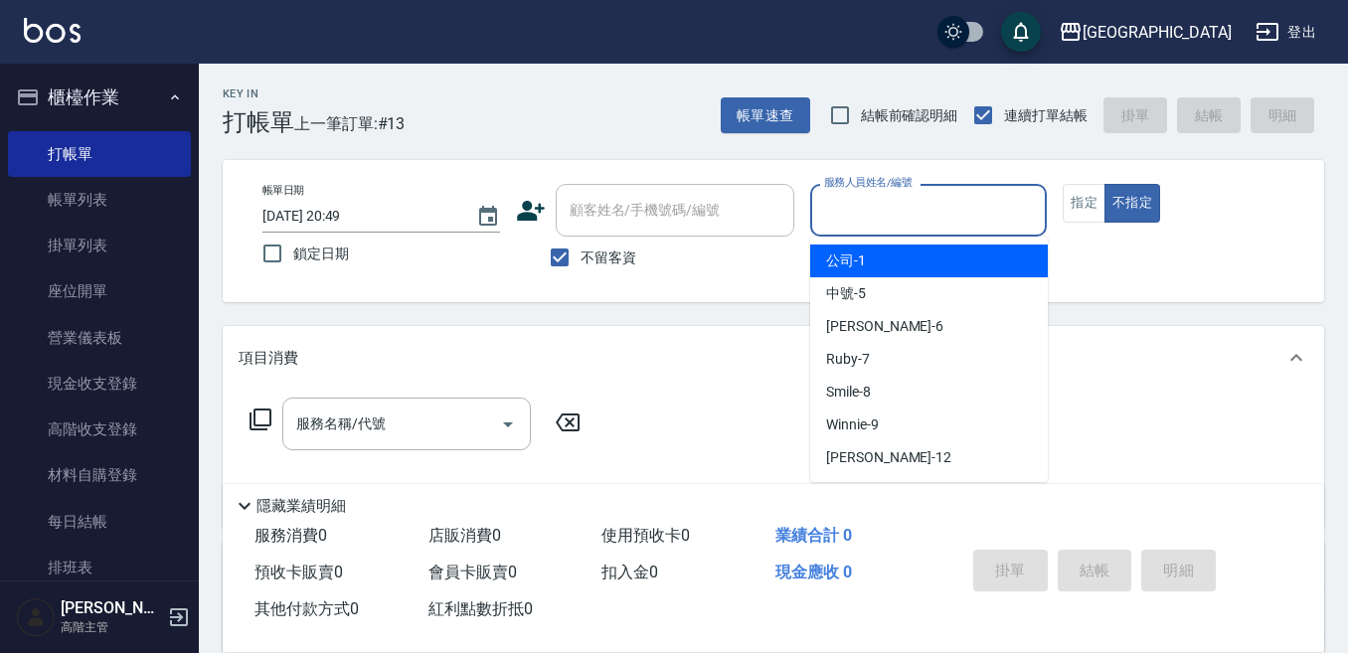
click at [909, 212] on input "服務人員姓名/編號" at bounding box center [929, 210] width 220 height 35
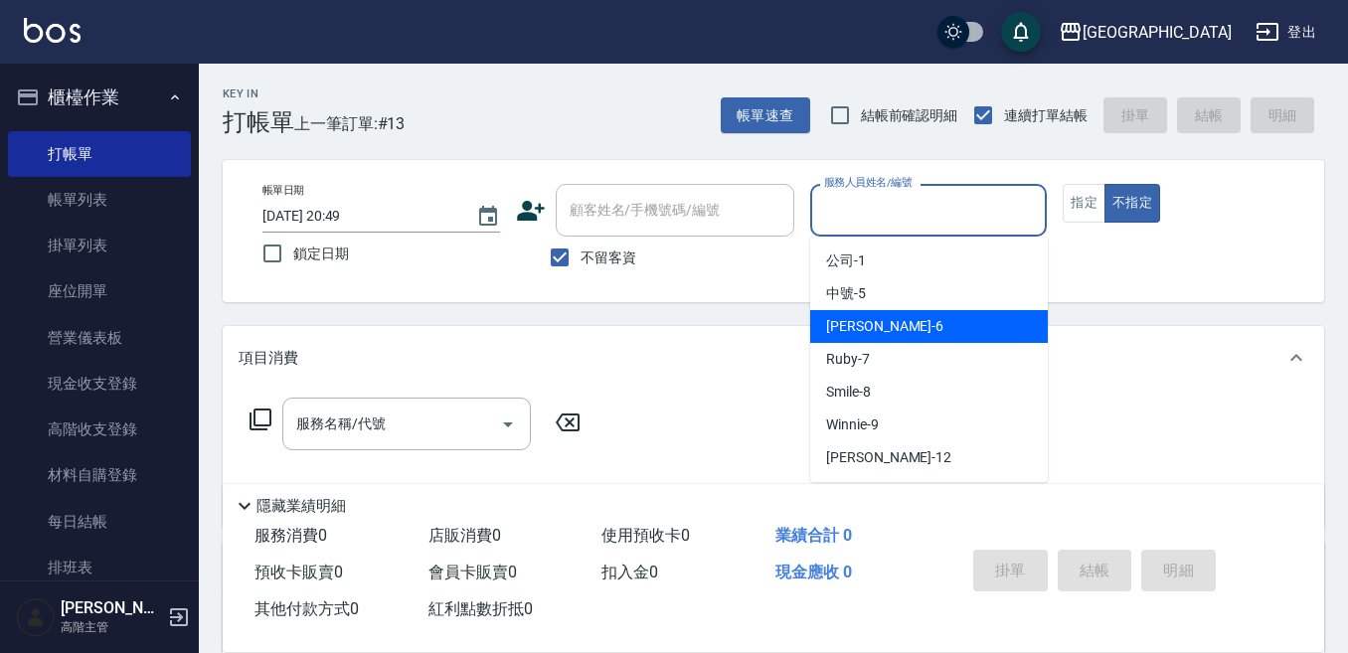
drag, startPoint x: 885, startPoint y: 316, endPoint x: 931, endPoint y: 266, distance: 68.2
click at [883, 313] on div "[PERSON_NAME] -6" at bounding box center [929, 326] width 238 height 33
type input "[PERSON_NAME]-6"
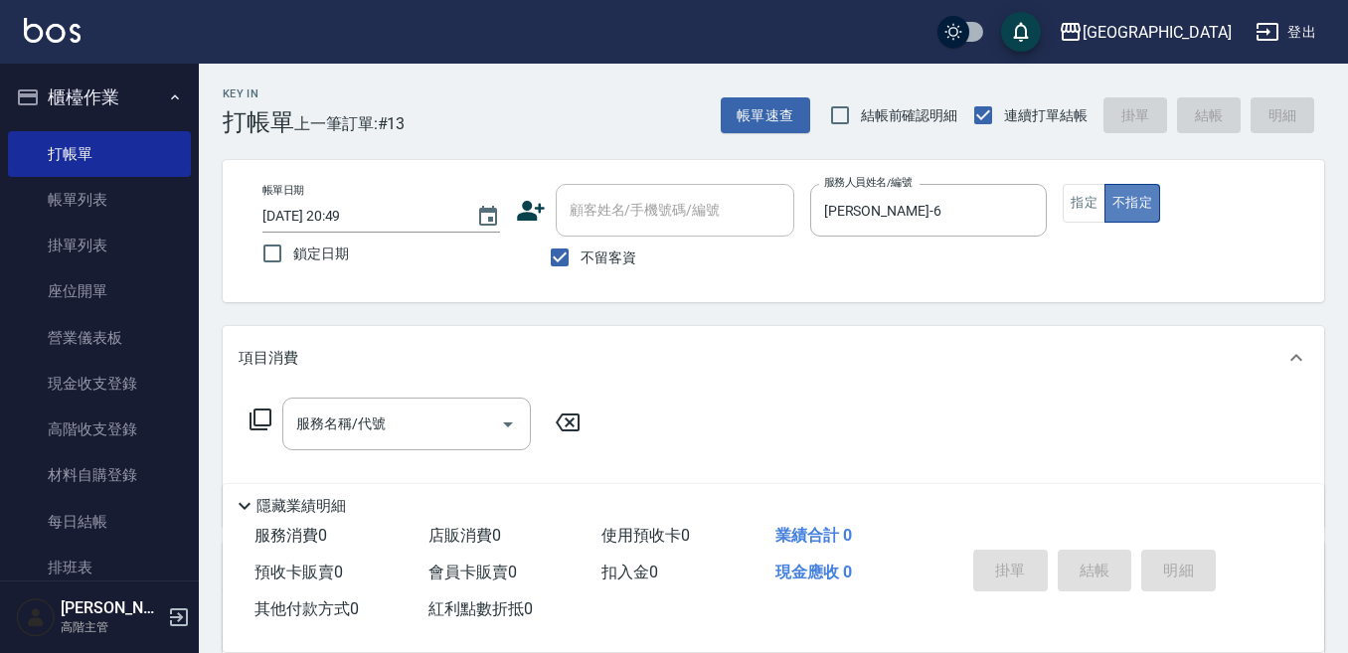
drag, startPoint x: 1139, startPoint y: 194, endPoint x: 1110, endPoint y: 201, distance: 29.7
click at [1138, 193] on button "不指定" at bounding box center [1132, 203] width 56 height 39
click at [384, 433] on input "服務名稱/代號" at bounding box center [391, 424] width 201 height 35
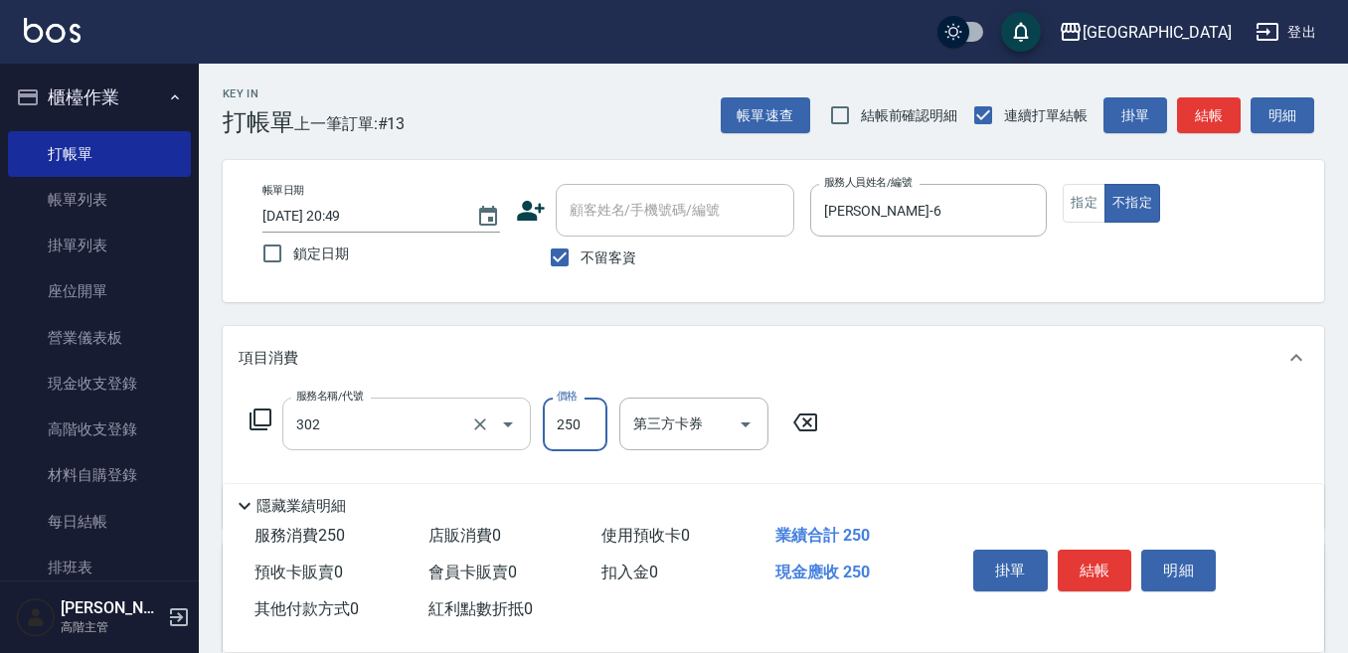
type input "剪髮250(302)"
type input "300"
click at [1093, 555] on button "結帳" at bounding box center [1095, 571] width 75 height 42
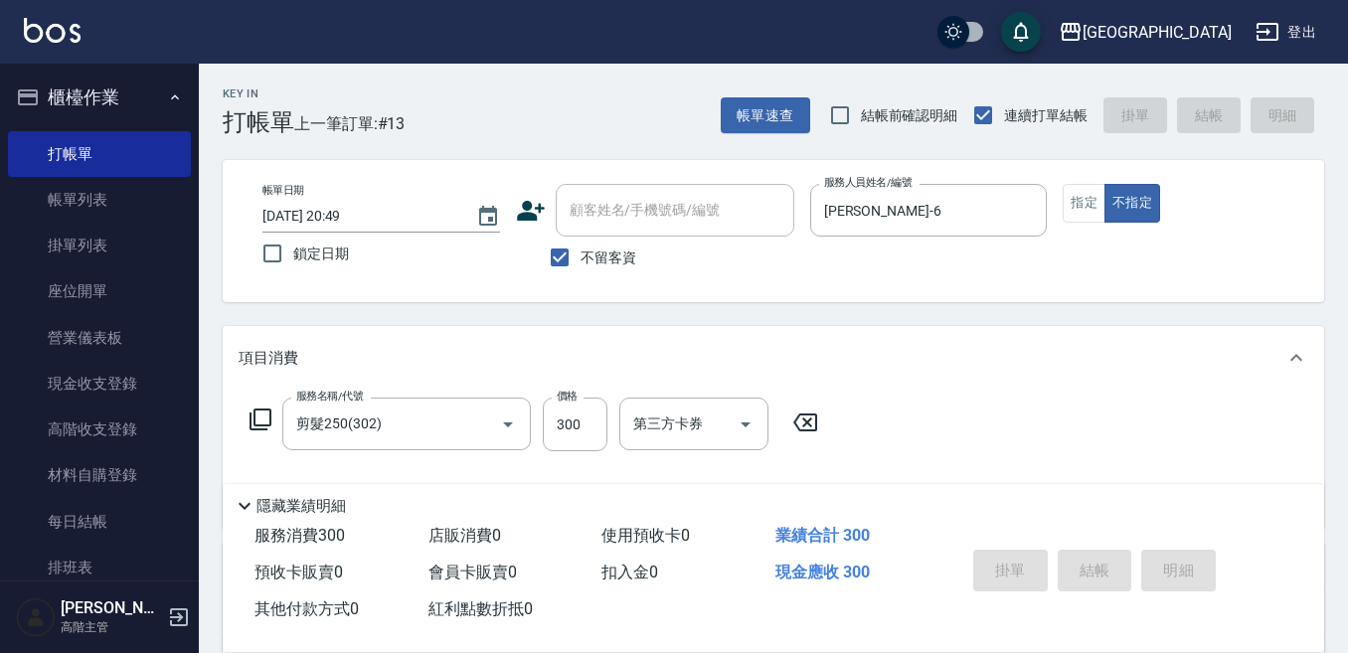
type input "[DATE] 20:50"
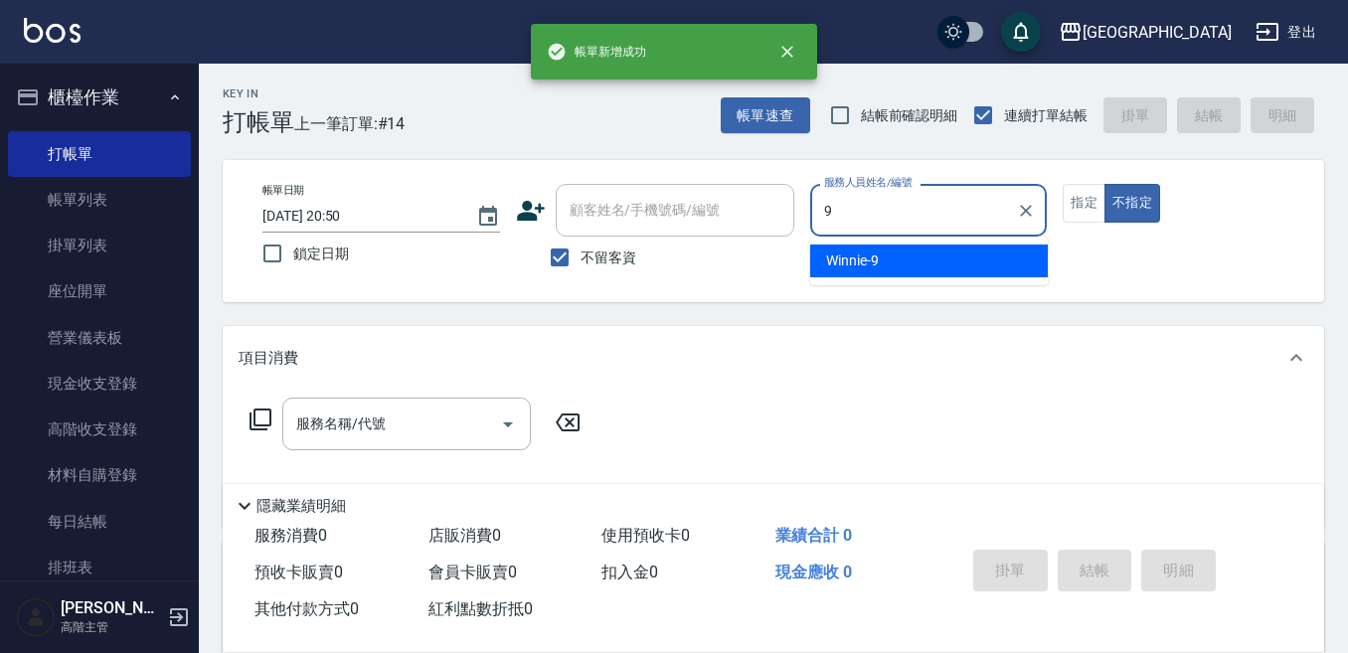
type input "Winnie-9"
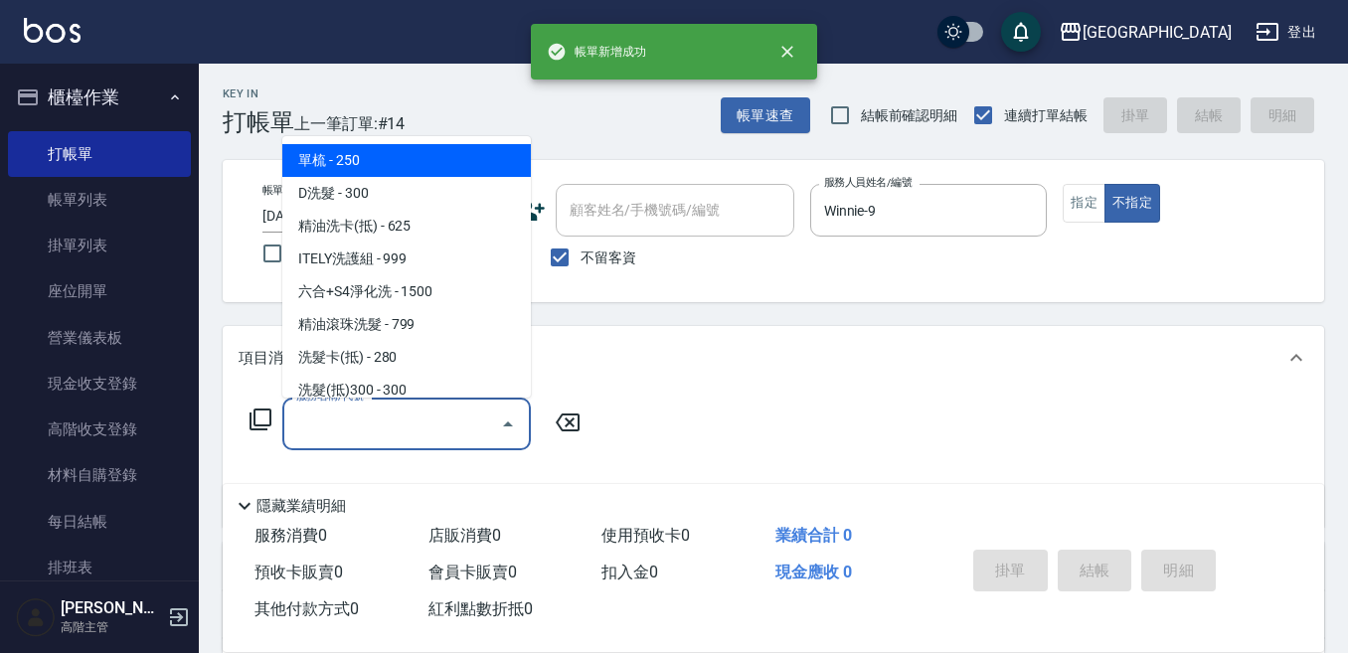
click at [372, 425] on input "服務名稱/代號" at bounding box center [391, 424] width 201 height 35
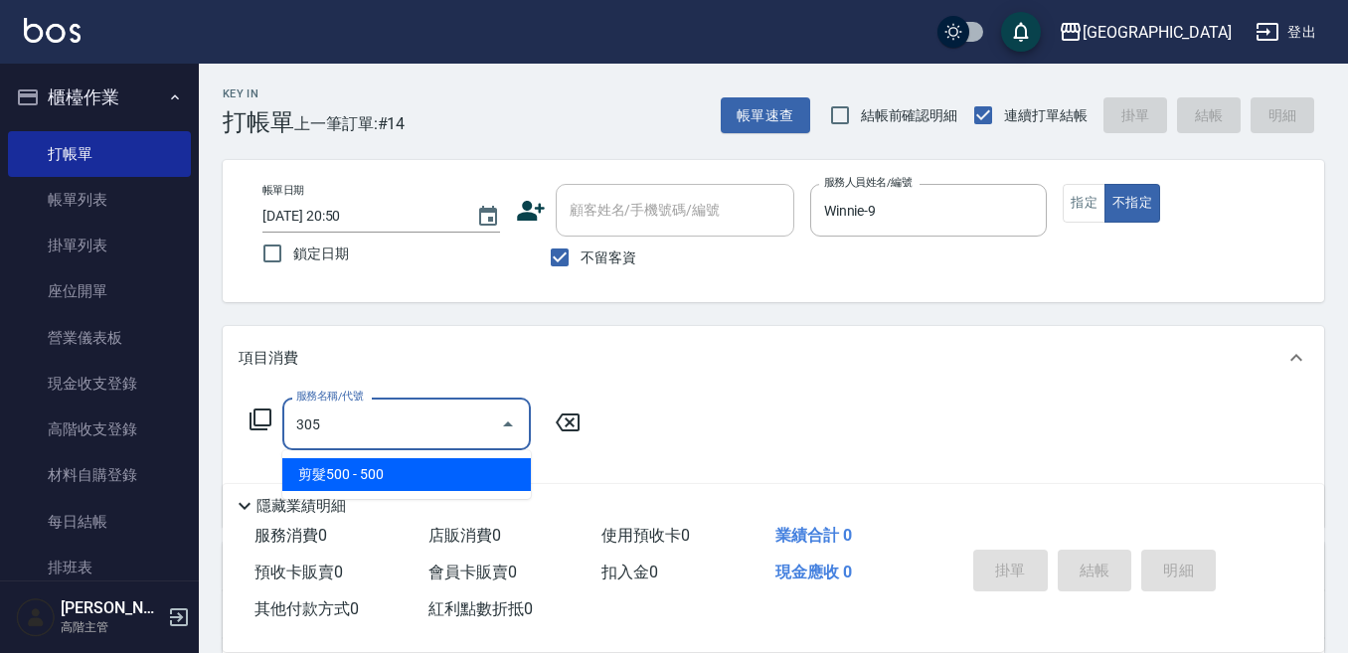
type input "剪髮500(305)"
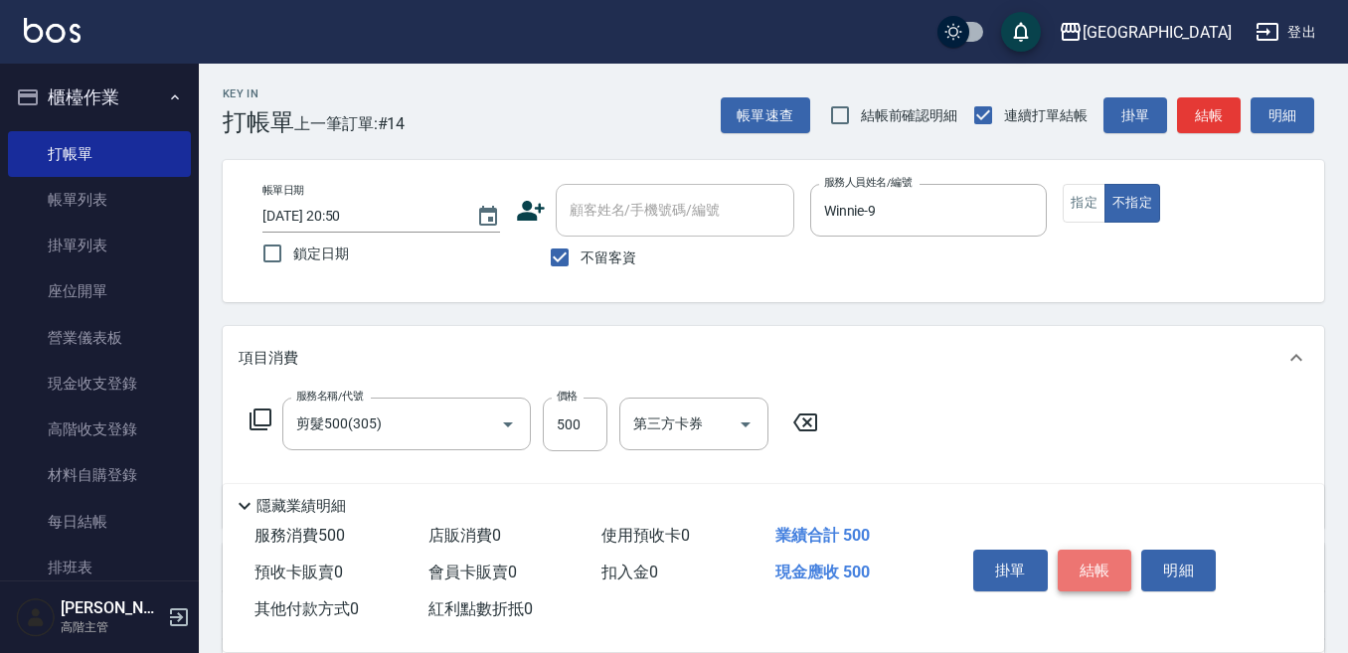
click at [1093, 550] on button "結帳" at bounding box center [1095, 571] width 75 height 42
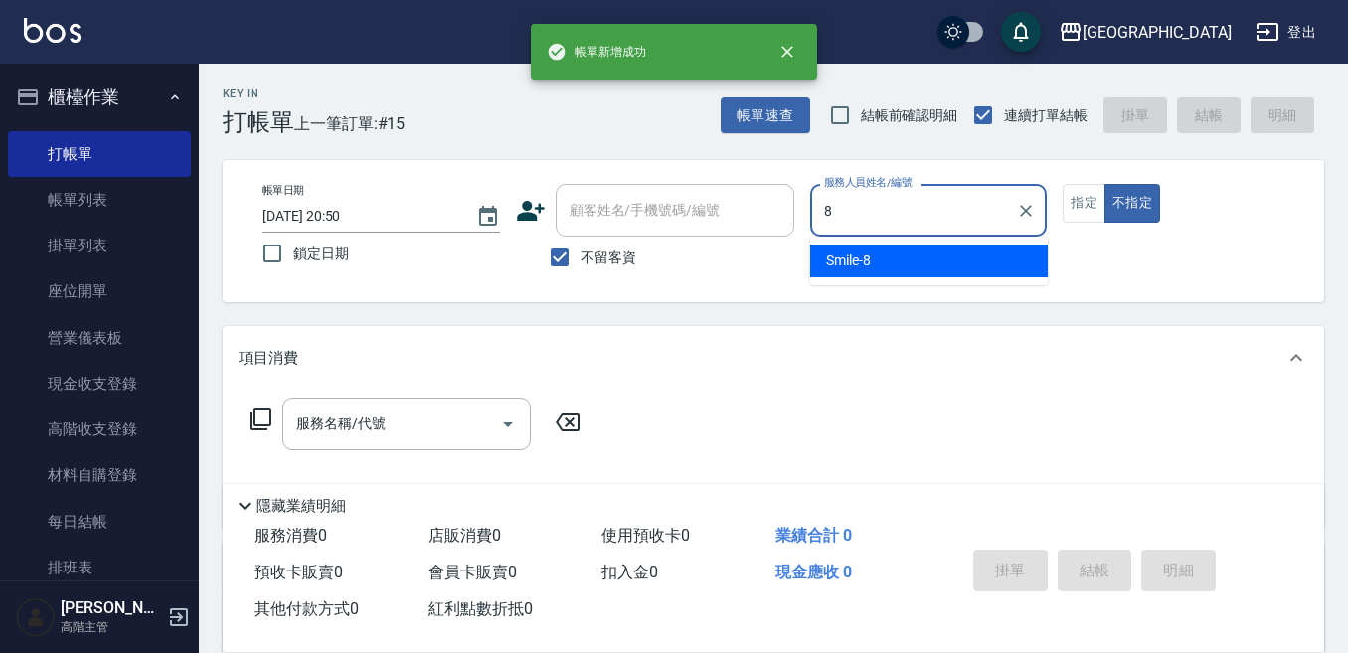
type input "Smile-8"
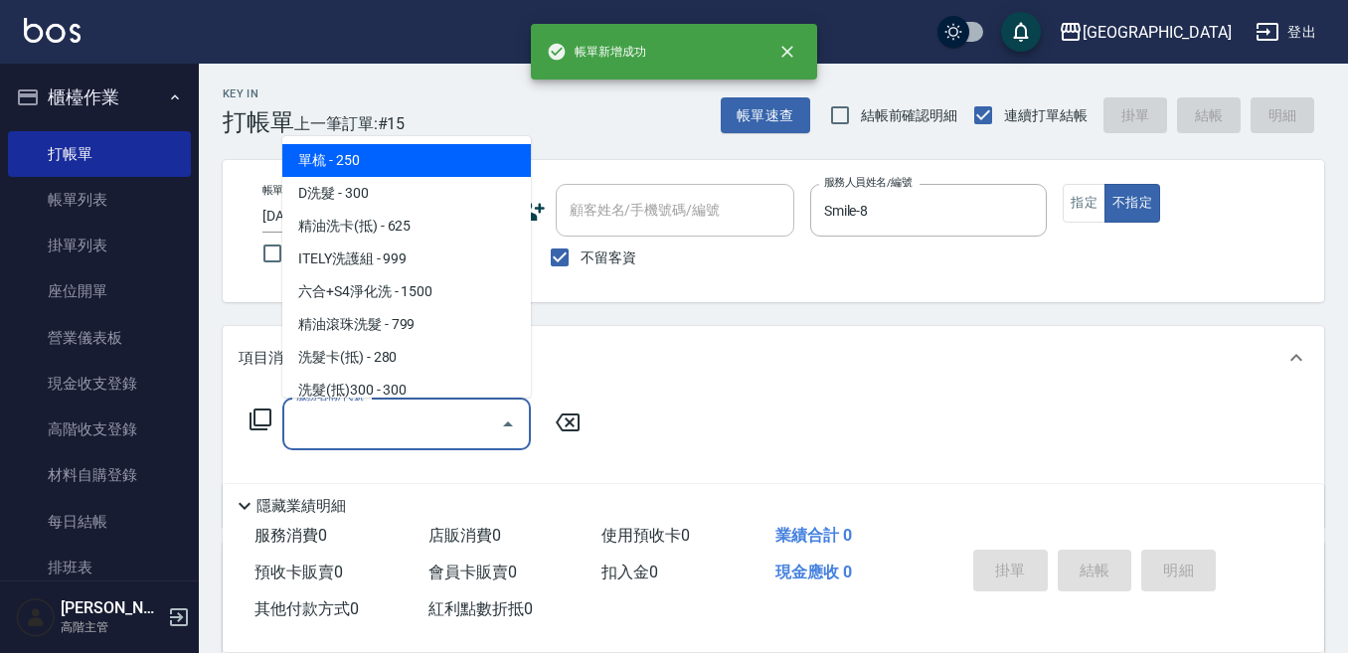
click at [394, 406] on div "服務名稱/代號" at bounding box center [406, 424] width 248 height 53
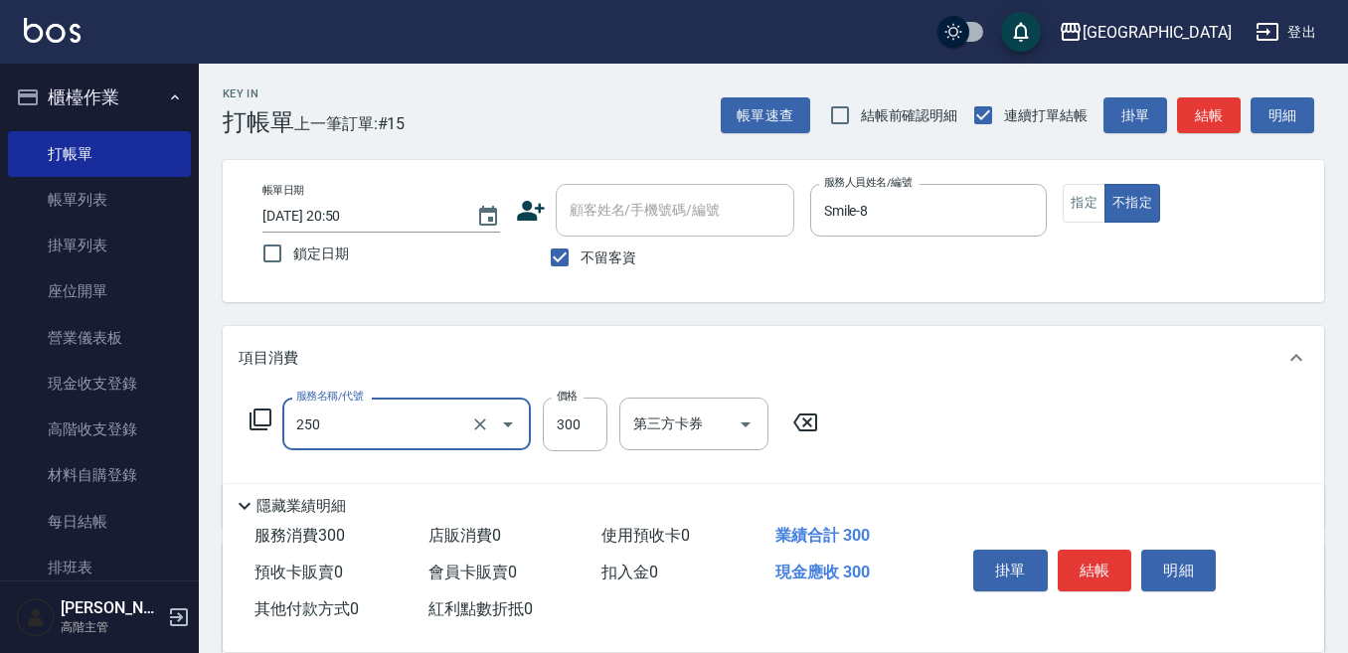
type input "日式洗髮(250)"
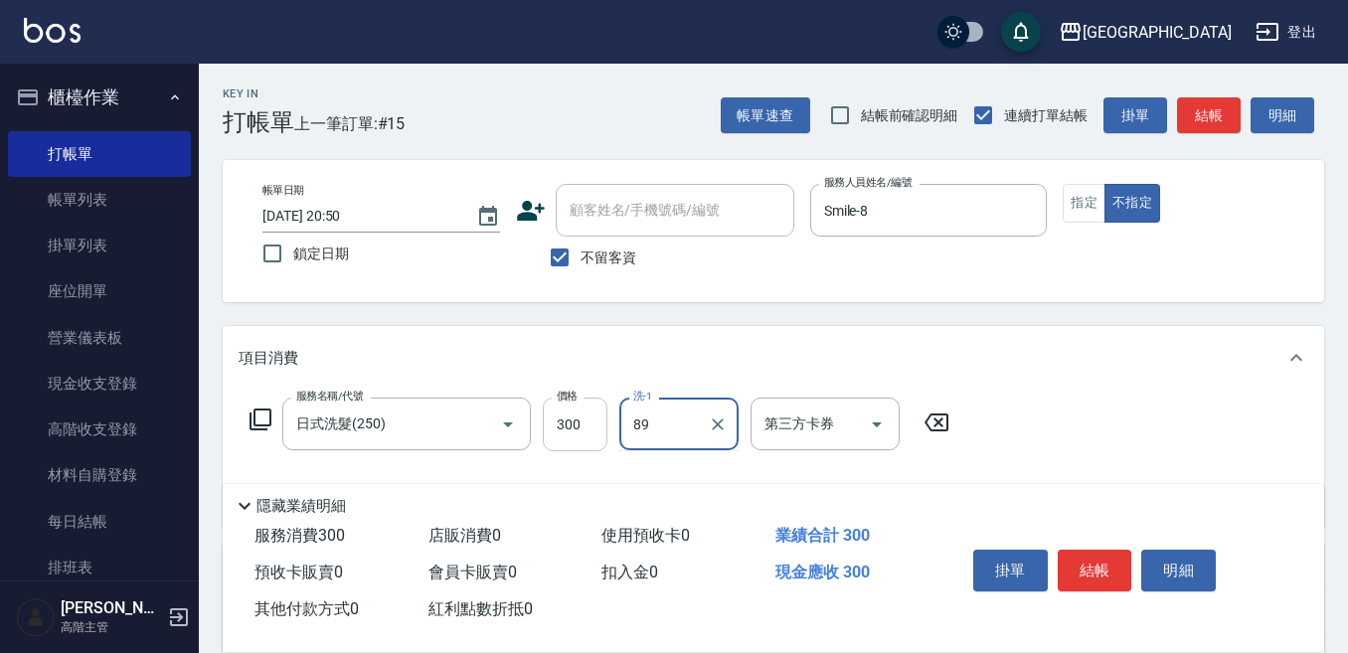
type input "89"
click at [559, 413] on input "300" at bounding box center [575, 425] width 65 height 54
type input "380"
type input "Smile-8"
type input "7"
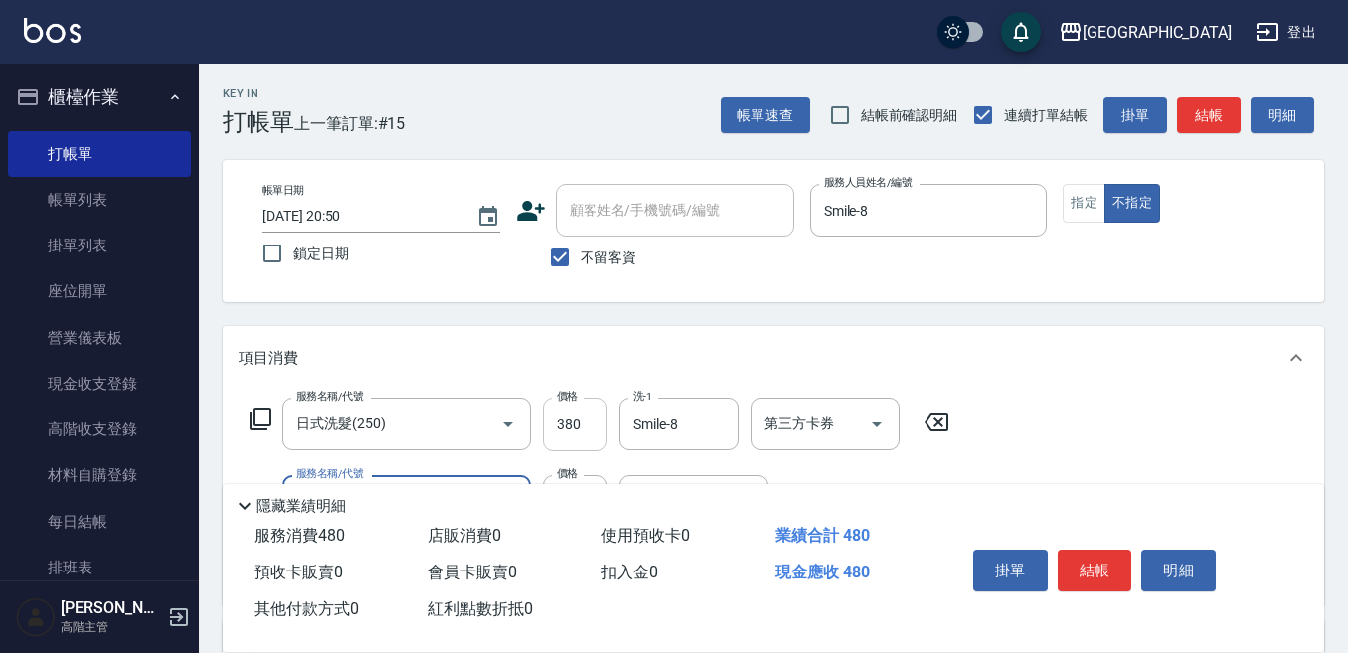
type input "涼洗髮精(804)"
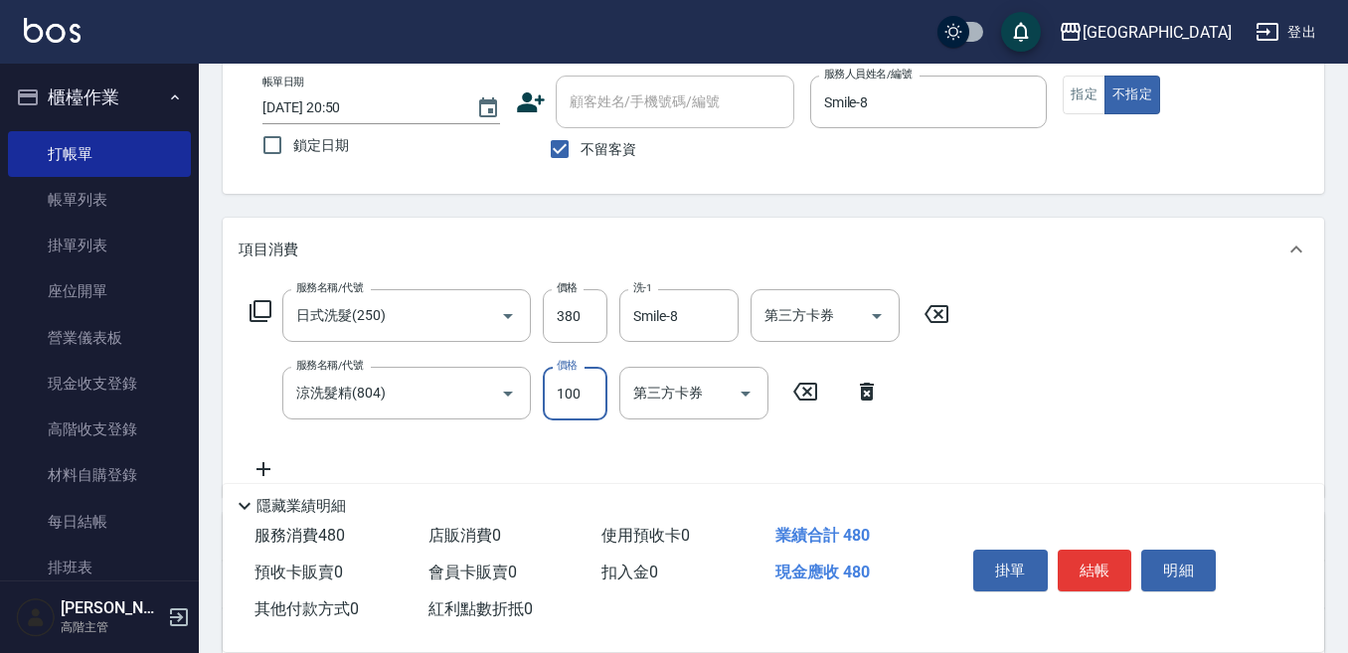
scroll to position [199, 0]
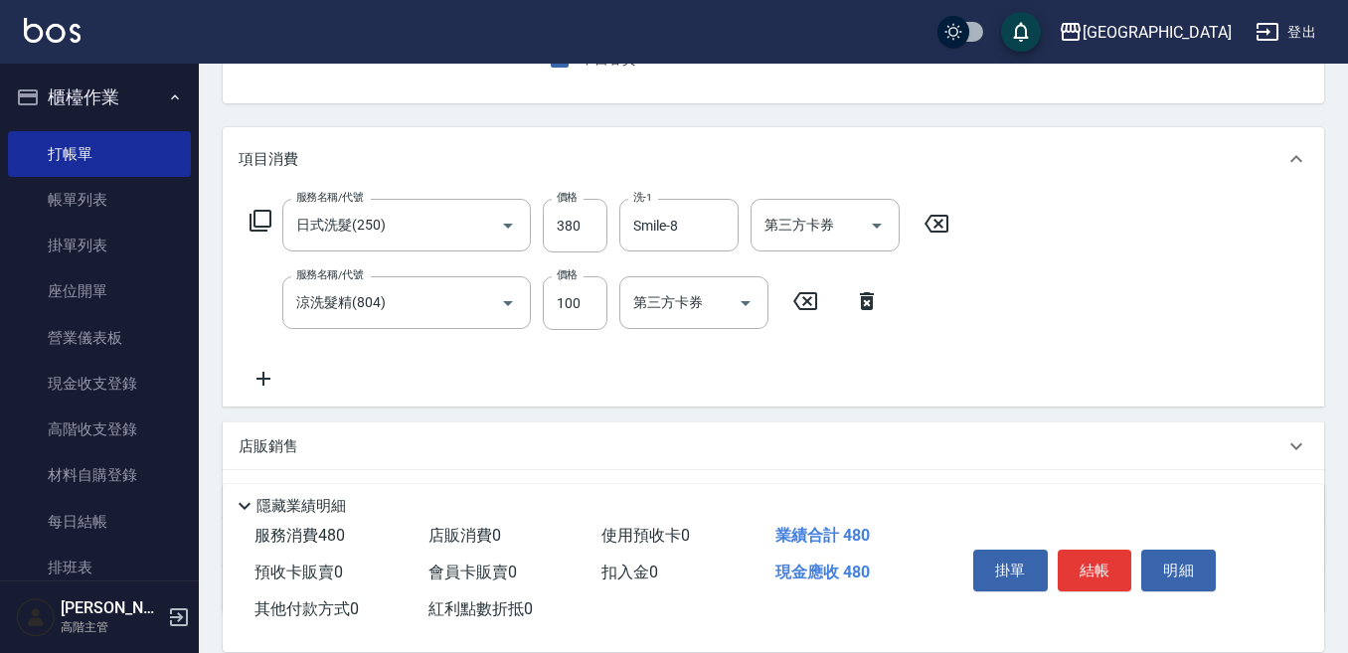
click at [260, 375] on icon at bounding box center [264, 379] width 50 height 24
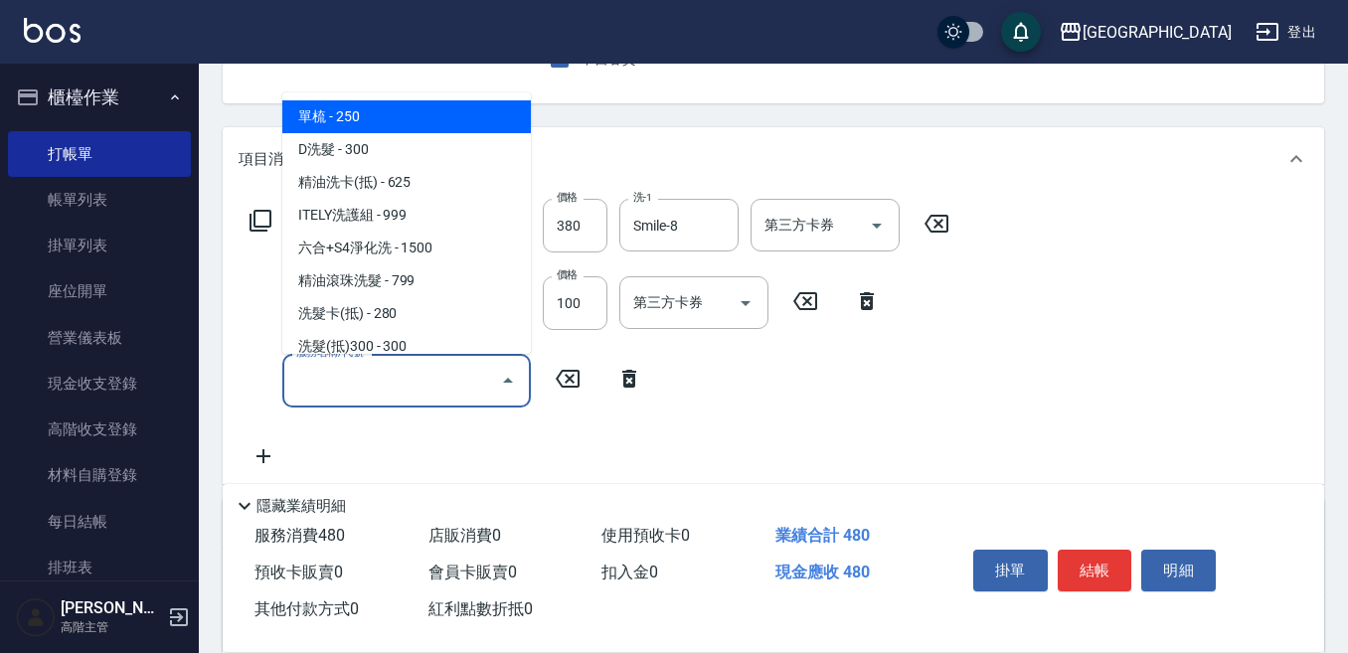
click at [322, 384] on input "服務名稱/代號" at bounding box center [391, 380] width 201 height 35
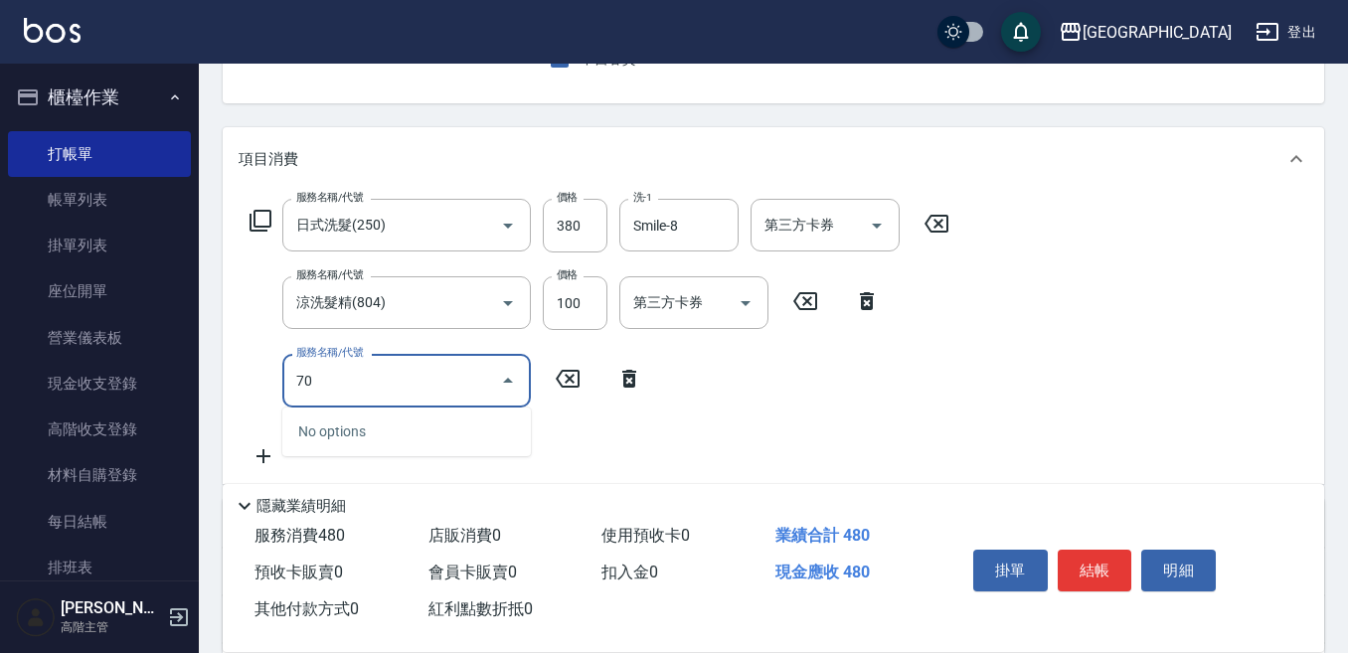
type input "701"
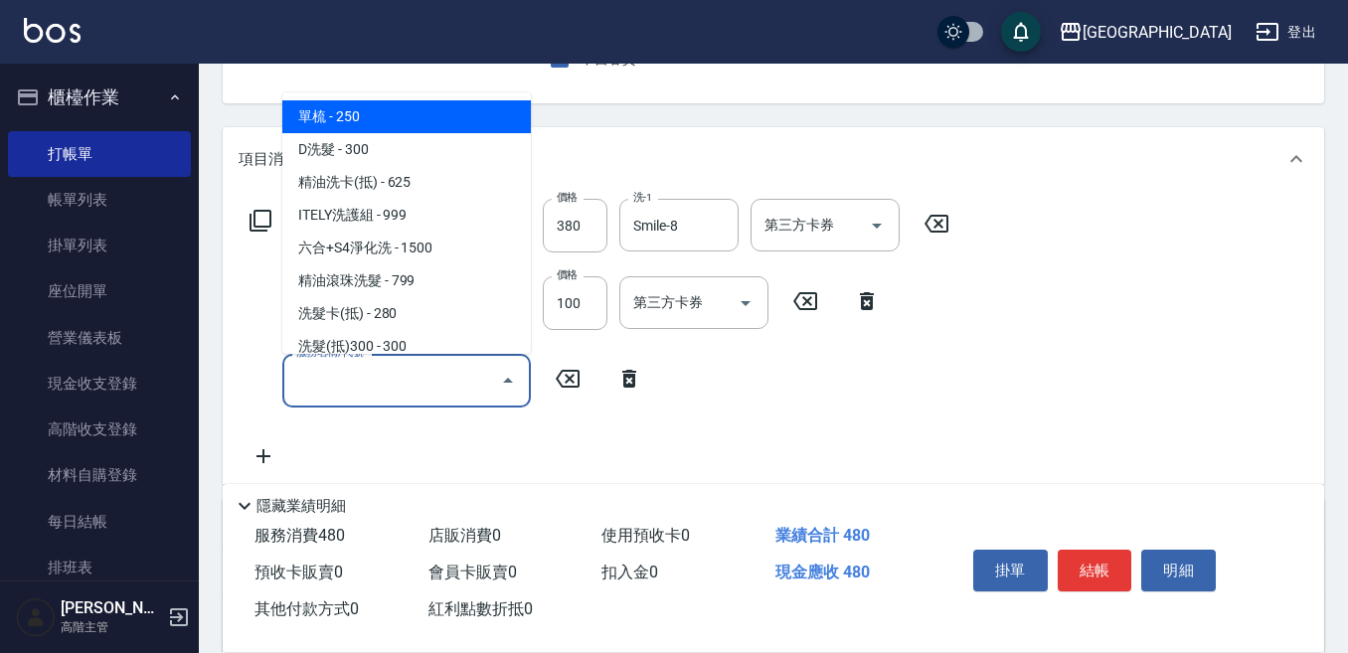
type input "0"
type input "4"
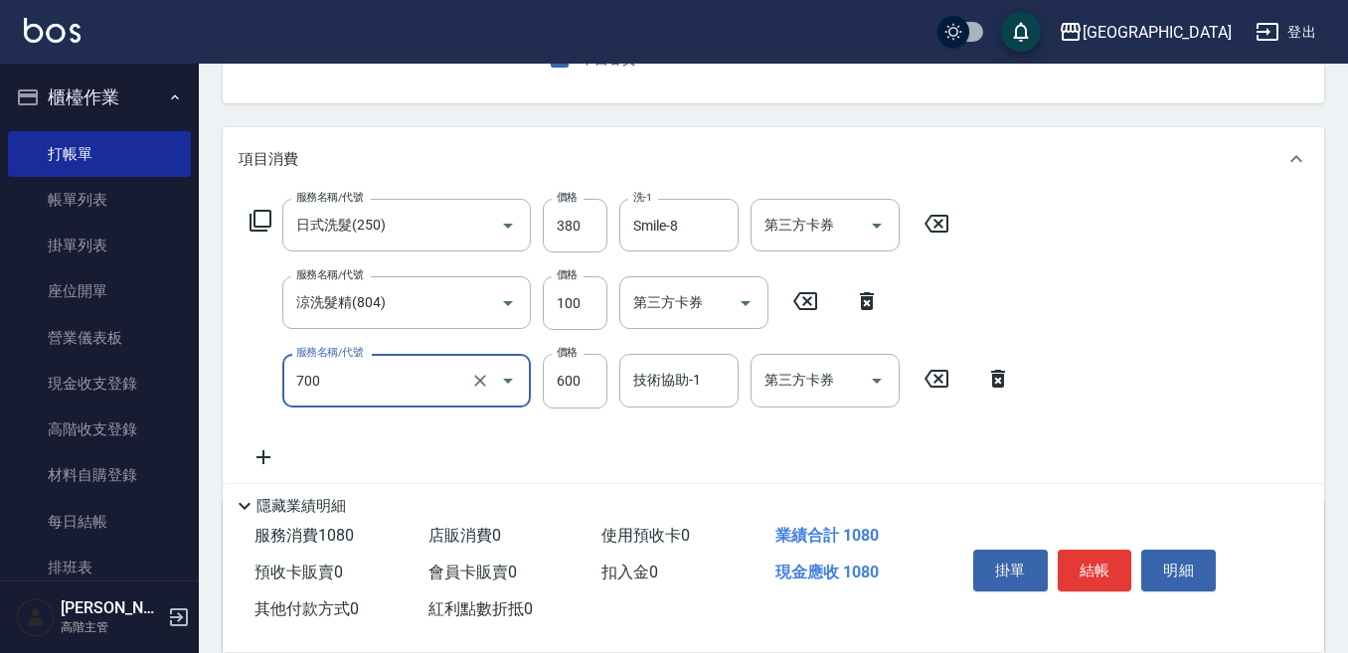
type input "S4淨化頭皮(700)"
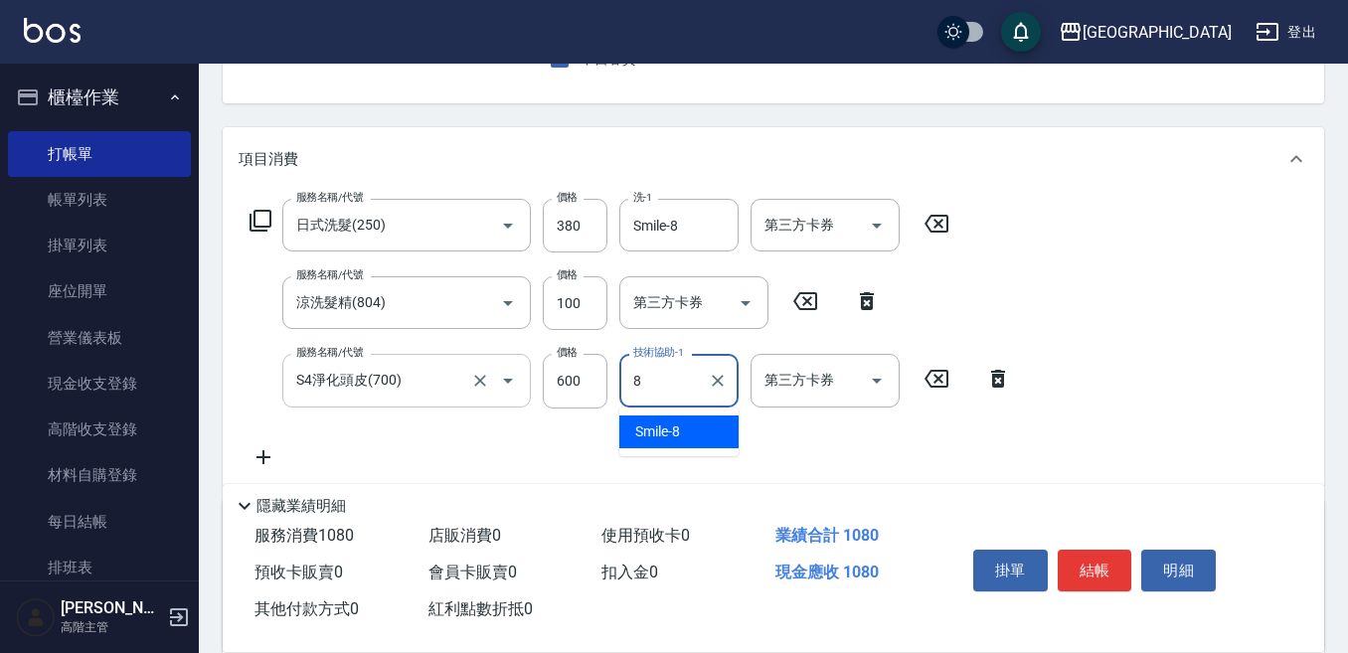
type input "Smile-8"
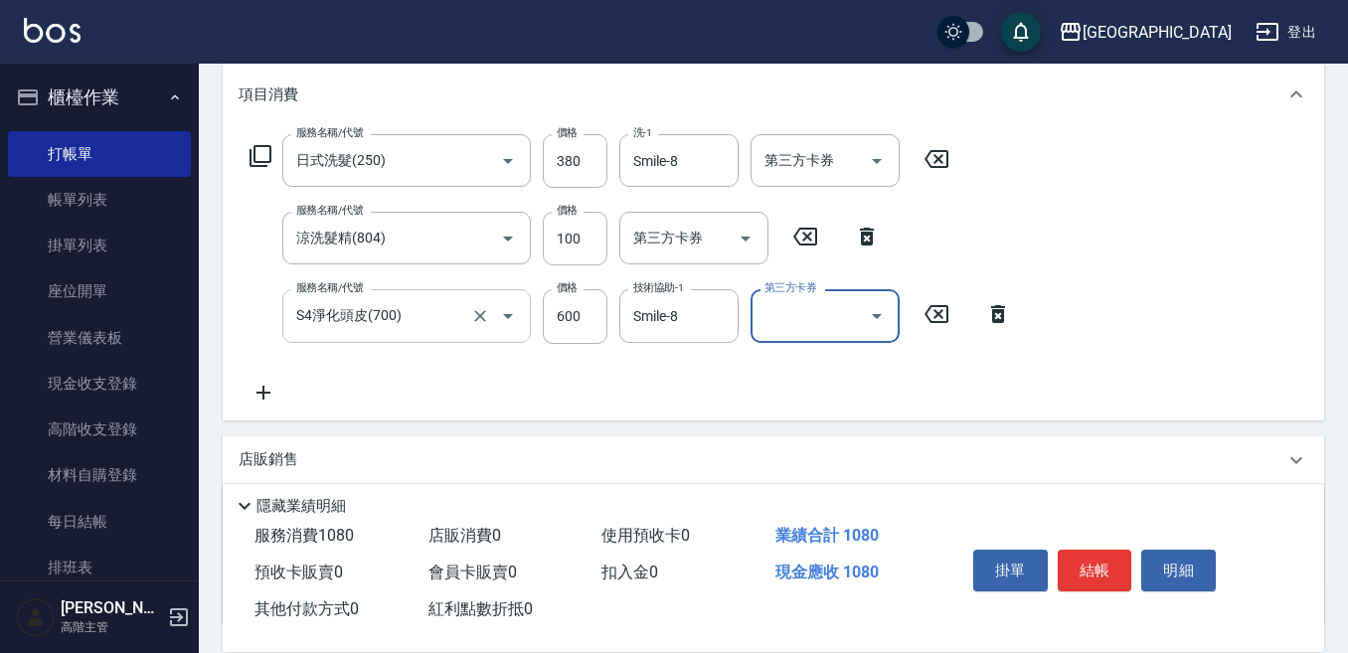
scroll to position [298, 0]
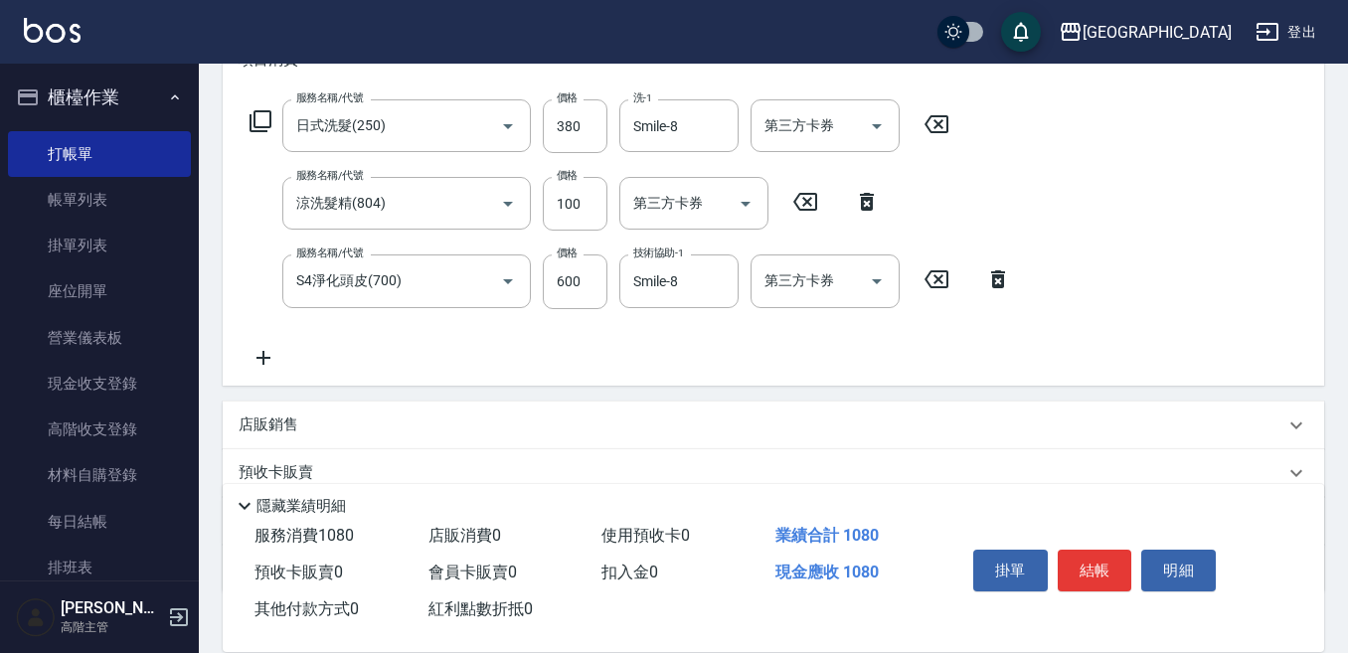
click at [259, 348] on div "服務名稱/代號 日式洗髮(250) 服務名稱/代號 價格 380 價格 洗-1 Smile-8 洗-1 第三方卡券 第三方卡券 服務名稱/代號 涼洗髮精(80…" at bounding box center [631, 233] width 784 height 269
drag, startPoint x: 260, startPoint y: 361, endPoint x: 286, endPoint y: 360, distance: 25.9
click at [286, 360] on icon at bounding box center [264, 358] width 50 height 24
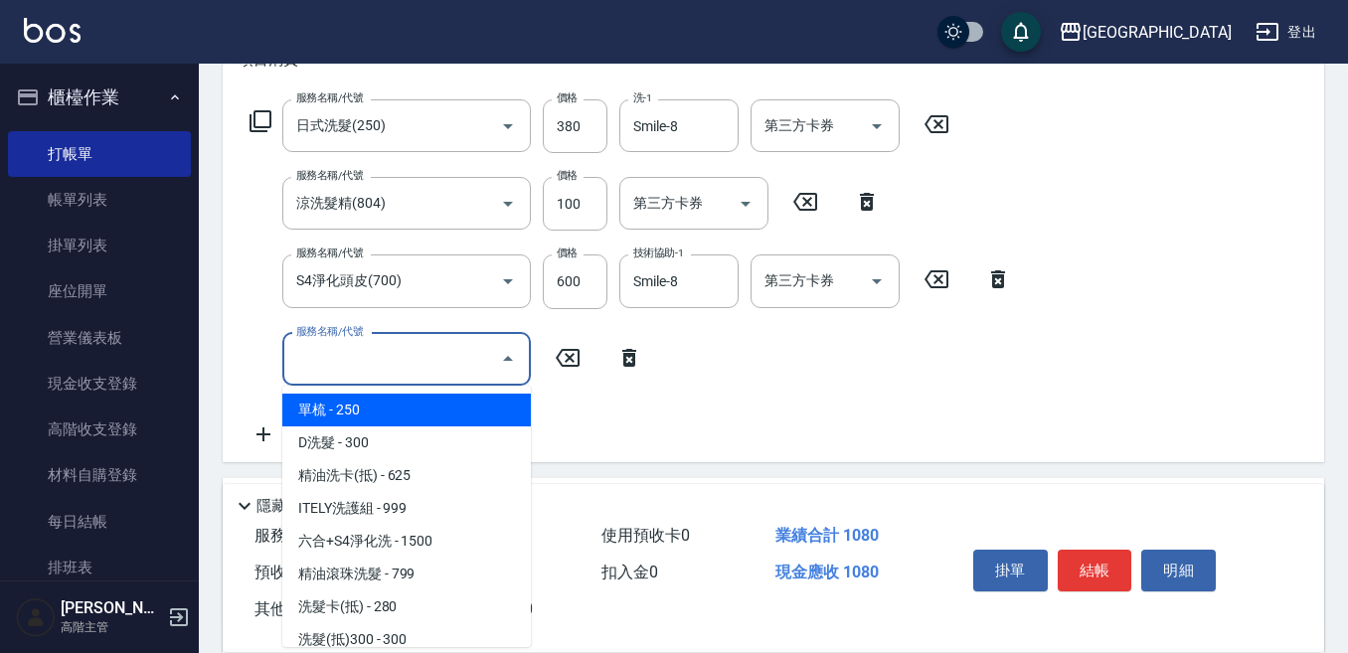
drag, startPoint x: 286, startPoint y: 360, endPoint x: 306, endPoint y: 360, distance: 19.9
click at [299, 360] on input "服務名稱/代號" at bounding box center [391, 359] width 201 height 35
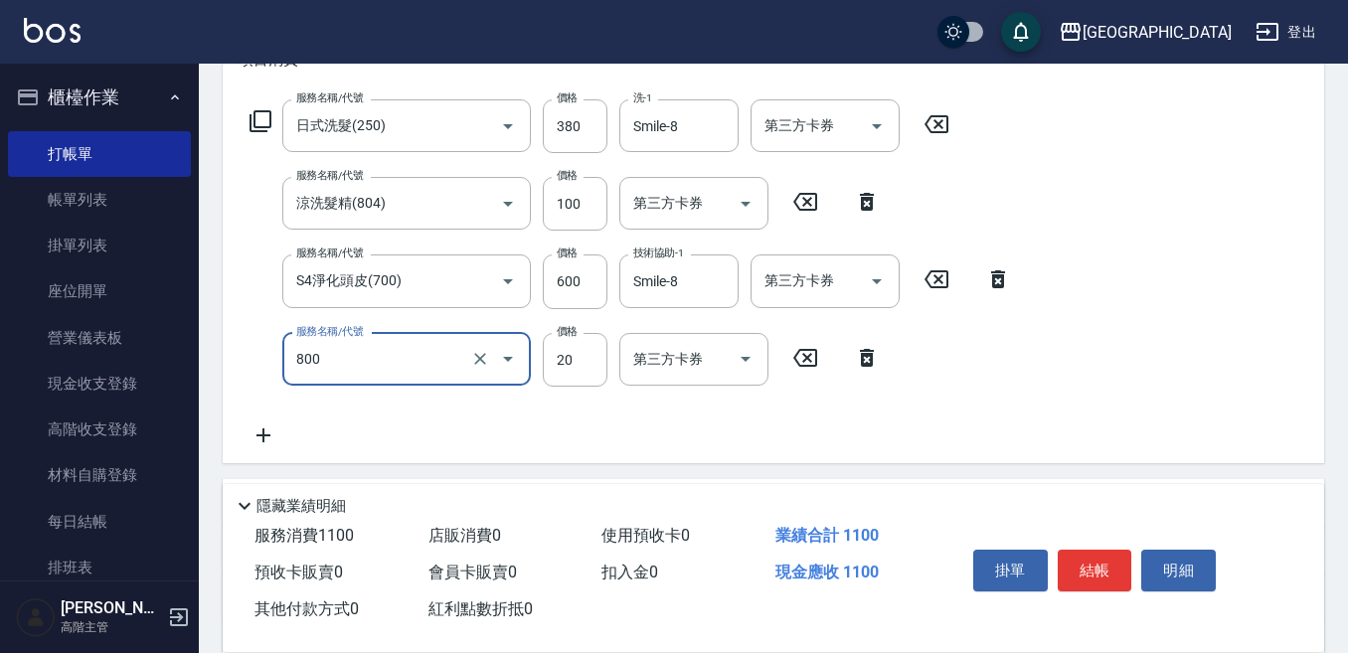
type input "潤絲精(800)"
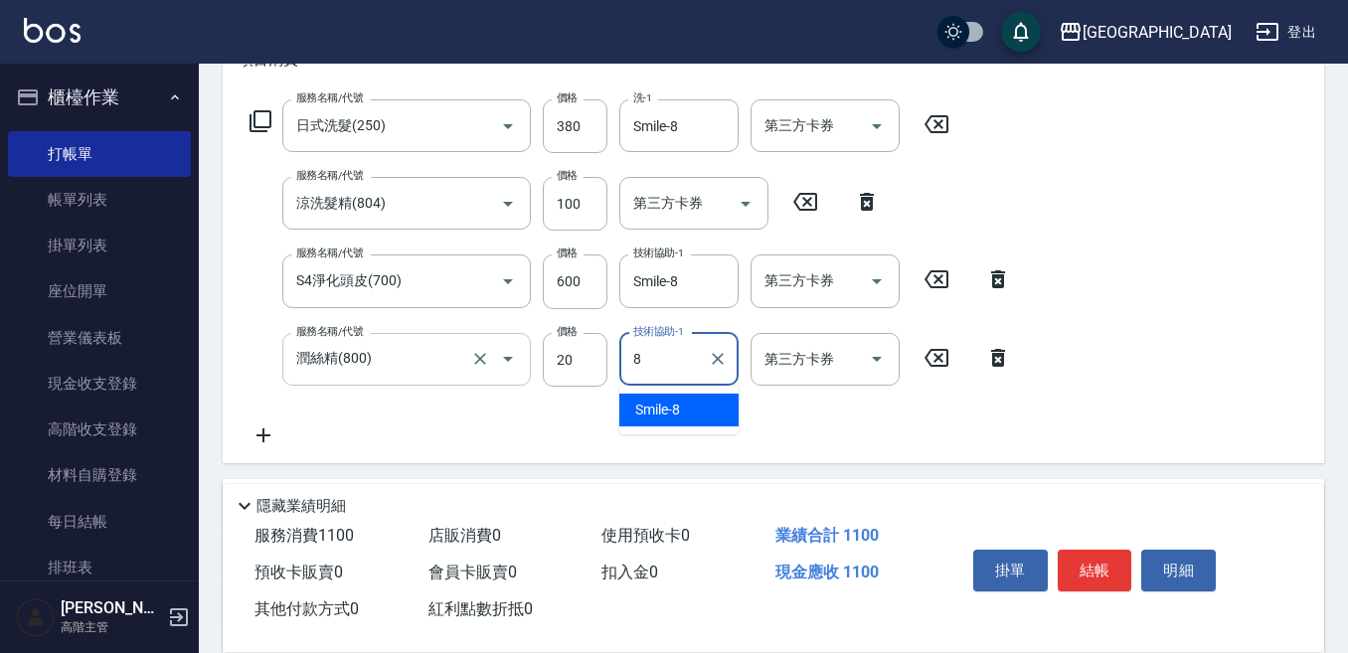
type input "Smile-8"
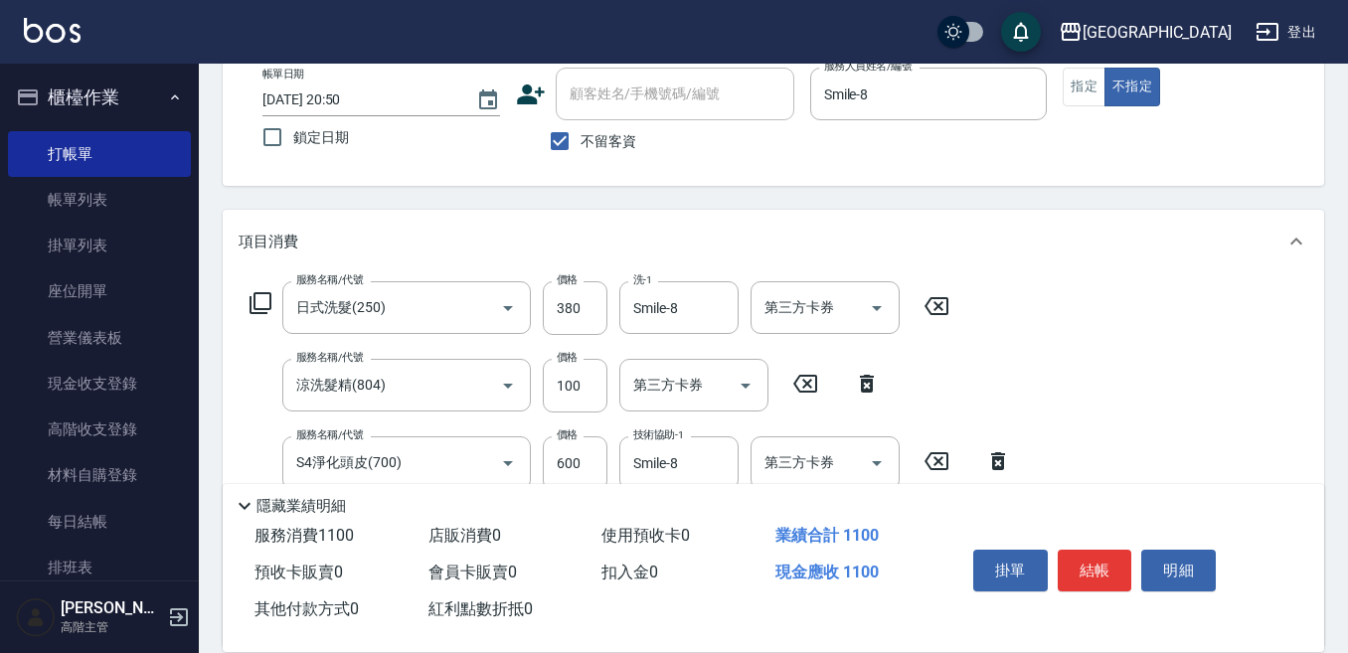
scroll to position [0, 0]
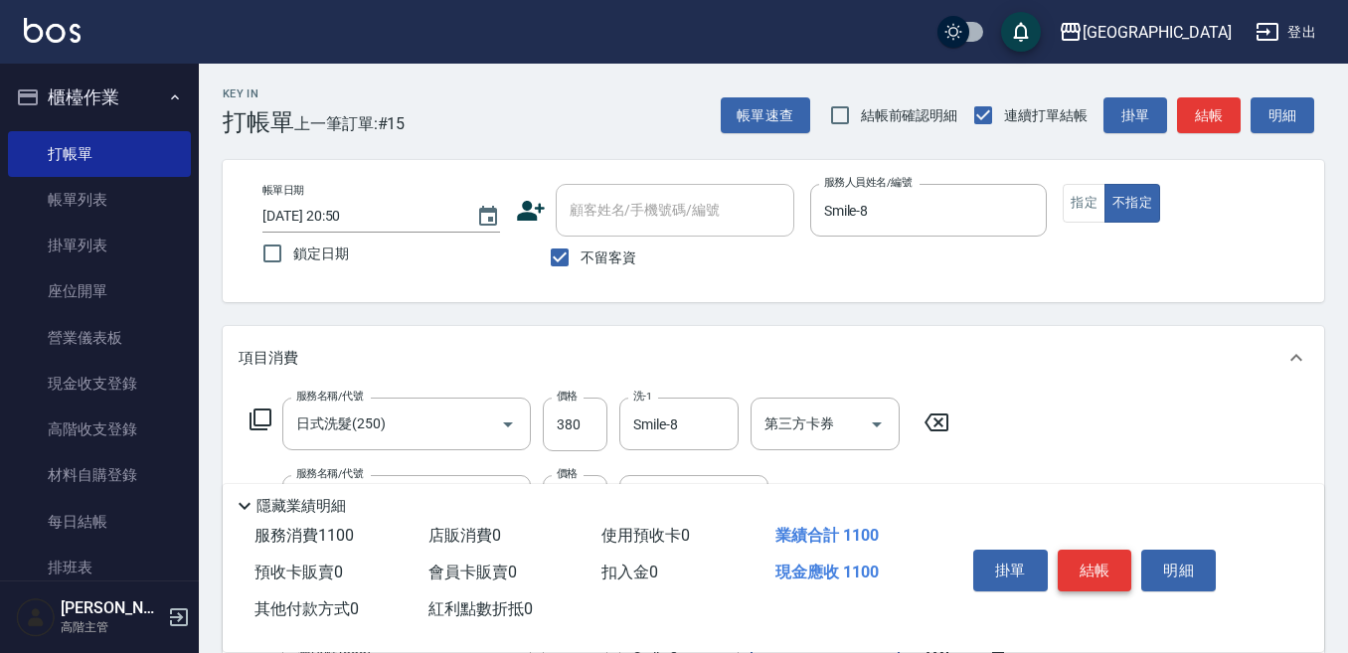
click at [1079, 560] on button "結帳" at bounding box center [1095, 571] width 75 height 42
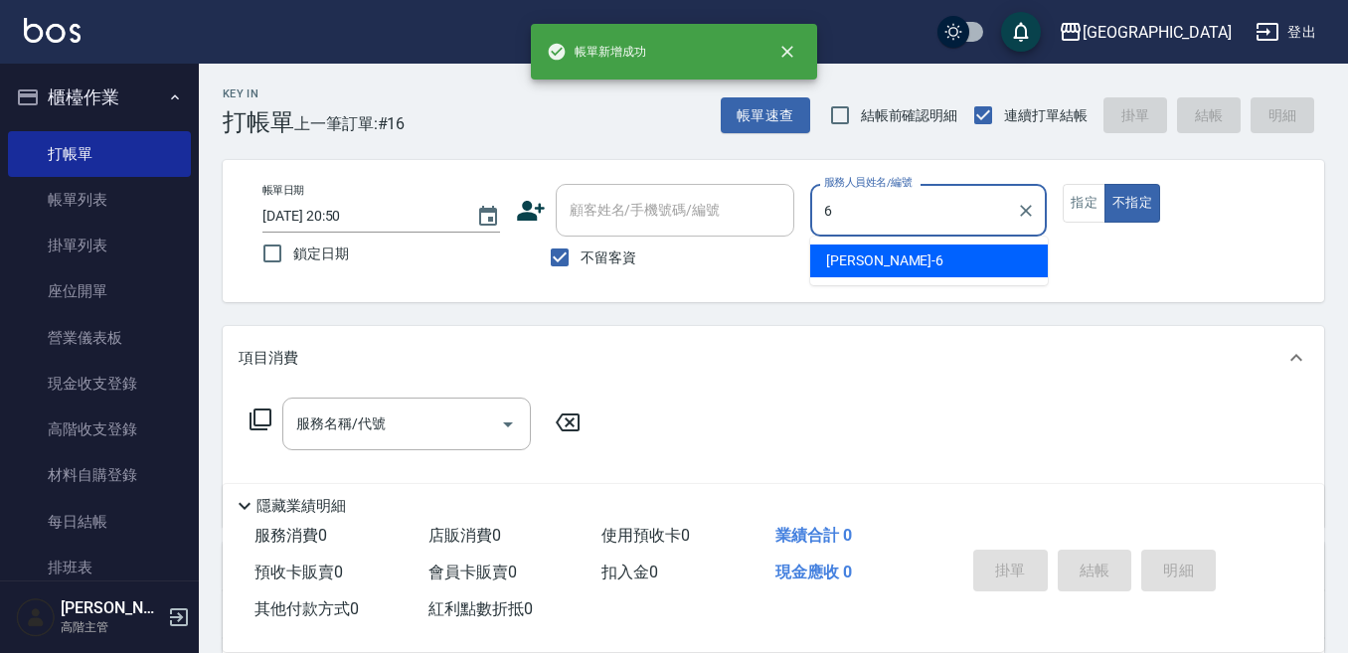
type input "[PERSON_NAME]-6"
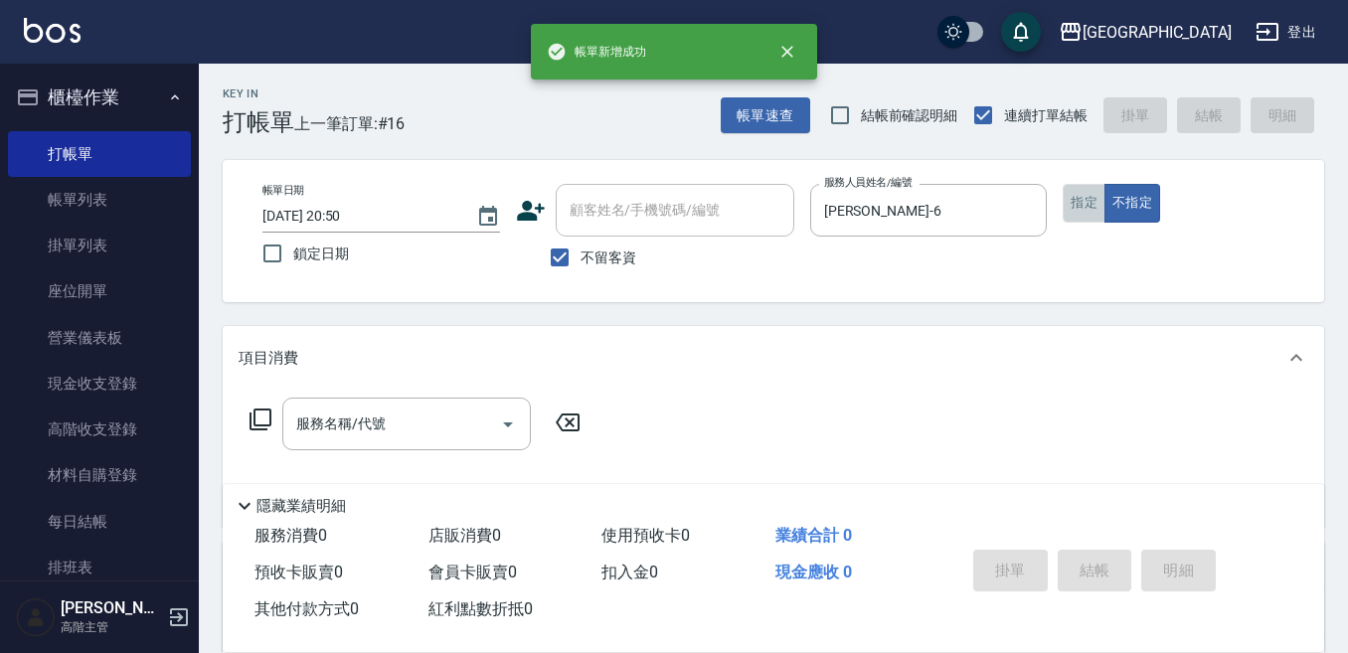
drag, startPoint x: 1084, startPoint y: 197, endPoint x: 906, endPoint y: 248, distance: 185.3
click at [1080, 197] on button "指定" at bounding box center [1084, 203] width 43 height 39
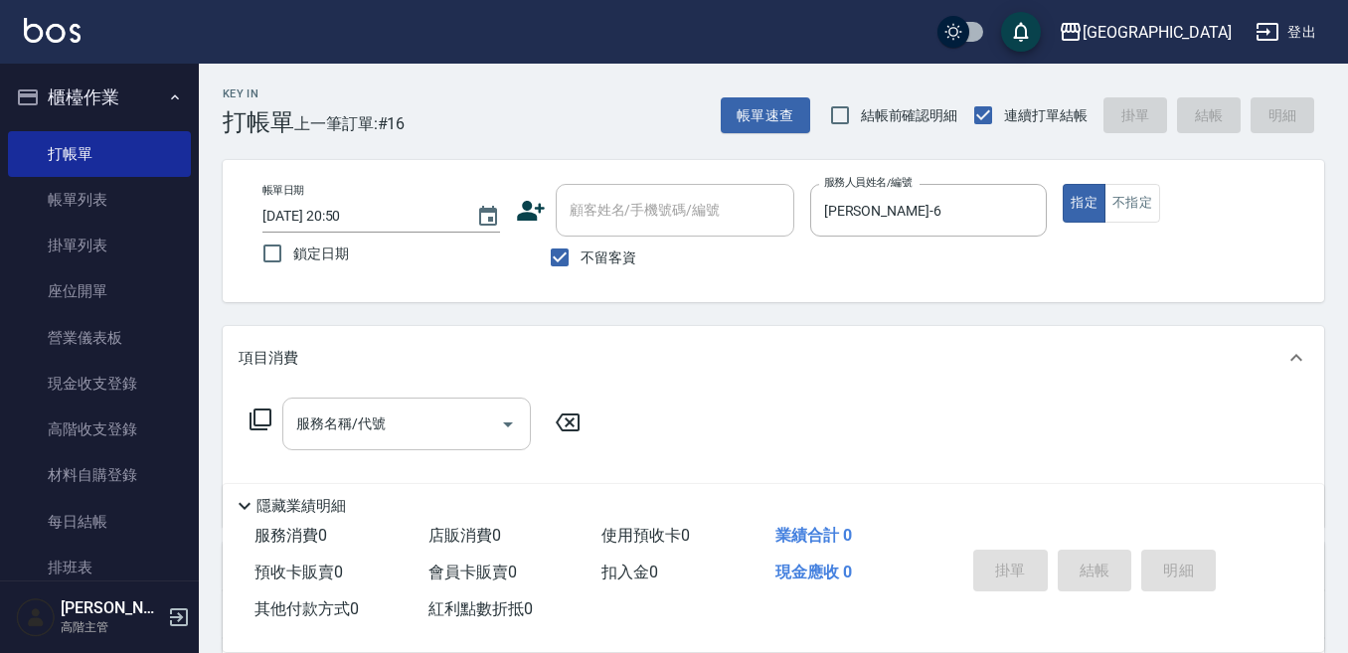
click at [362, 406] on div "服務名稱/代號" at bounding box center [406, 424] width 248 height 53
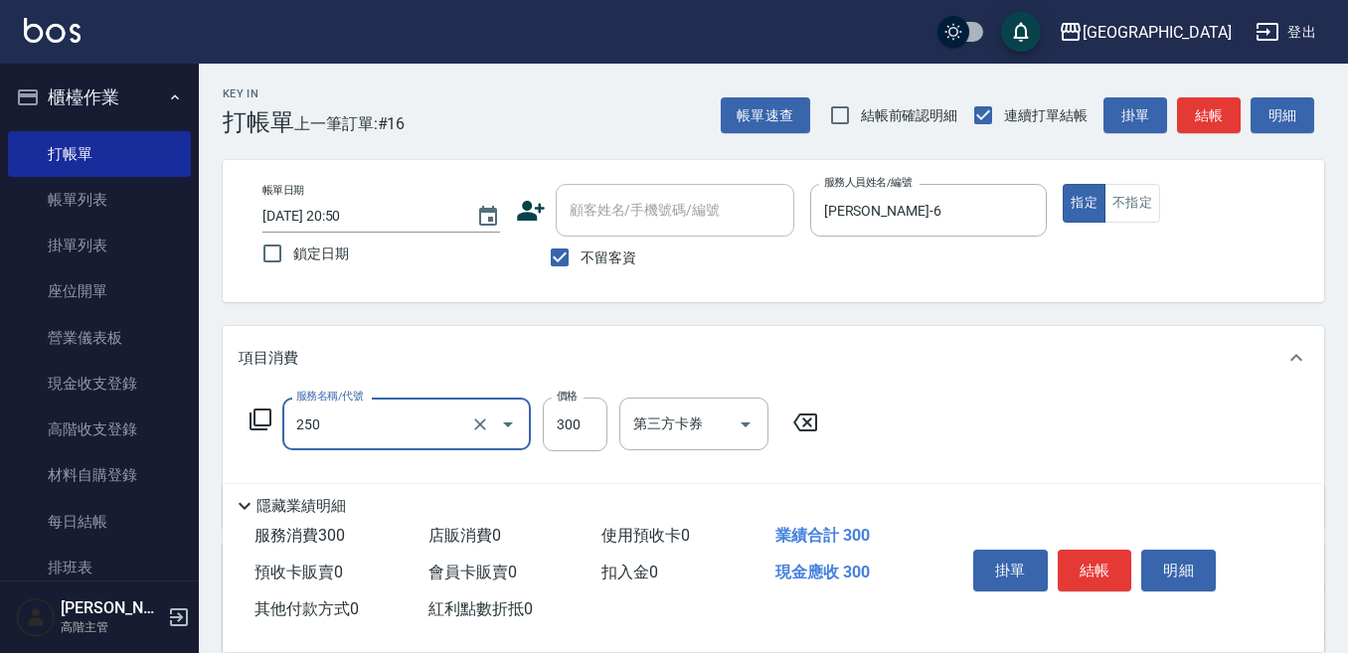
type input "日式洗髮(250)"
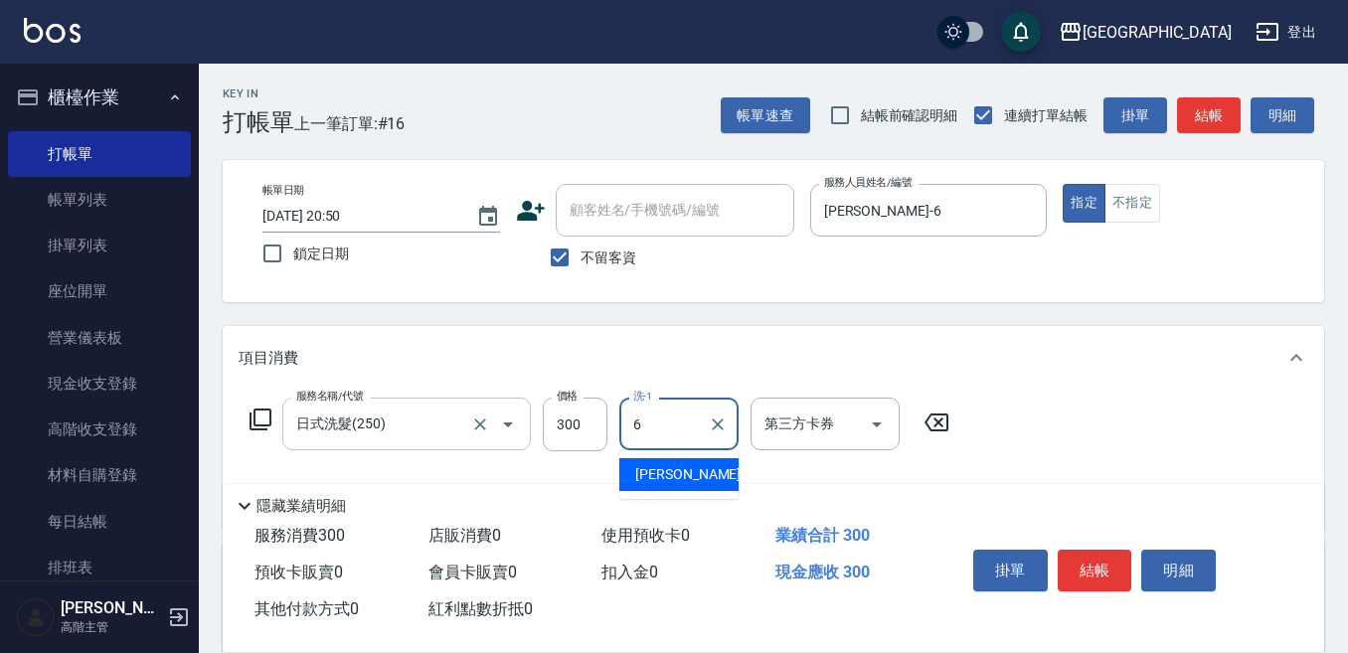
type input "[PERSON_NAME]-6"
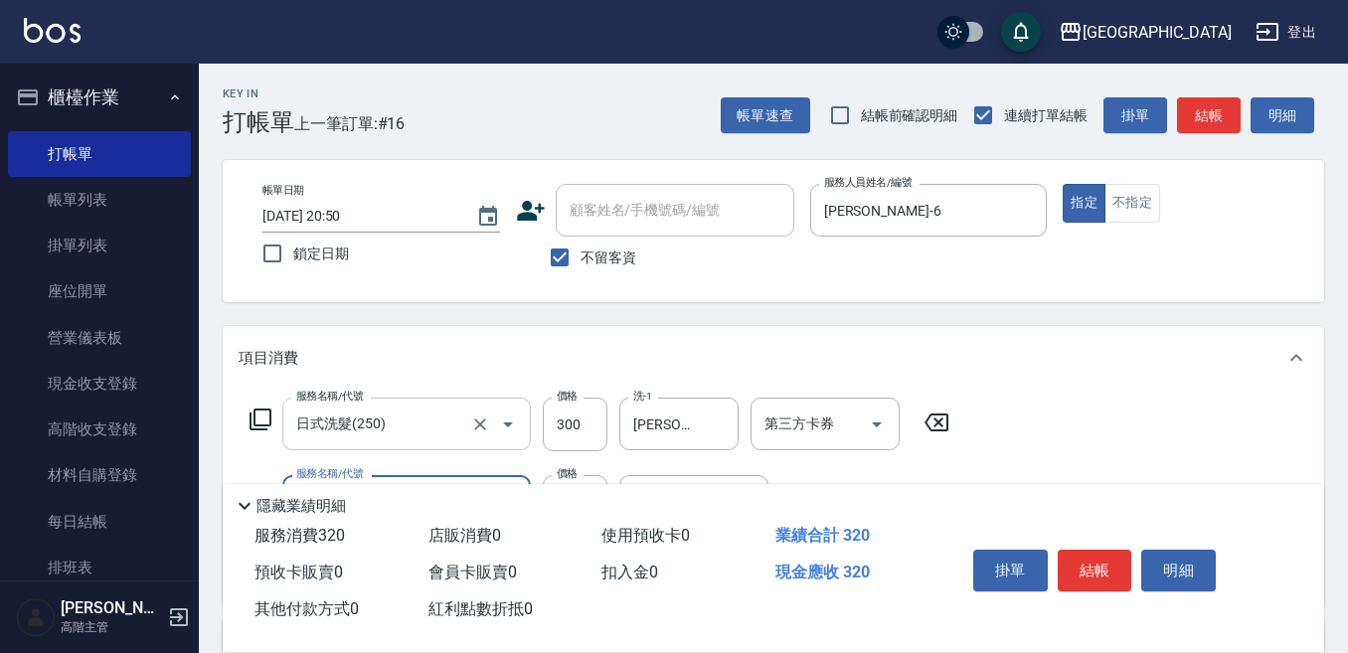
type input "潤絲精(800)"
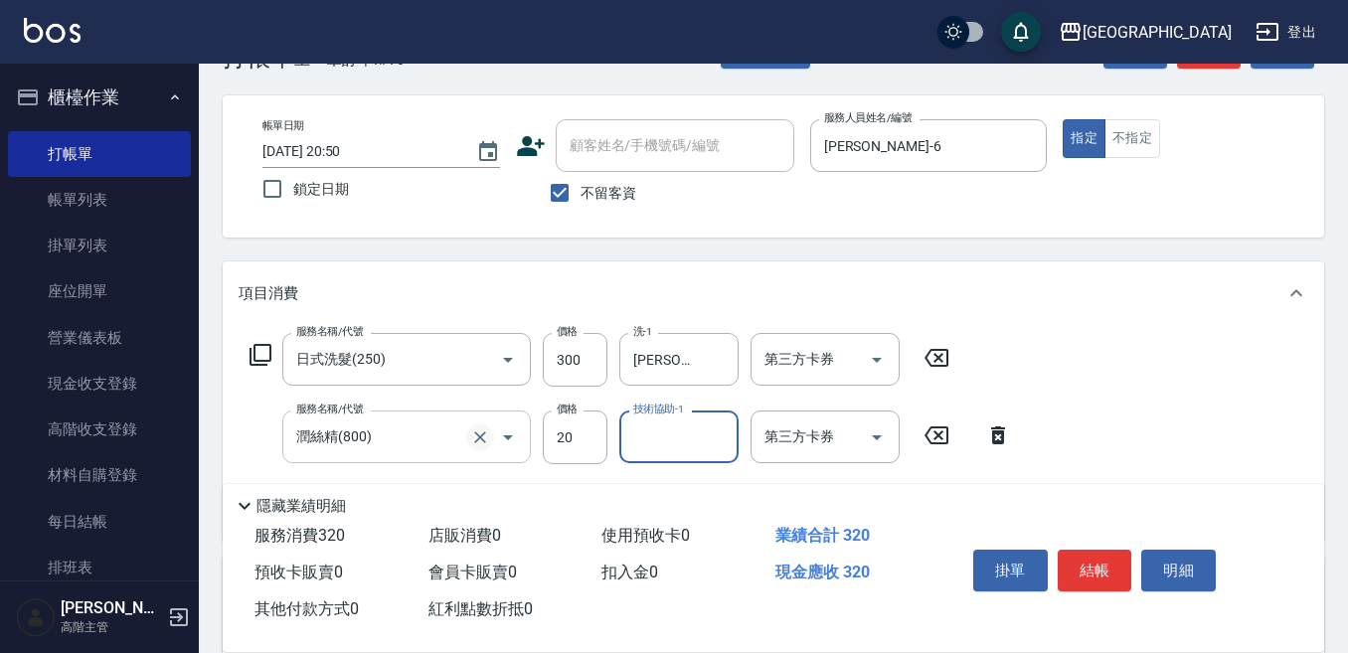
scroll to position [99, 0]
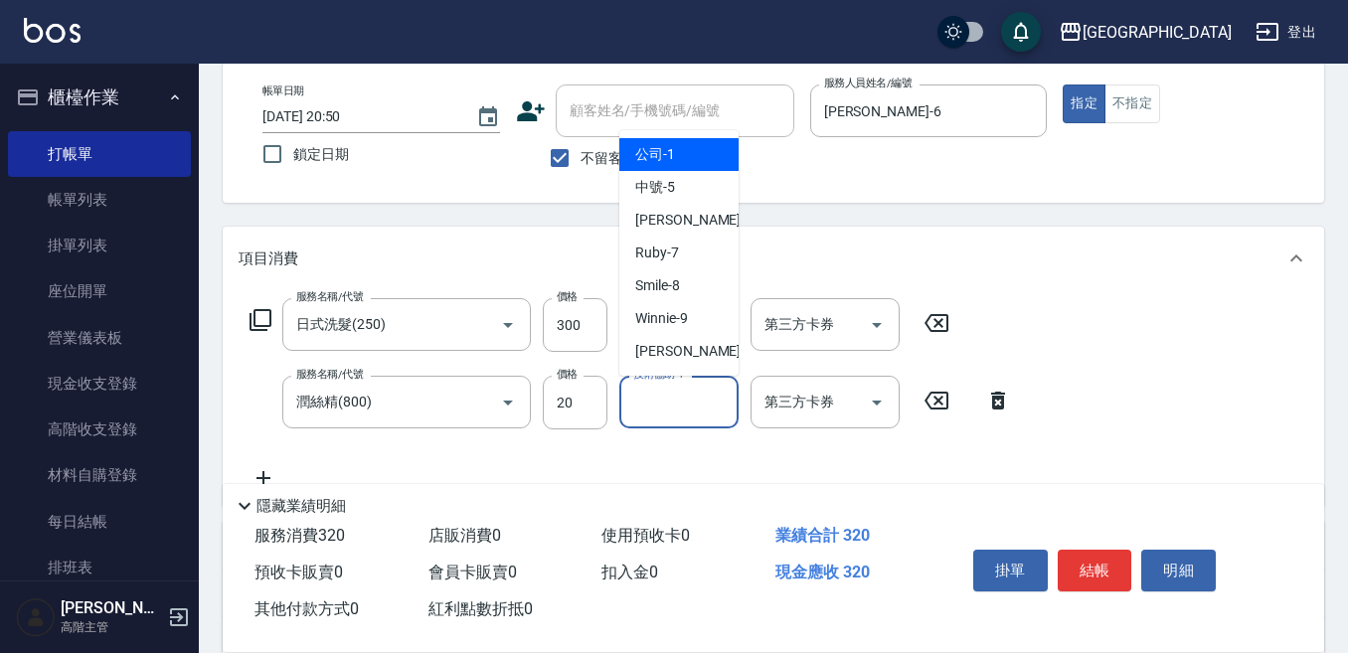
click at [658, 401] on input "技術協助-1" at bounding box center [678, 402] width 101 height 35
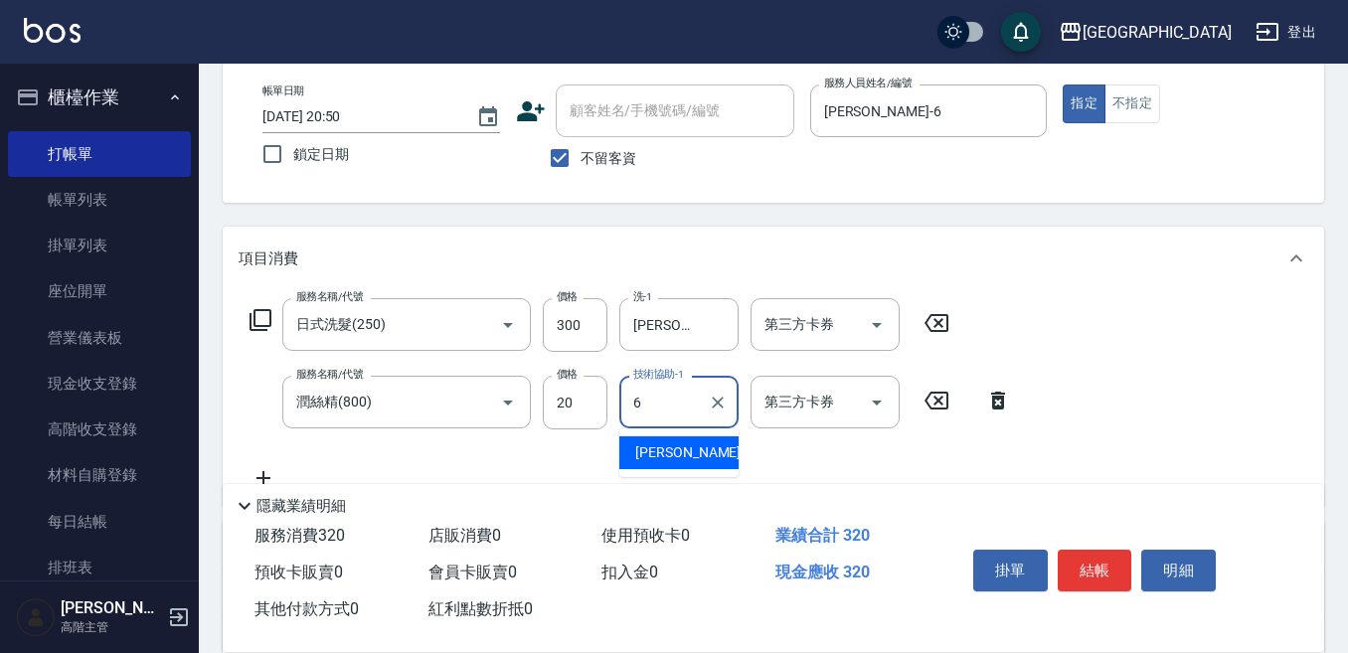
type input "[PERSON_NAME]-6"
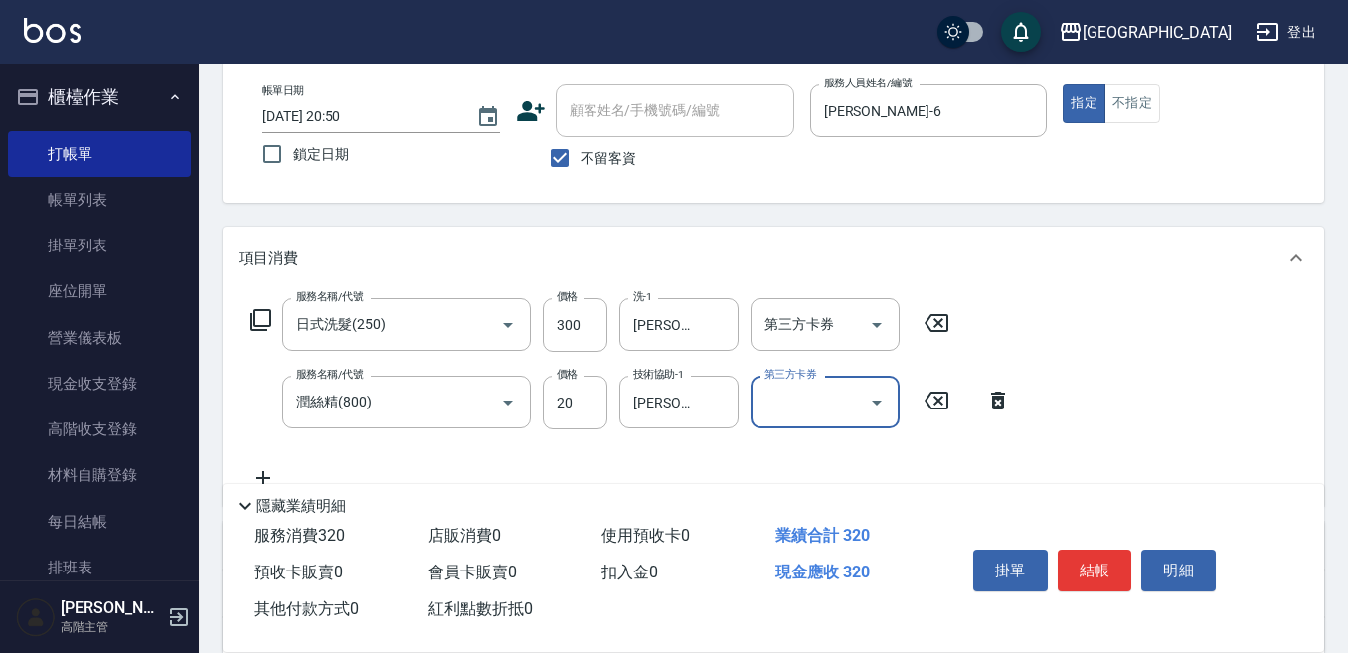
click at [1097, 555] on button "結帳" at bounding box center [1095, 571] width 75 height 42
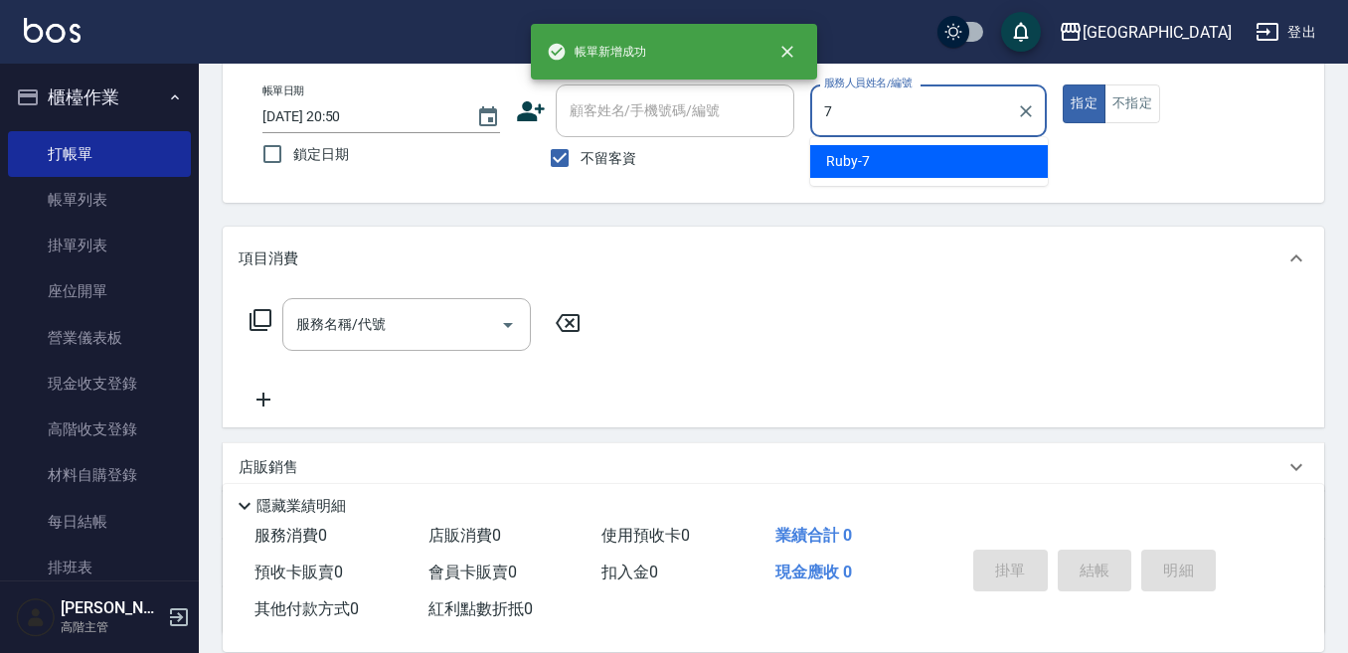
type input "Ruby-7"
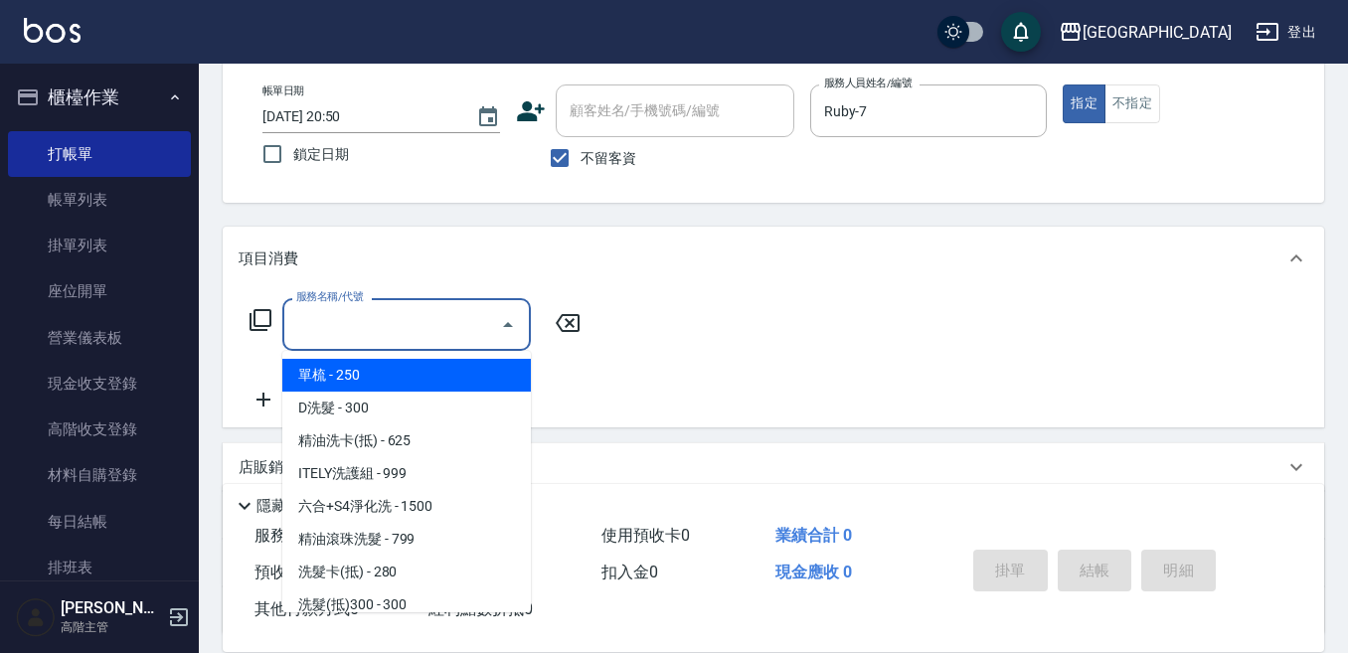
drag, startPoint x: 360, startPoint y: 318, endPoint x: 360, endPoint y: 302, distance: 15.9
click at [360, 307] on div "服務名稱/代號 服務名稱/代號" at bounding box center [406, 324] width 248 height 53
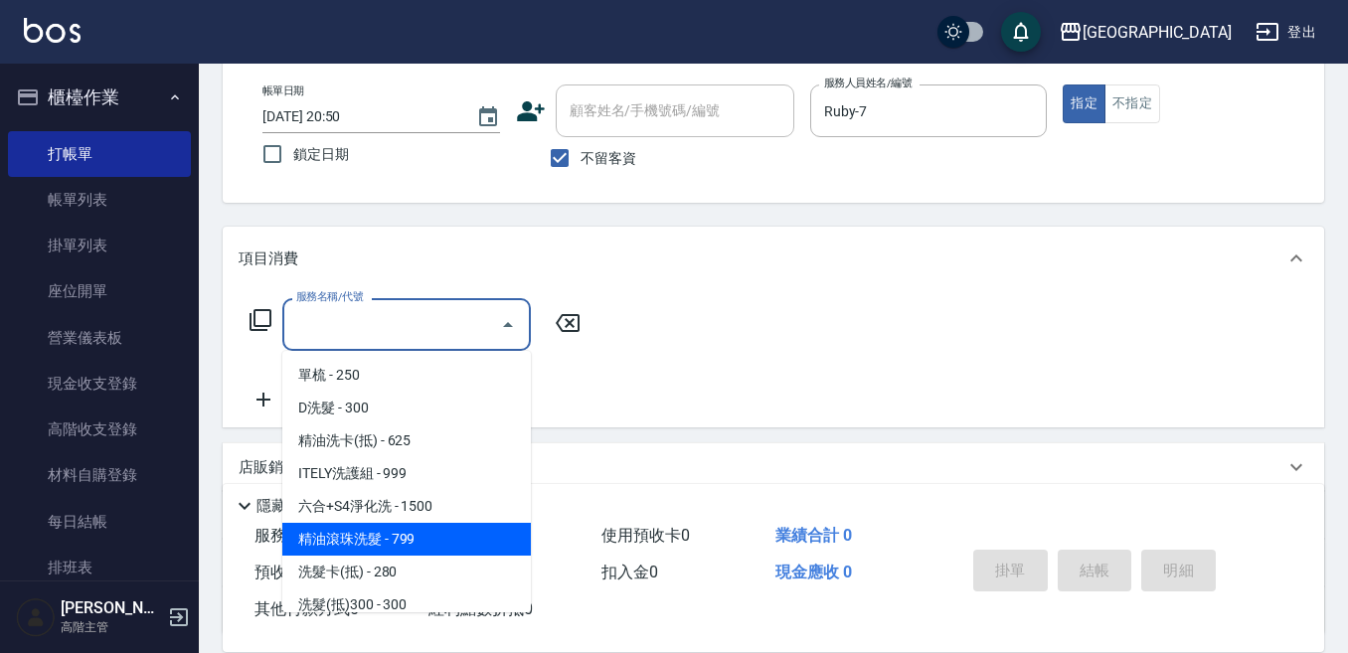
drag, startPoint x: 416, startPoint y: 553, endPoint x: 411, endPoint y: 532, distance: 21.5
click at [412, 537] on span "精油滾珠洗髮 - 799" at bounding box center [406, 539] width 248 height 33
type input "精油滾珠洗髮(220)"
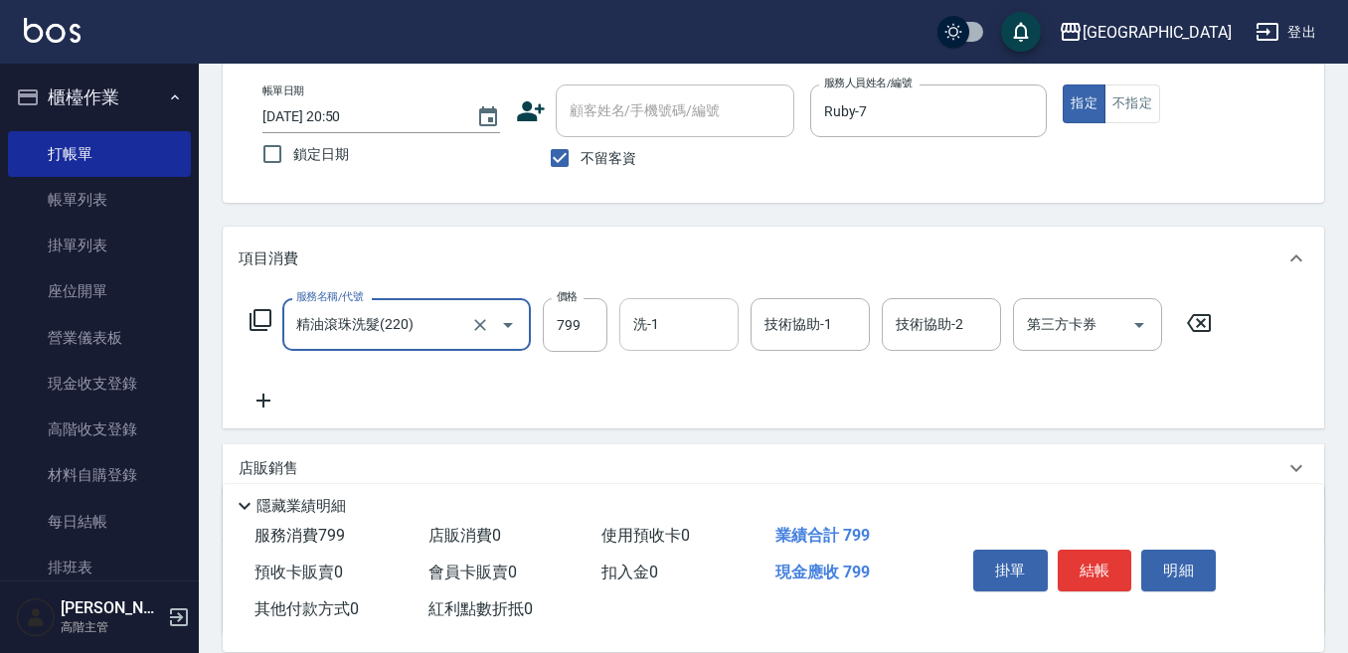
click at [683, 298] on div "洗-1" at bounding box center [678, 324] width 119 height 53
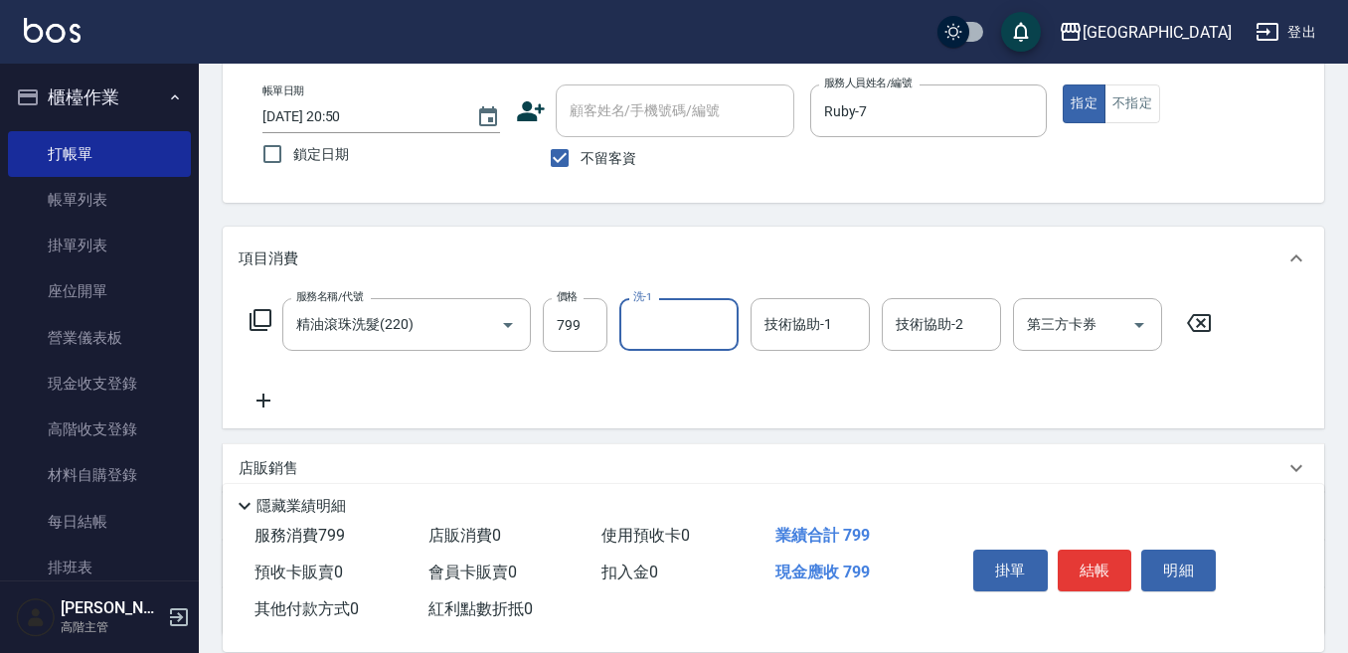
click at [663, 325] on input "洗-1" at bounding box center [678, 324] width 101 height 35
type input "[PERSON_NAME]-12"
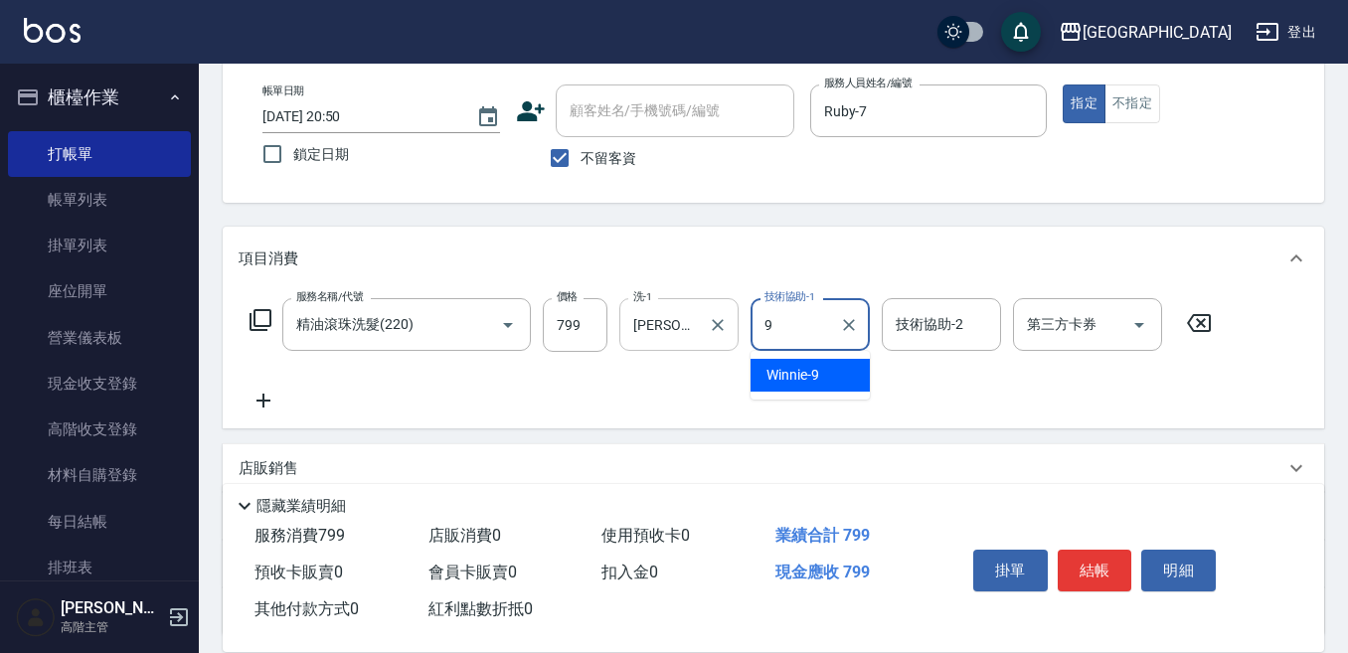
type input "Winnie-9"
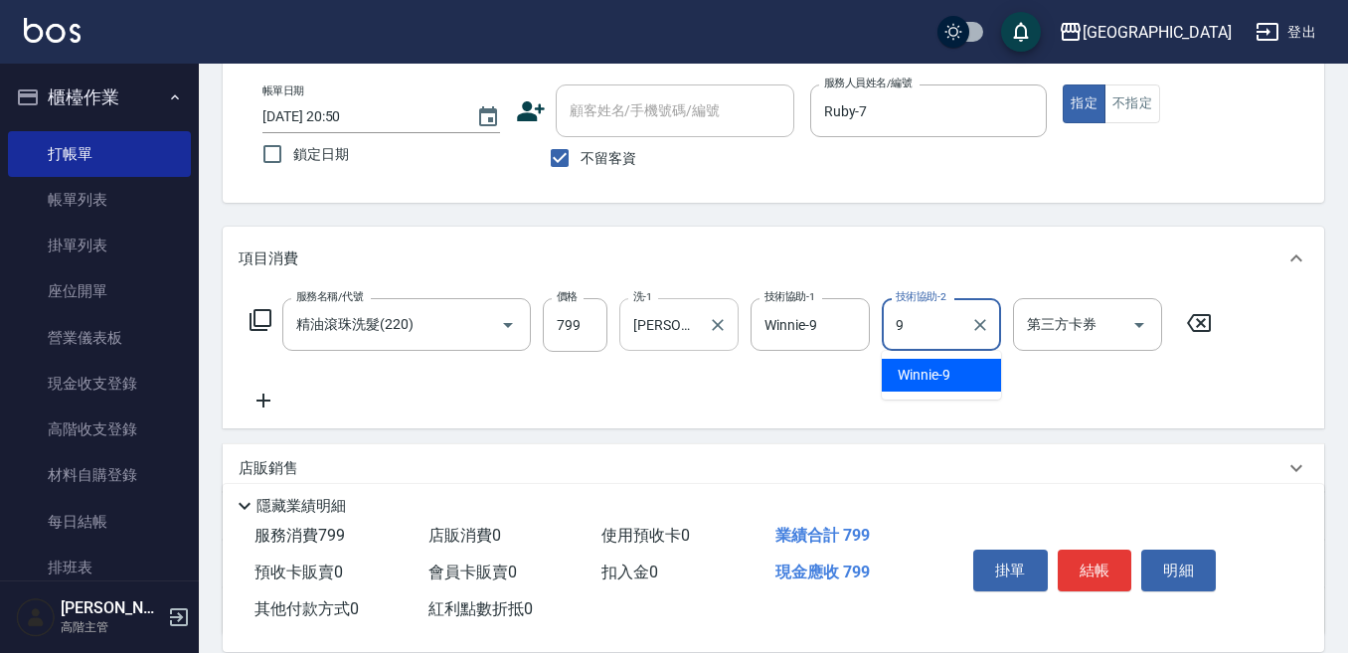
type input "Winnie-9"
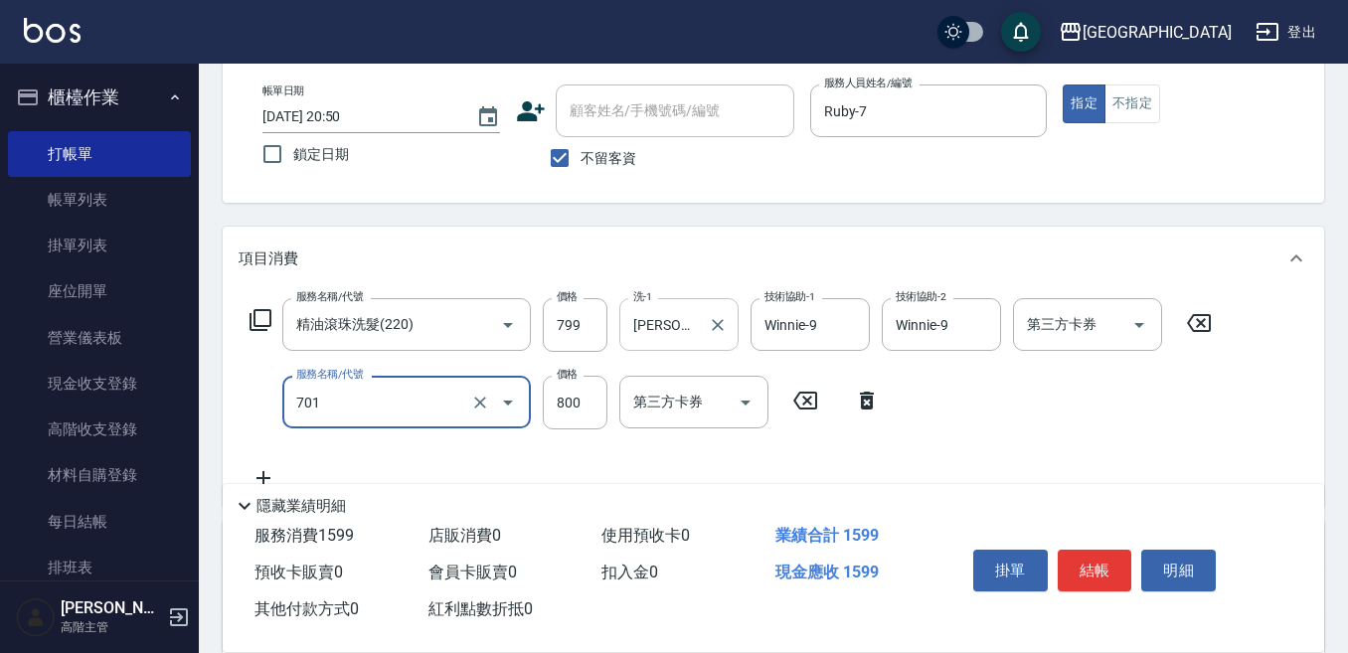
type input "E Saki角質代謝(701)"
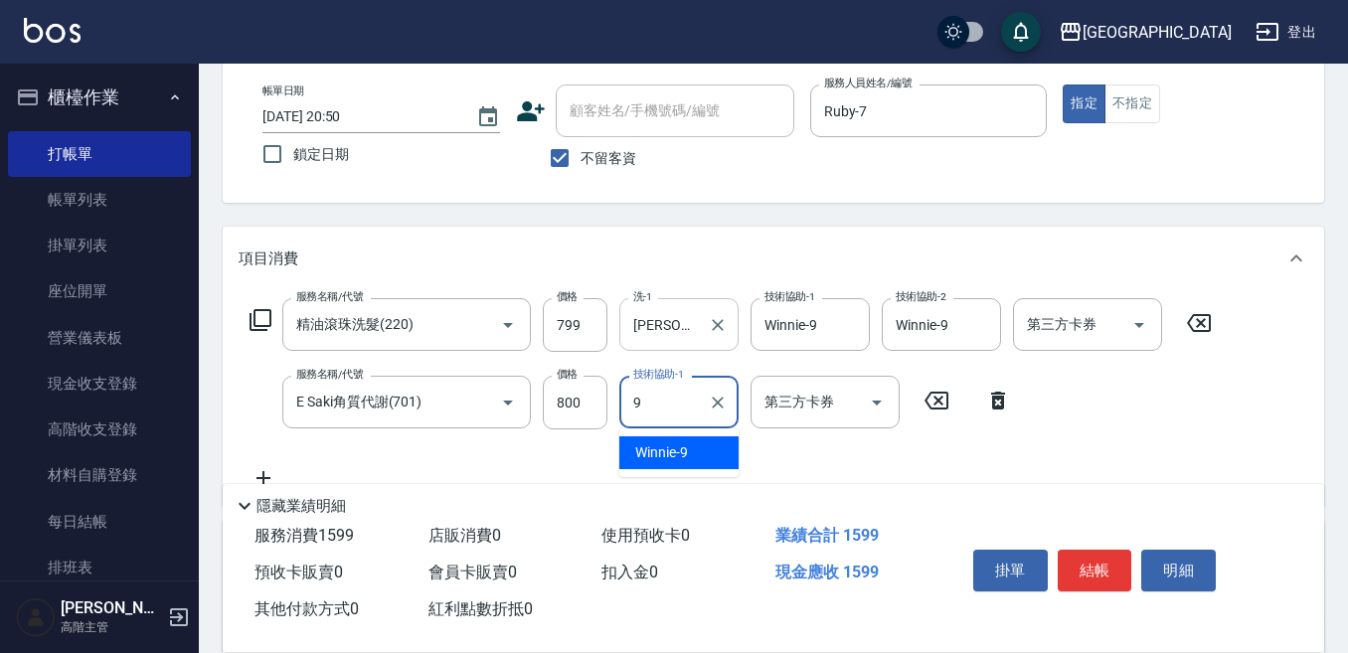
type input "Winnie-9"
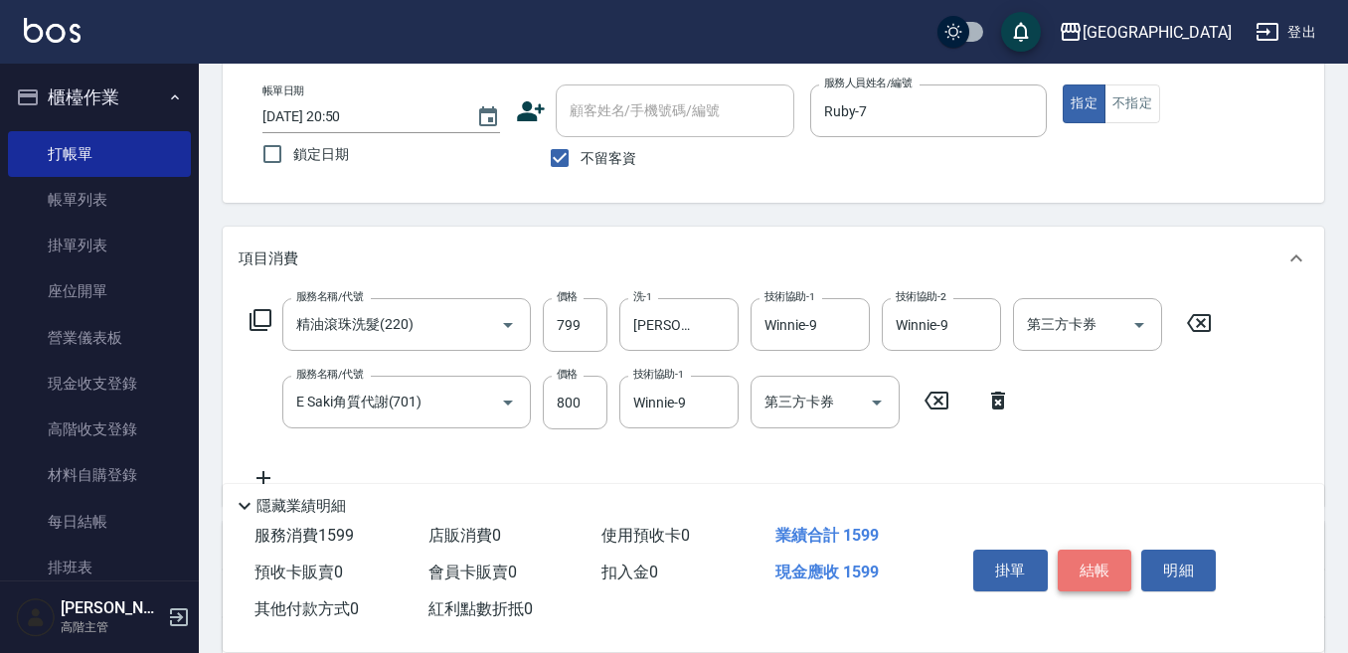
click at [1108, 550] on button "結帳" at bounding box center [1095, 571] width 75 height 42
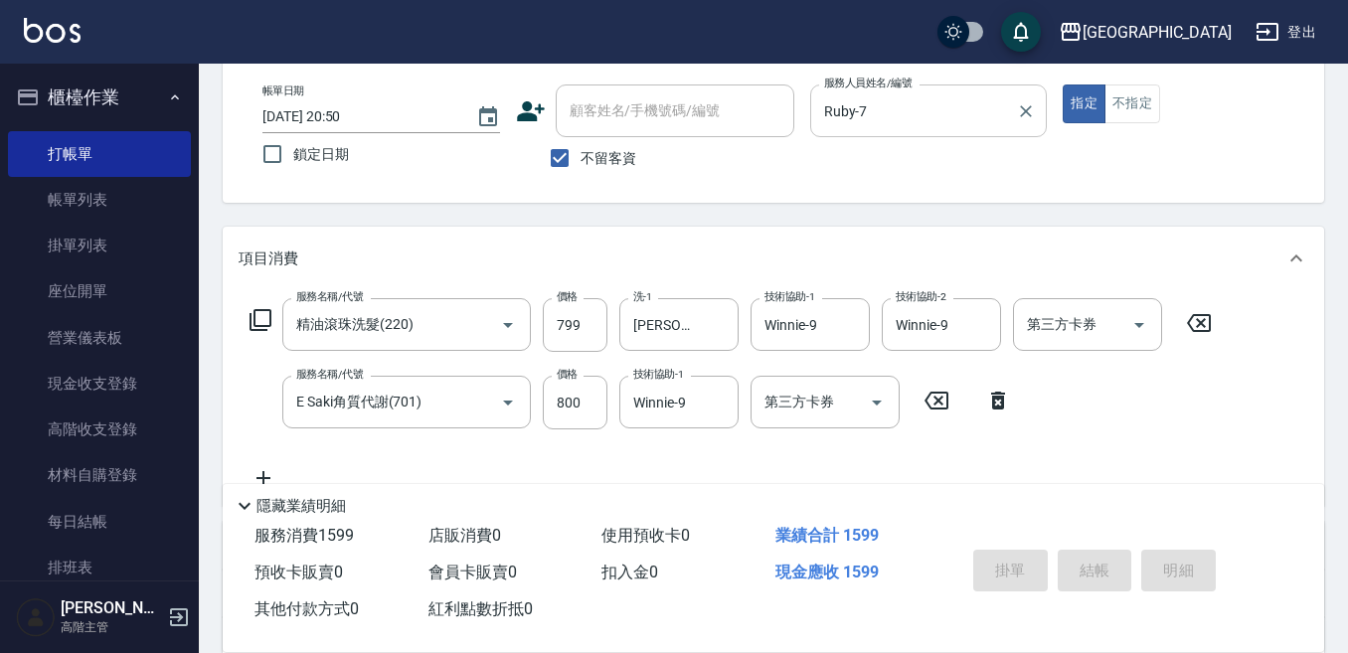
type input "[DATE] 21:05"
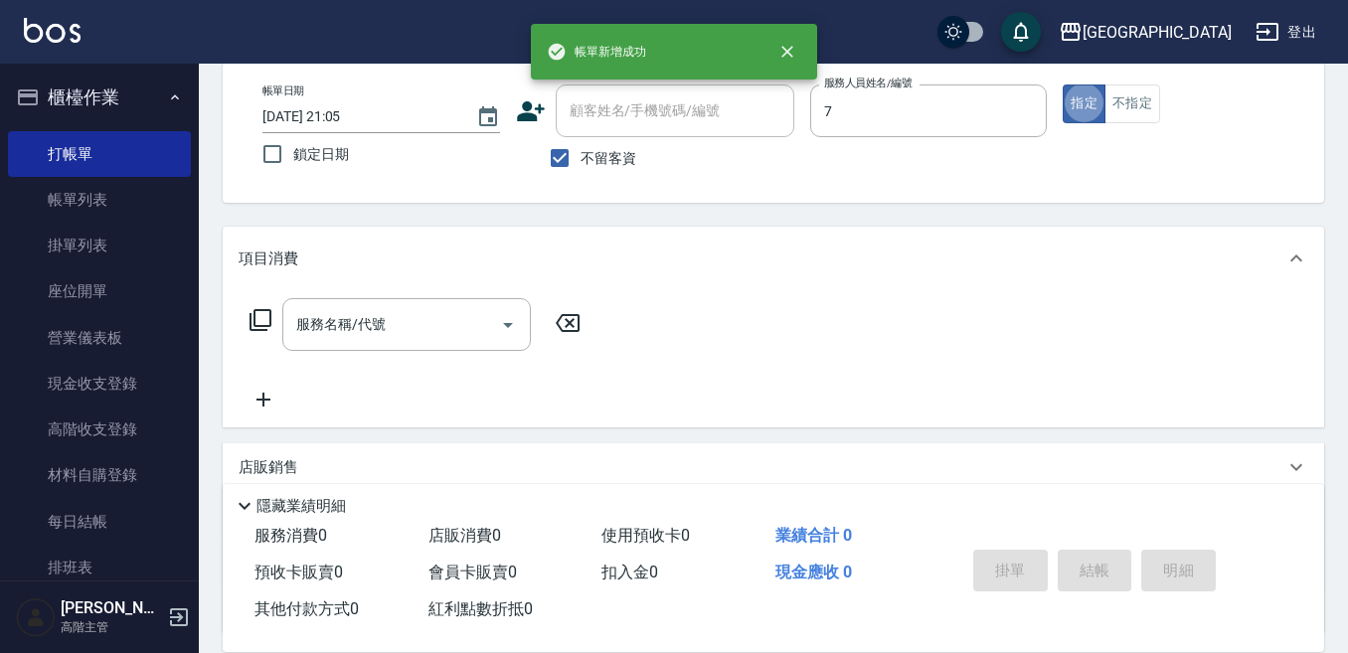
type input "Ruby-7"
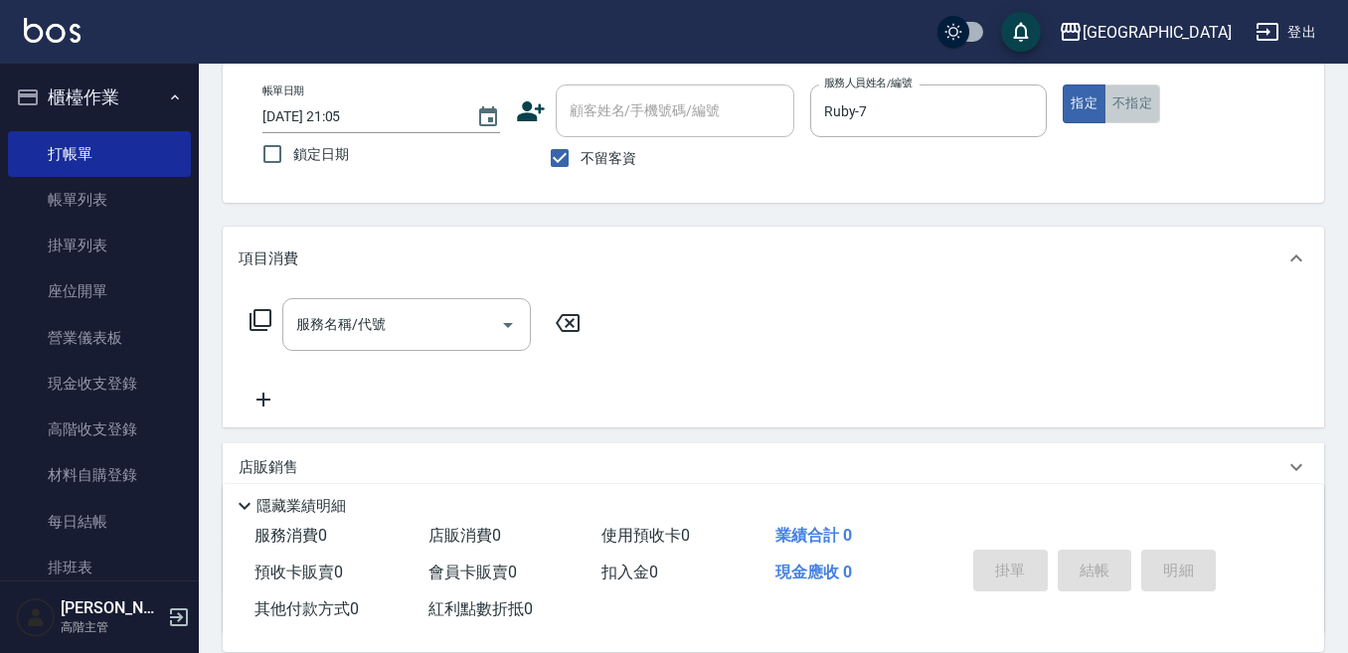
drag, startPoint x: 1121, startPoint y: 118, endPoint x: 1114, endPoint y: 104, distance: 15.6
click at [1115, 112] on button "不指定" at bounding box center [1132, 103] width 56 height 39
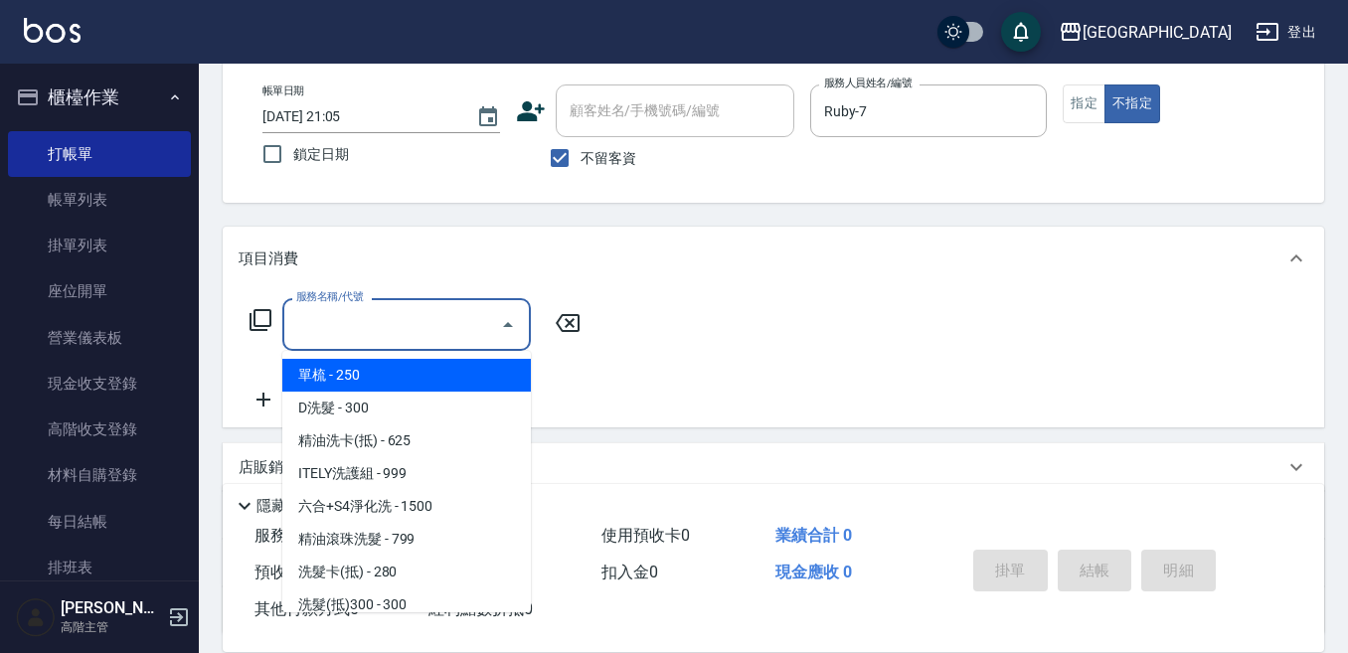
click at [446, 330] on input "服務名稱/代號" at bounding box center [391, 324] width 201 height 35
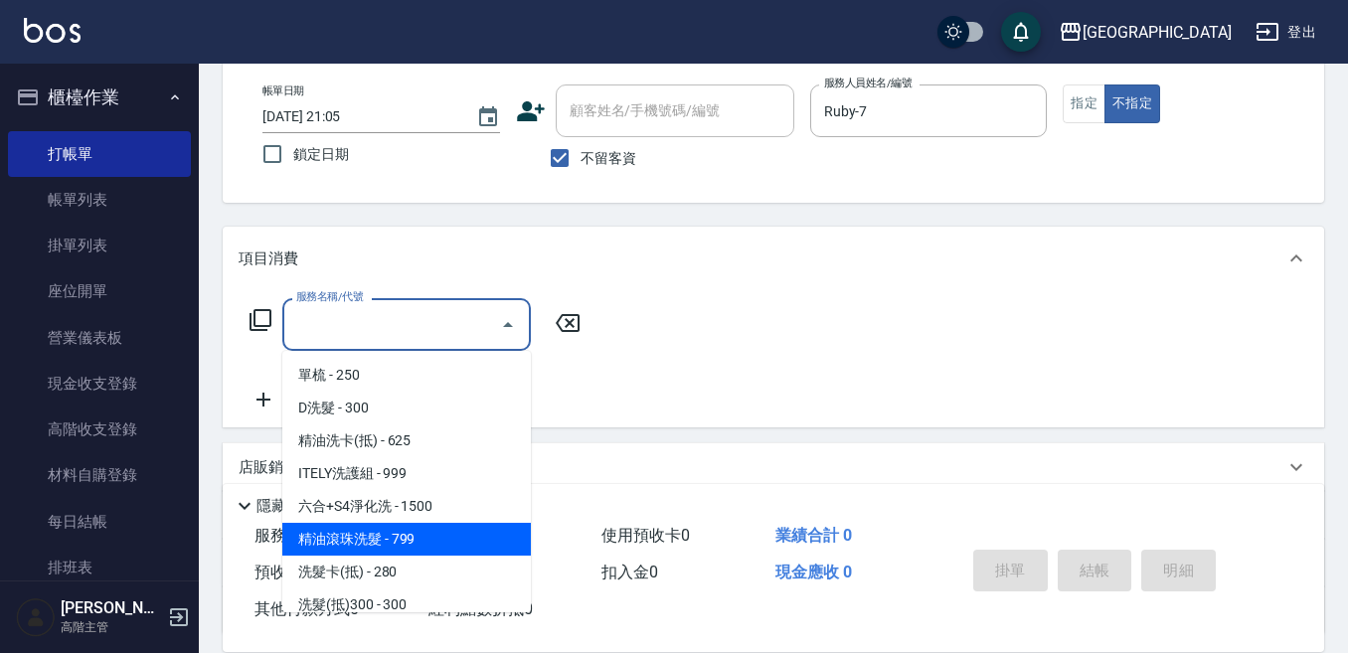
drag, startPoint x: 438, startPoint y: 539, endPoint x: 444, endPoint y: 528, distance: 12.5
click at [437, 541] on span "精油滾珠洗髮 - 799" at bounding box center [406, 539] width 248 height 33
type input "精油滾珠洗髮(220)"
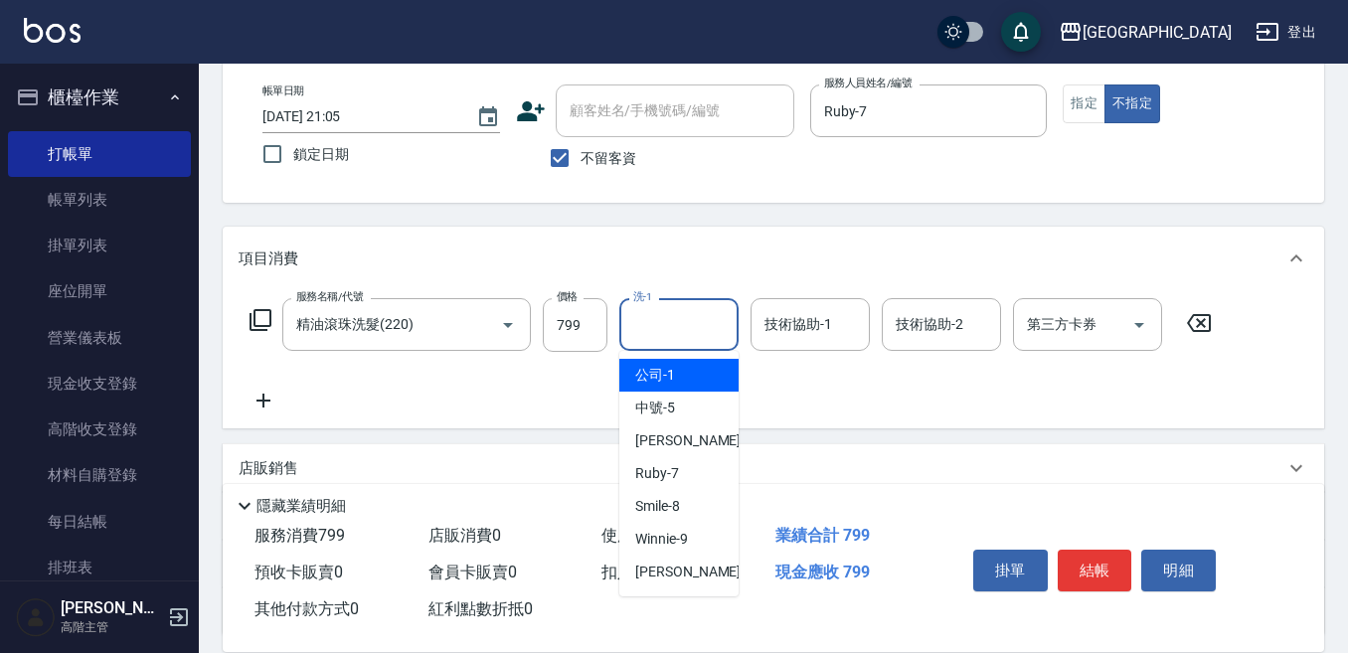
click at [664, 330] on input "洗-1" at bounding box center [678, 324] width 101 height 35
type input "[PERSON_NAME]-12"
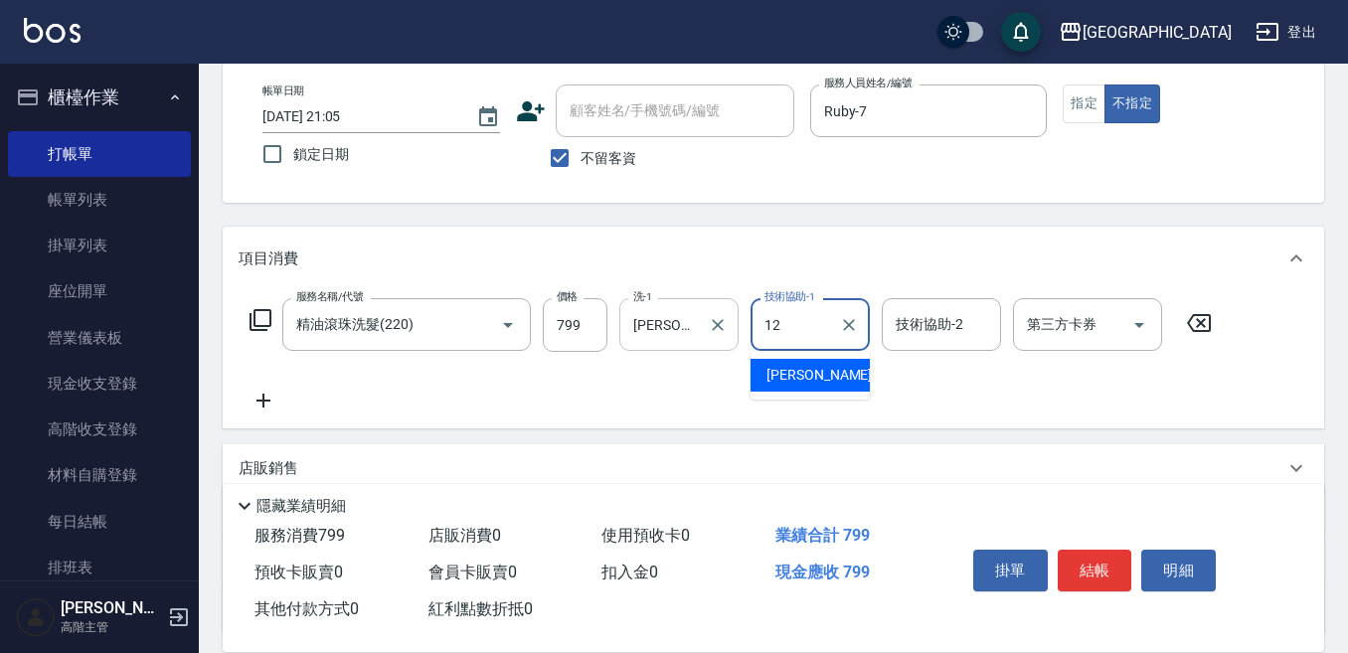
type input "[PERSON_NAME]-12"
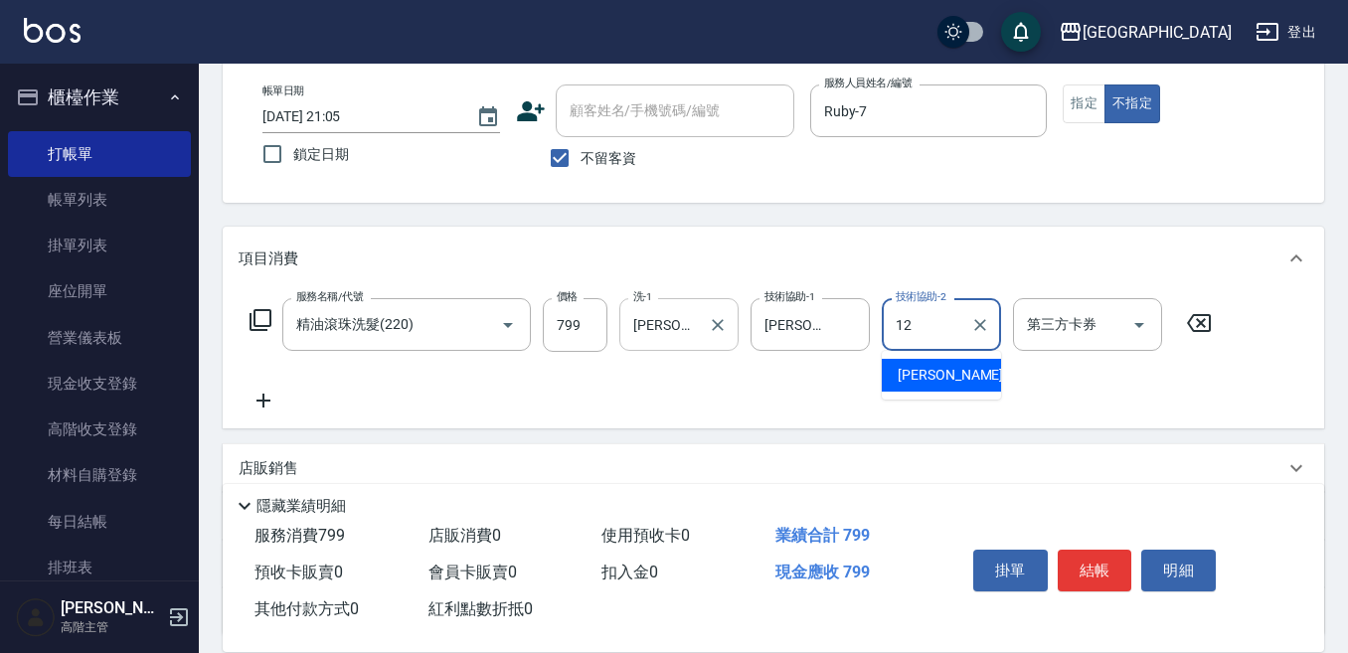
type input "[PERSON_NAME]-12"
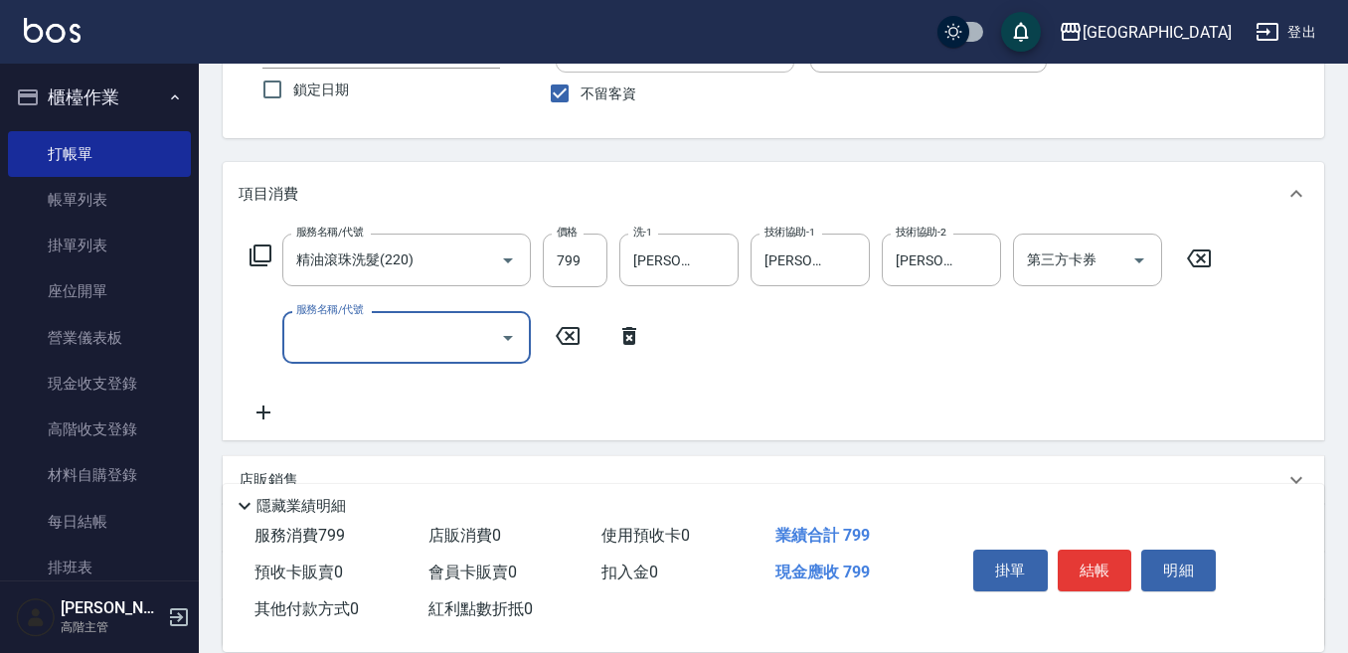
scroll to position [199, 0]
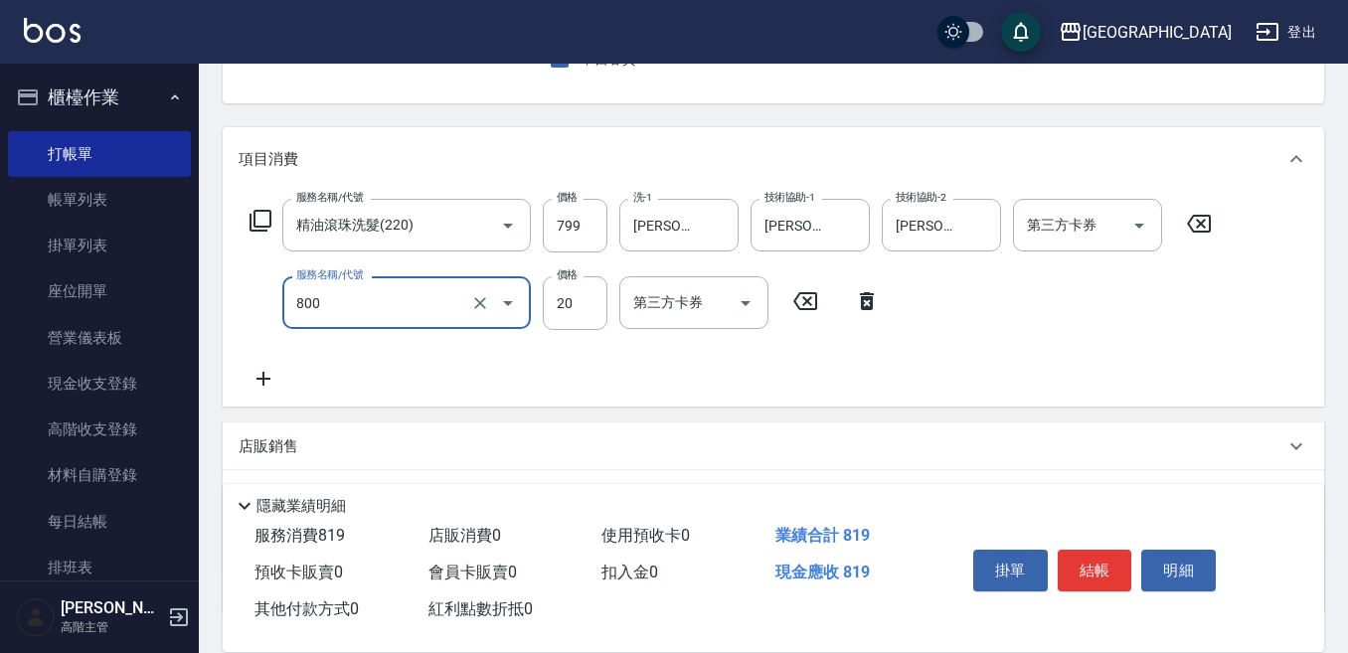
type input "潤絲精(800)"
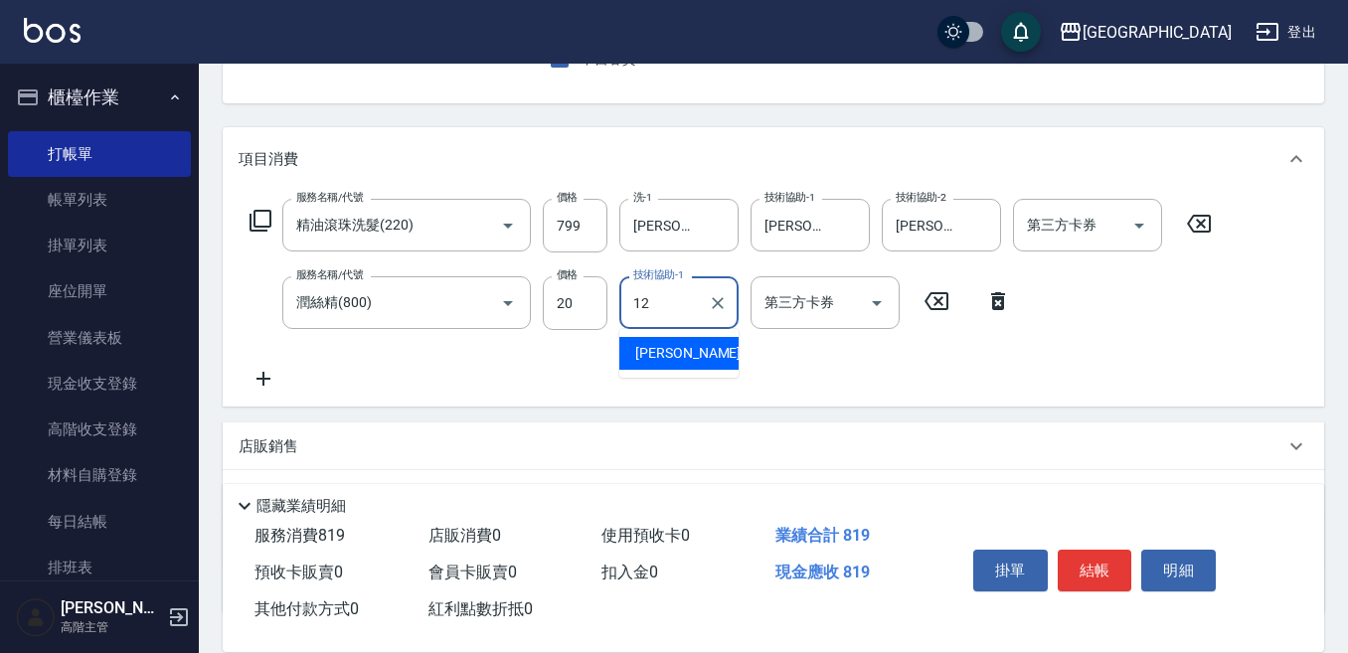
type input "[PERSON_NAME]-12"
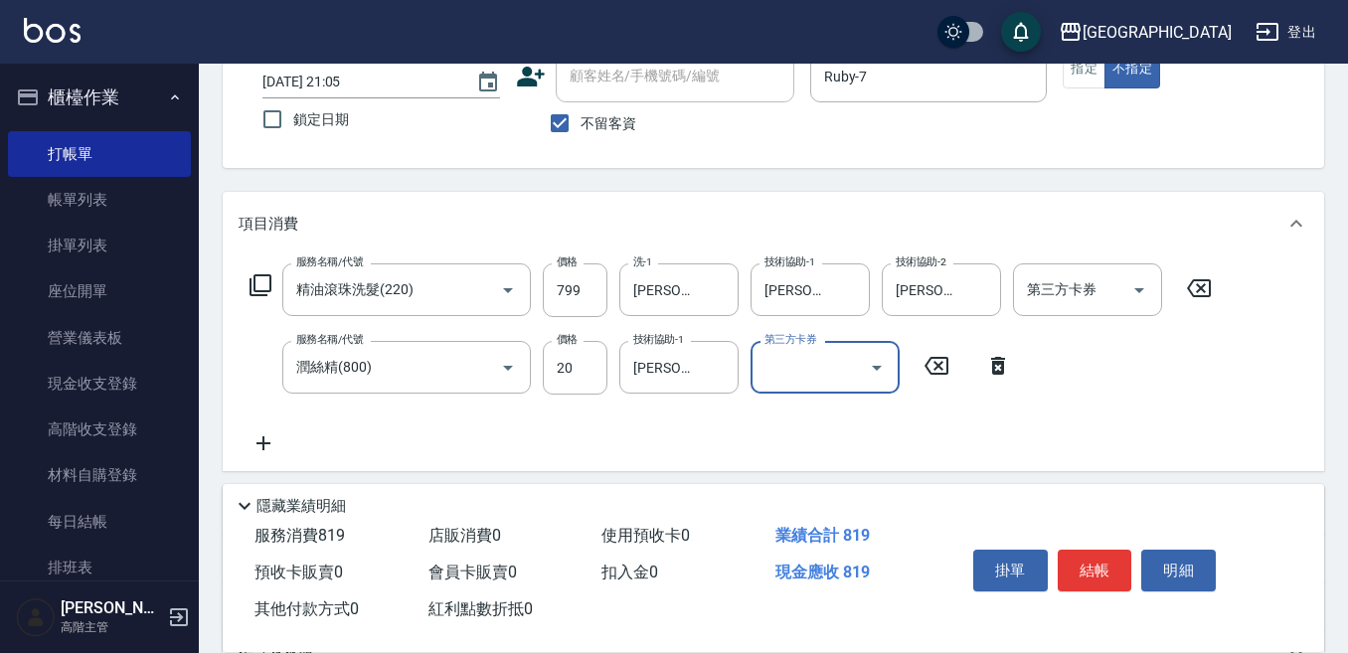
scroll to position [99, 0]
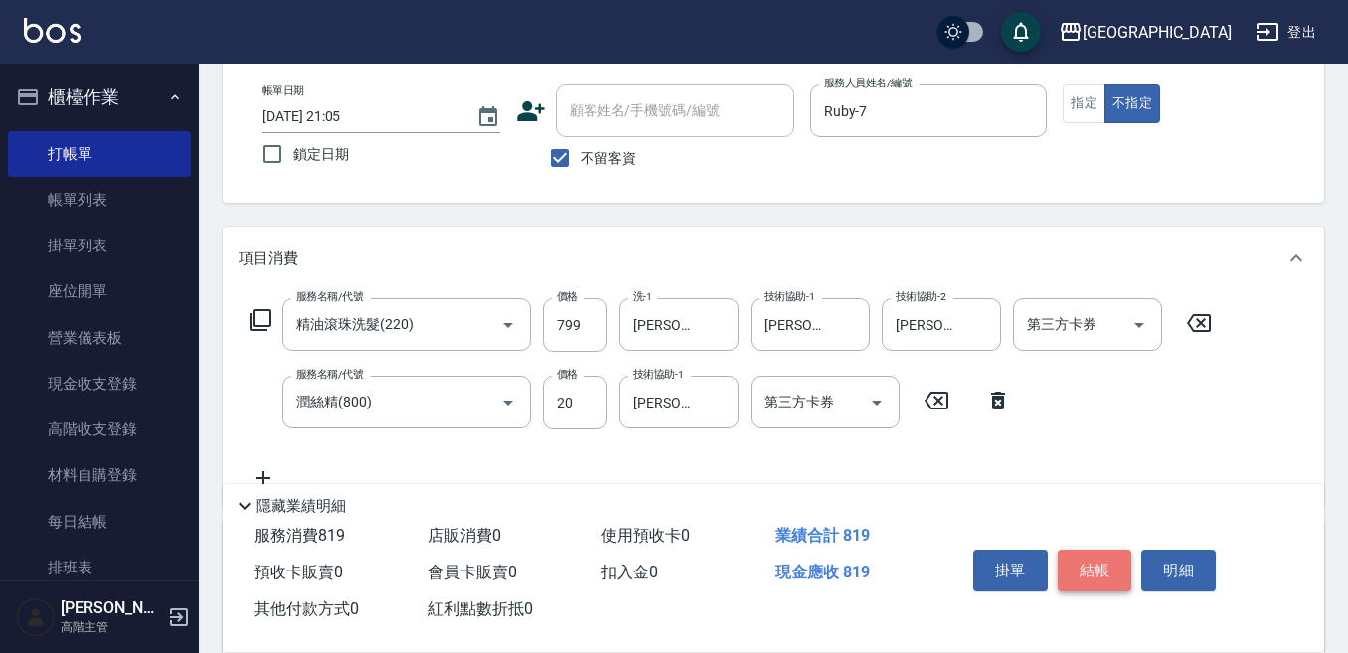
click at [1088, 563] on button "結帳" at bounding box center [1095, 571] width 75 height 42
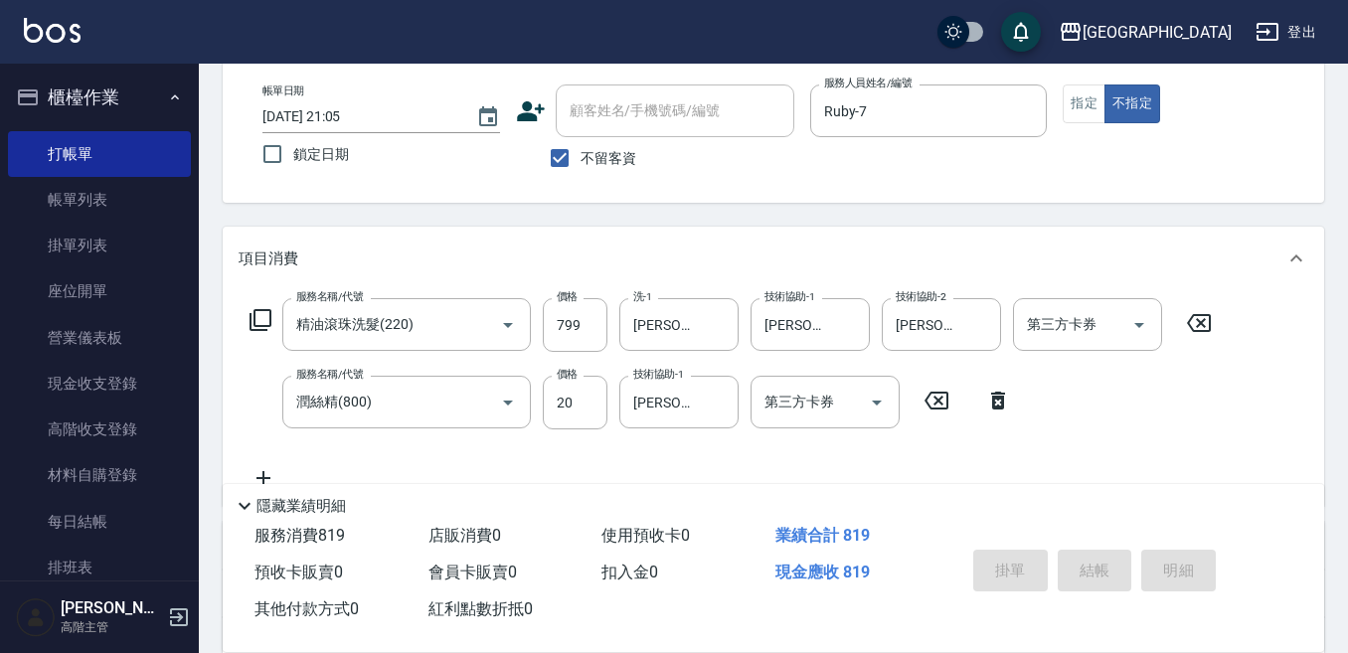
type input "[DATE] 21:06"
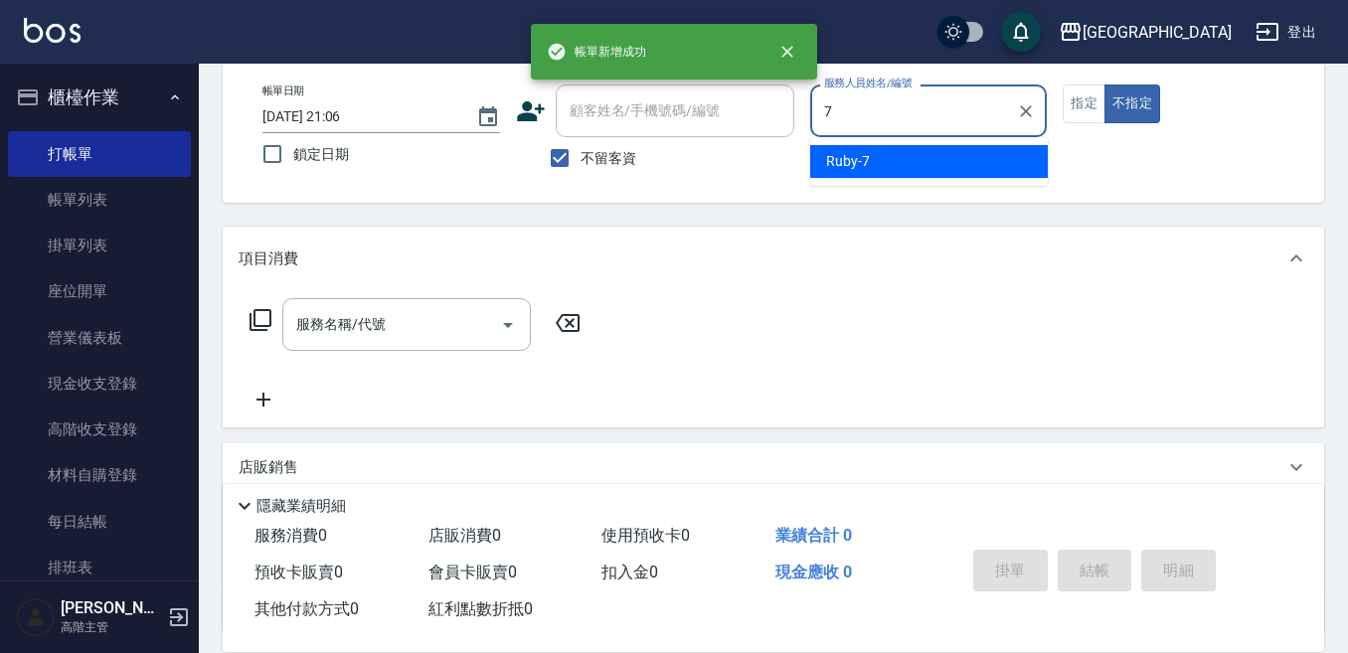
type input "Ruby-7"
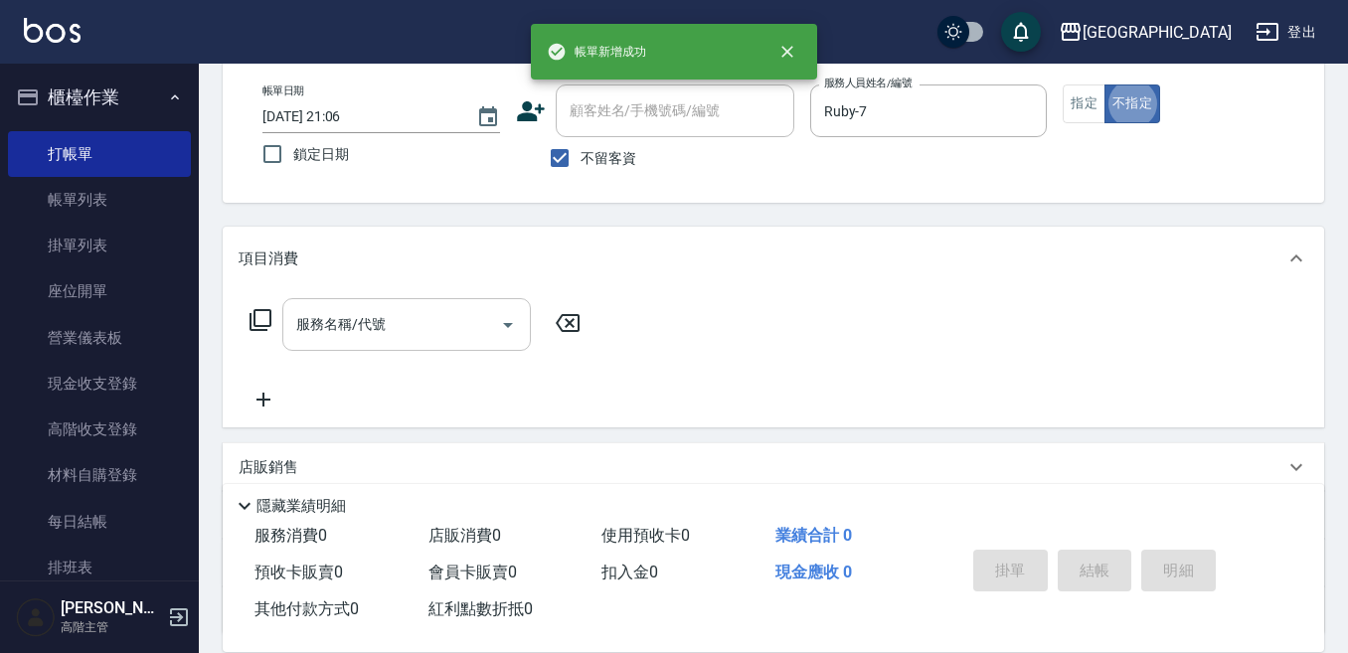
click at [422, 317] on input "服務名稱/代號" at bounding box center [391, 324] width 201 height 35
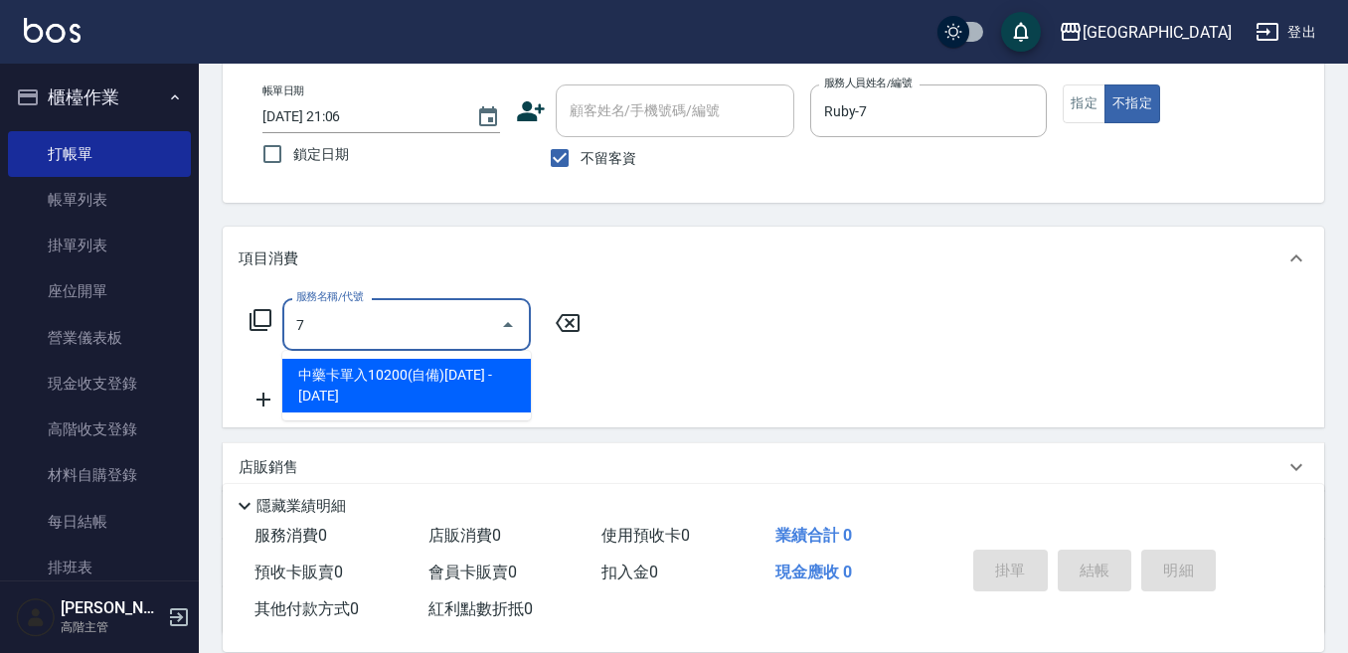
scroll to position [0, 0]
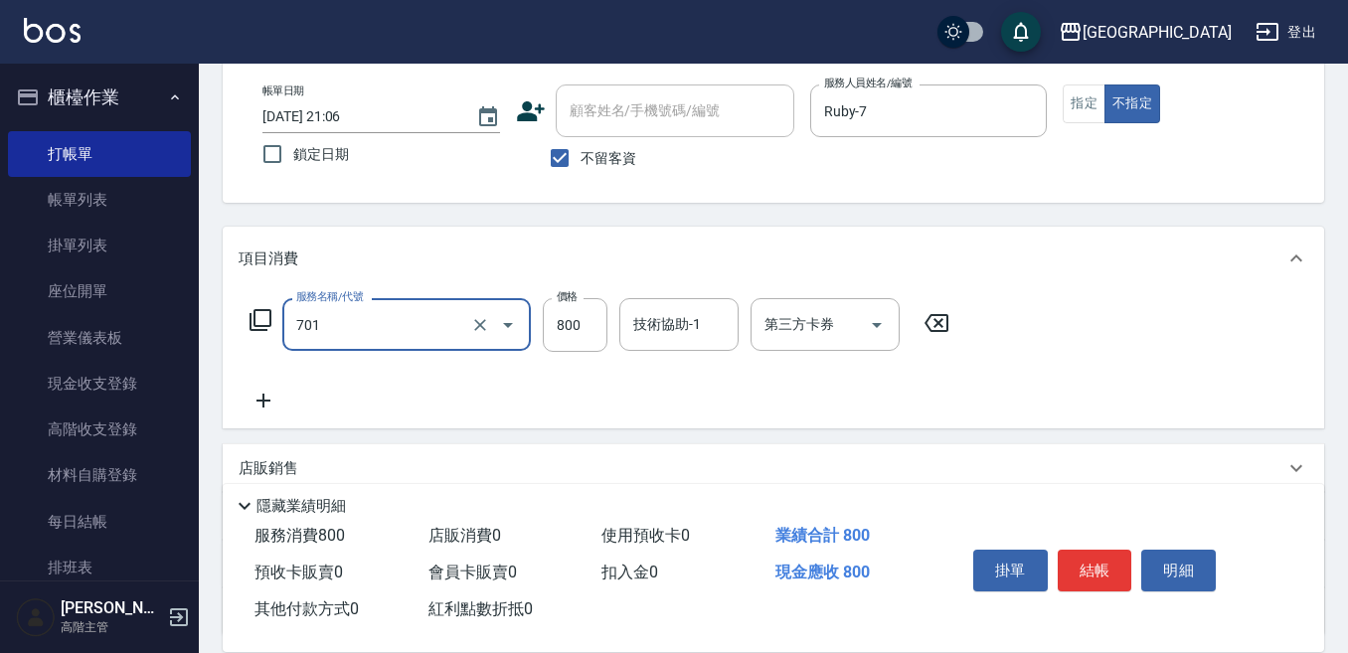
type input "E Saki角質代謝(701)"
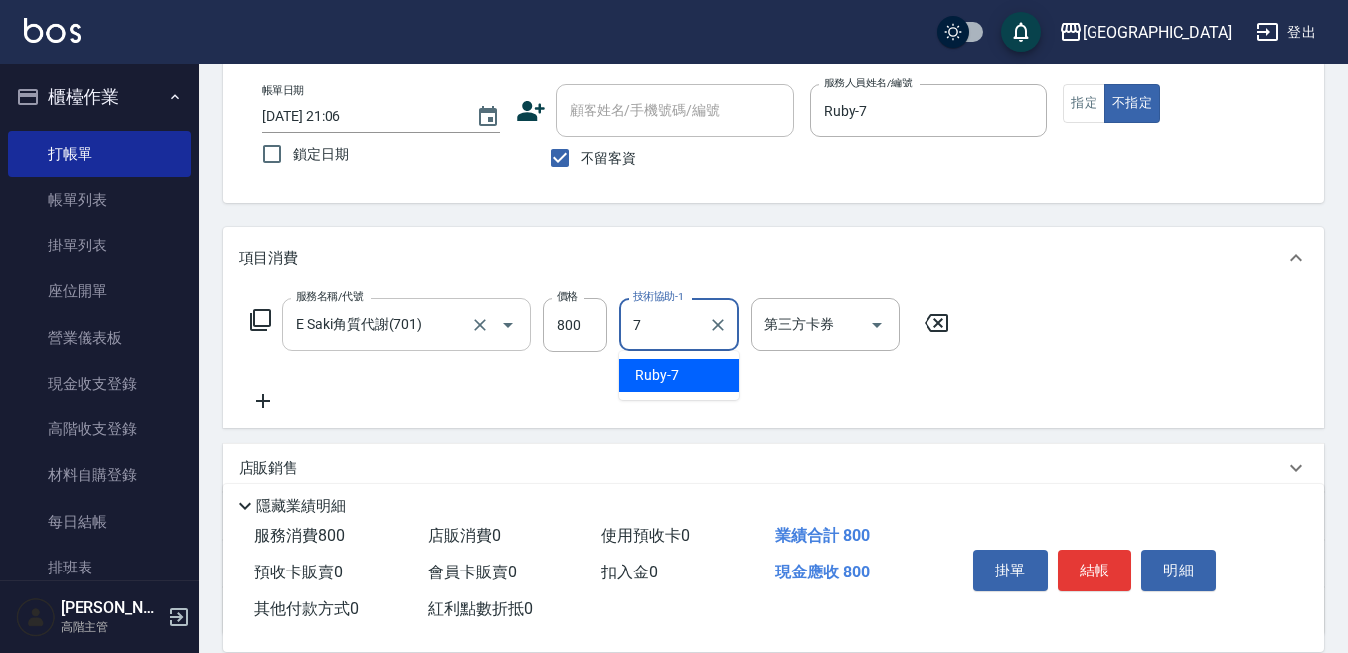
type input "Ruby-7"
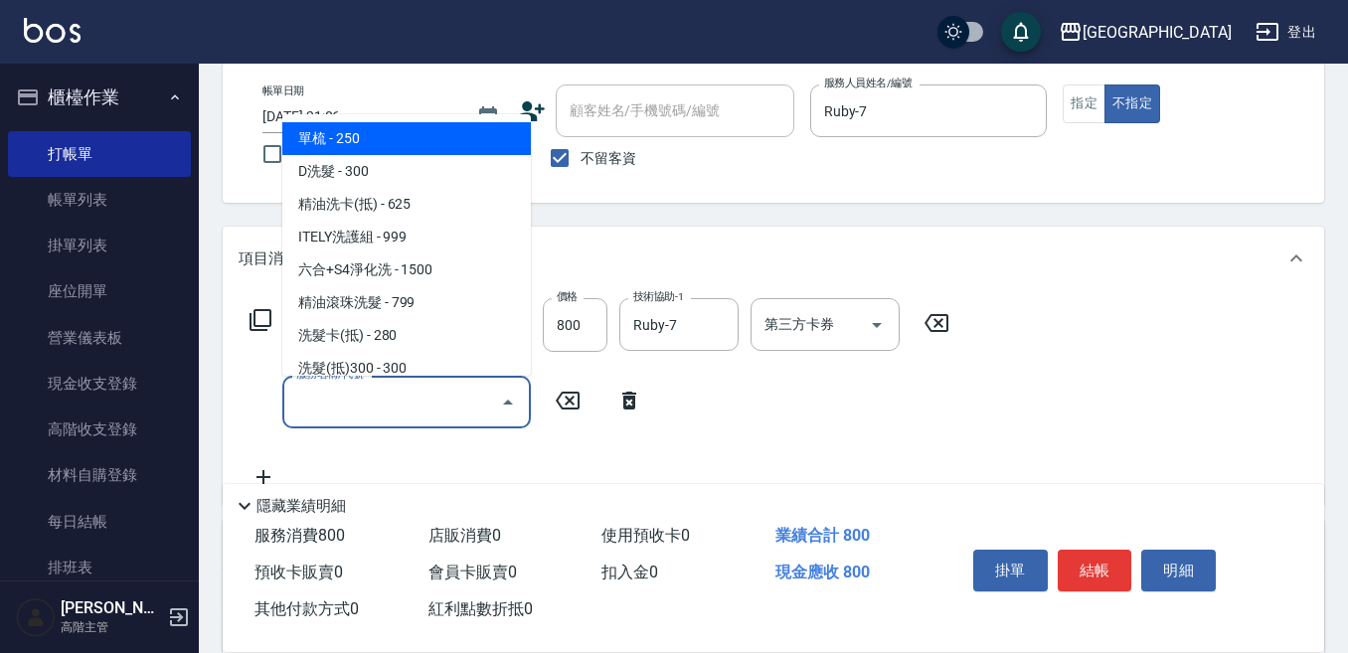
drag, startPoint x: 312, startPoint y: 411, endPoint x: 306, endPoint y: 402, distance: 11.6
click at [308, 406] on input "服務名稱/代號" at bounding box center [391, 402] width 201 height 35
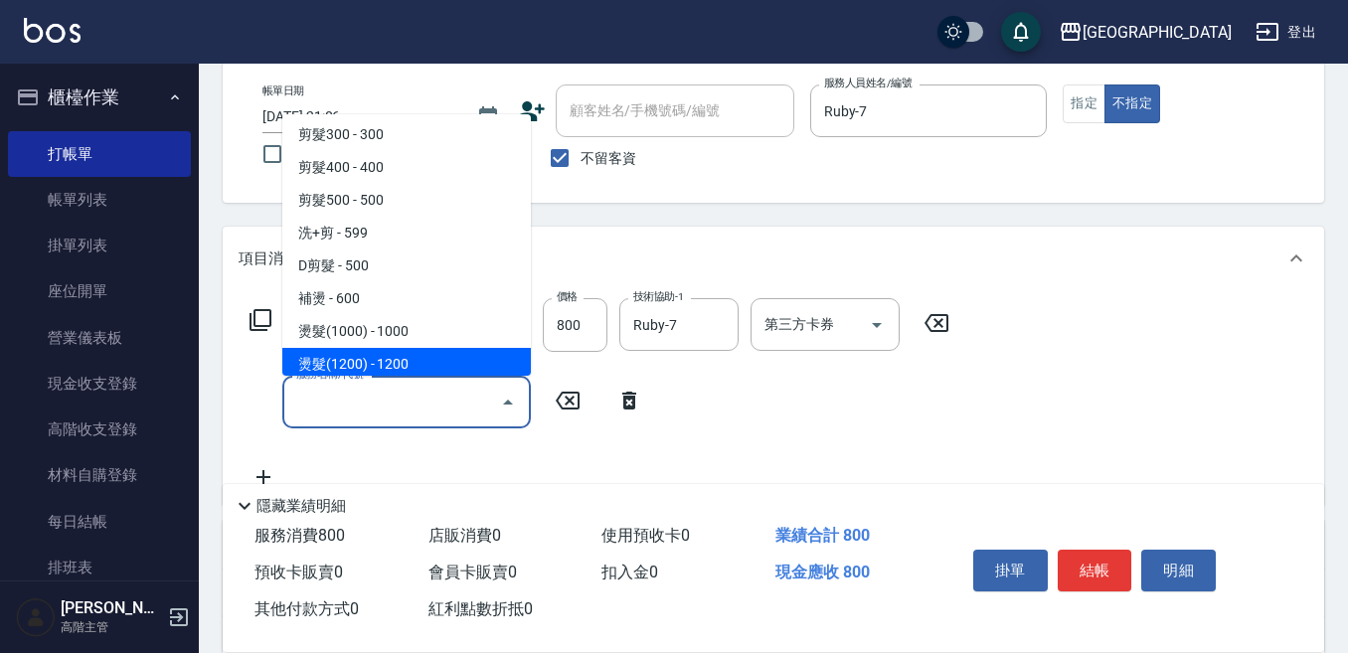
scroll to position [497, 0]
click at [420, 359] on span "燙髮(2000) - 2000" at bounding box center [406, 363] width 248 height 33
type input "燙髮(2000)(405)"
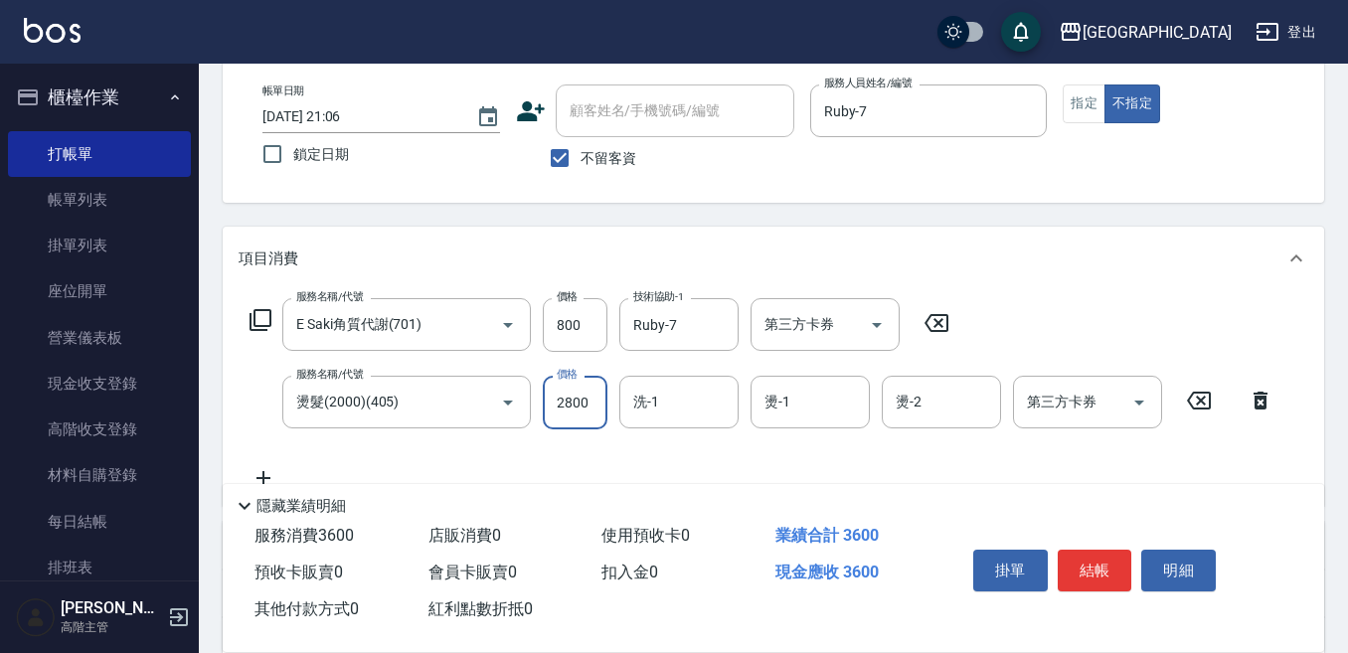
type input "2800"
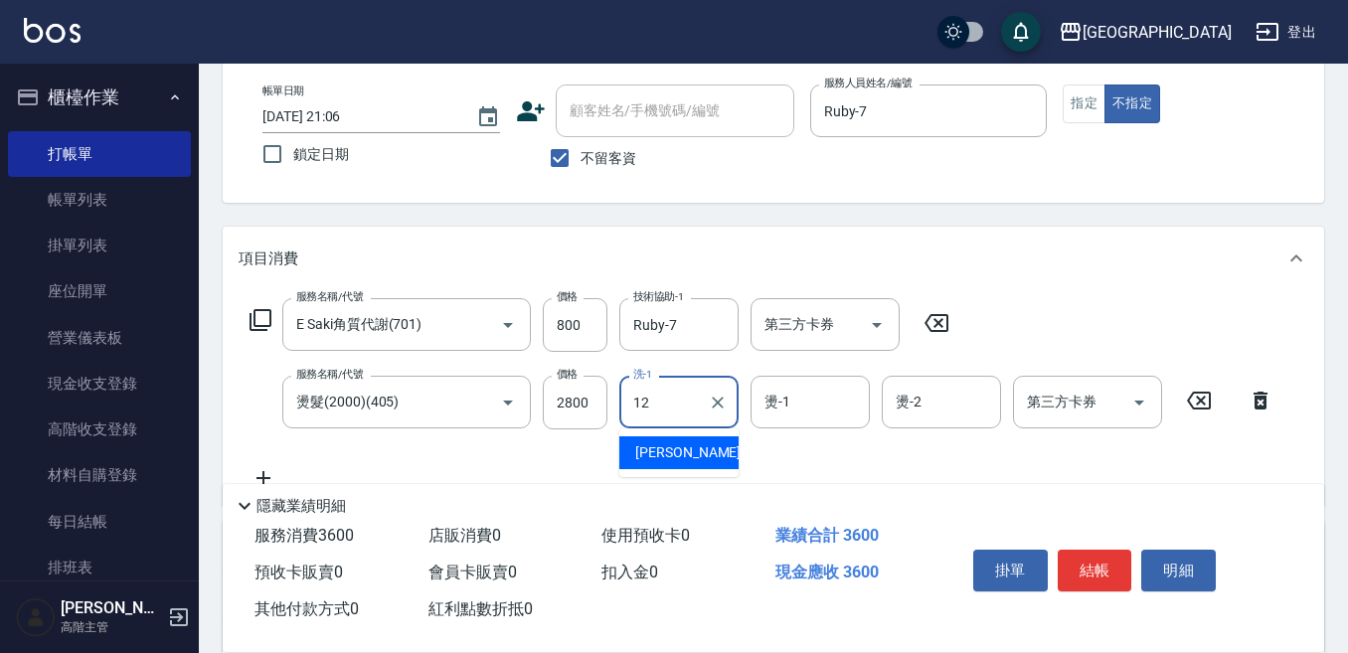
type input "[PERSON_NAME]-12"
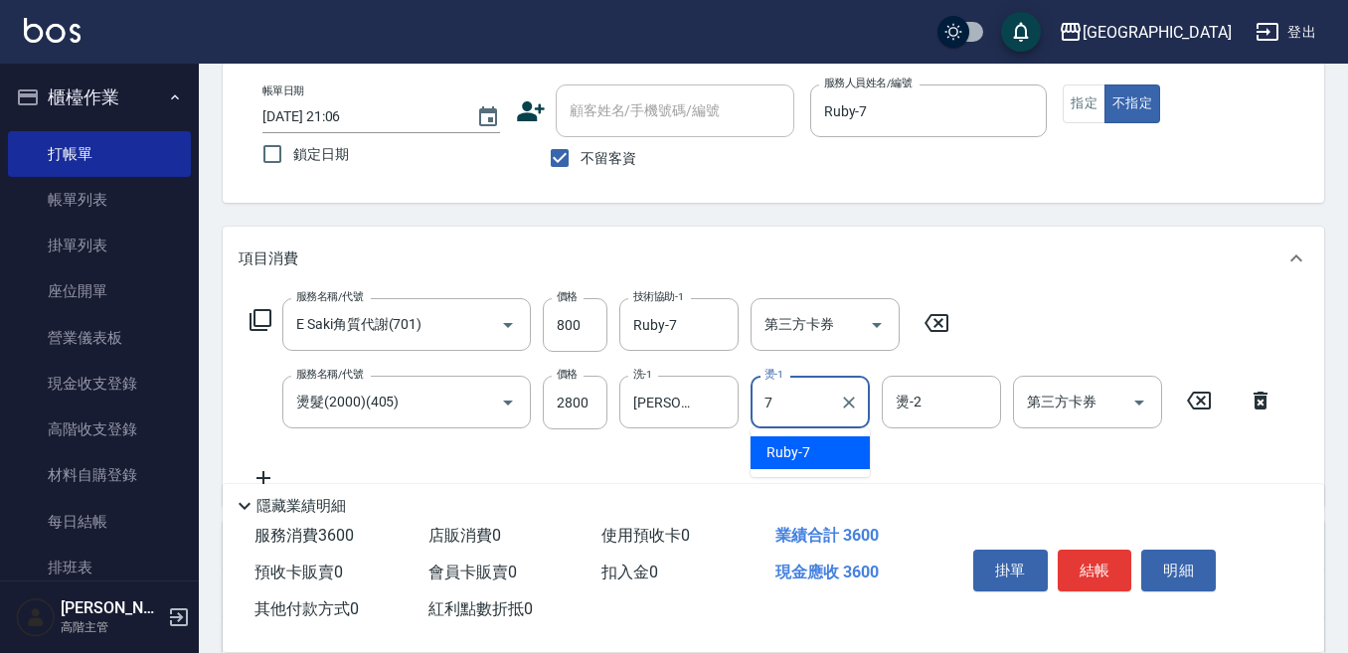
type input "Ruby-7"
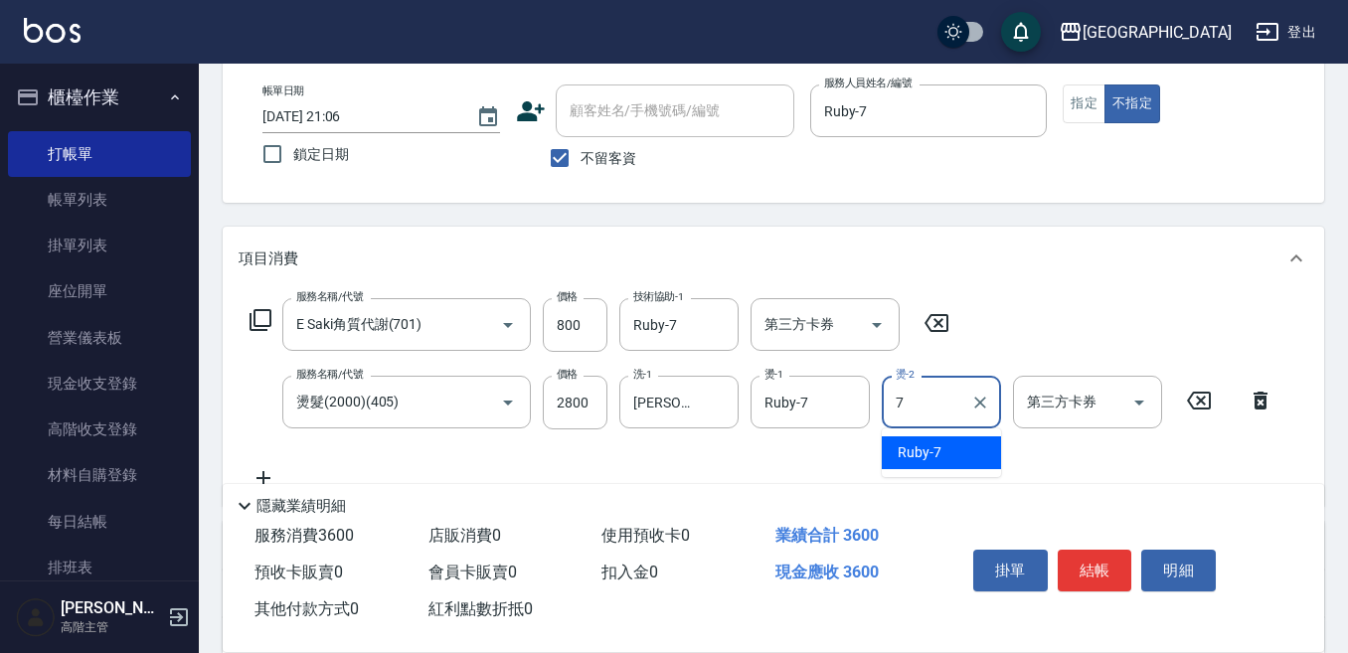
type input "Ruby-7"
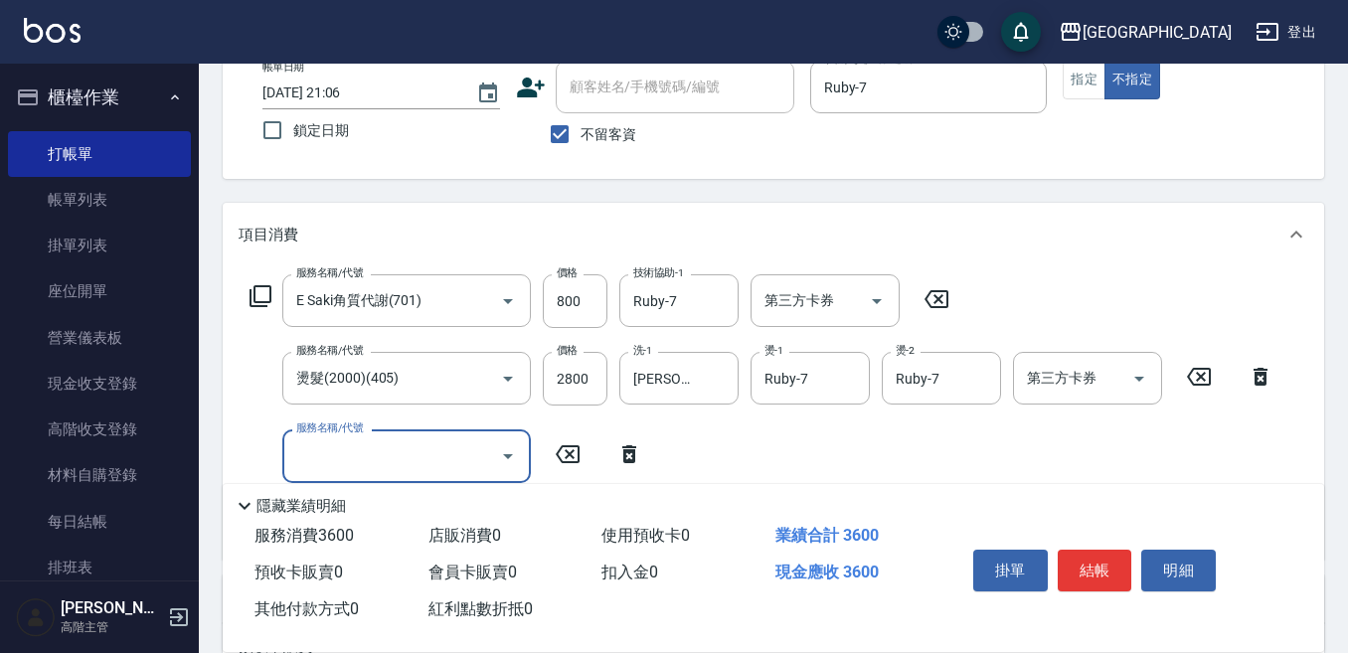
scroll to position [199, 0]
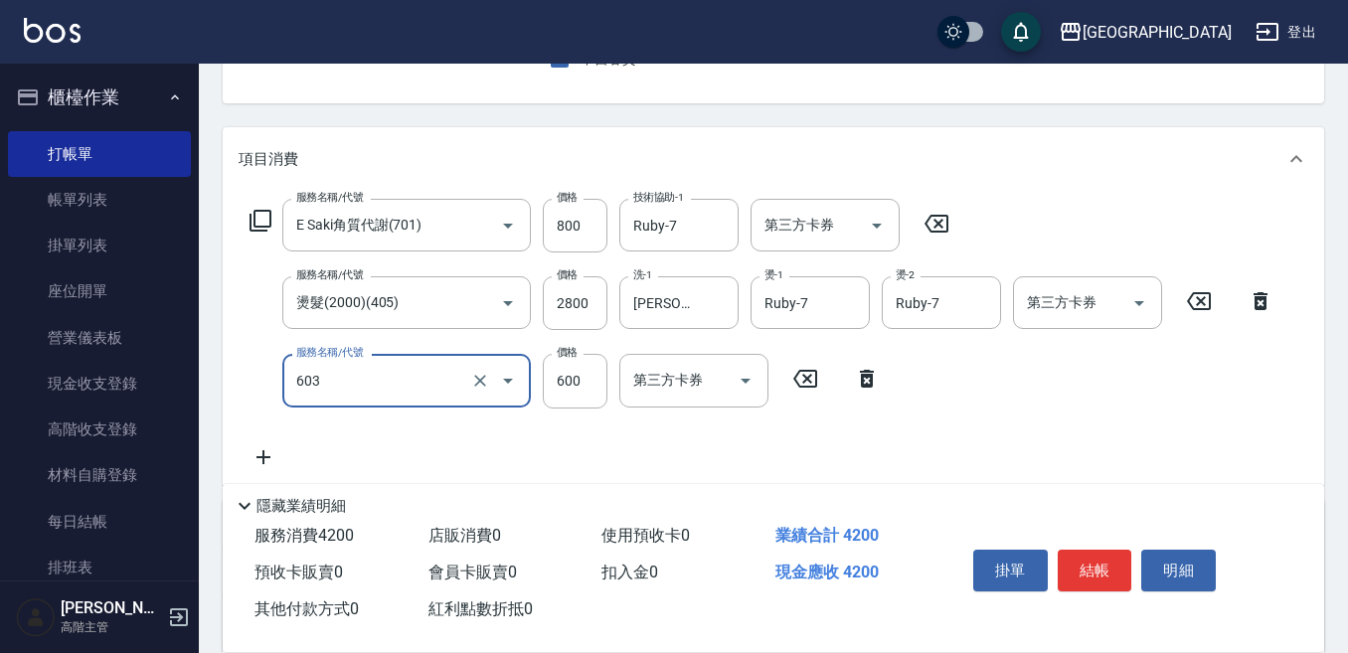
type input "DP水導素(603)"
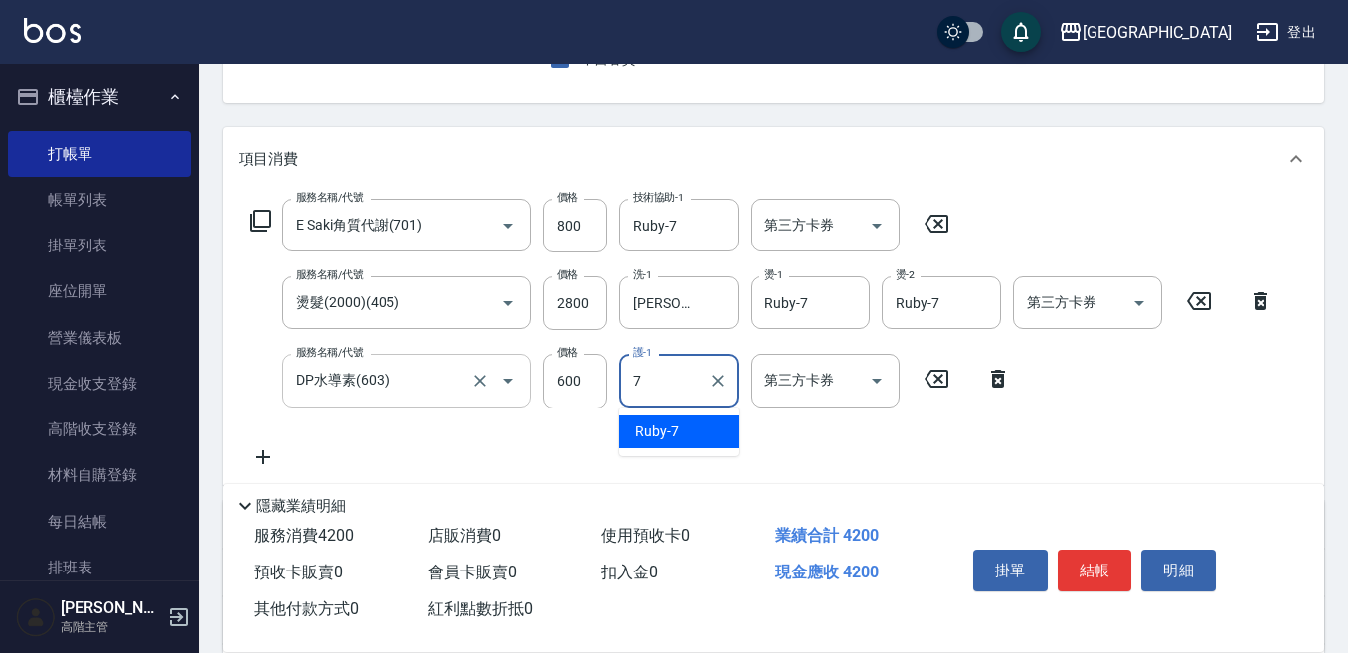
type input "Ruby-7"
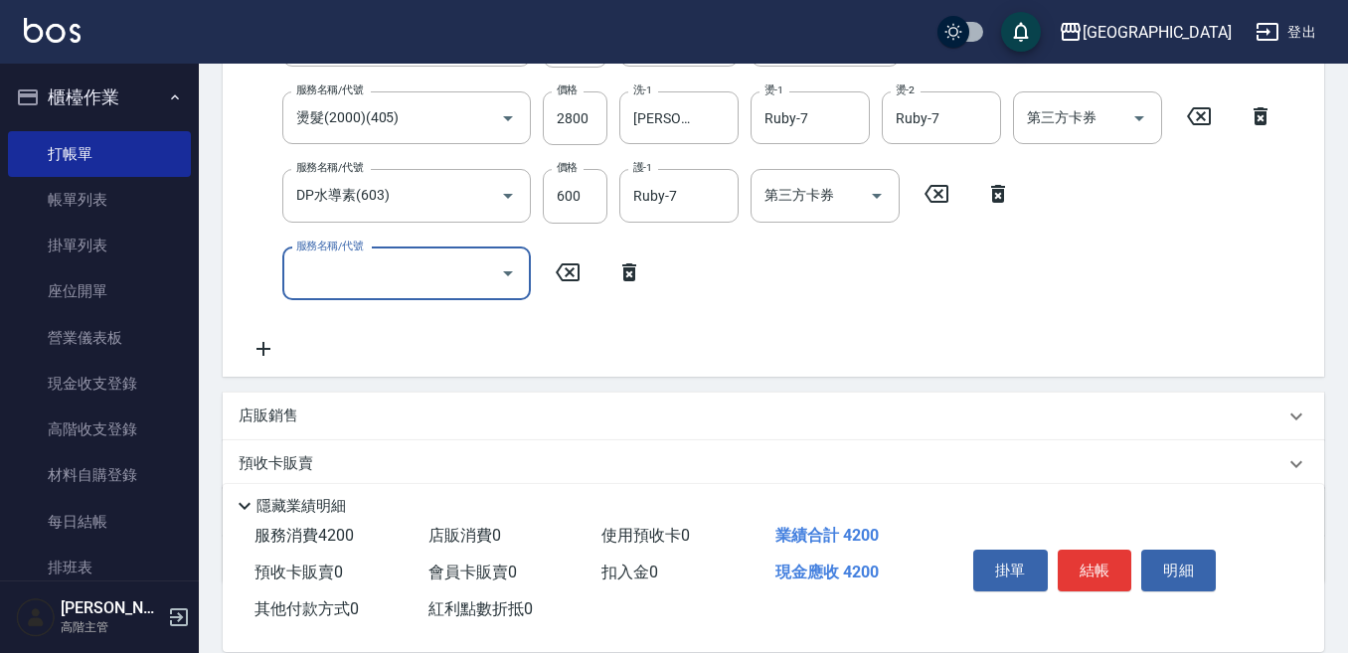
scroll to position [497, 0]
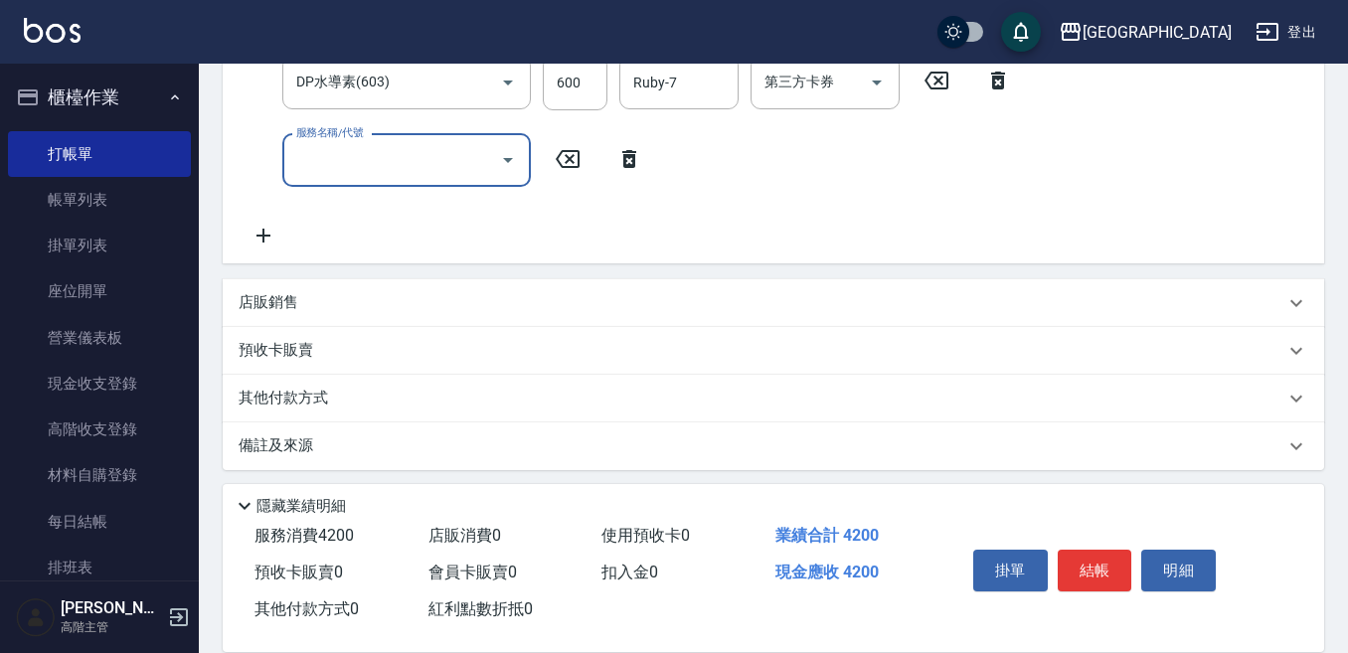
click at [261, 301] on p "店販銷售" at bounding box center [269, 302] width 60 height 21
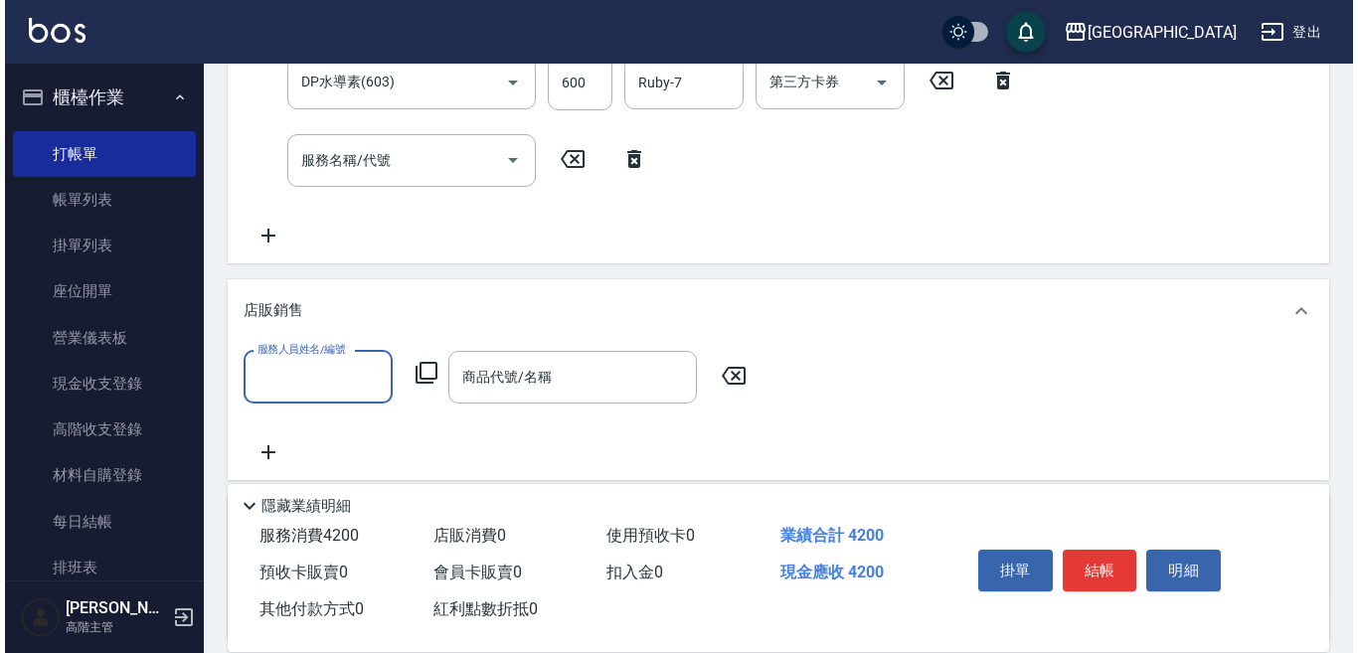
scroll to position [0, 0]
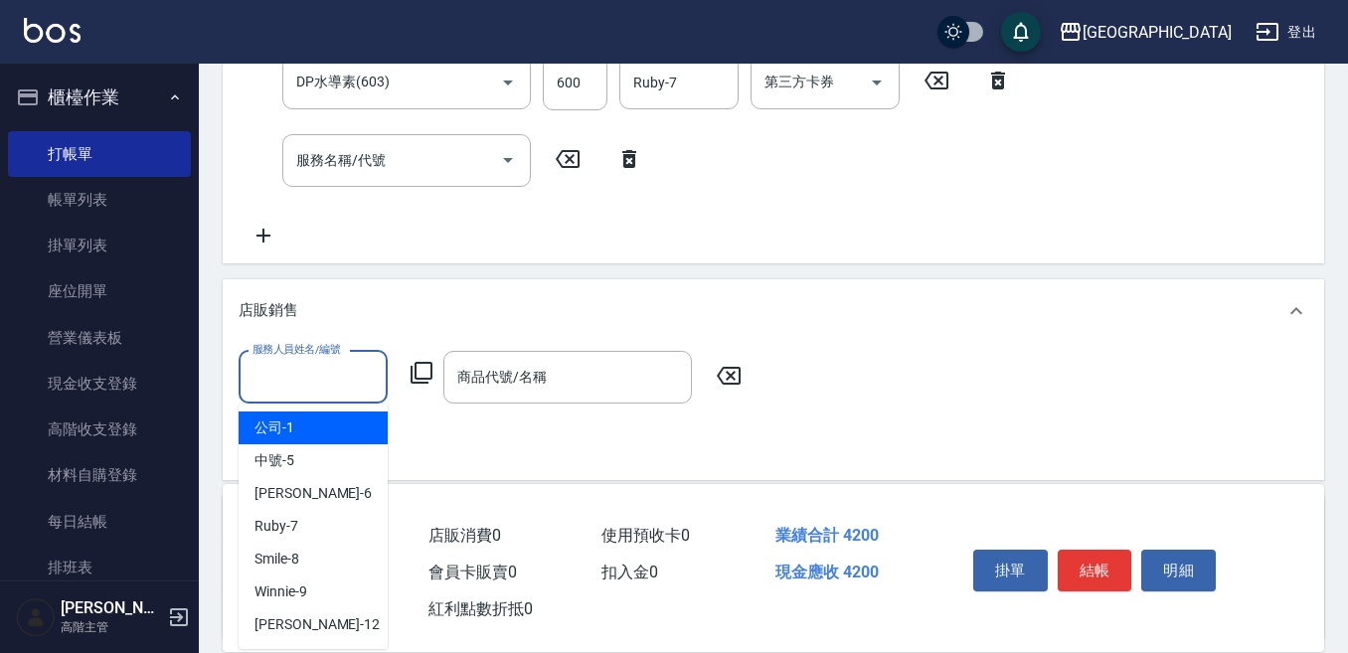
click at [258, 380] on input "服務人員姓名/編號" at bounding box center [312, 377] width 131 height 35
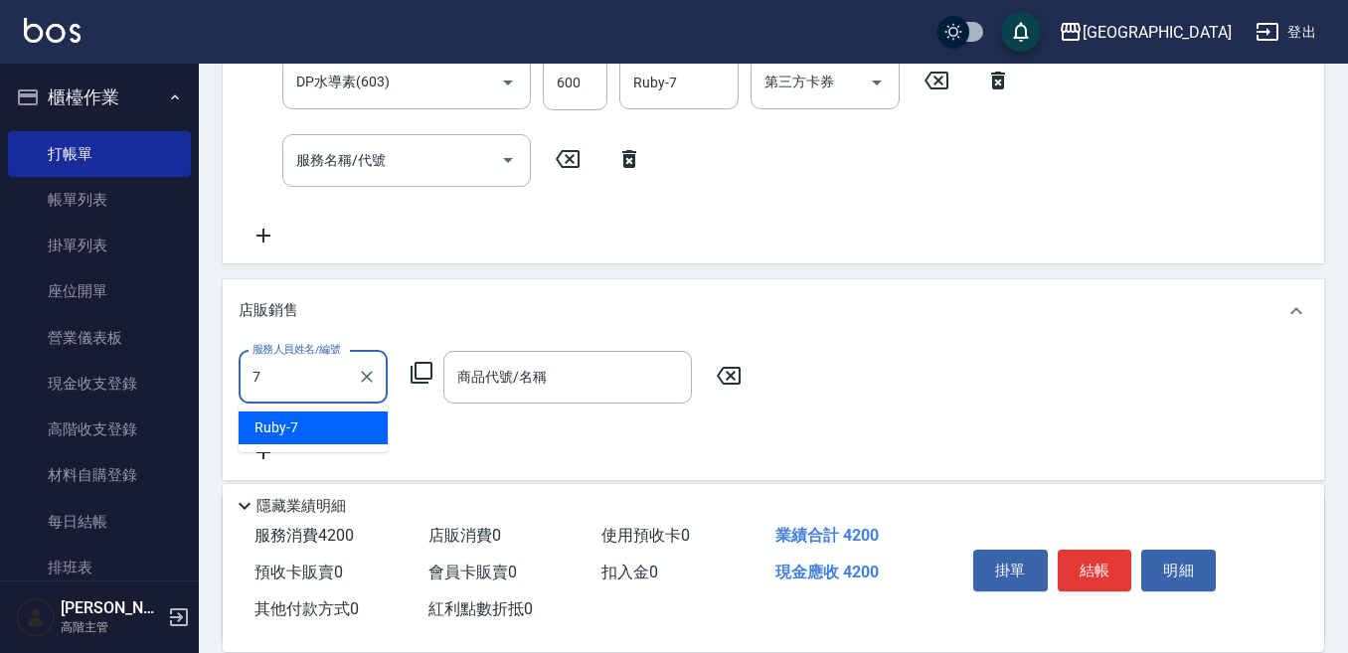
type input "Ruby-7"
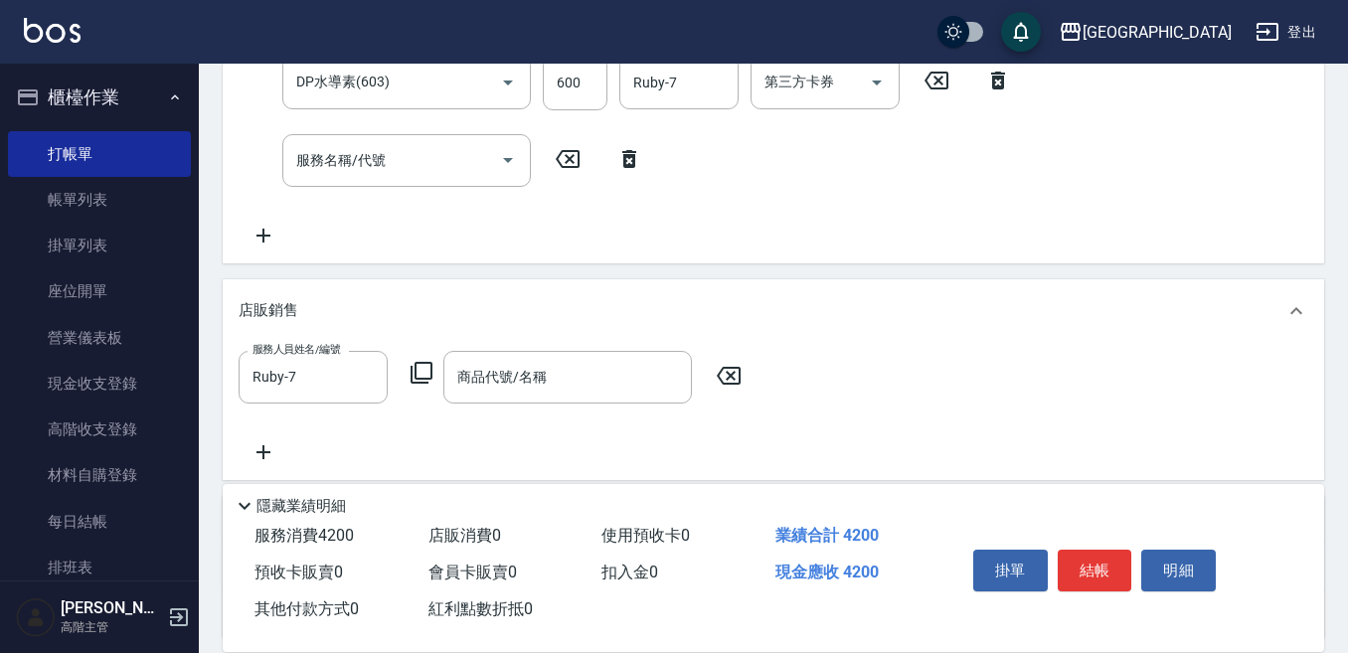
click at [416, 372] on icon at bounding box center [421, 373] width 22 height 22
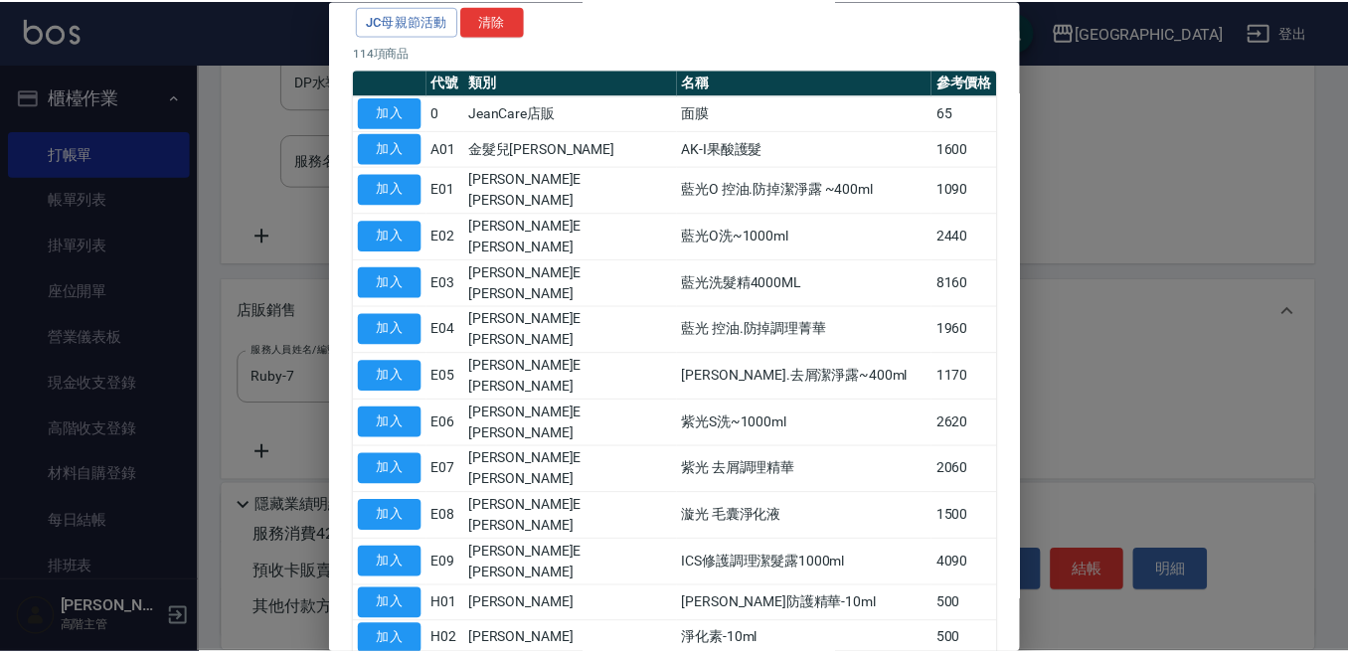
scroll to position [199, 0]
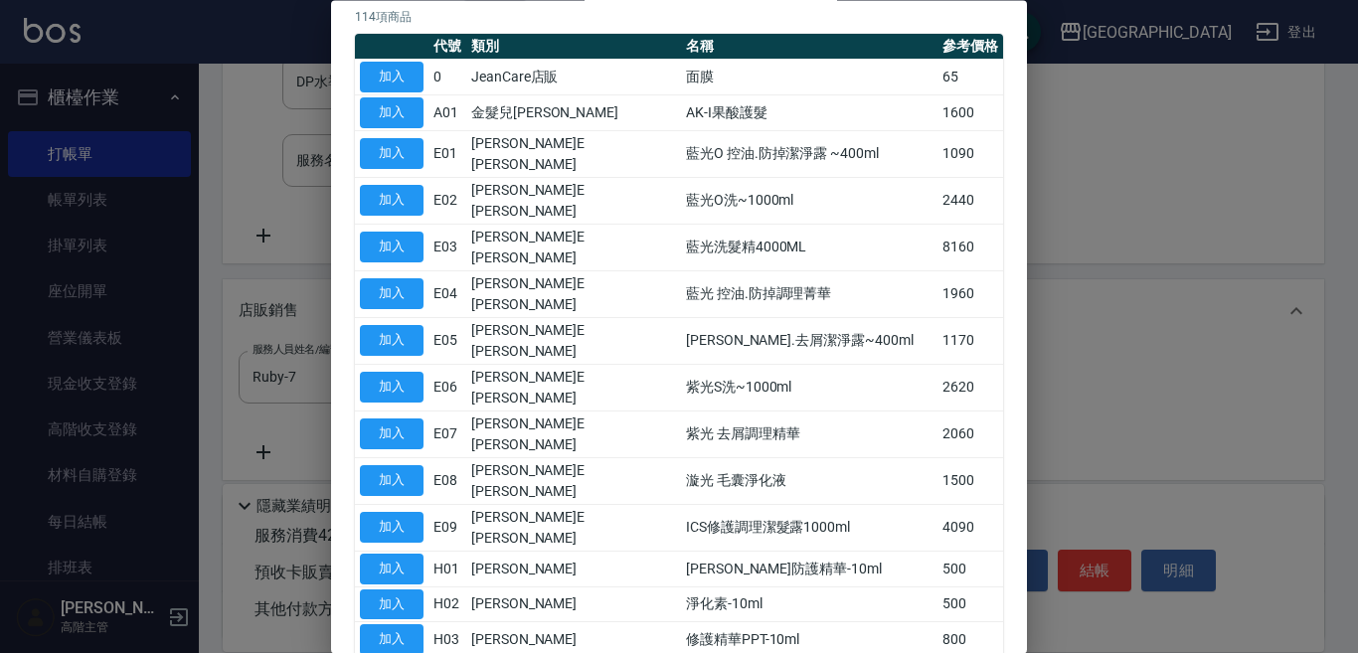
drag, startPoint x: 396, startPoint y: 570, endPoint x: 401, endPoint y: 554, distance: 16.7
type input "M3D-ST量子水"
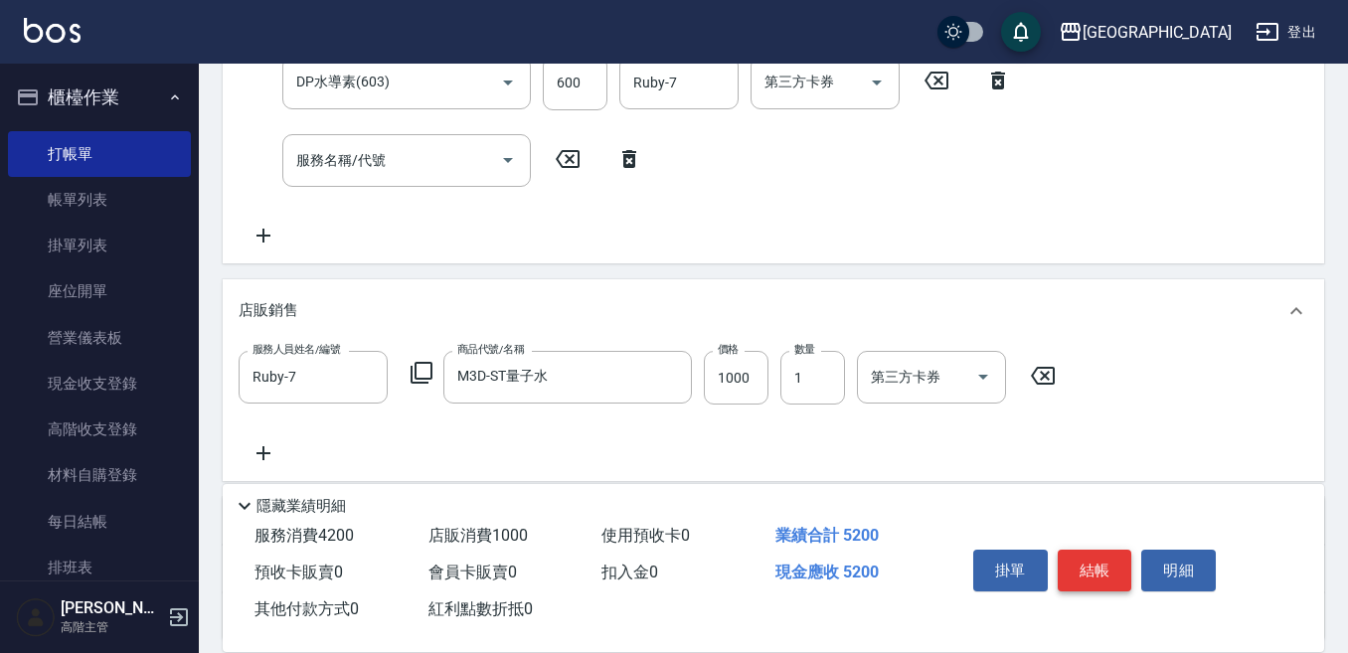
click at [1095, 555] on button "結帳" at bounding box center [1095, 571] width 75 height 42
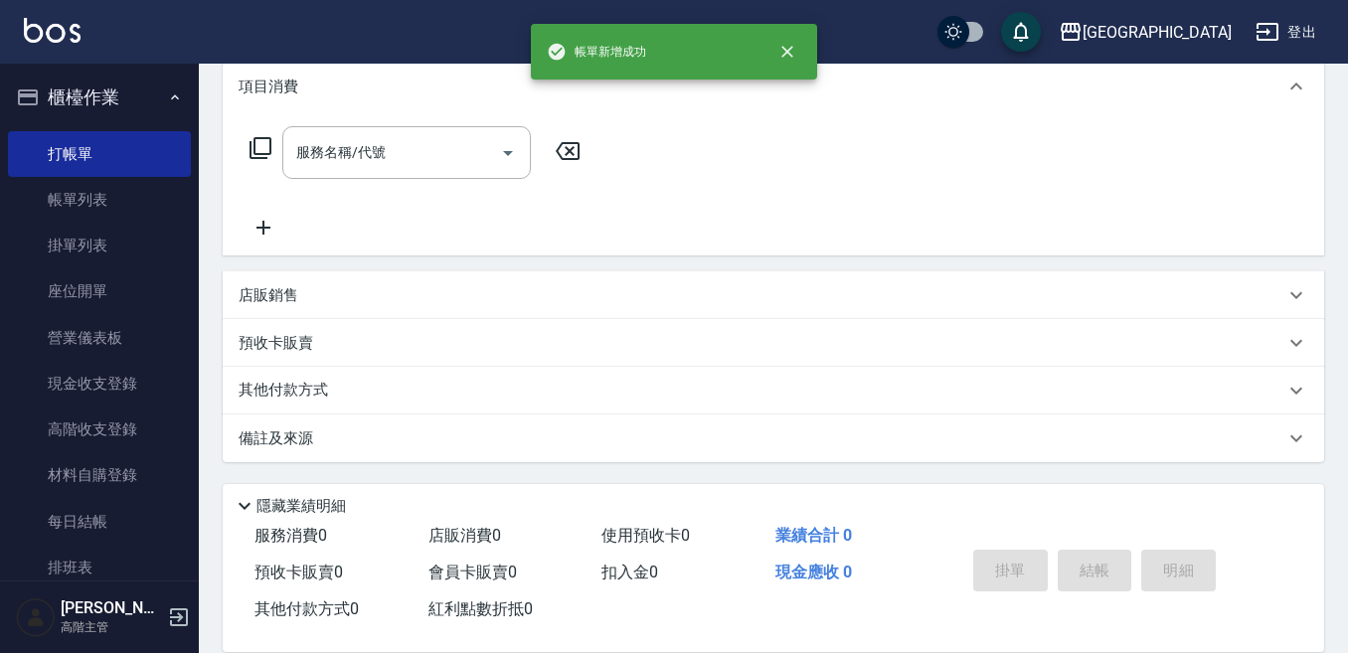
scroll to position [0, 0]
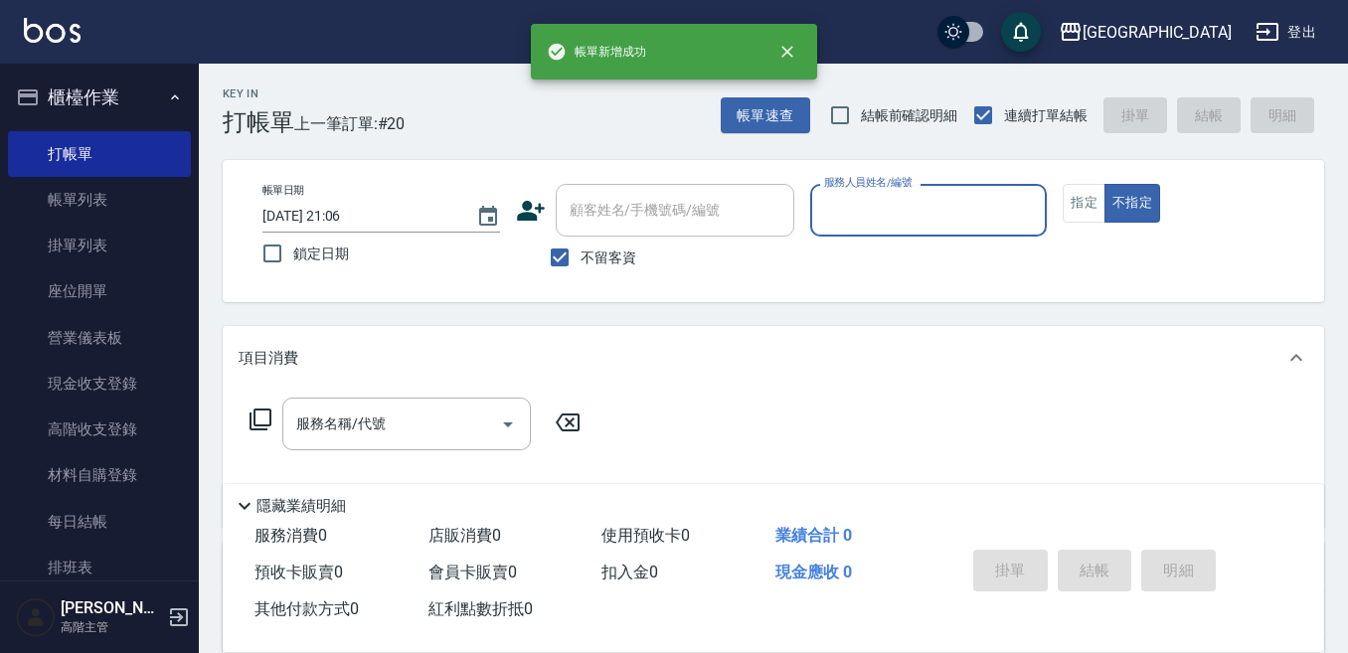
click at [845, 224] on input "服務人員姓名/編號" at bounding box center [929, 210] width 220 height 35
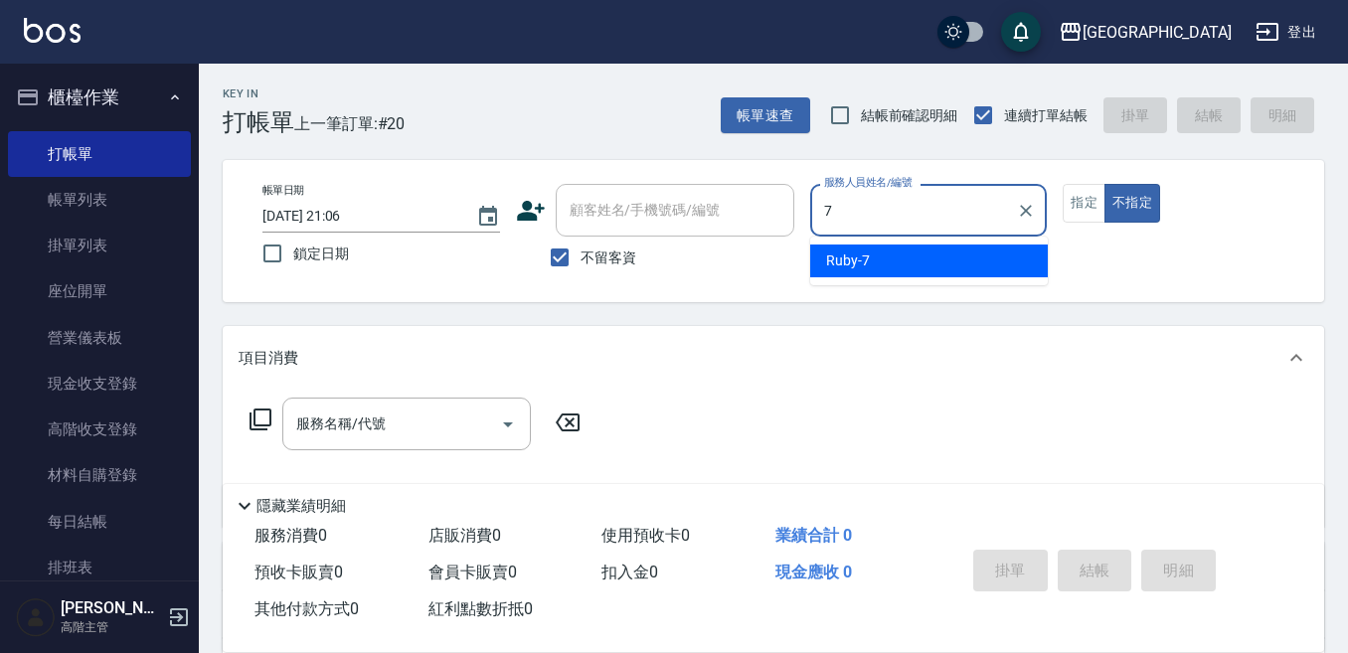
type input "Ruby-7"
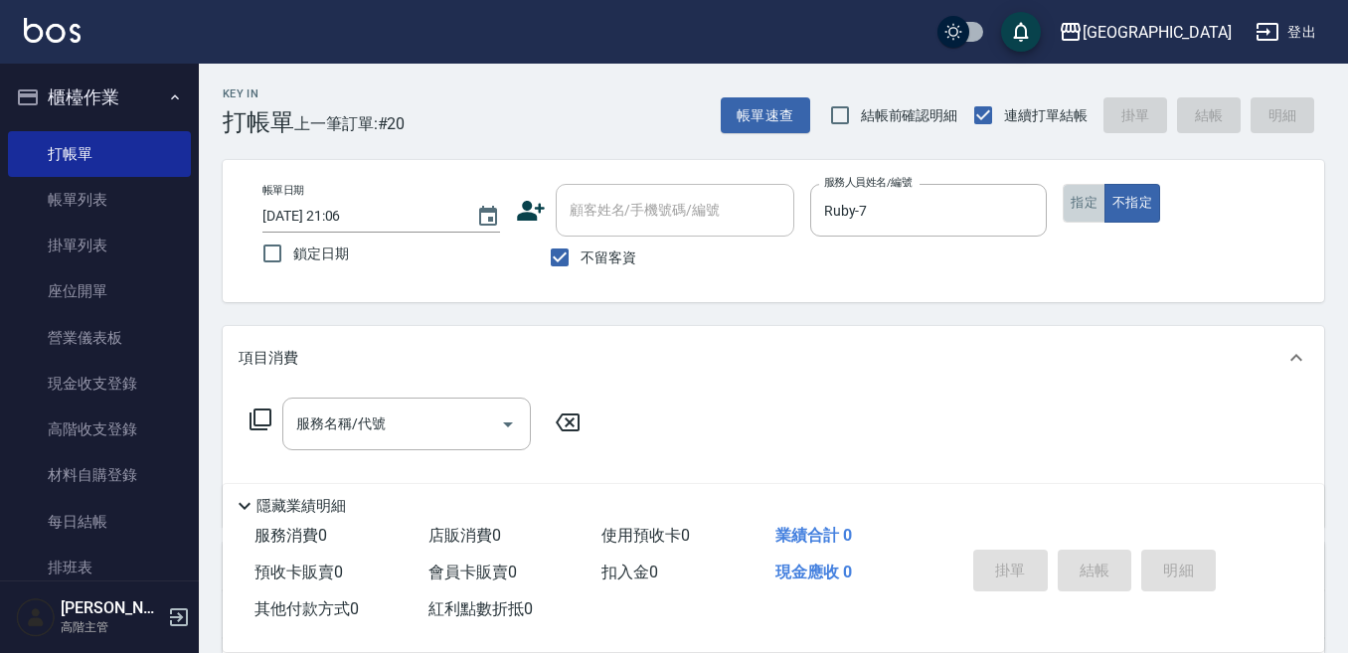
drag, startPoint x: 1076, startPoint y: 199, endPoint x: 938, endPoint y: 266, distance: 153.8
click at [1069, 197] on button "指定" at bounding box center [1084, 203] width 43 height 39
click at [368, 405] on div "服務名稱/代號" at bounding box center [406, 424] width 248 height 53
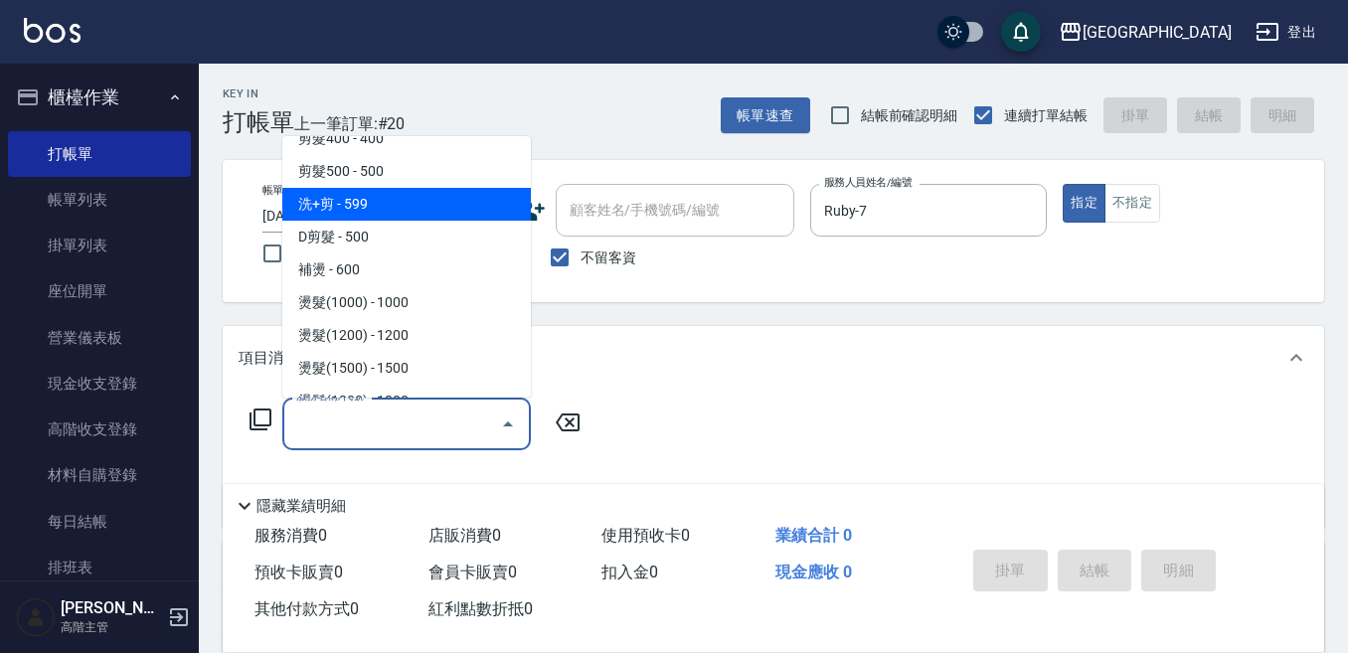
scroll to position [497, 0]
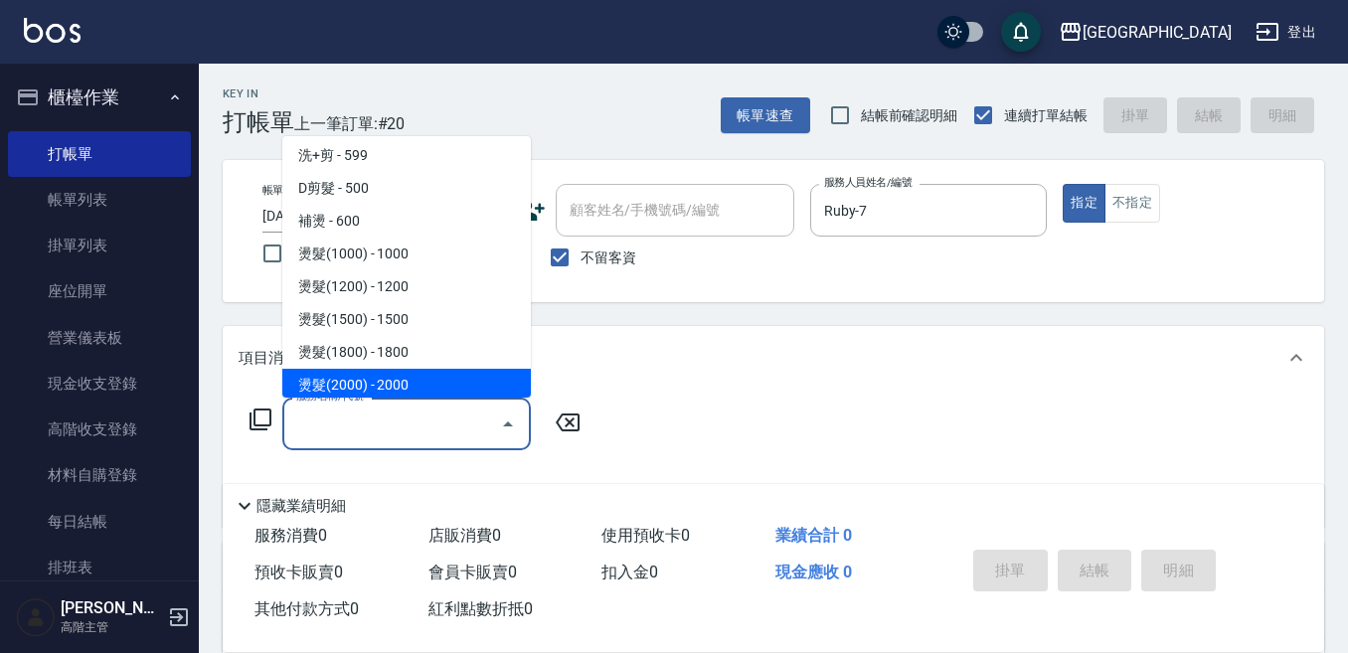
click at [393, 386] on span "燙髮(2000) - 2000" at bounding box center [406, 385] width 248 height 33
type input "燙髮(2000)(405)"
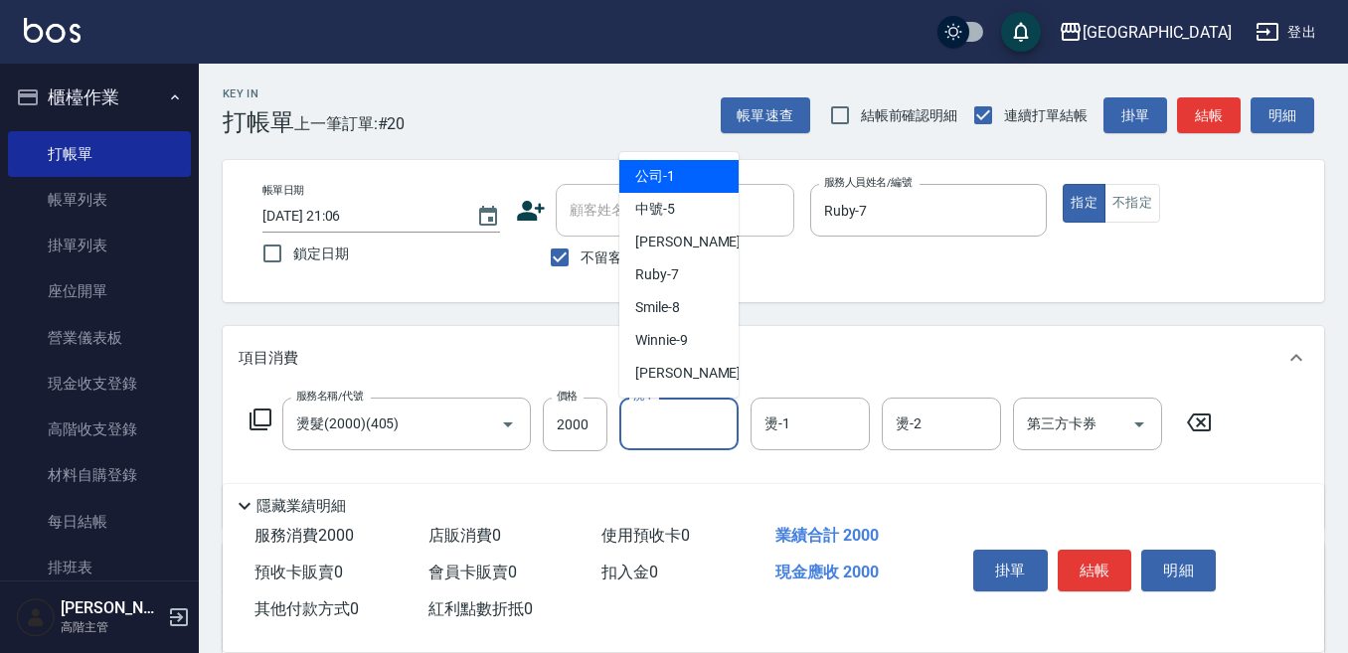
click at [669, 427] on input "洗-1" at bounding box center [678, 424] width 101 height 35
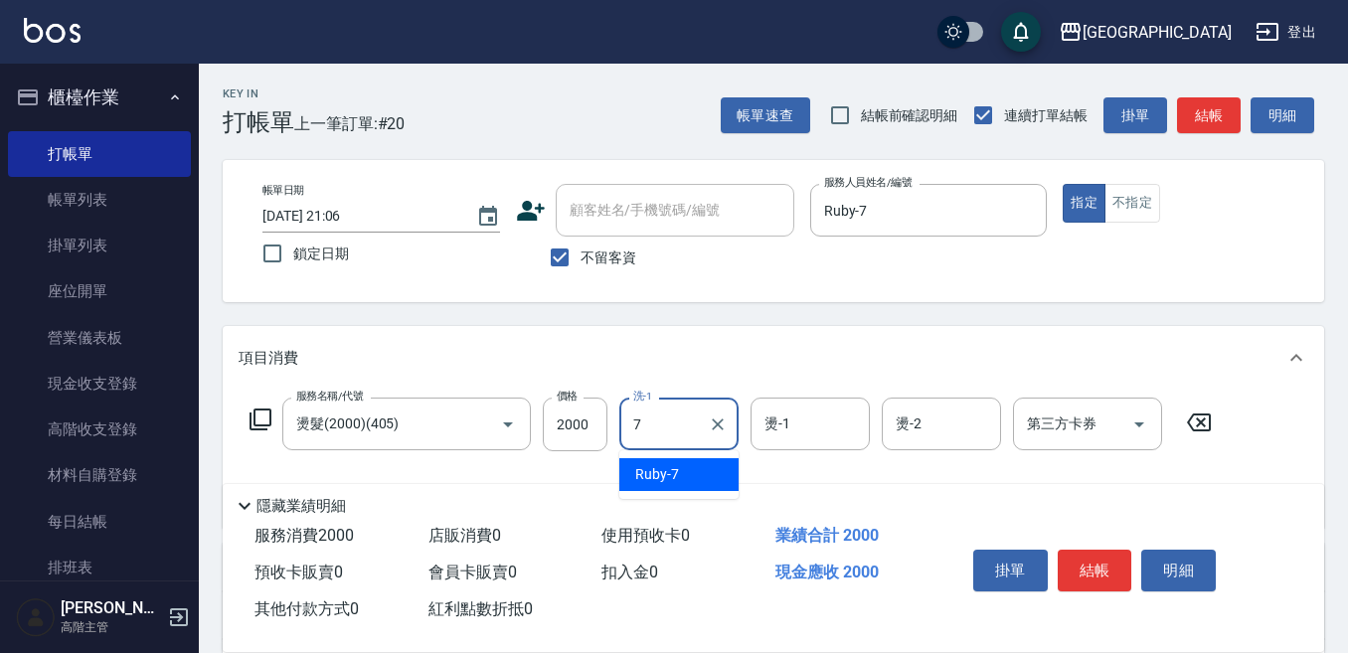
type input "Ruby-7"
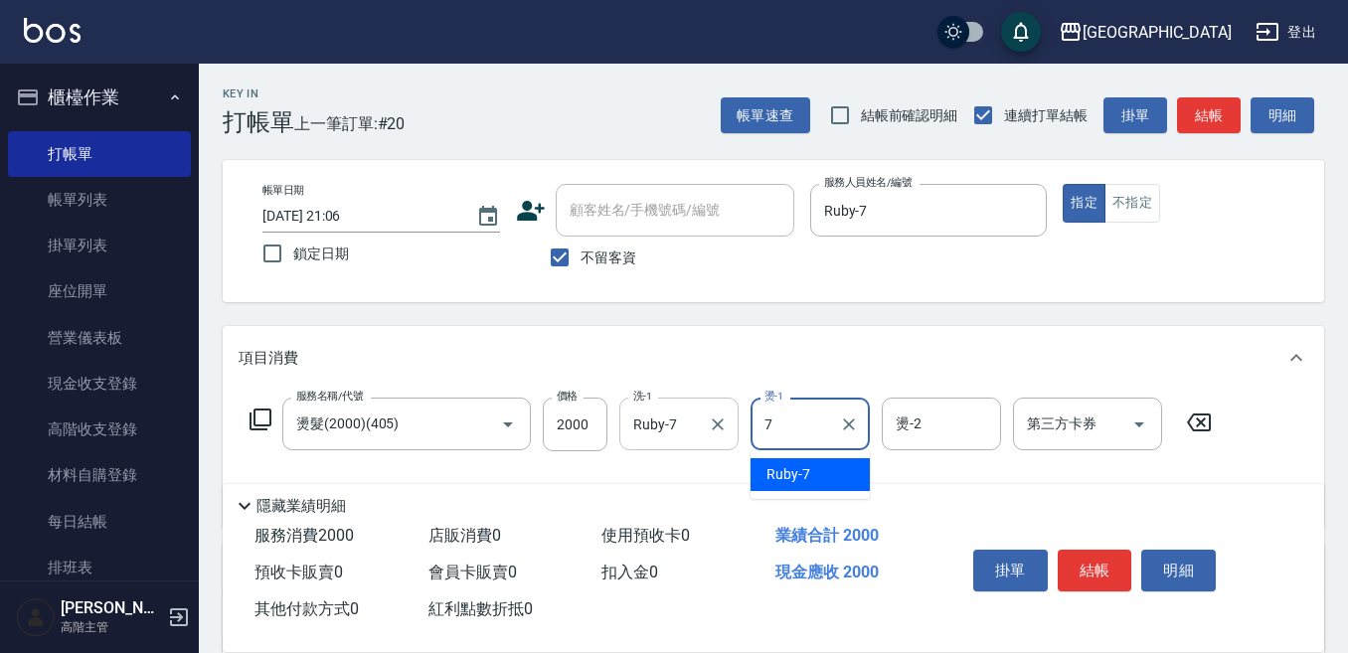
type input "Ruby-7"
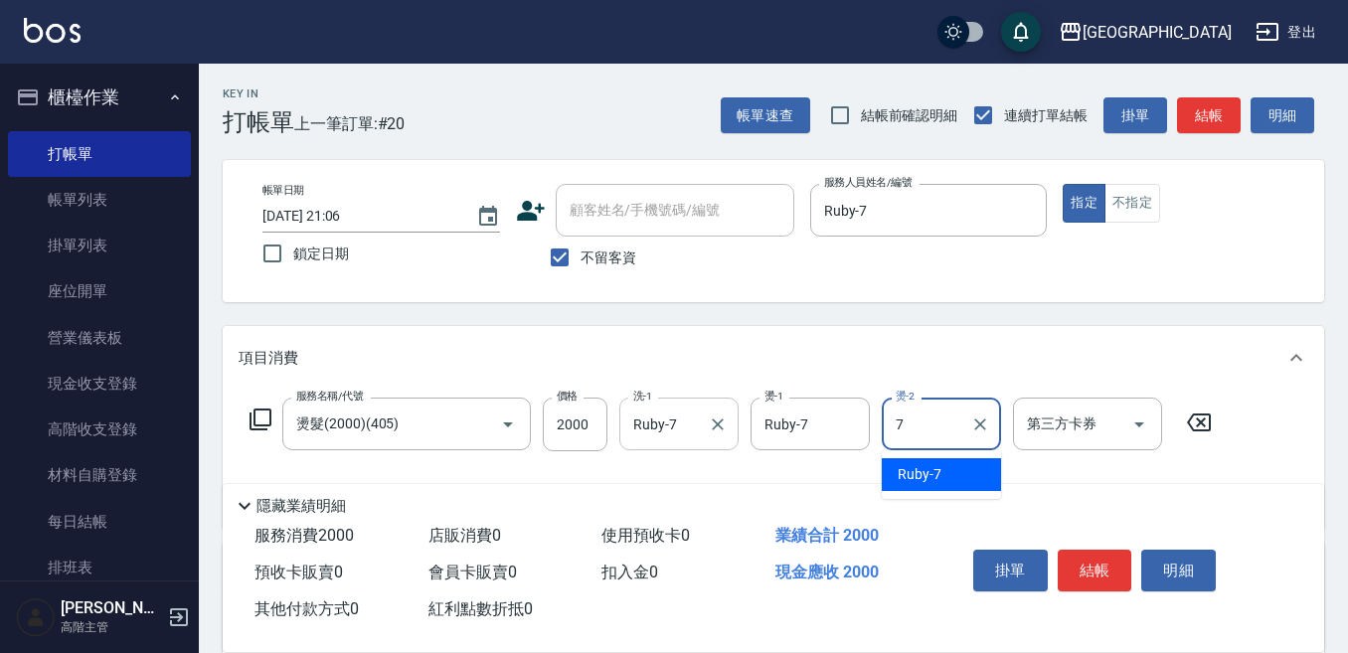
type input "Ruby-7"
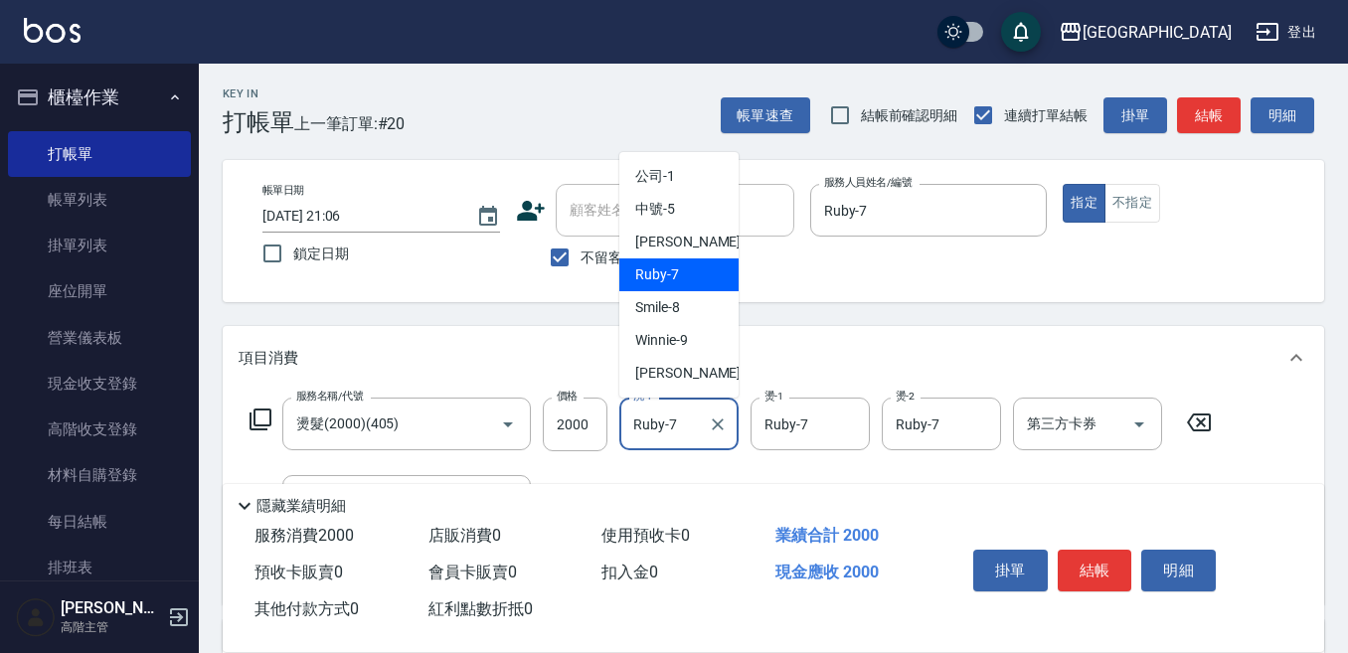
click at [639, 421] on input "Ruby-7" at bounding box center [664, 424] width 72 height 35
click at [664, 383] on span "[PERSON_NAME] -12" at bounding box center [697, 373] width 125 height 21
type input "[PERSON_NAME]-12"
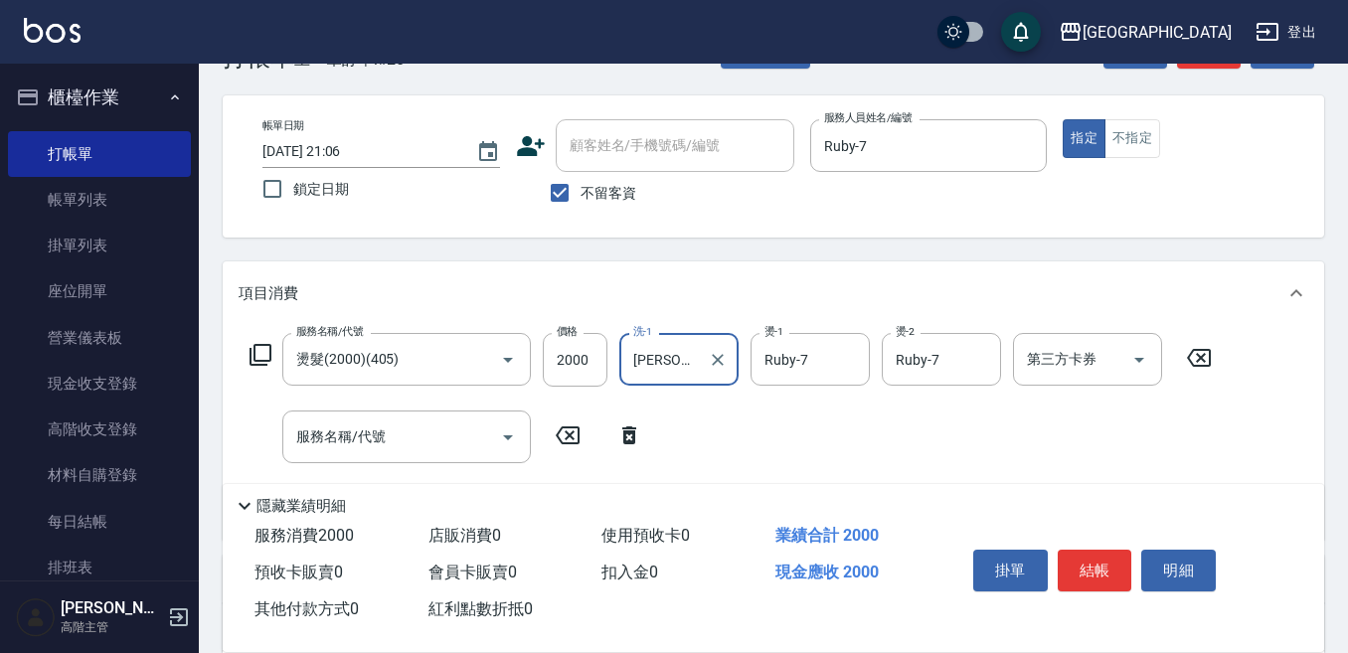
scroll to position [99, 0]
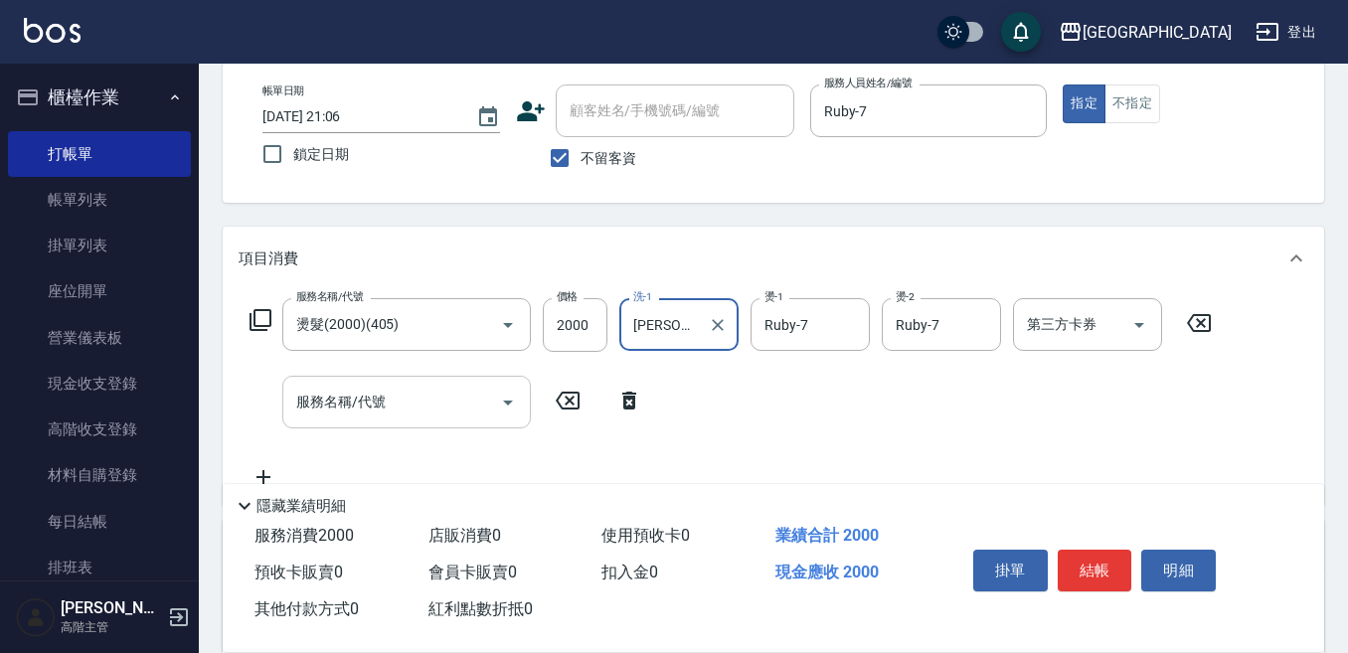
click at [347, 396] on input "服務名稱/代號" at bounding box center [391, 402] width 201 height 35
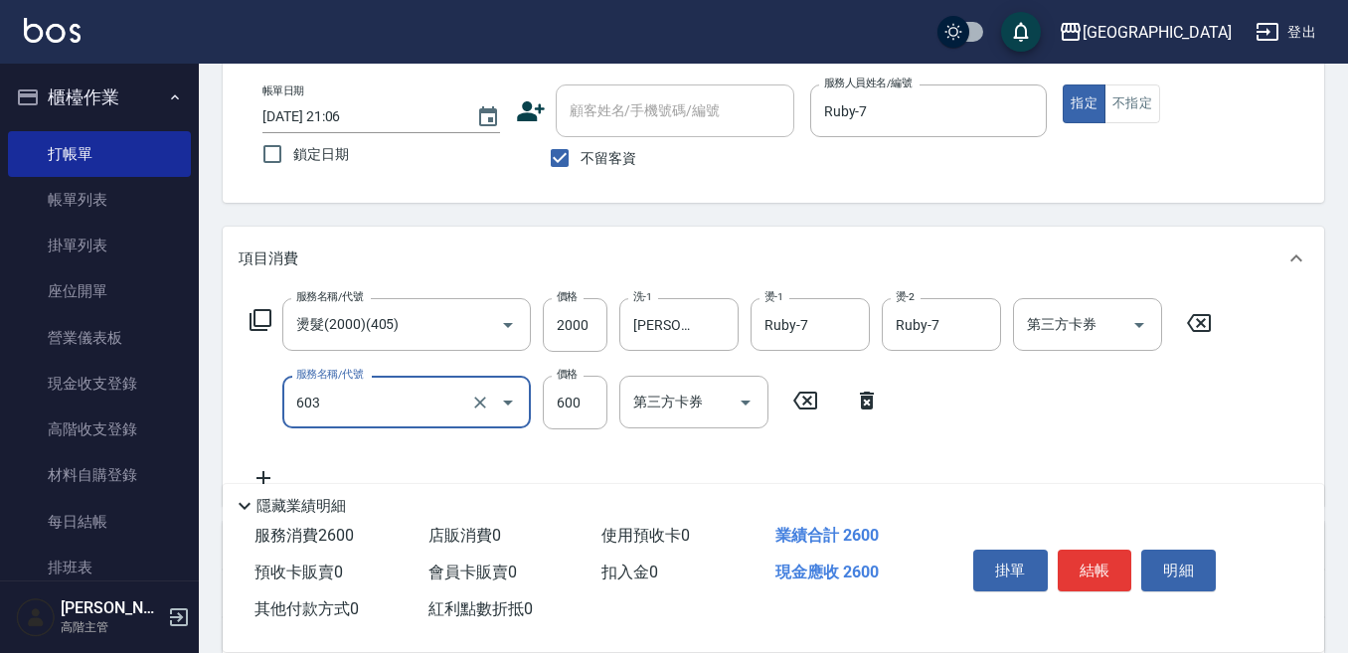
type input "DP水導素(603)"
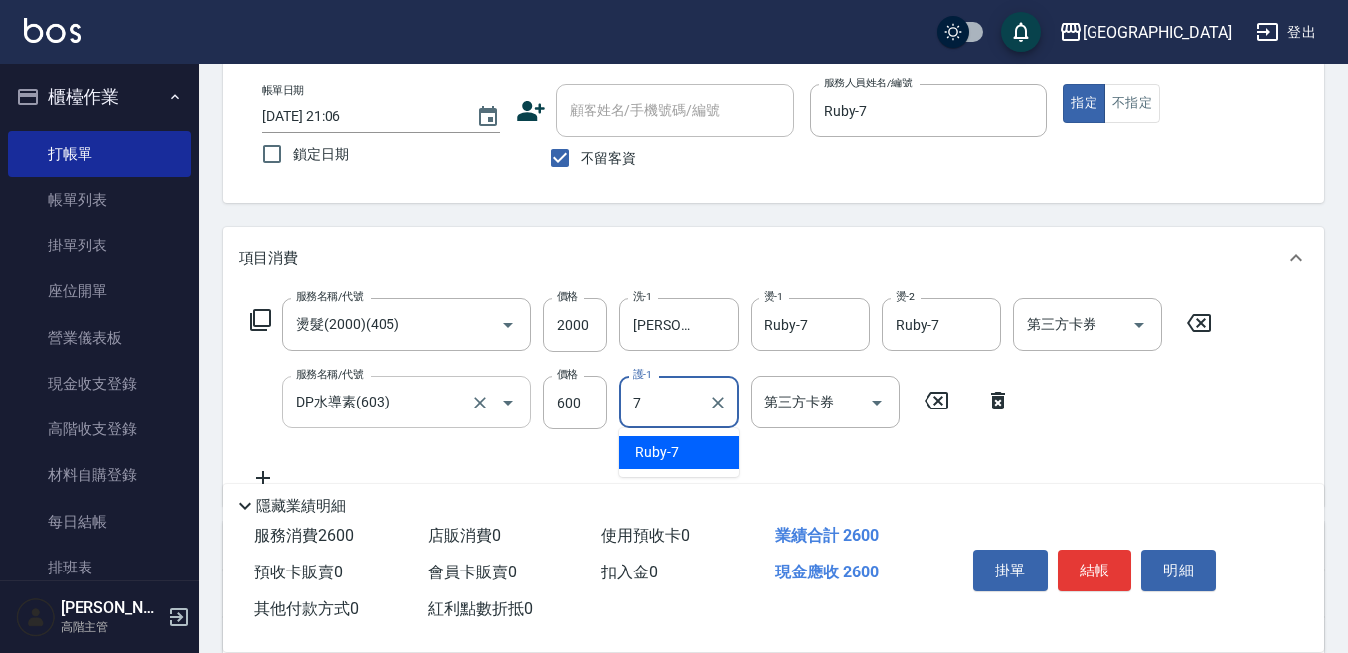
type input "Ruby-7"
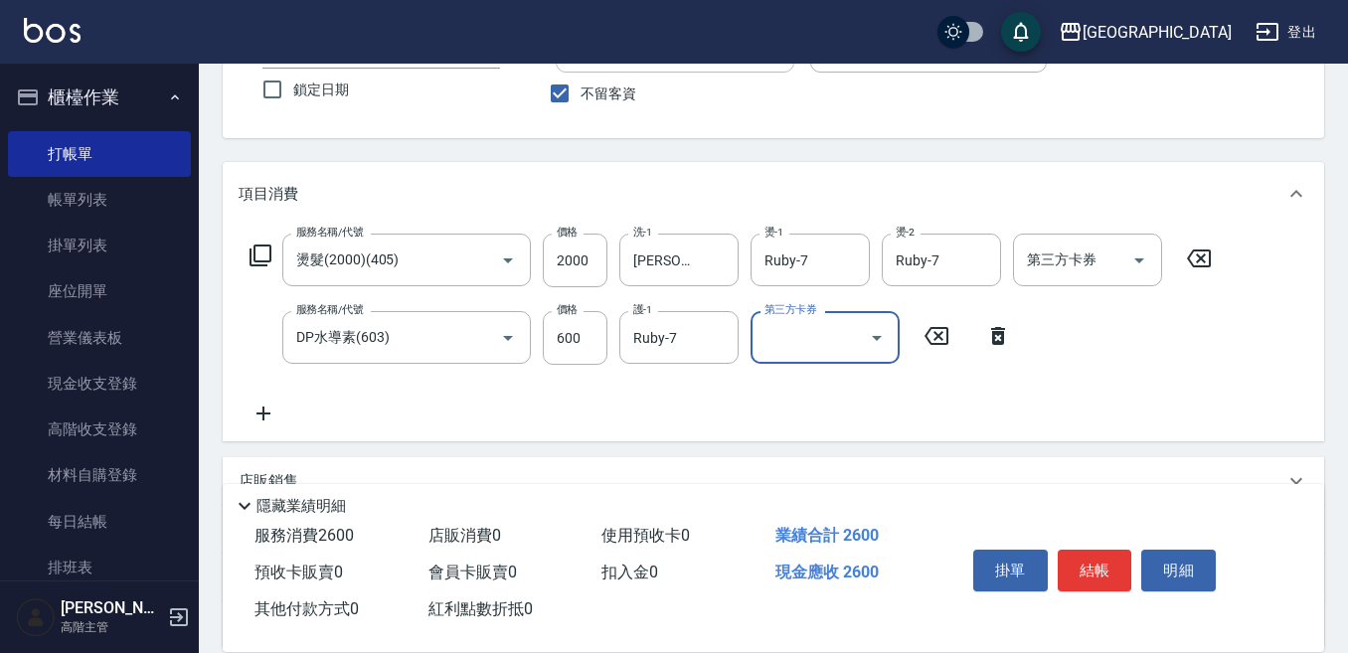
scroll to position [199, 0]
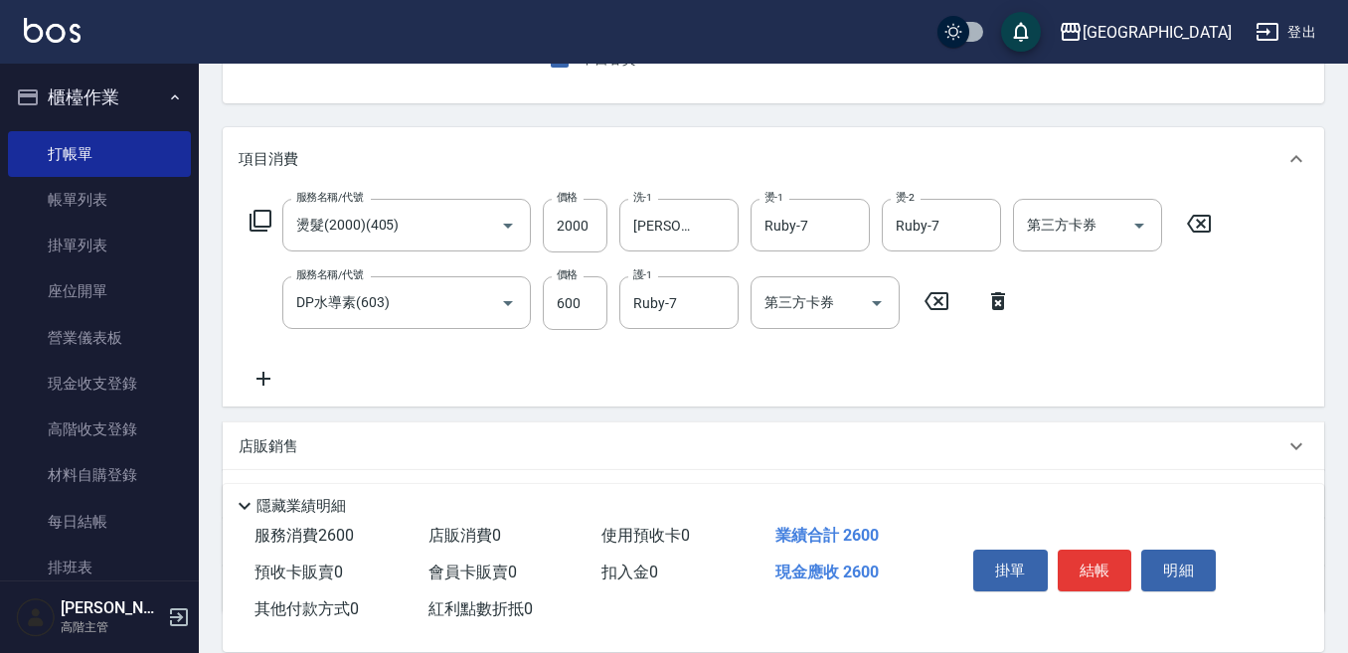
click at [260, 436] on p "店販銷售" at bounding box center [269, 446] width 60 height 21
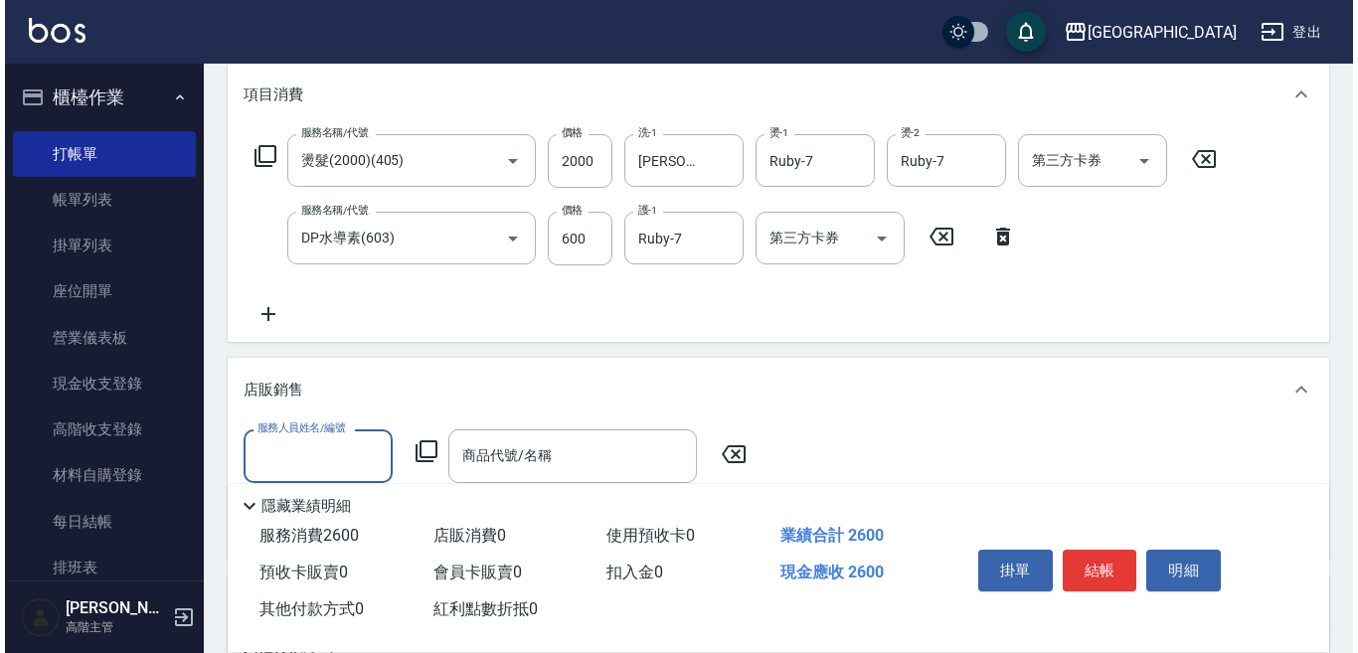
scroll to position [298, 0]
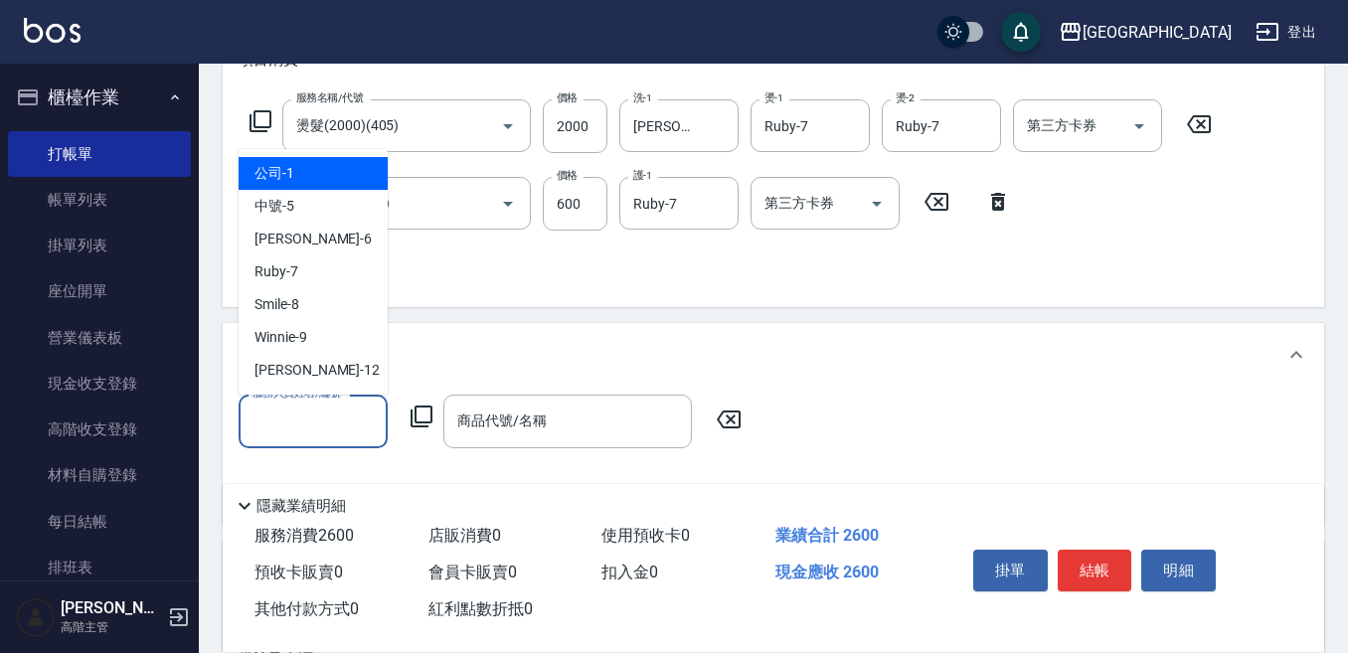
click at [301, 404] on input "服務人員姓名/編號" at bounding box center [312, 421] width 131 height 35
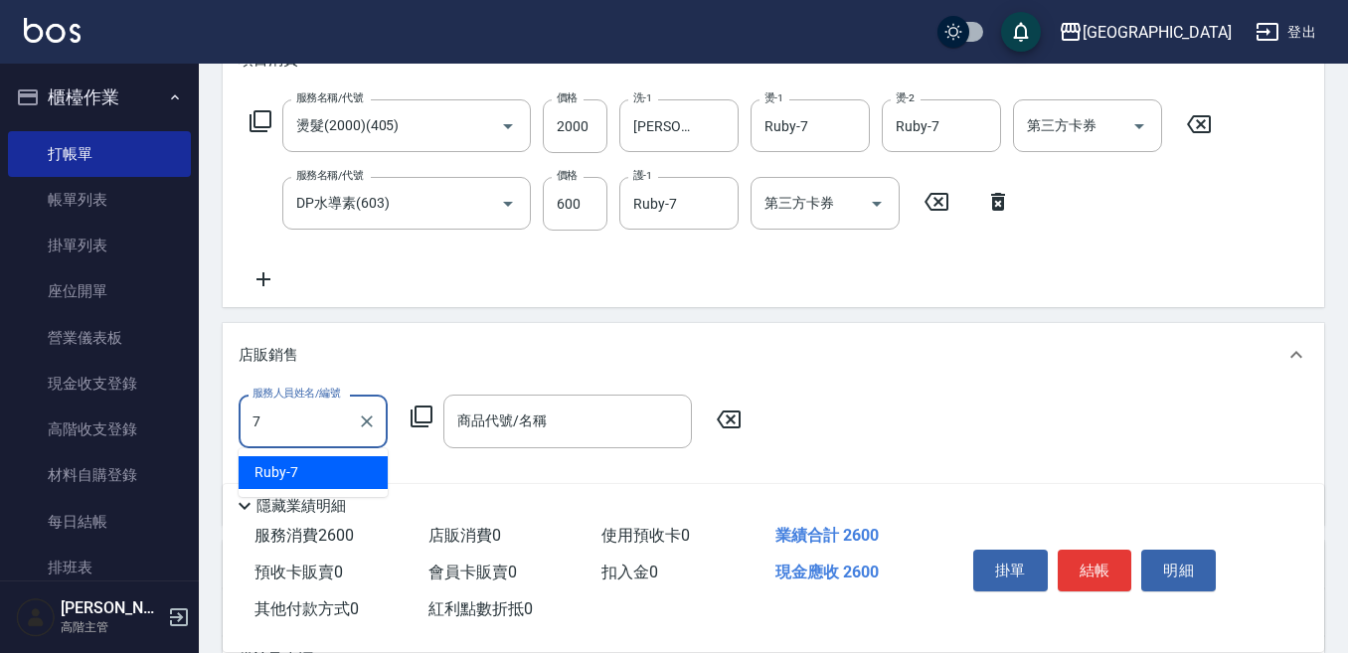
type input "Ruby-7"
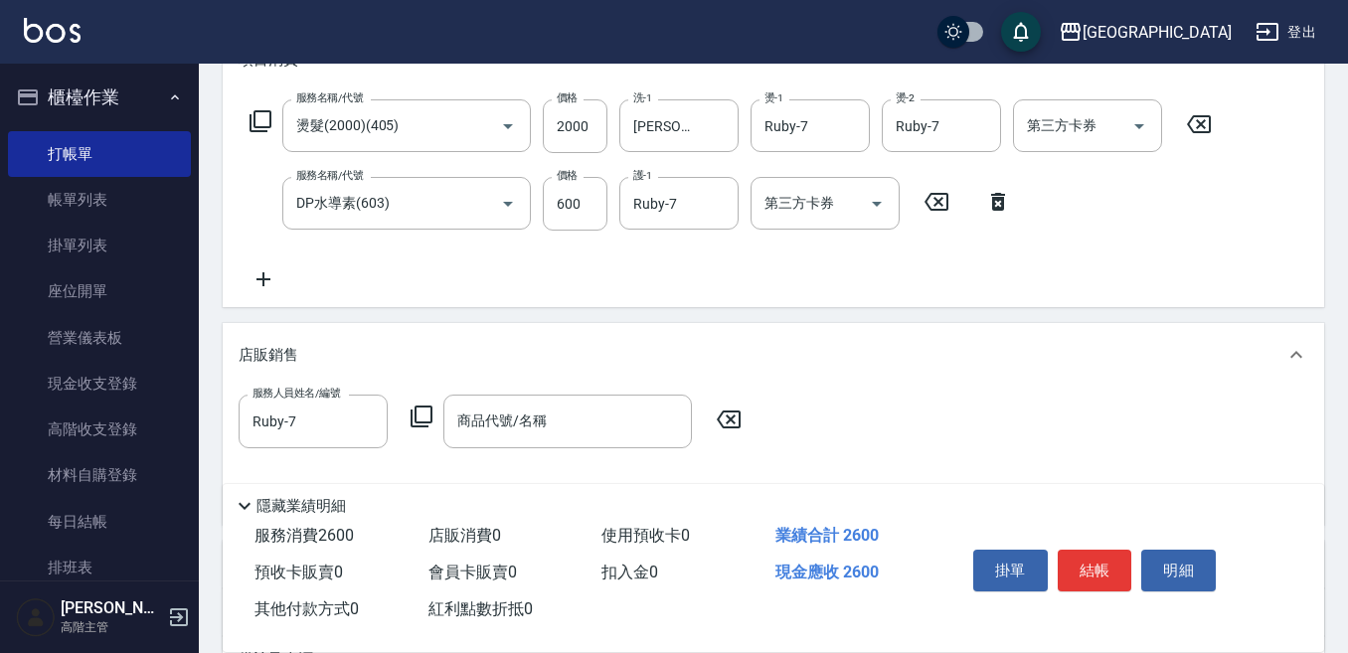
click at [415, 412] on icon at bounding box center [421, 417] width 22 height 22
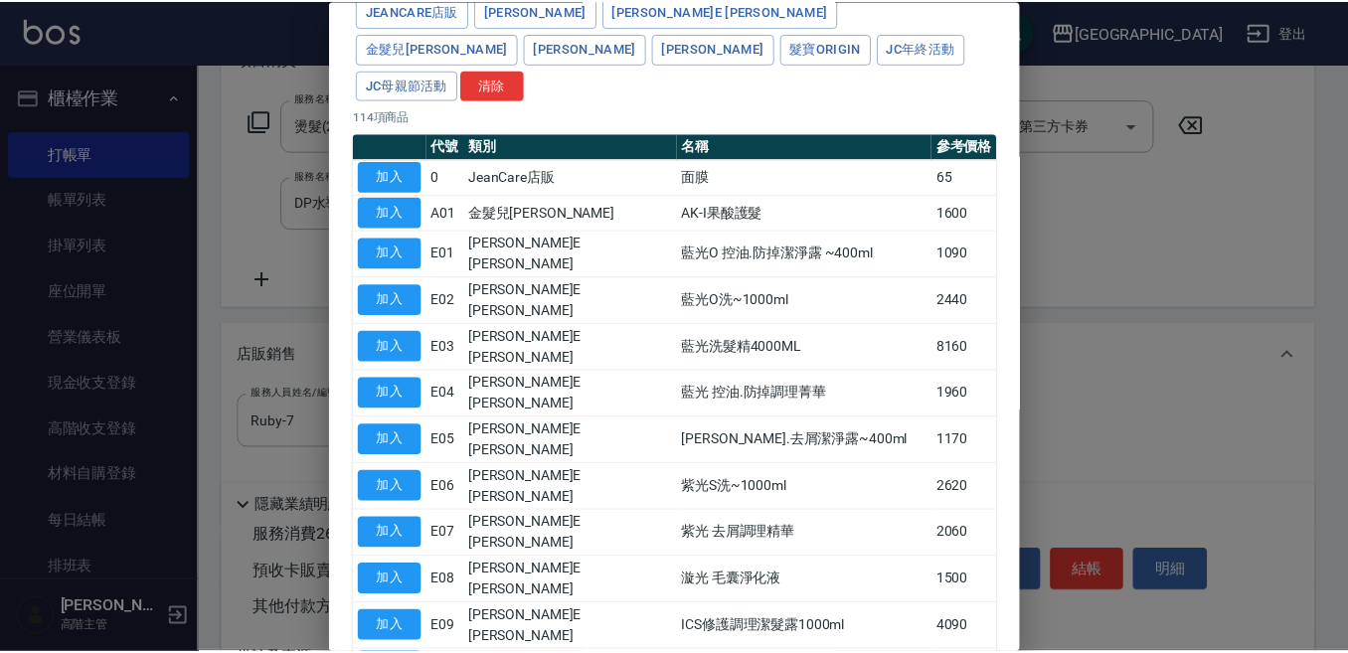
scroll to position [199, 0]
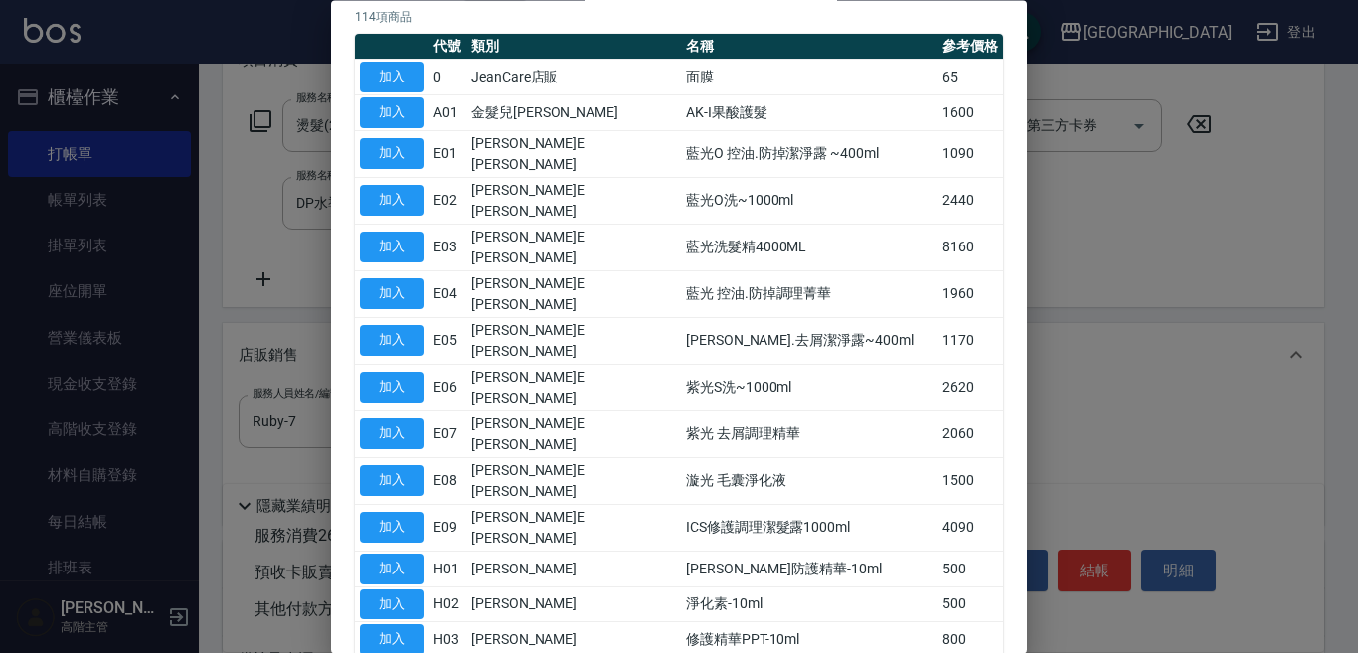
drag, startPoint x: 397, startPoint y: 574, endPoint x: 438, endPoint y: 567, distance: 42.5
type input "M3D-ST量子水"
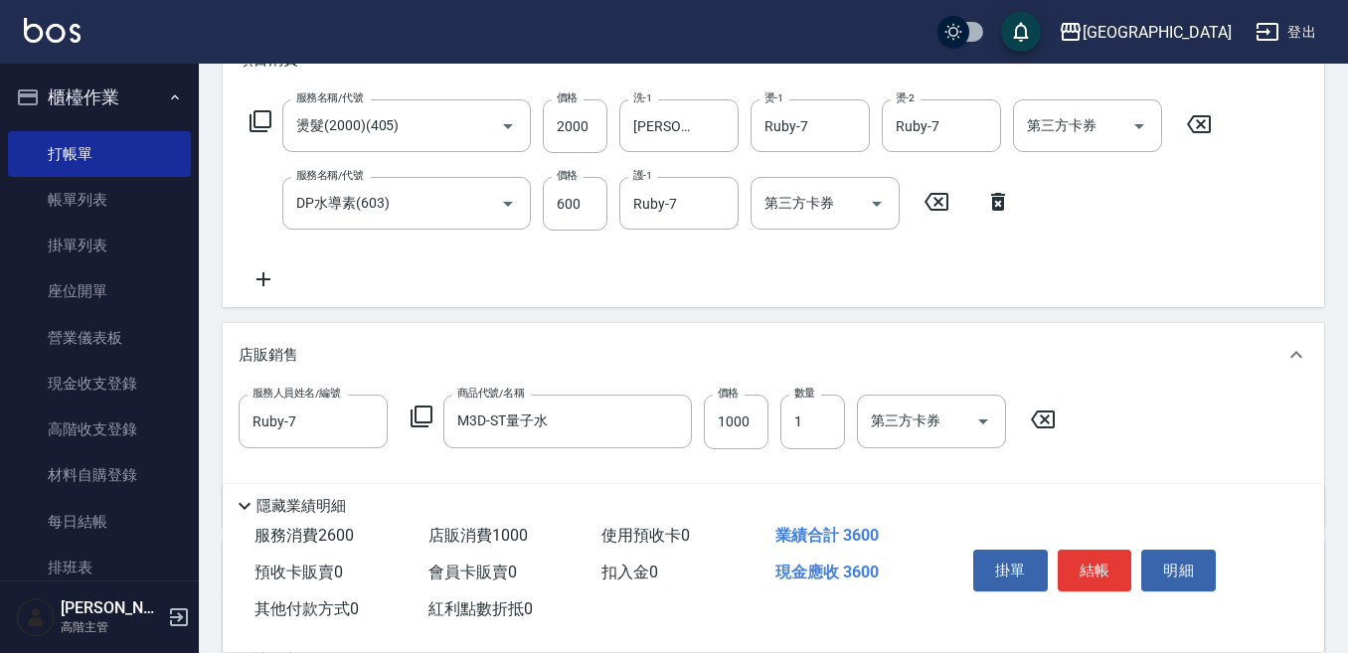
drag, startPoint x: 1096, startPoint y: 559, endPoint x: 1081, endPoint y: 550, distance: 17.4
click at [1095, 558] on button "結帳" at bounding box center [1095, 571] width 75 height 42
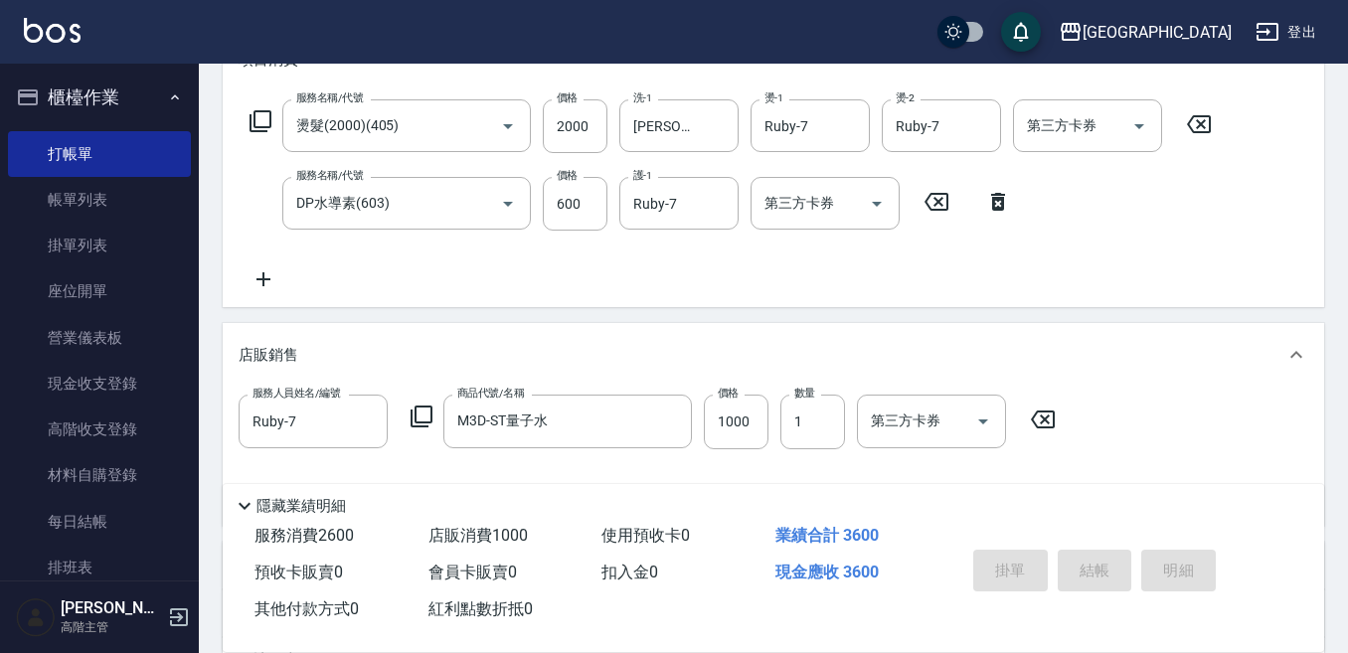
type input "[DATE] 21:07"
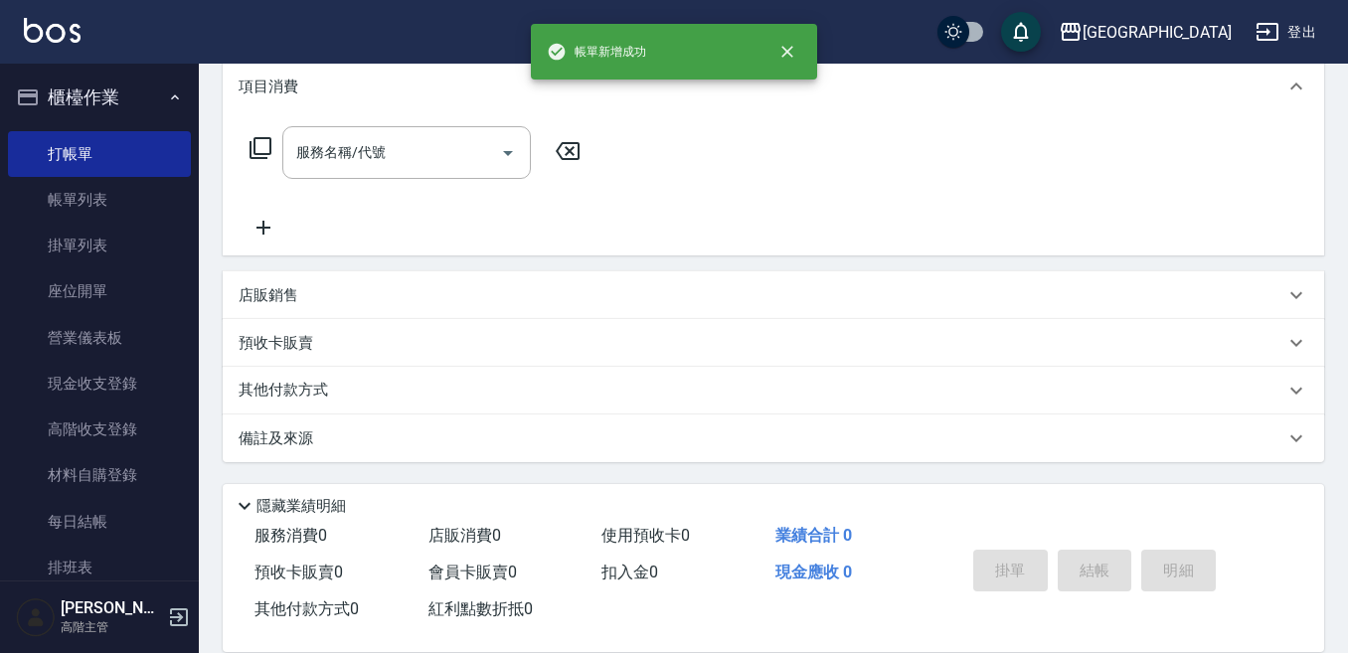
scroll to position [0, 0]
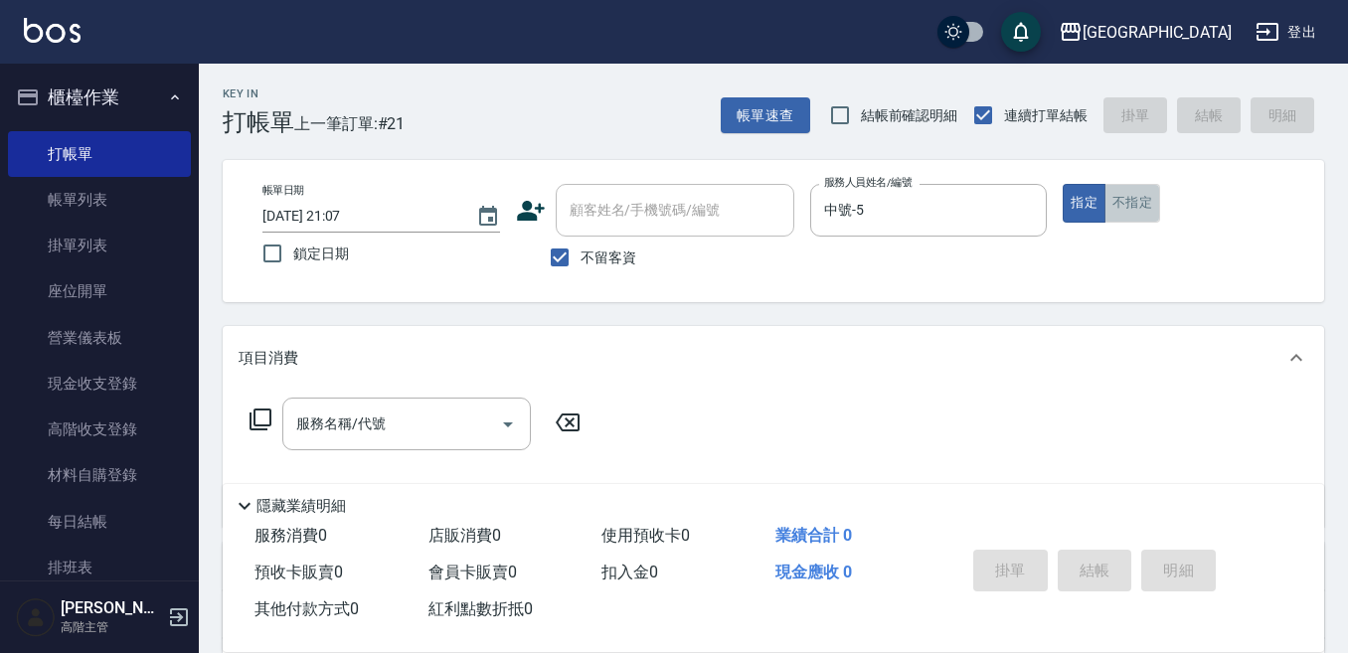
drag, startPoint x: 1130, startPoint y: 211, endPoint x: 776, endPoint y: 359, distance: 383.6
click at [1129, 211] on button "不指定" at bounding box center [1132, 203] width 56 height 39
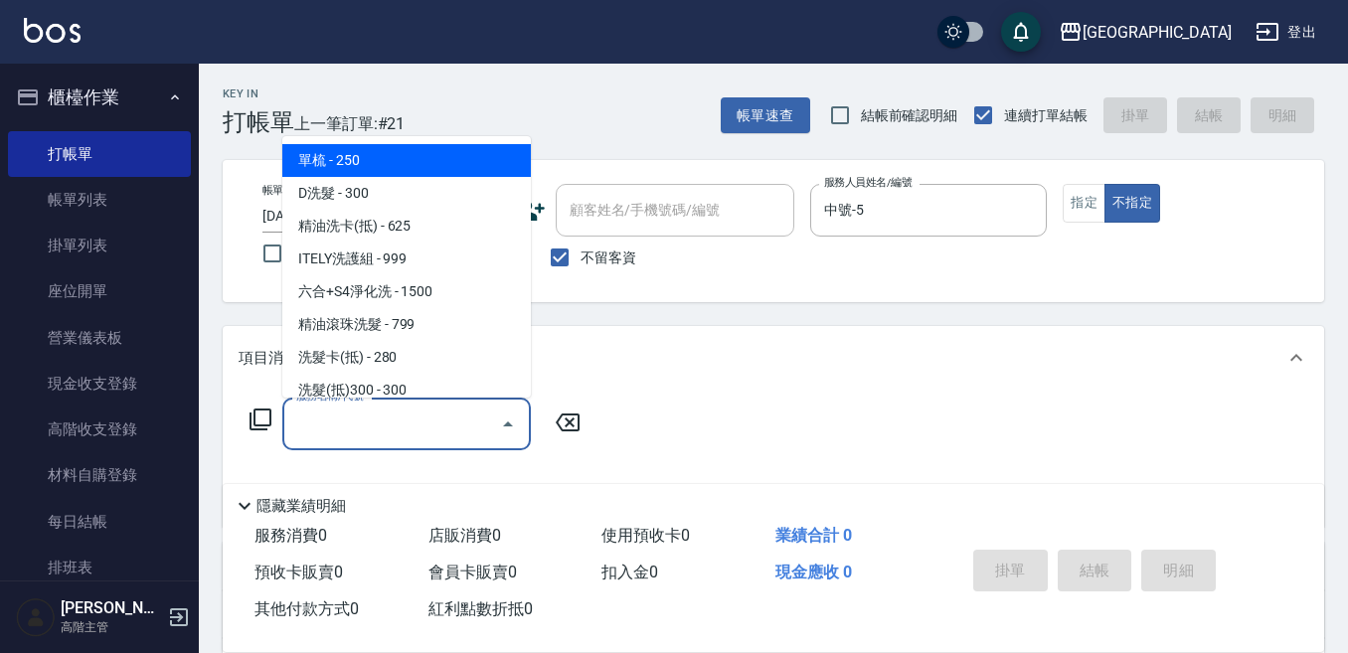
click at [403, 417] on input "服務名稱/代號" at bounding box center [391, 424] width 201 height 35
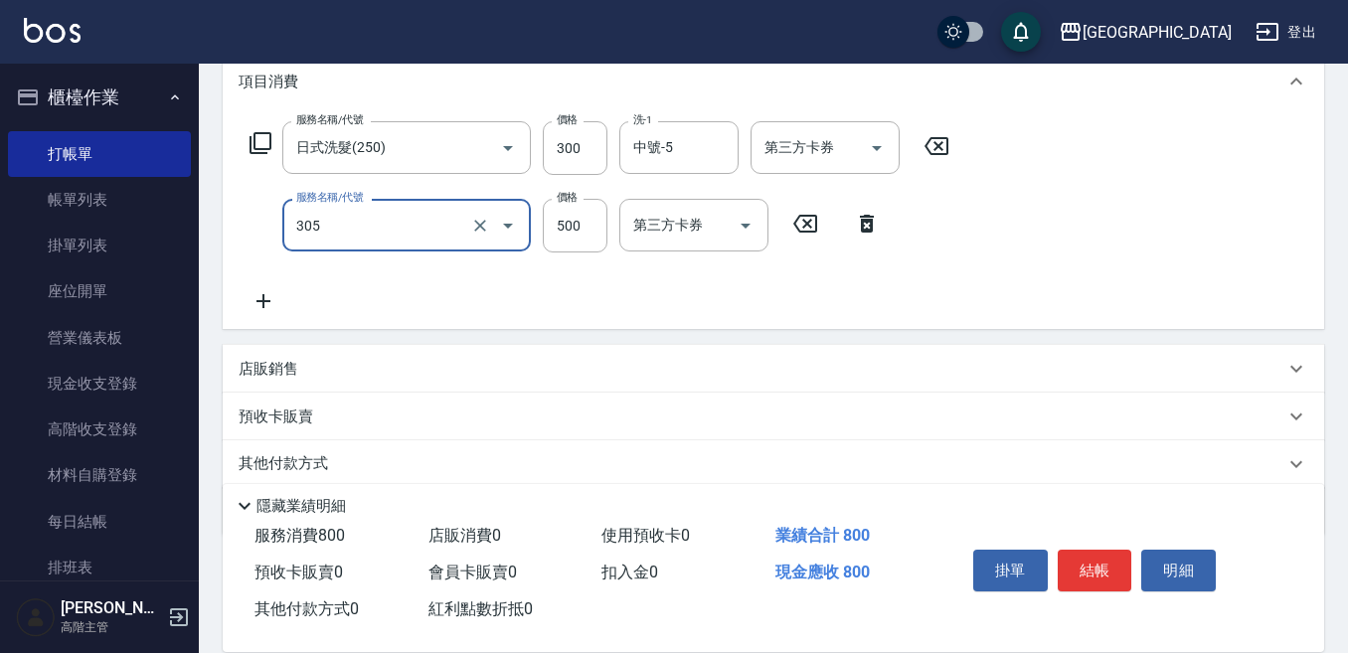
scroll to position [298, 0]
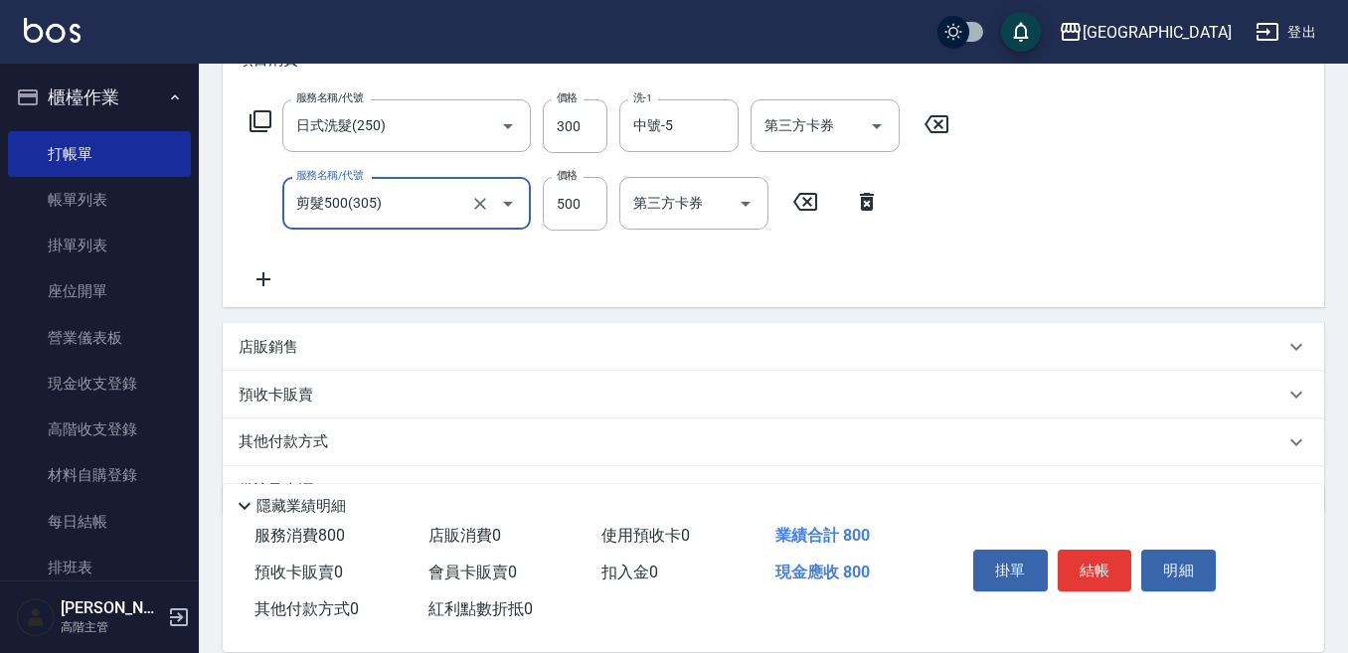
click at [265, 276] on icon at bounding box center [264, 279] width 50 height 24
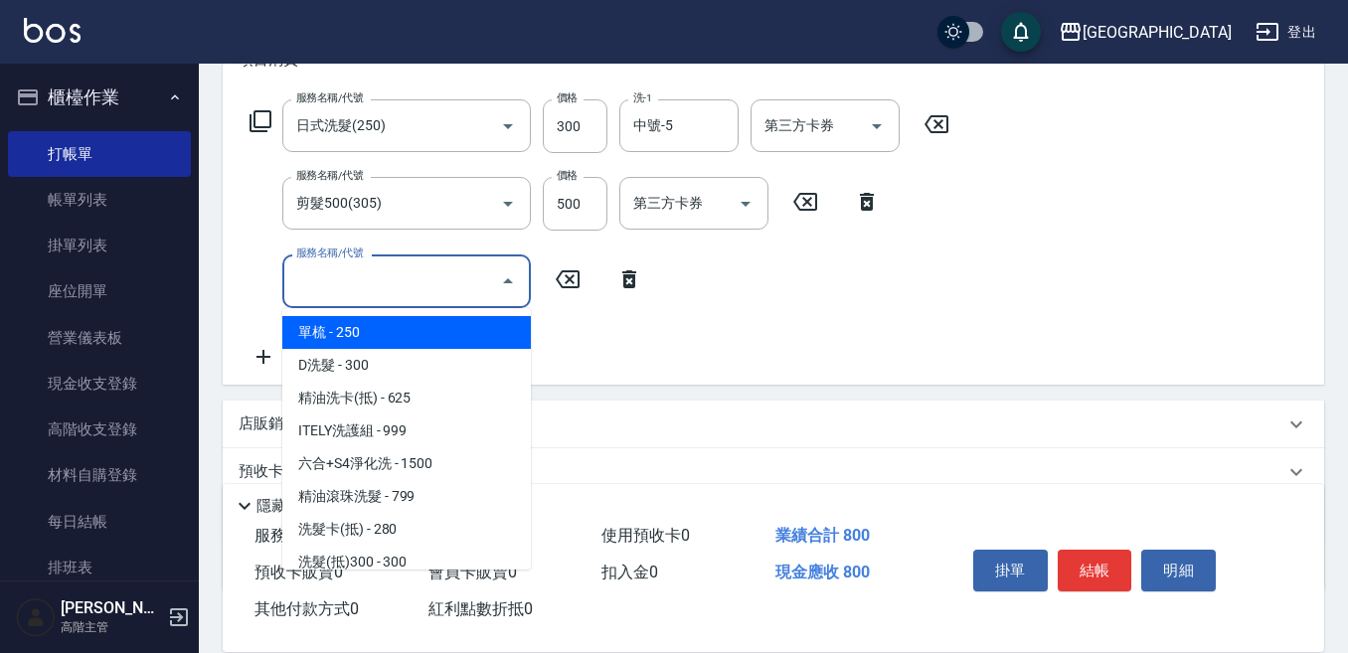
click at [316, 287] on input "服務名稱/代號" at bounding box center [391, 280] width 201 height 35
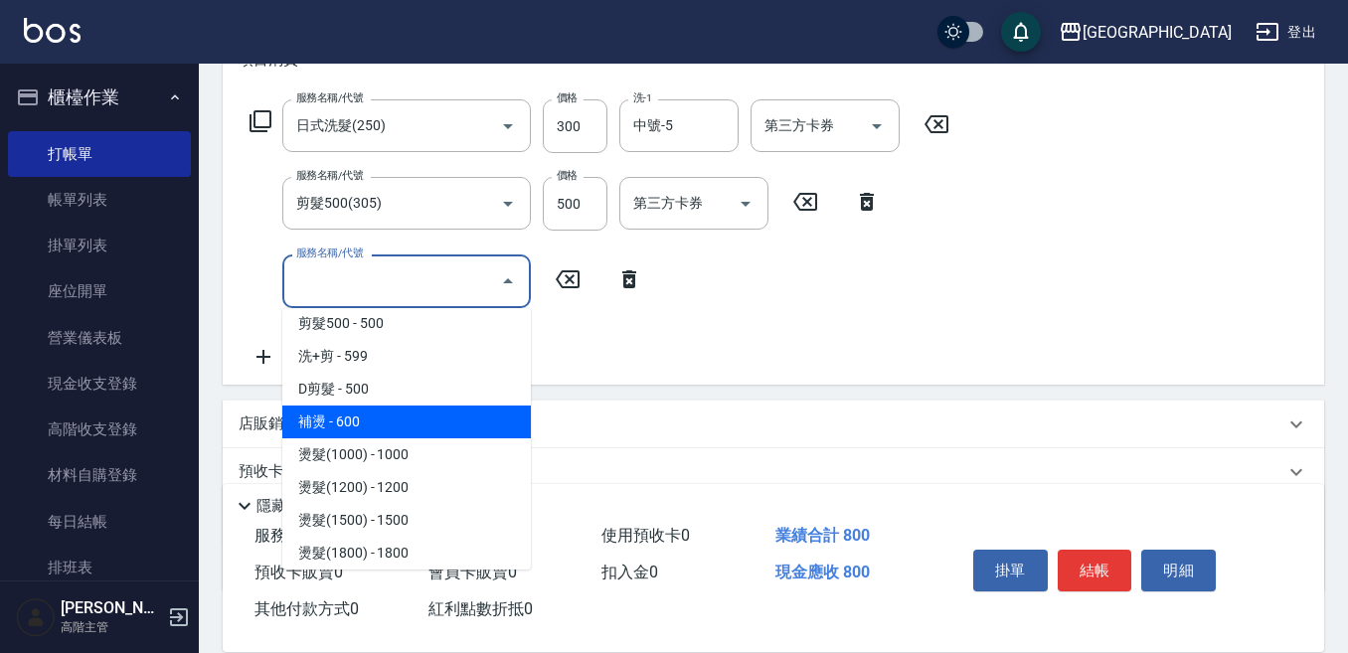
scroll to position [497, 0]
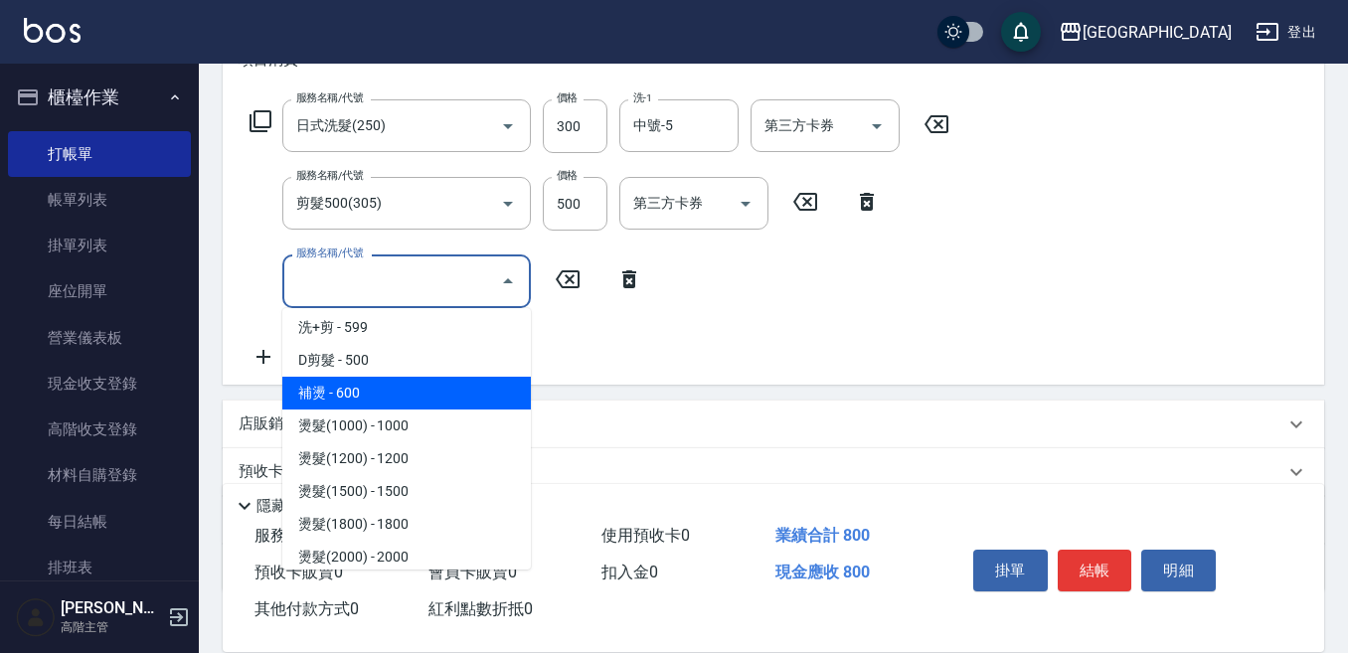
click at [368, 390] on span "補燙 - 600" at bounding box center [406, 393] width 248 height 33
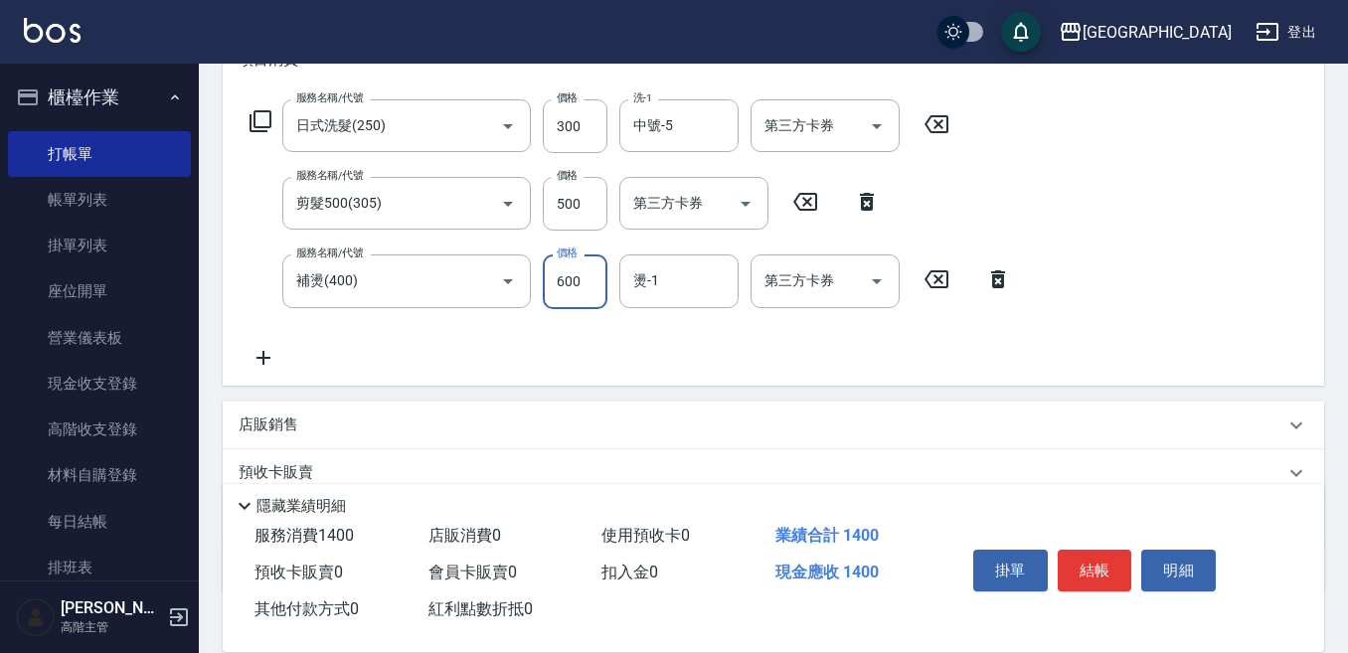
click at [567, 278] on input "600" at bounding box center [575, 281] width 65 height 54
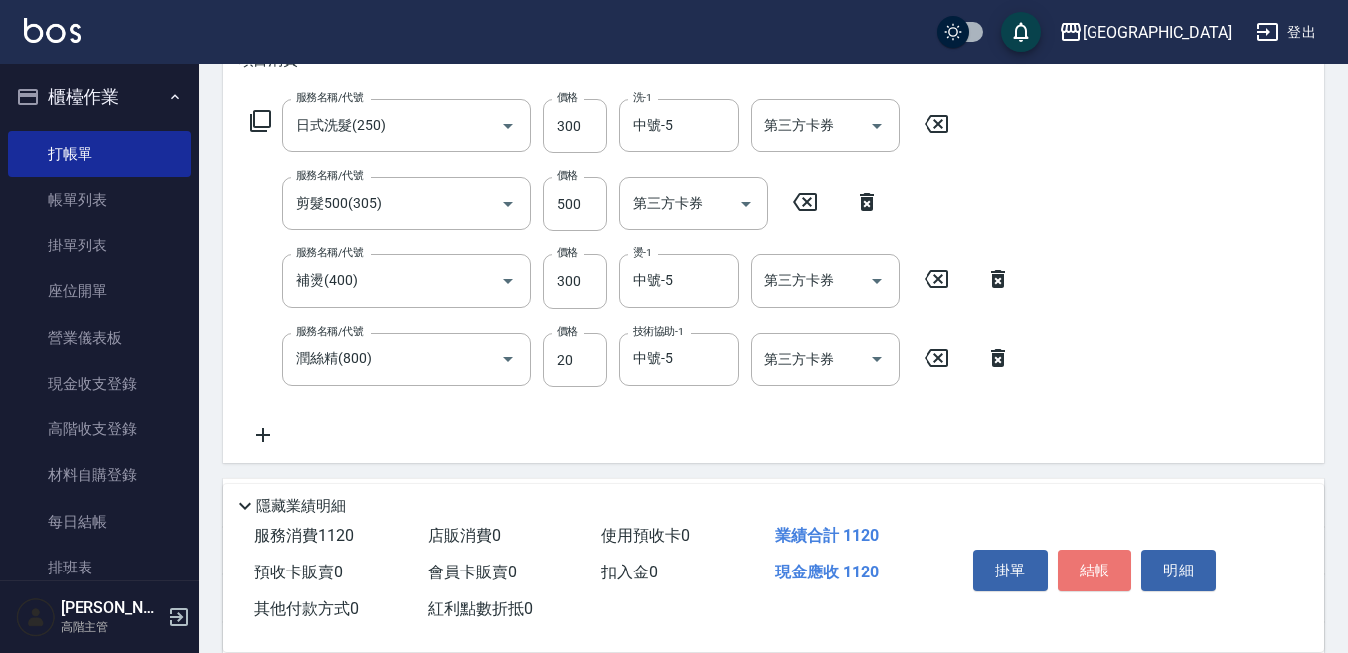
click at [1103, 566] on button "結帳" at bounding box center [1095, 571] width 75 height 42
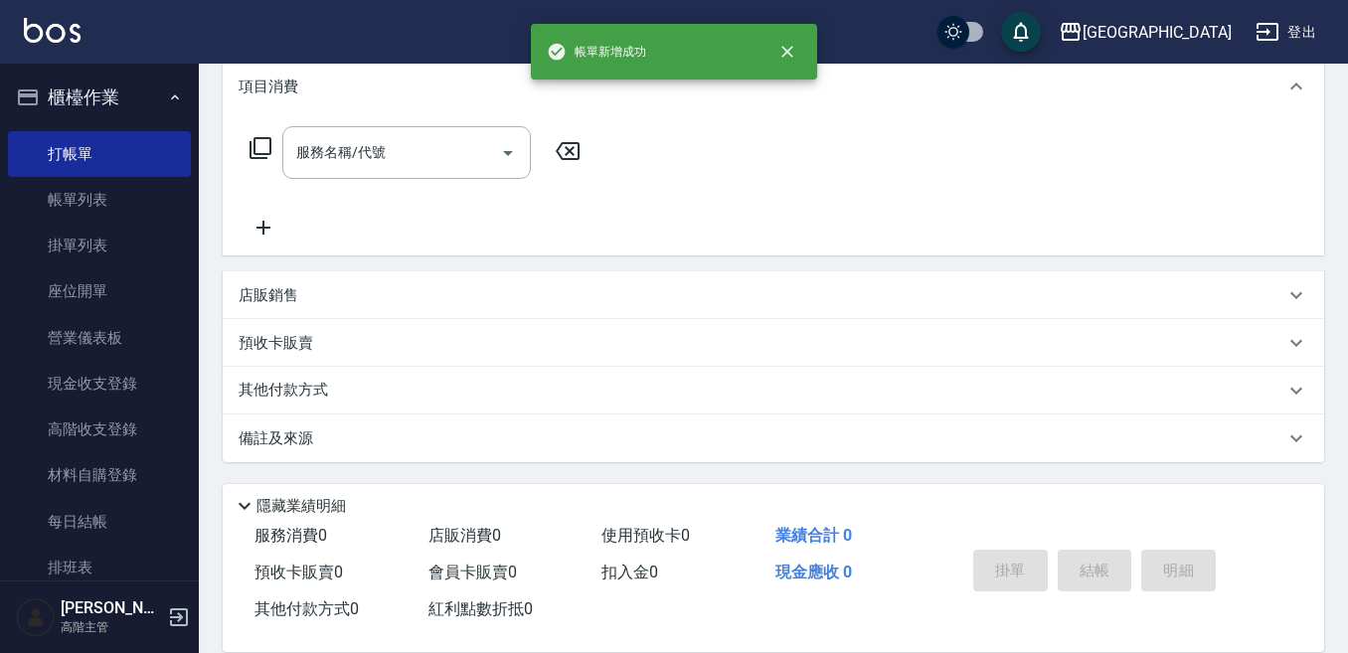
scroll to position [0, 0]
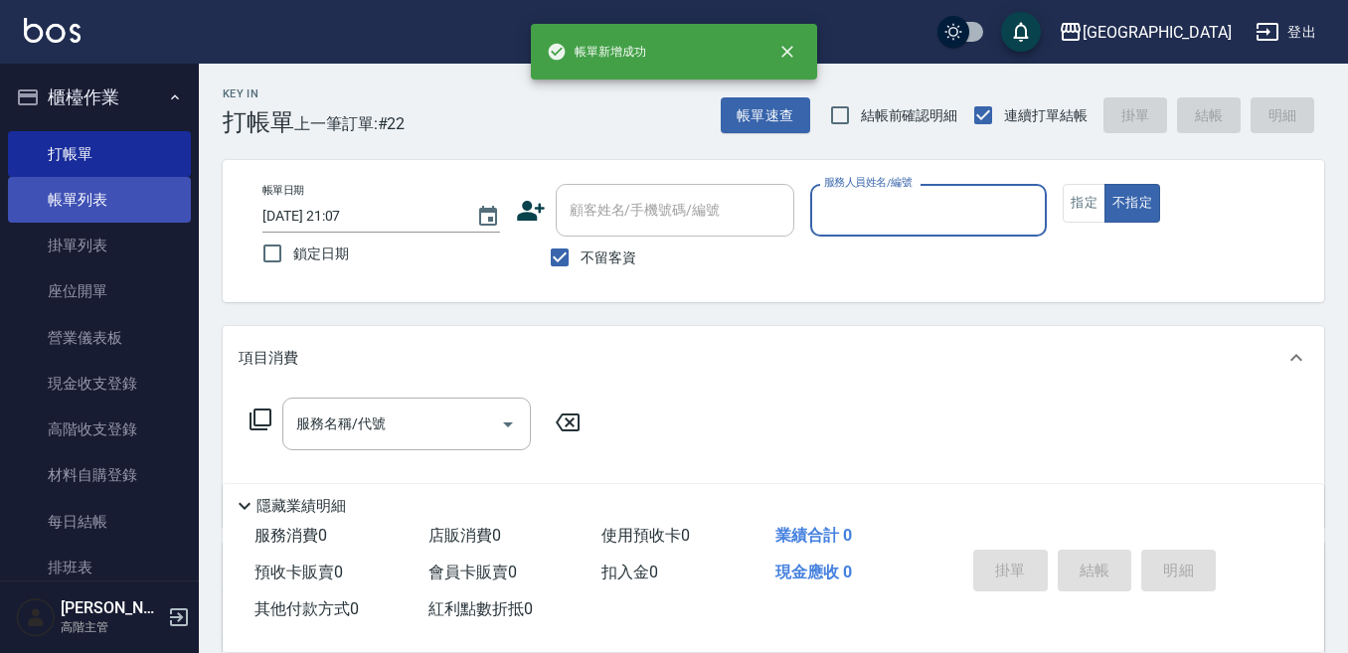
click at [131, 193] on link "帳單列表" at bounding box center [99, 200] width 183 height 46
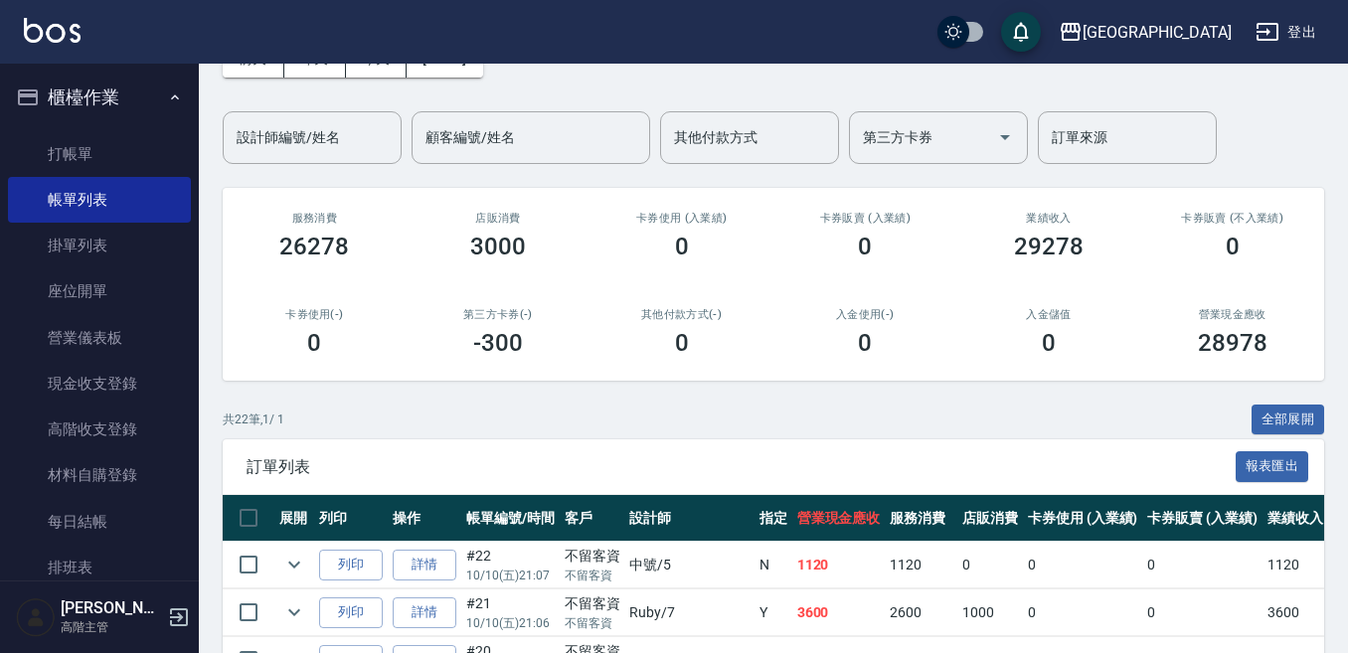
scroll to position [298, 0]
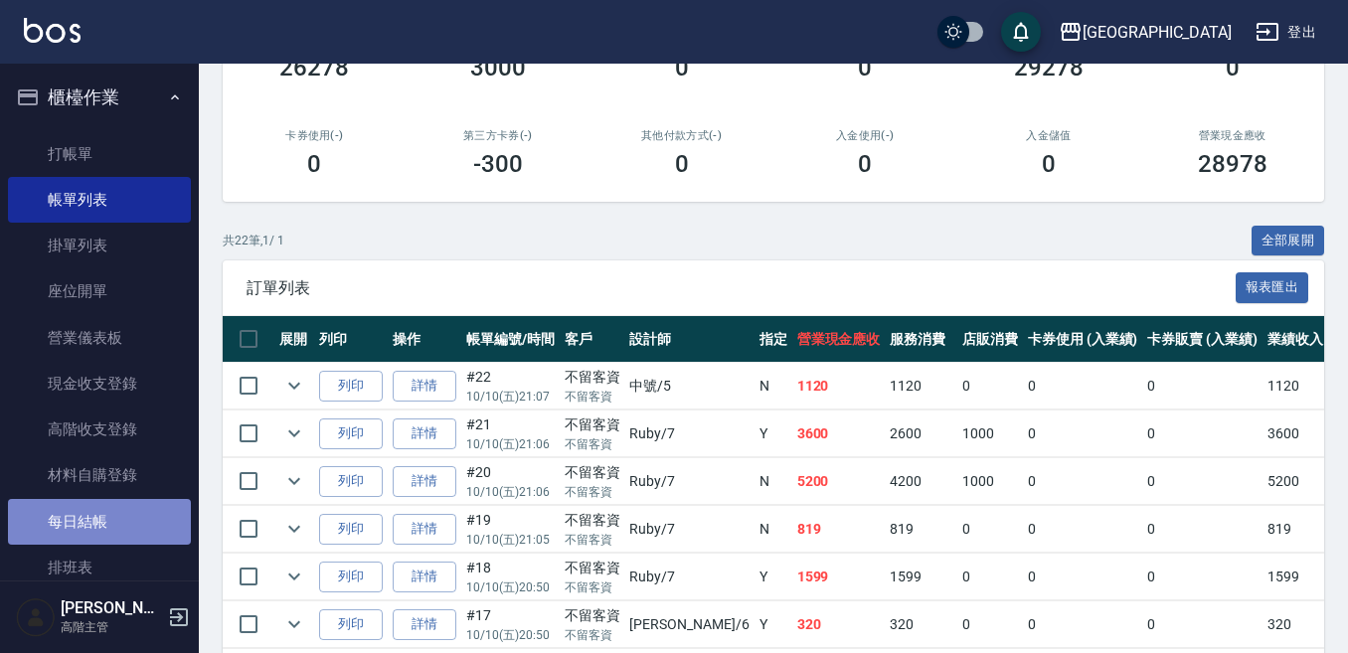
click at [103, 505] on link "每日結帳" at bounding box center [99, 522] width 183 height 46
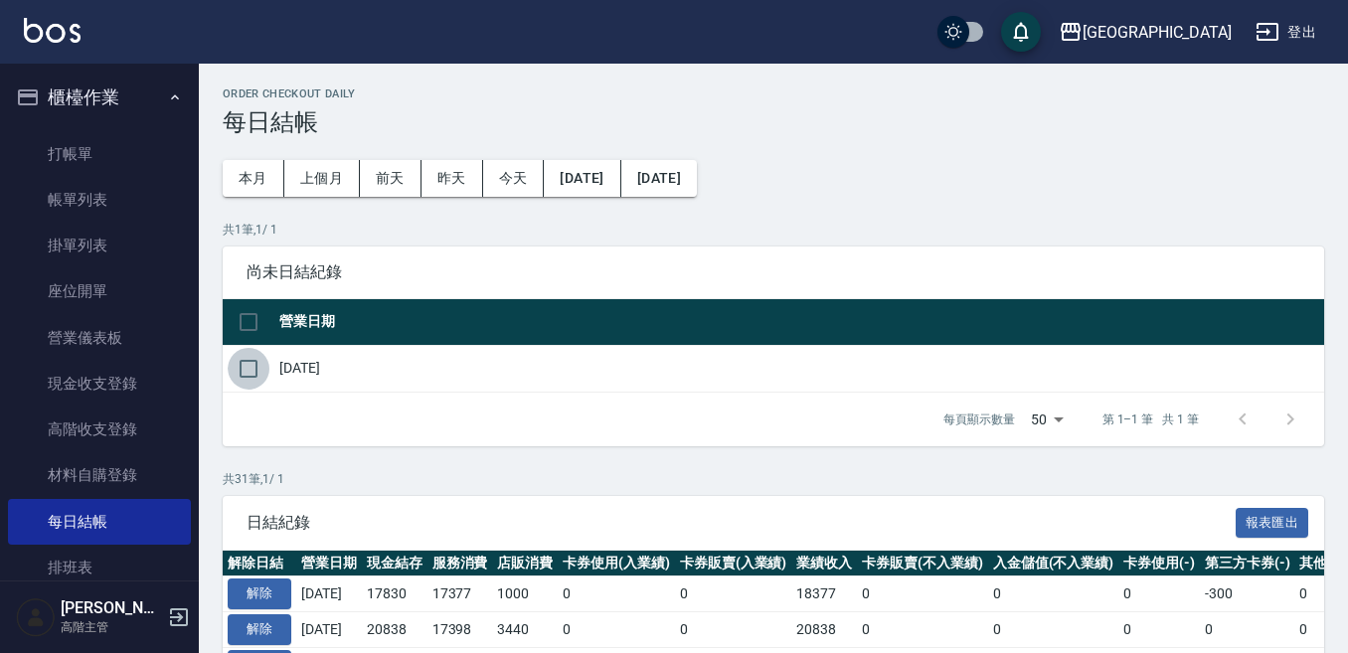
drag, startPoint x: 247, startPoint y: 354, endPoint x: 249, endPoint y: 369, distance: 15.0
click at [247, 355] on input "checkbox" at bounding box center [249, 369] width 42 height 42
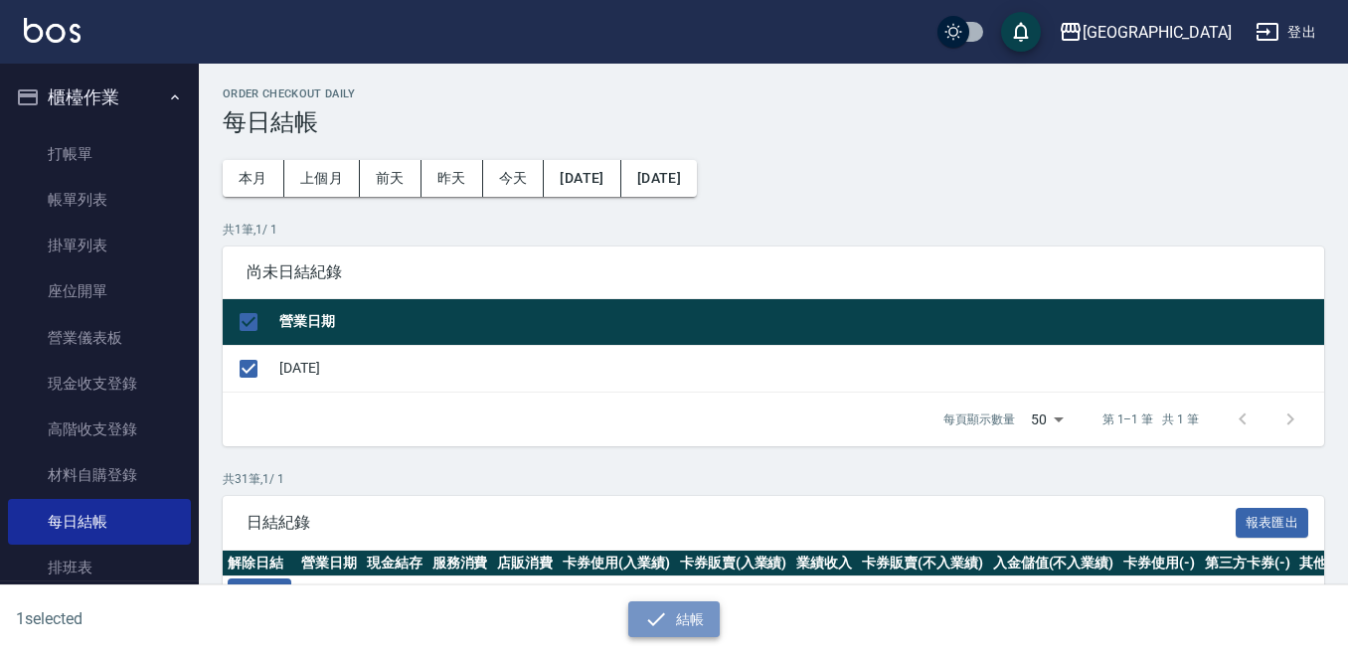
click at [670, 621] on button "結帳" at bounding box center [674, 619] width 92 height 37
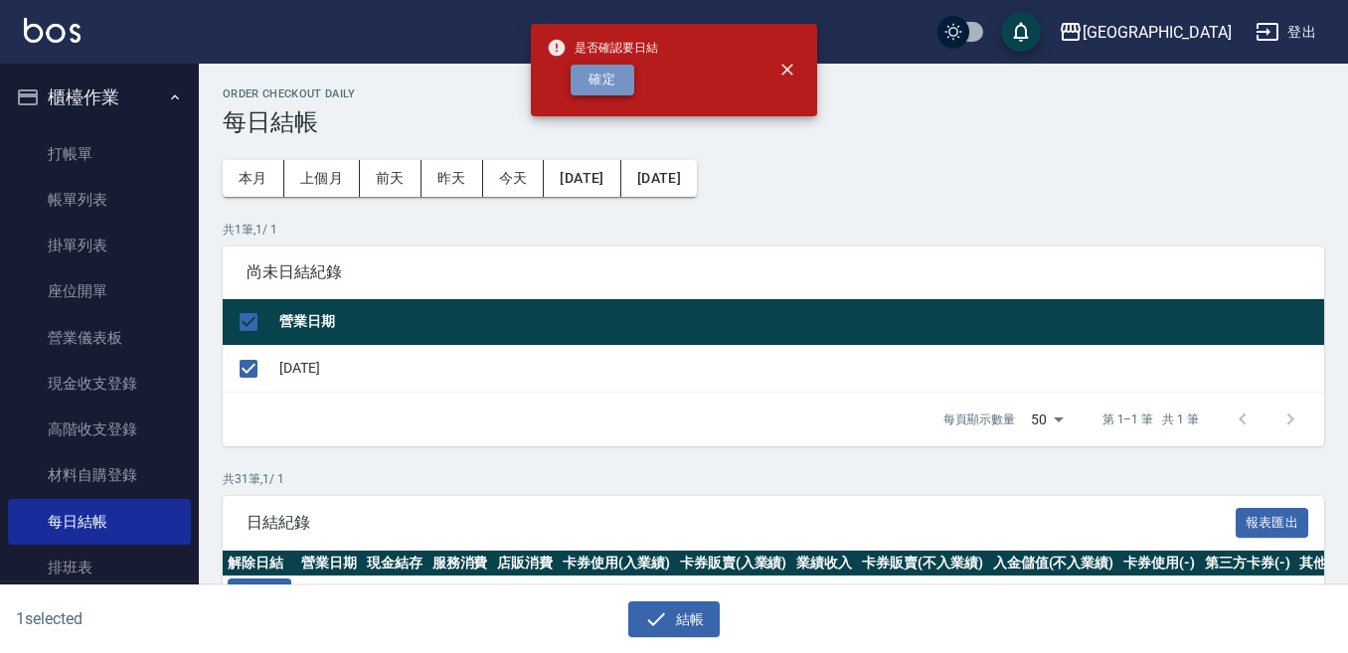
drag, startPoint x: 593, startPoint y: 83, endPoint x: 432, endPoint y: 124, distance: 166.1
click at [592, 83] on button "確定" at bounding box center [603, 80] width 64 height 31
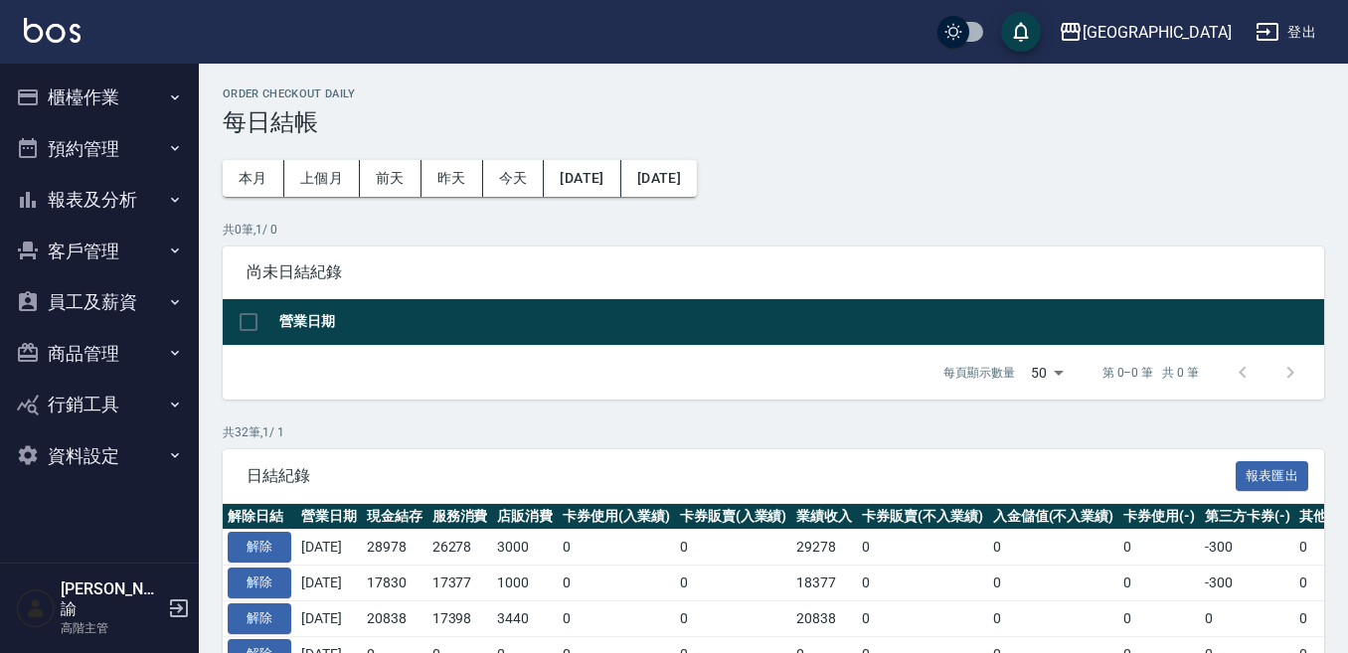
click at [111, 205] on button "報表及分析" at bounding box center [99, 200] width 183 height 52
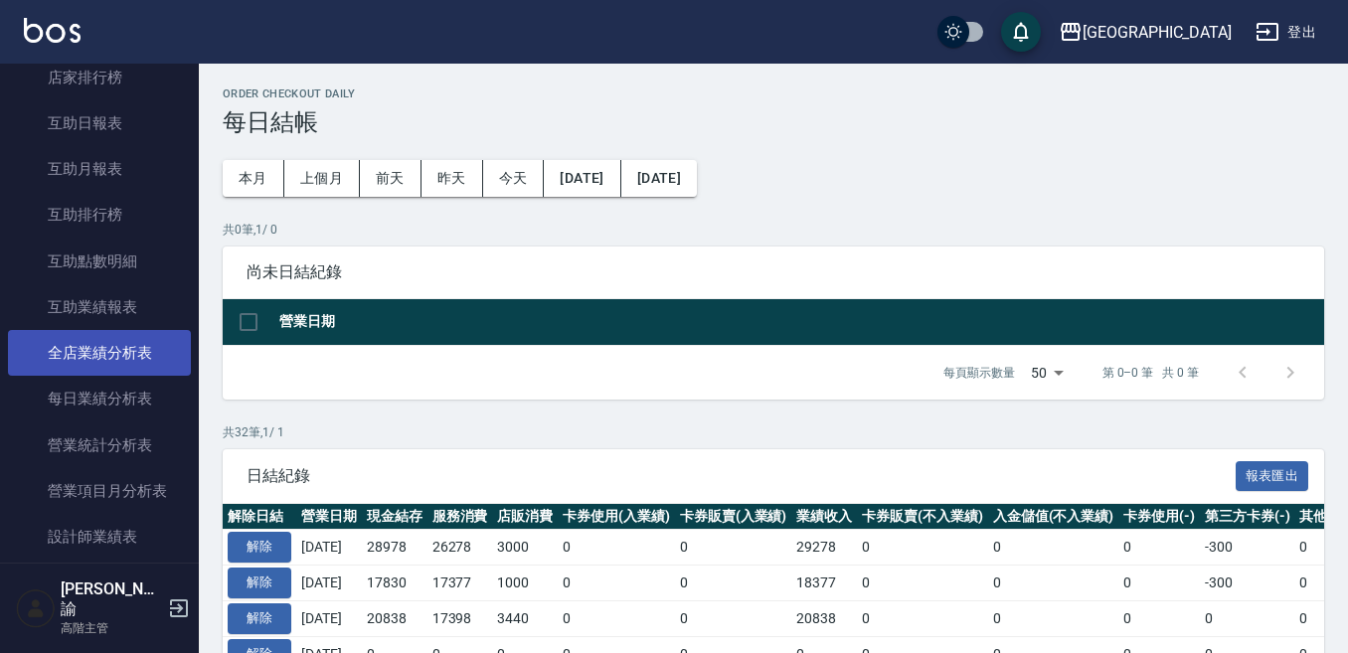
scroll to position [398, 0]
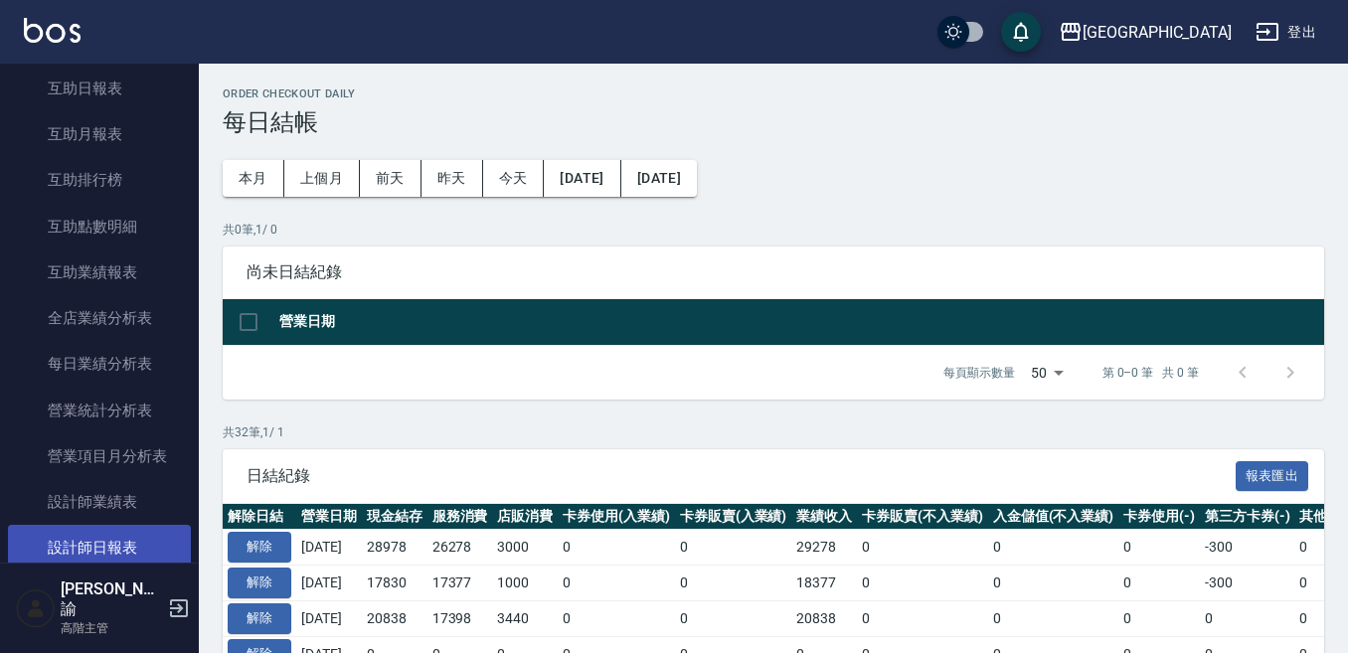
drag, startPoint x: 120, startPoint y: 543, endPoint x: 138, endPoint y: 529, distance: 22.7
click at [121, 542] on link "設計師日報表" at bounding box center [99, 548] width 183 height 46
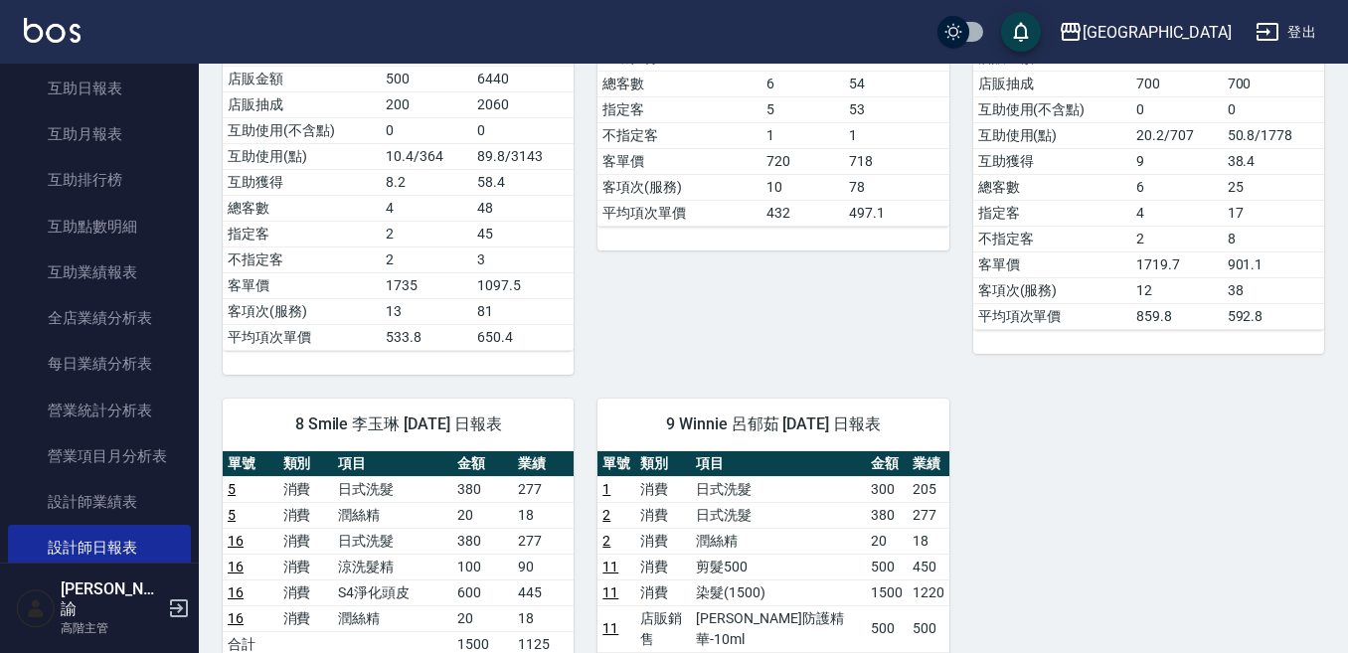
scroll to position [795, 0]
